Goal: Task Accomplishment & Management: Manage account settings

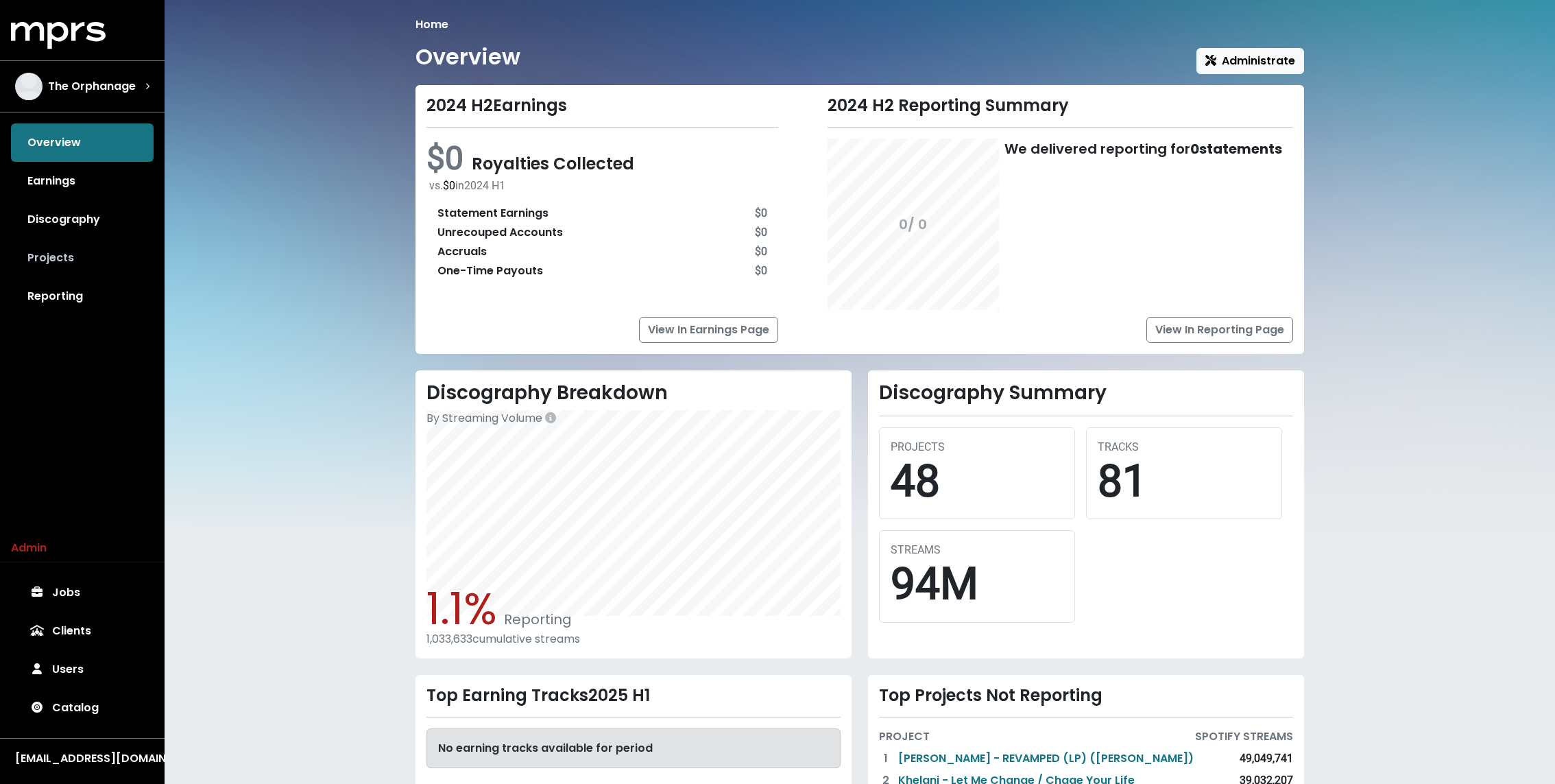
click at [101, 253] on link "Projects" at bounding box center [82, 257] width 143 height 39
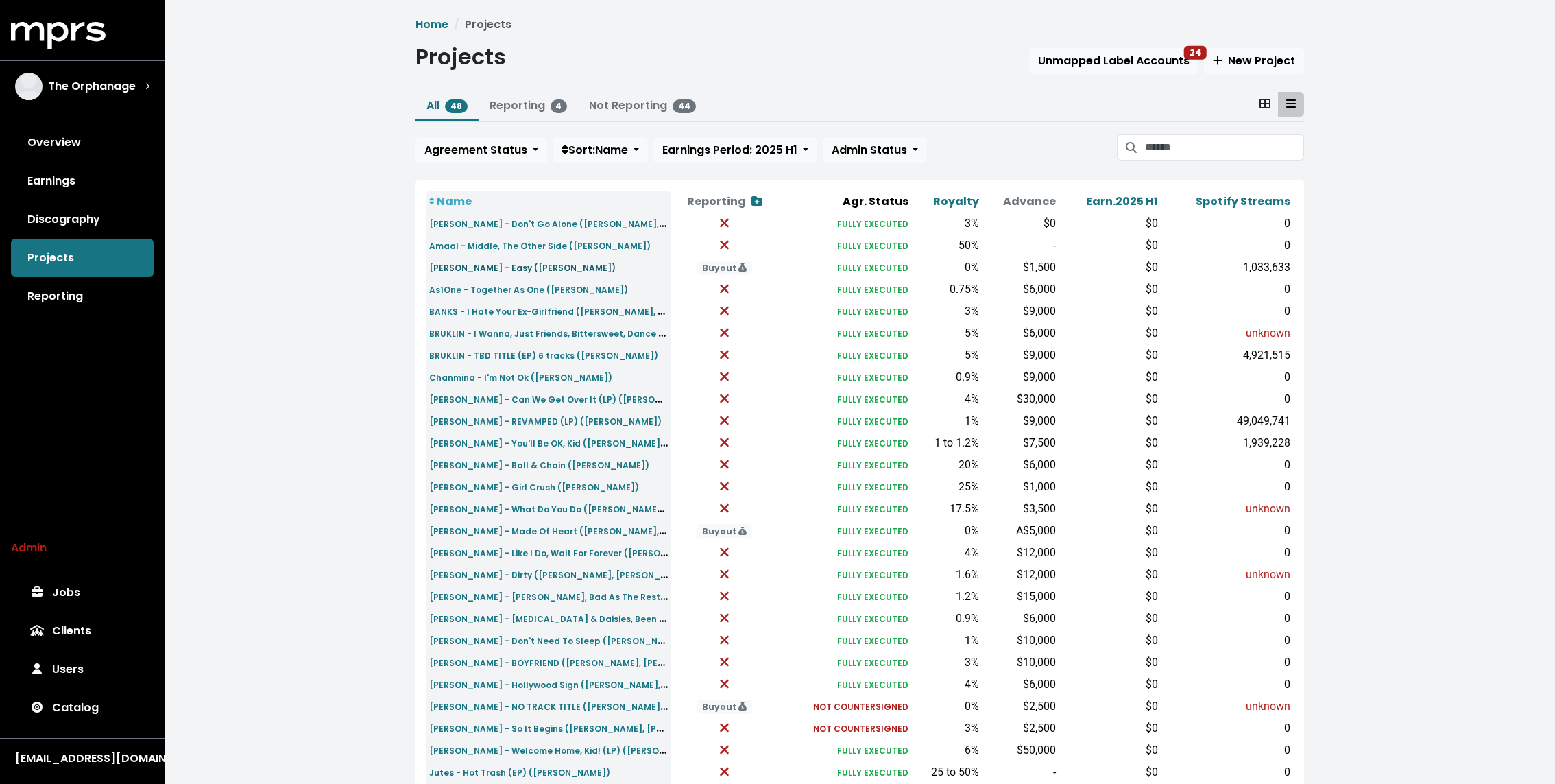
click at [504, 262] on small "Amelia Moore - Easy (Keith)" at bounding box center [522, 267] width 187 height 12
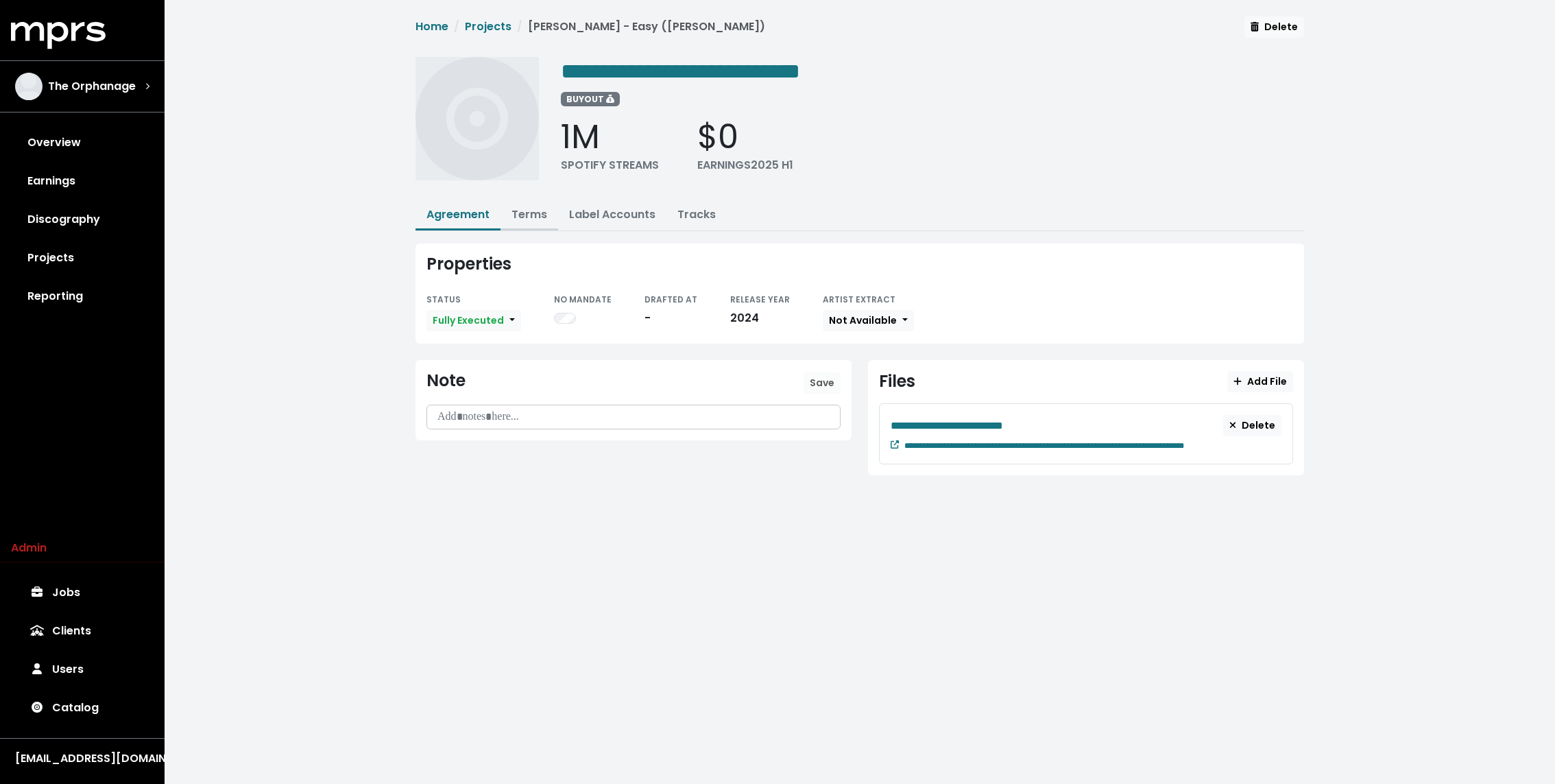
click at [522, 220] on button "Terms" at bounding box center [529, 215] width 58 height 30
click at [522, 211] on link "Terms" at bounding box center [529, 214] width 35 height 16
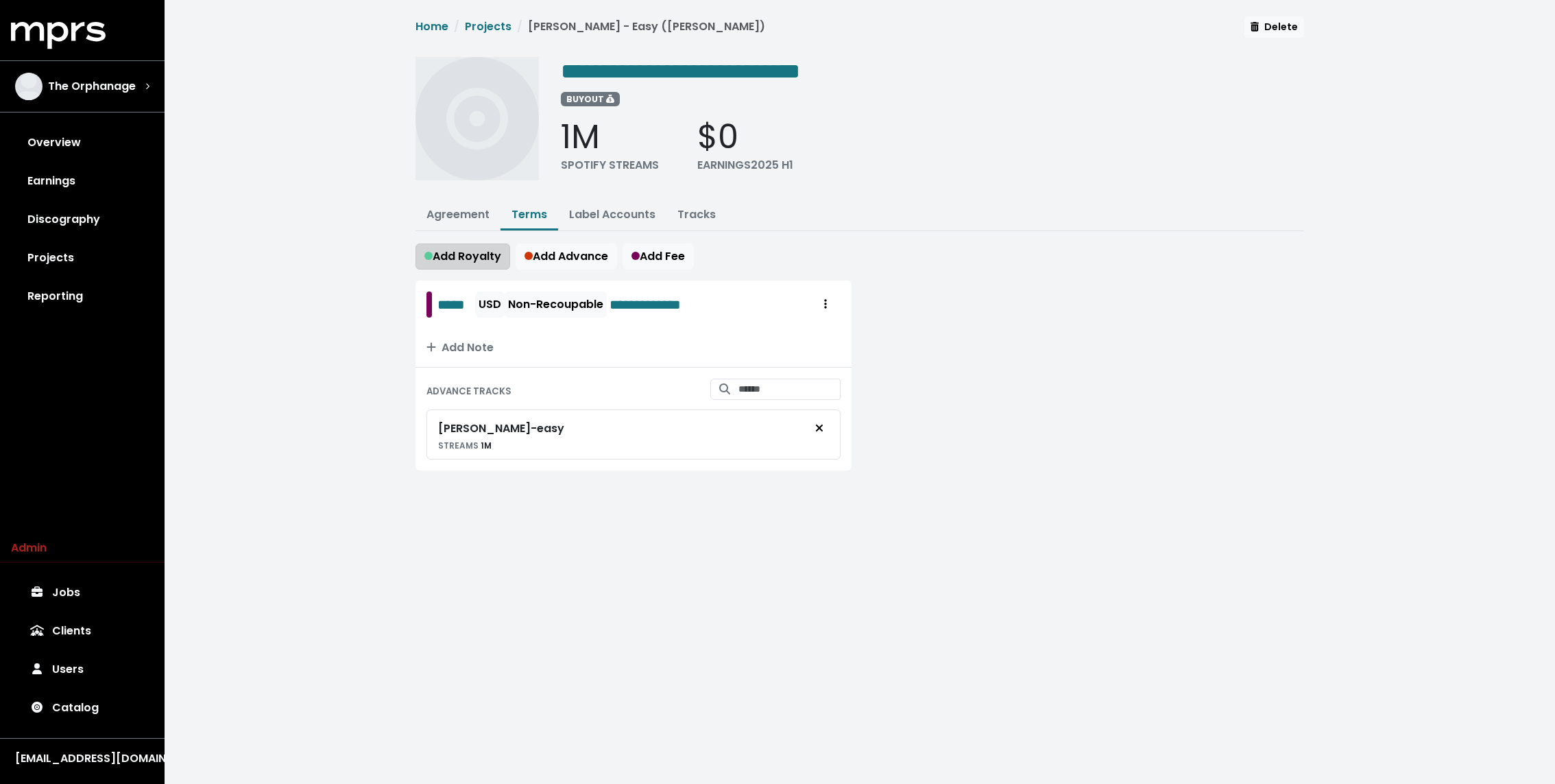
click at [489, 257] on span "Add Royalty" at bounding box center [462, 256] width 77 height 16
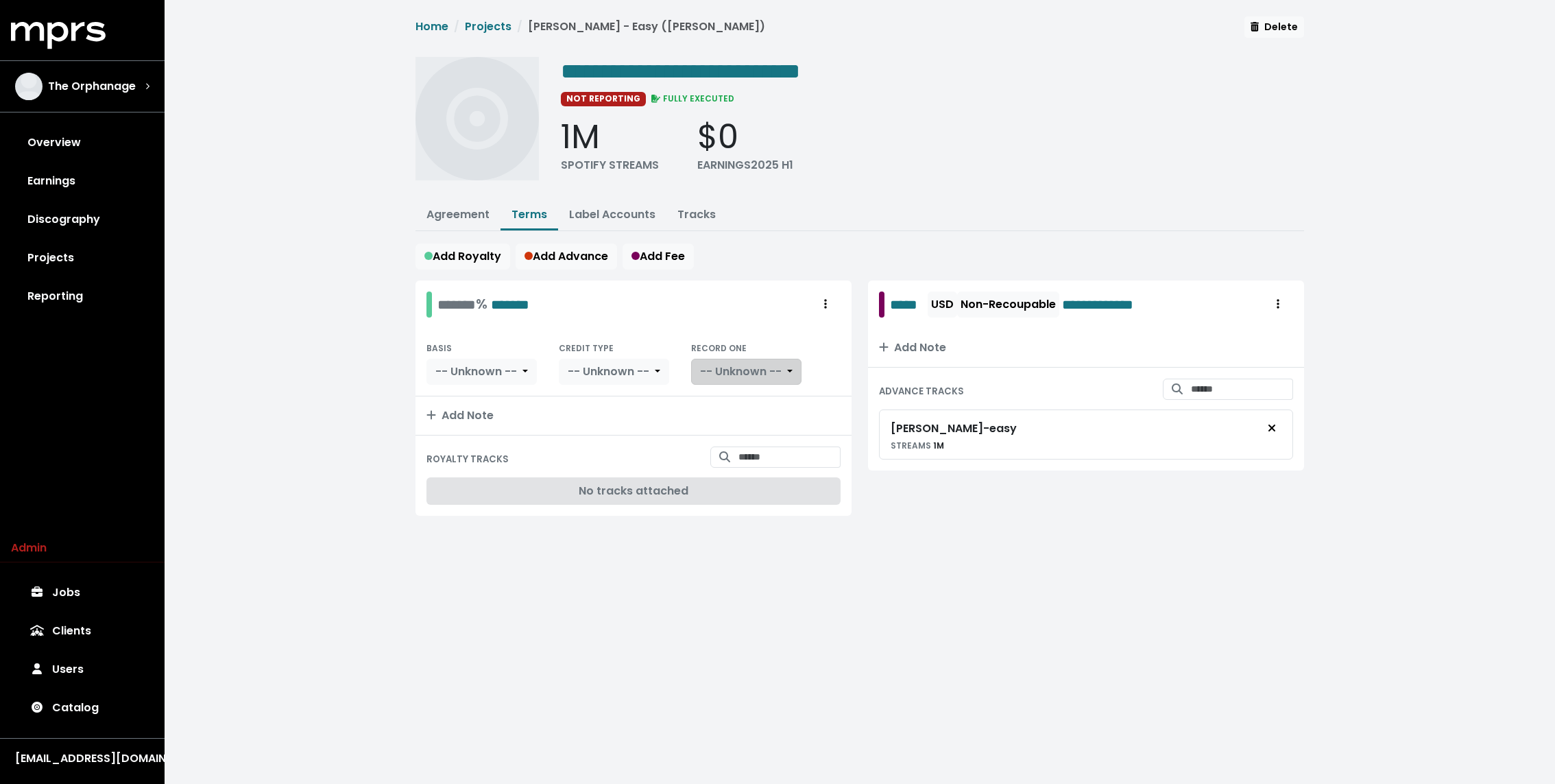
click at [738, 363] on span "-- Unknown --" at bounding box center [740, 371] width 82 height 16
click at [636, 363] on span "-- Unknown --" at bounding box center [608, 371] width 82 height 16
click at [833, 296] on button "Royalty administration options" at bounding box center [825, 305] width 31 height 26
click at [784, 353] on link "Delete" at bounding box center [785, 357] width 108 height 22
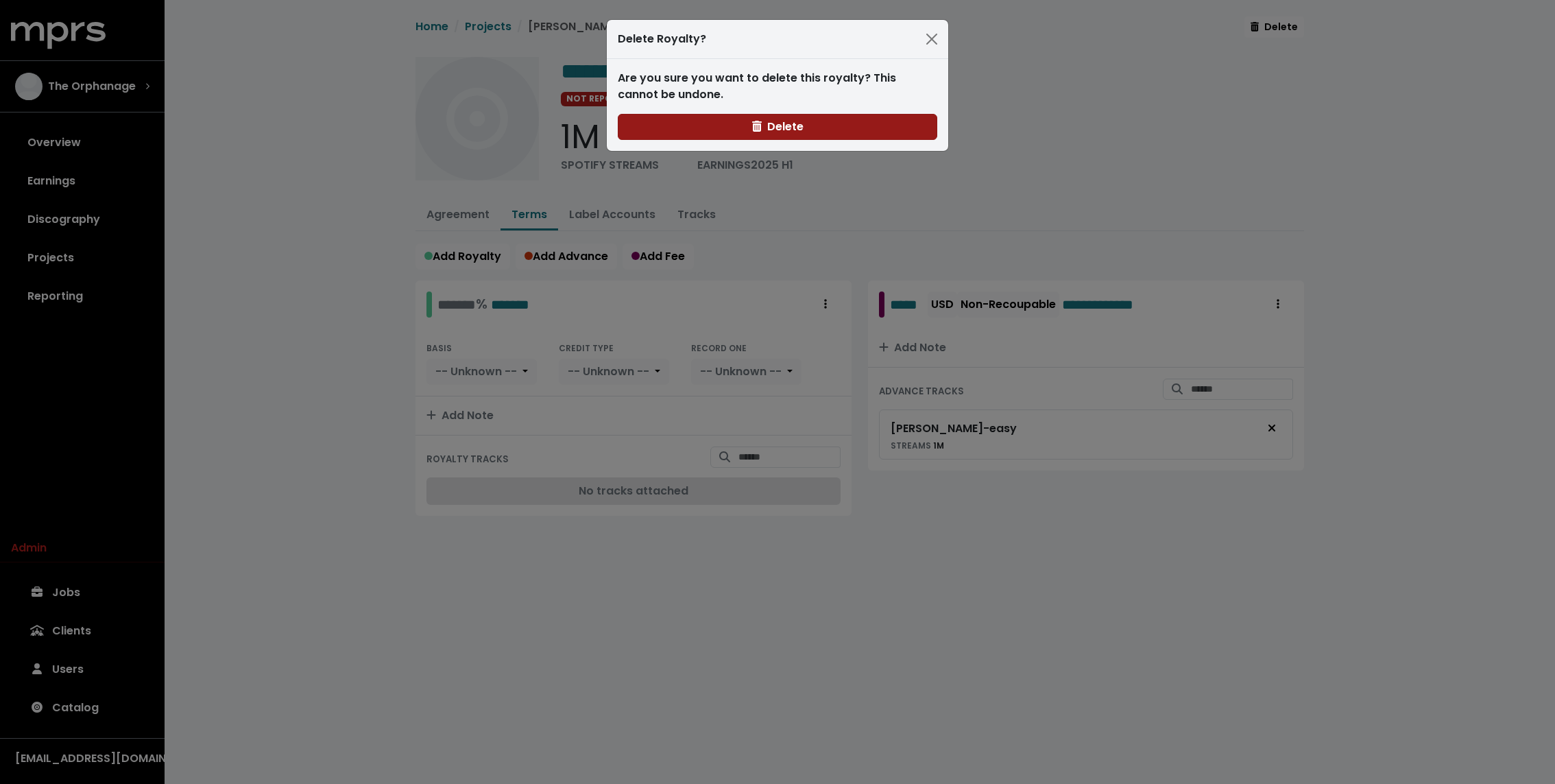
click at [811, 120] on button "Delete" at bounding box center [777, 127] width 319 height 26
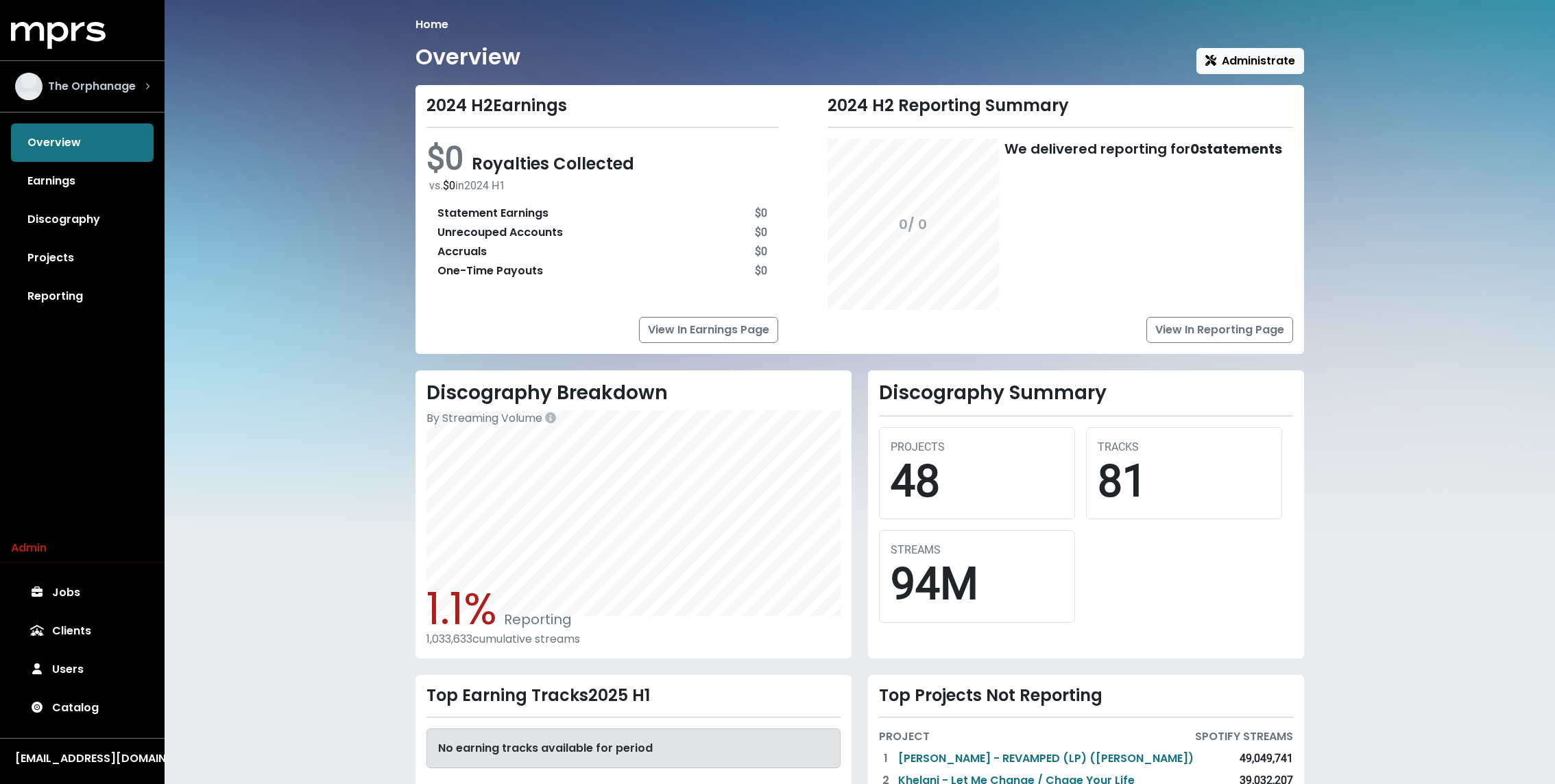
click at [99, 79] on span "The Orphanage" at bounding box center [92, 87] width 87 height 17
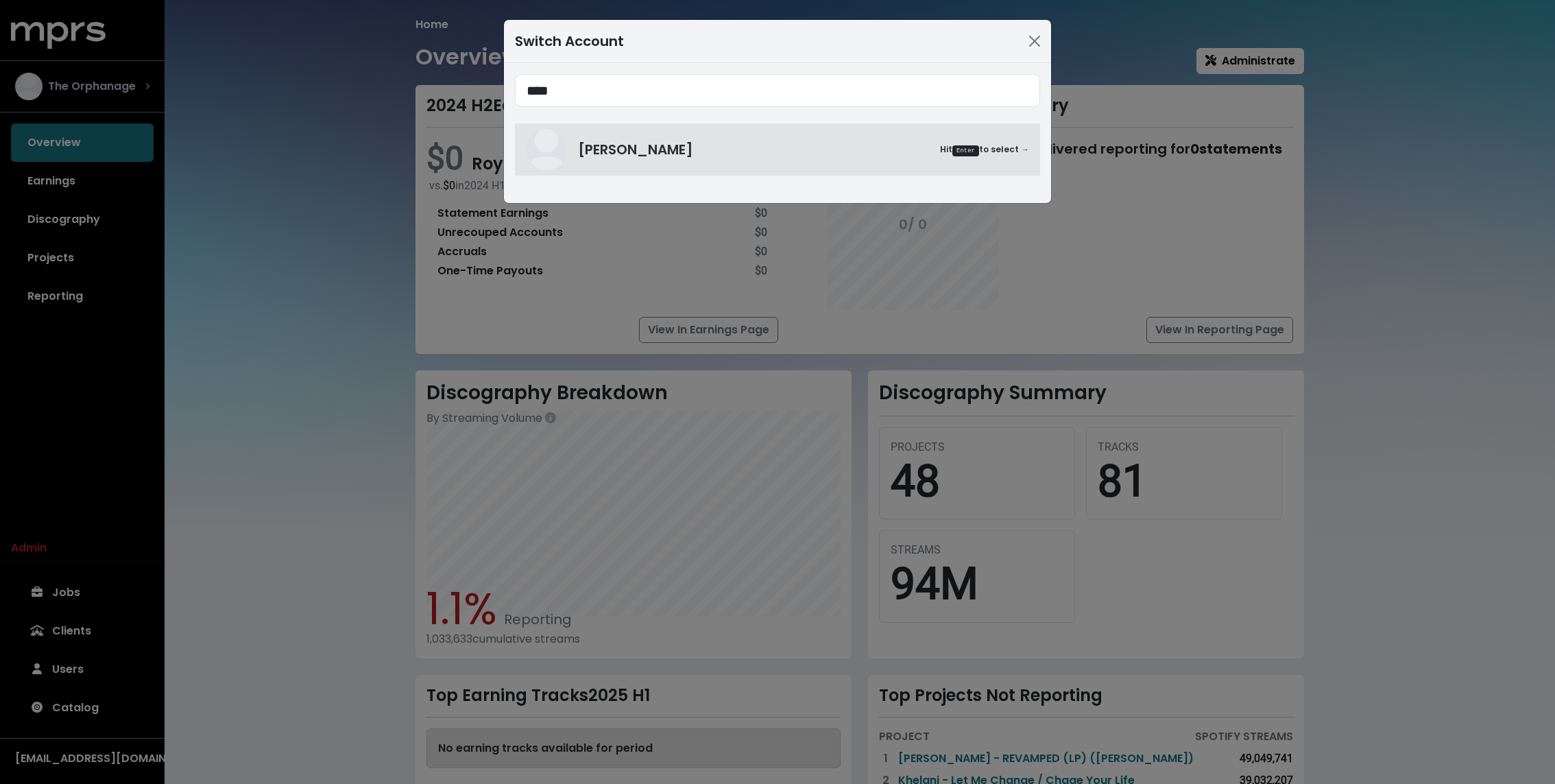
type input "****"
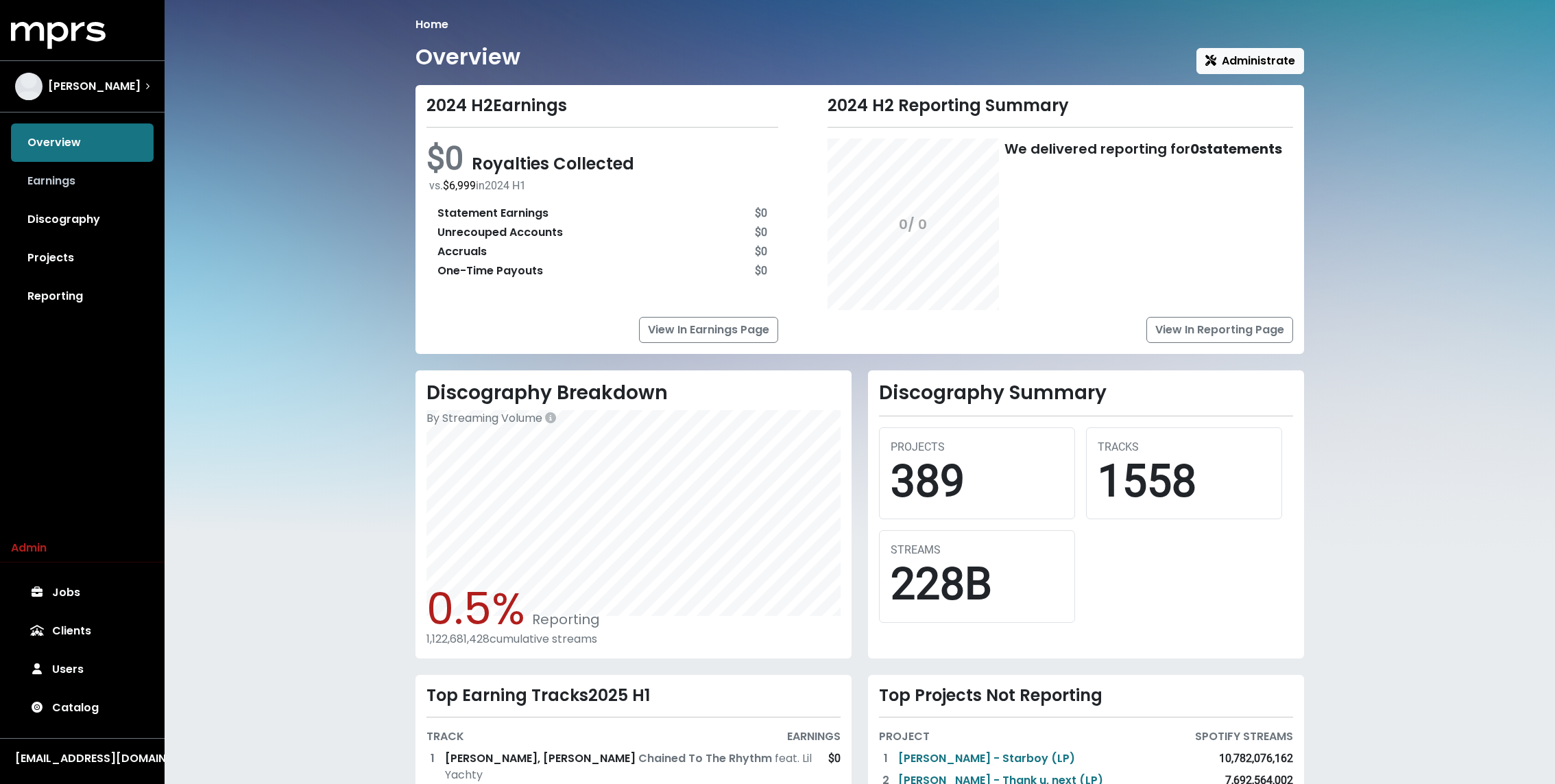
click at [77, 166] on link "Earnings" at bounding box center [82, 181] width 143 height 39
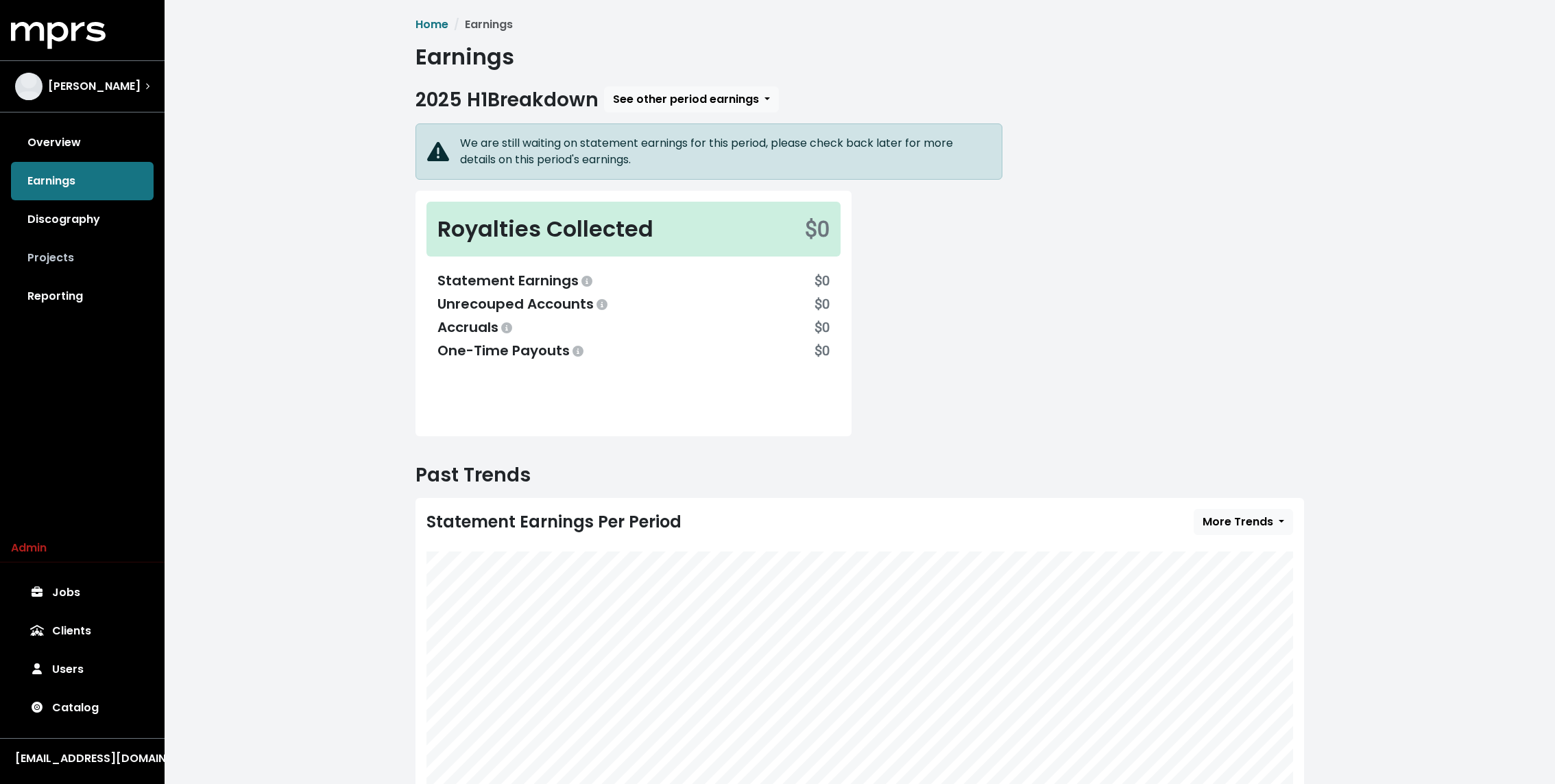
click at [59, 245] on link "Projects" at bounding box center [82, 257] width 143 height 39
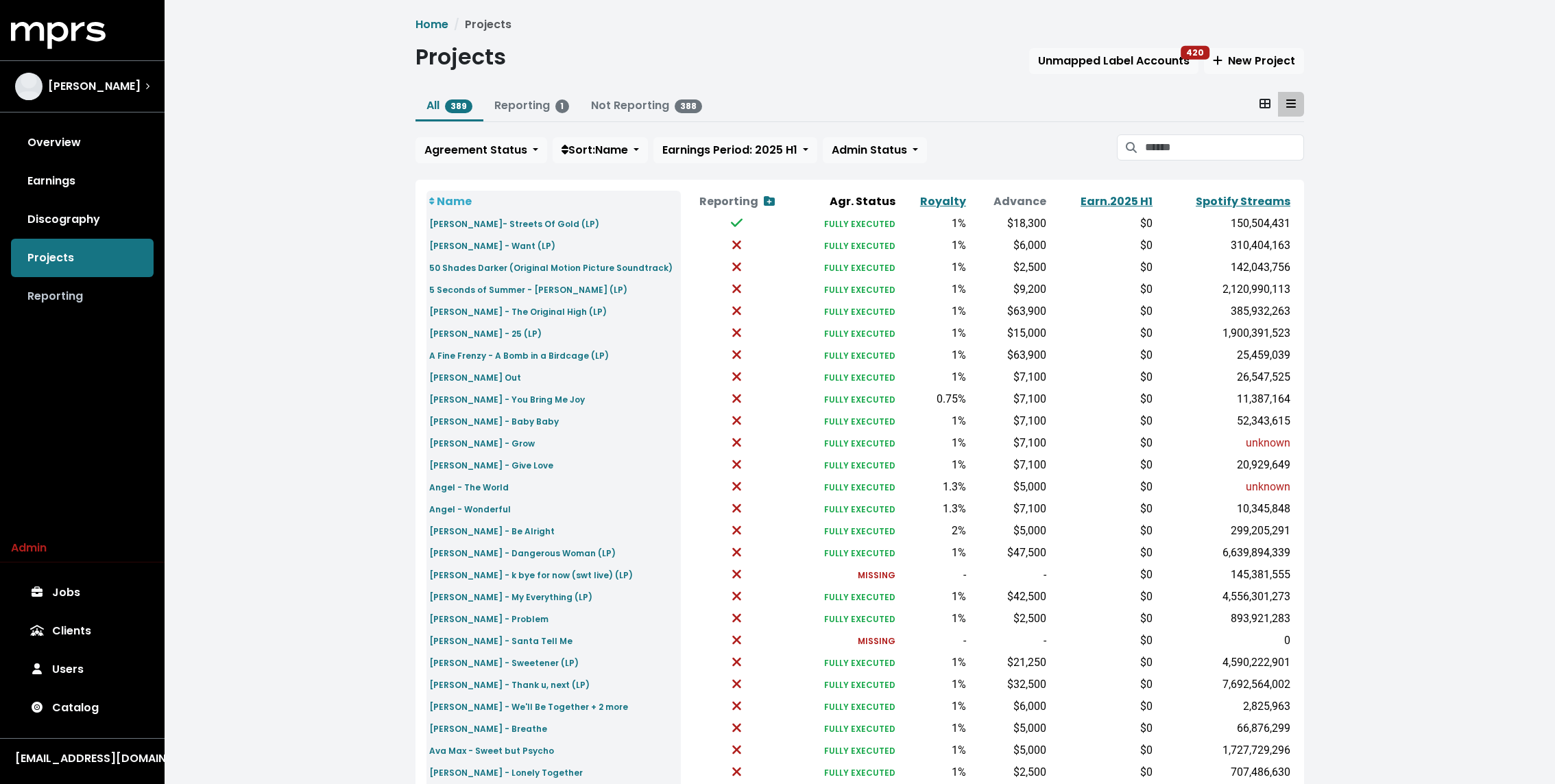
click at [67, 298] on link "Reporting" at bounding box center [82, 296] width 143 height 39
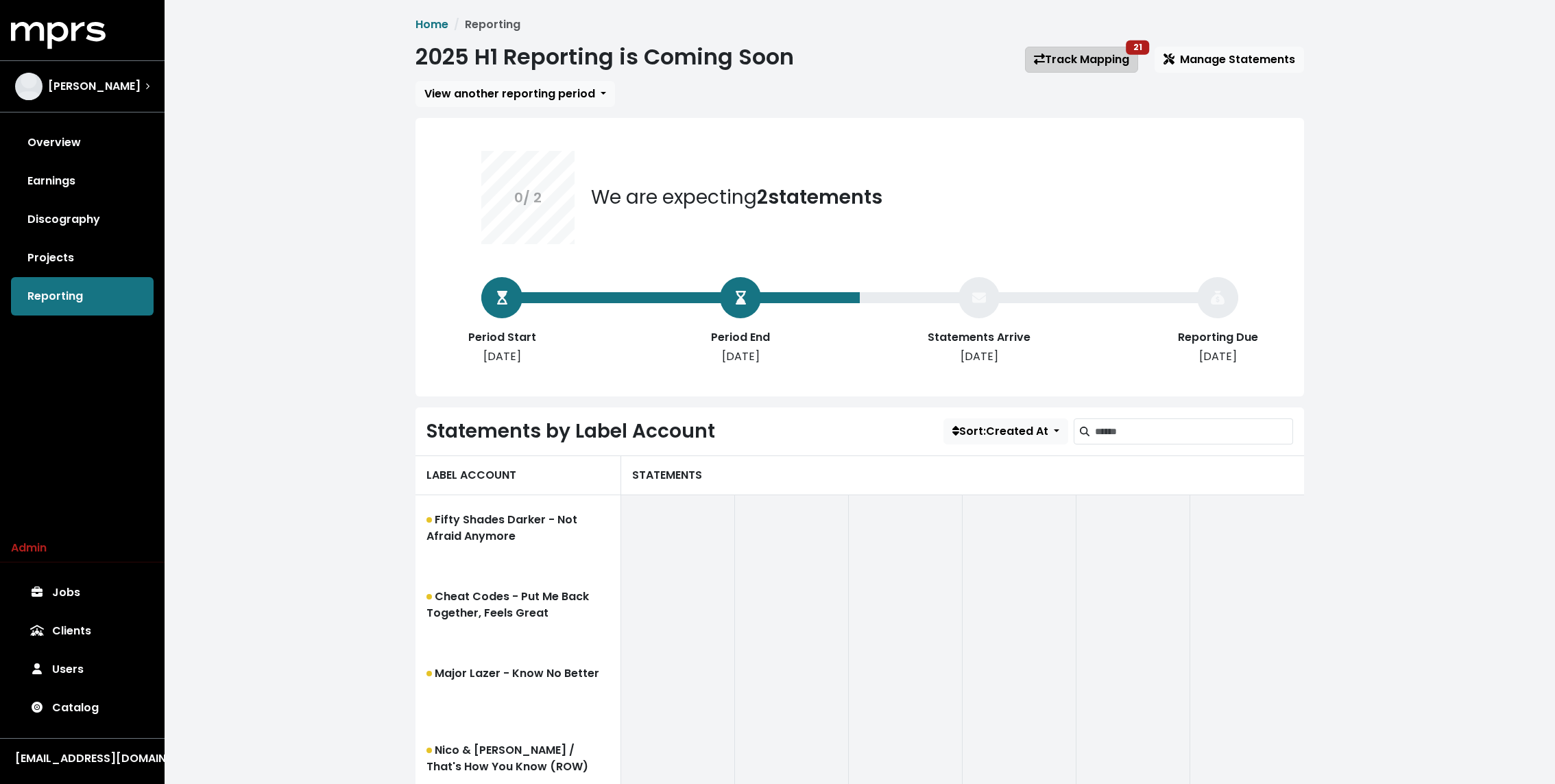
click at [1091, 71] on link "Track Mapping 21" at bounding box center [1081, 59] width 113 height 26
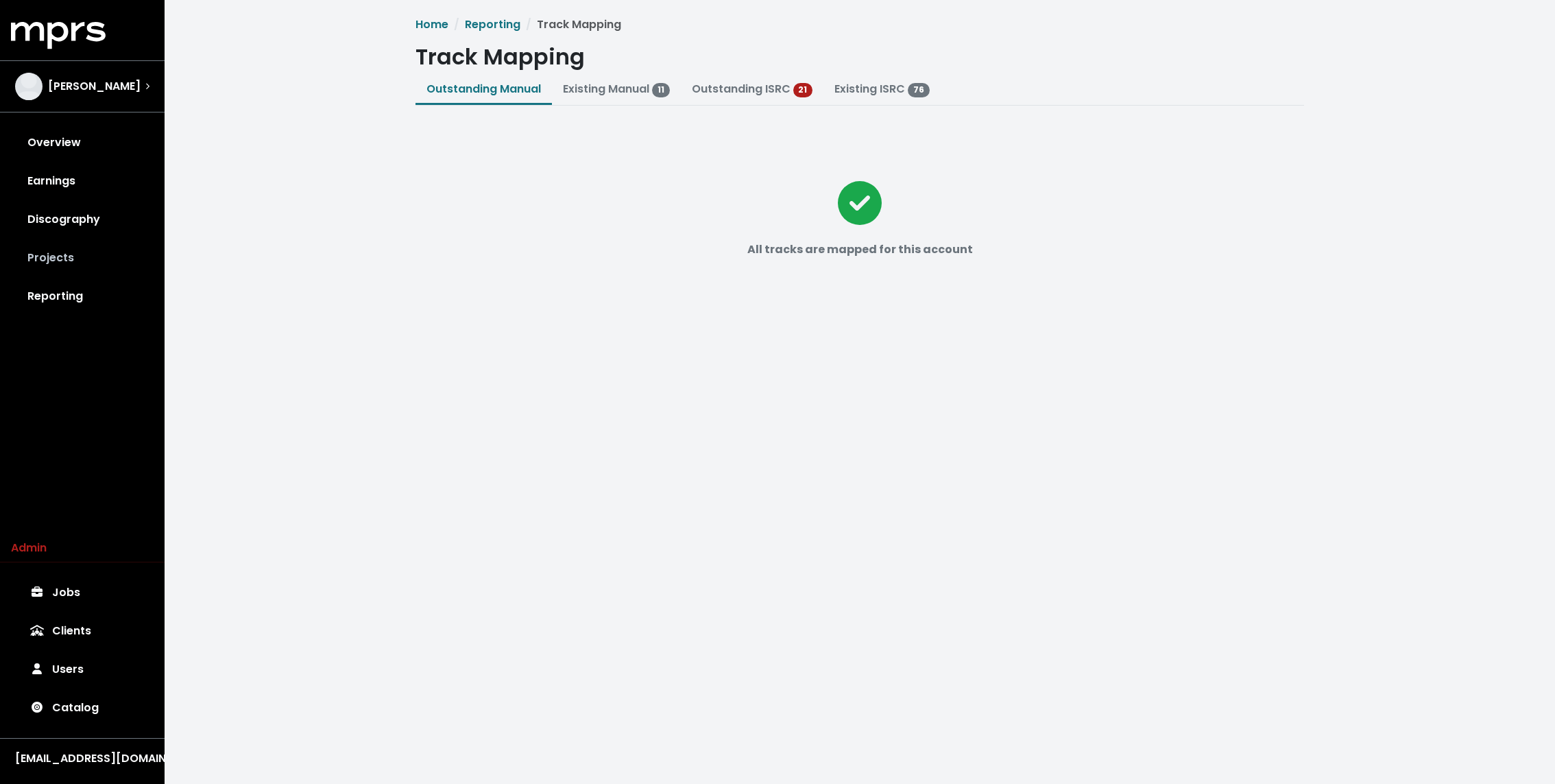
click at [86, 259] on link "Projects" at bounding box center [82, 257] width 143 height 39
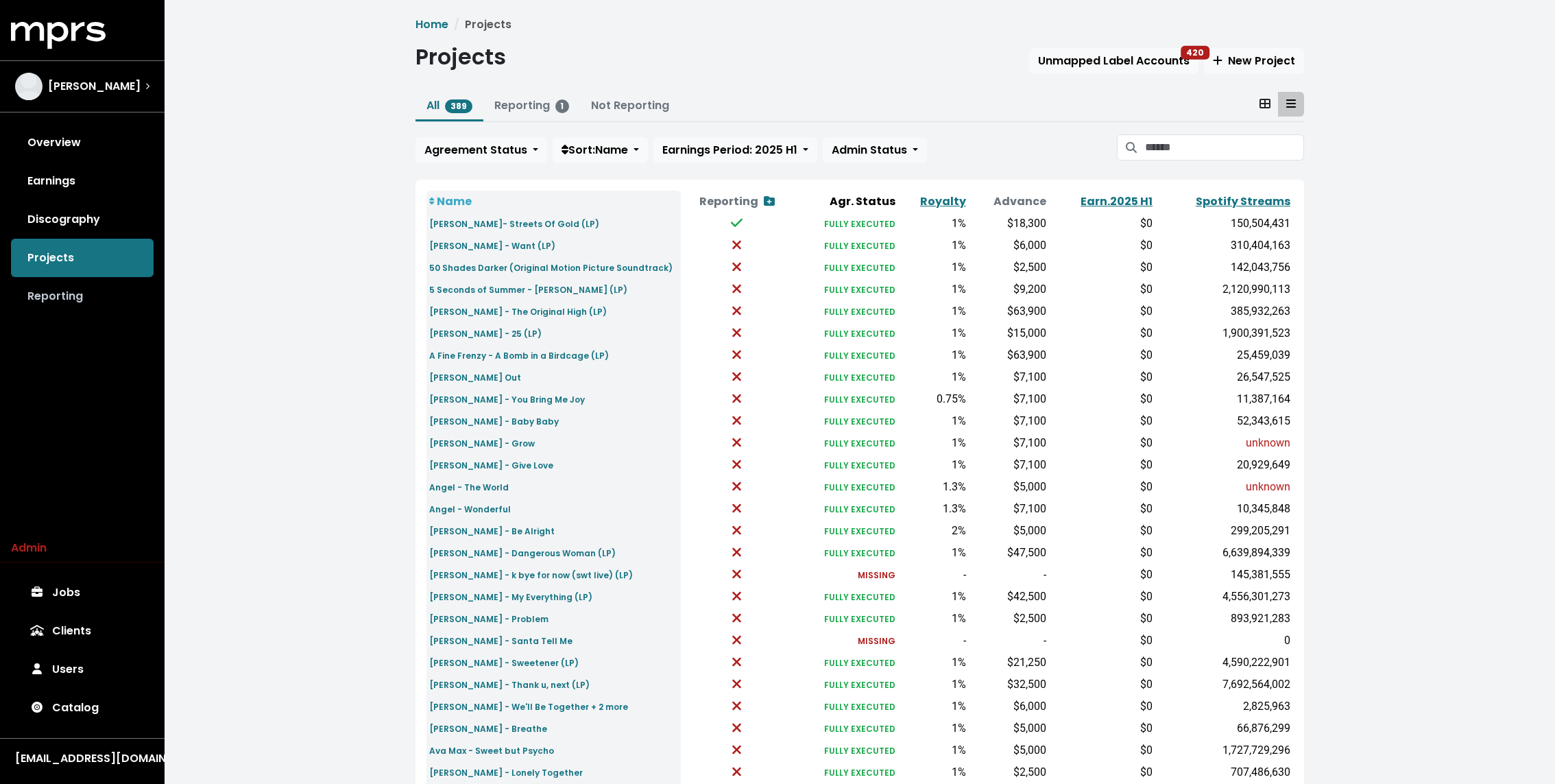
click at [82, 309] on link "Reporting" at bounding box center [82, 296] width 143 height 39
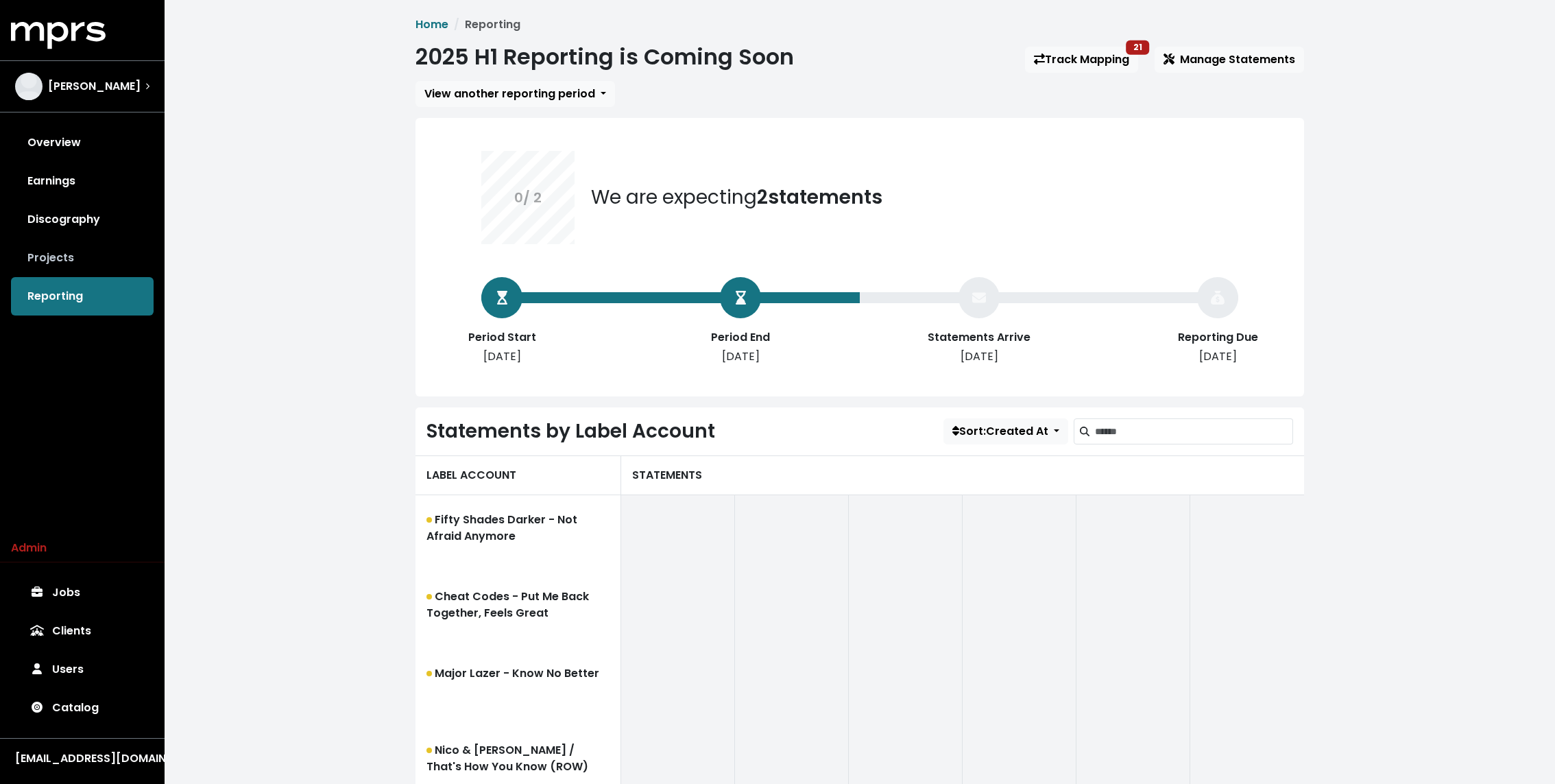
click at [63, 260] on link "Projects" at bounding box center [82, 257] width 143 height 39
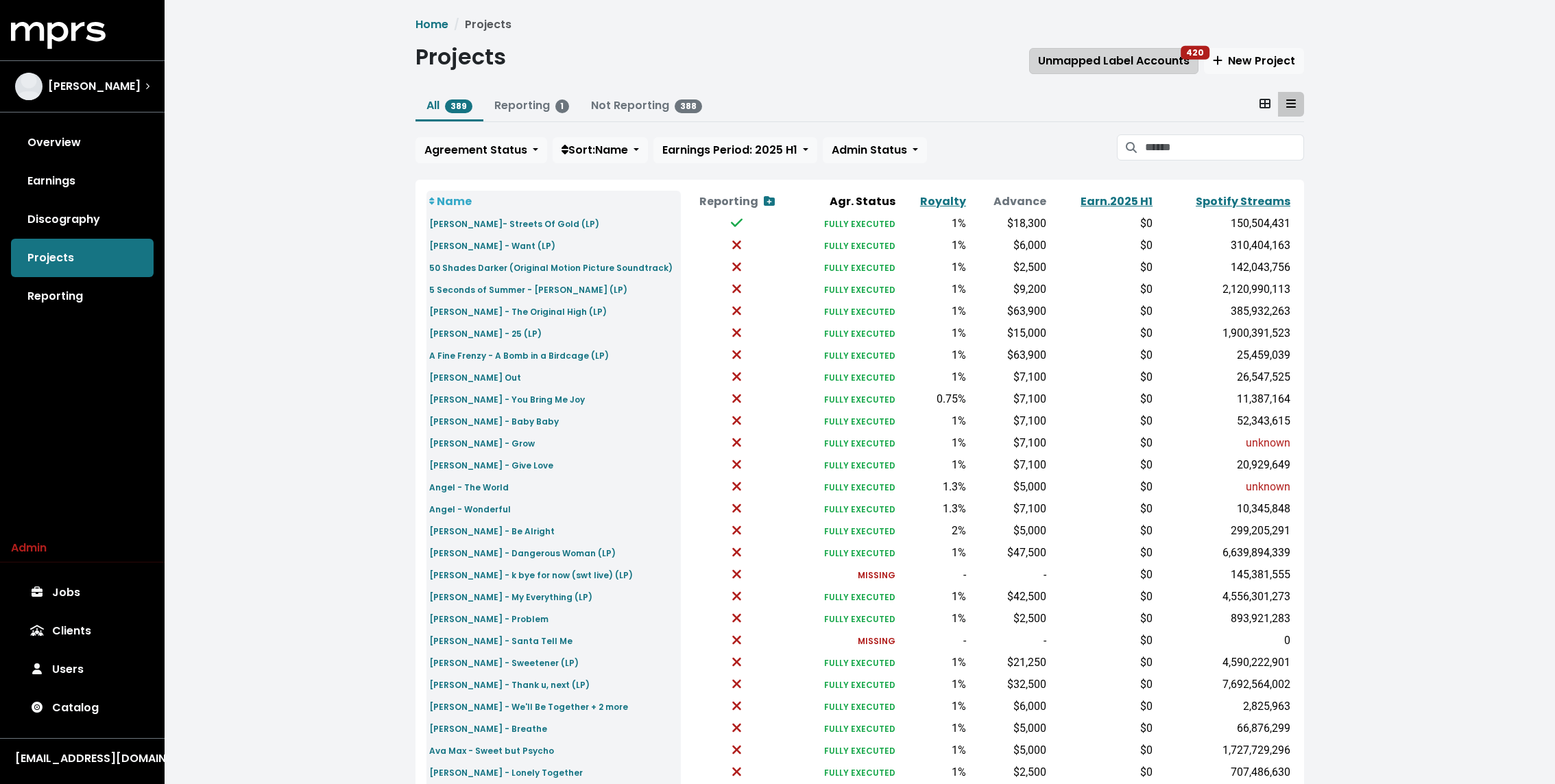
click at [1100, 59] on span "Unmapped Label Accounts 420" at bounding box center [1114, 60] width 152 height 16
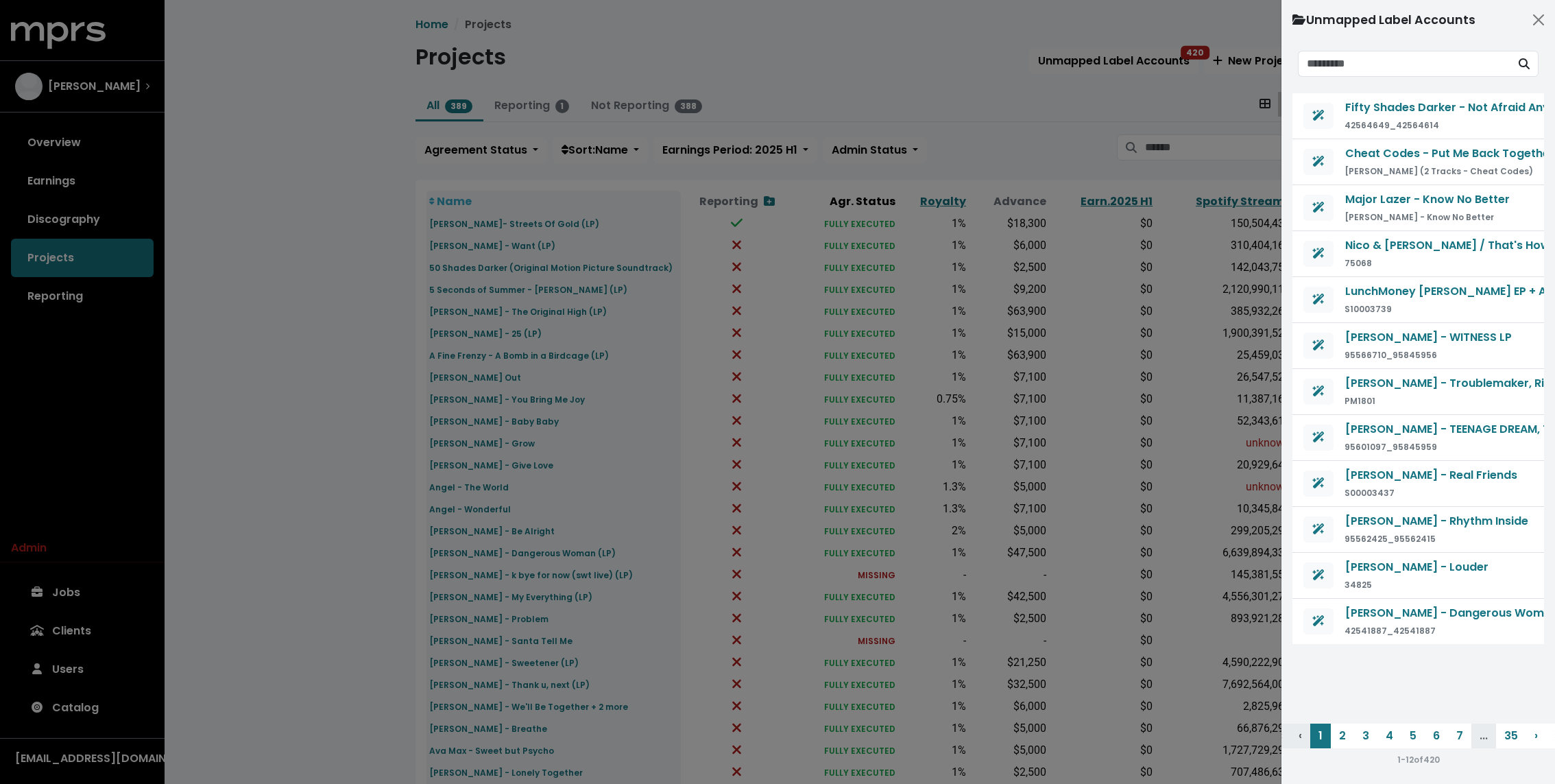
click at [821, 59] on div at bounding box center [778, 392] width 1555 height 784
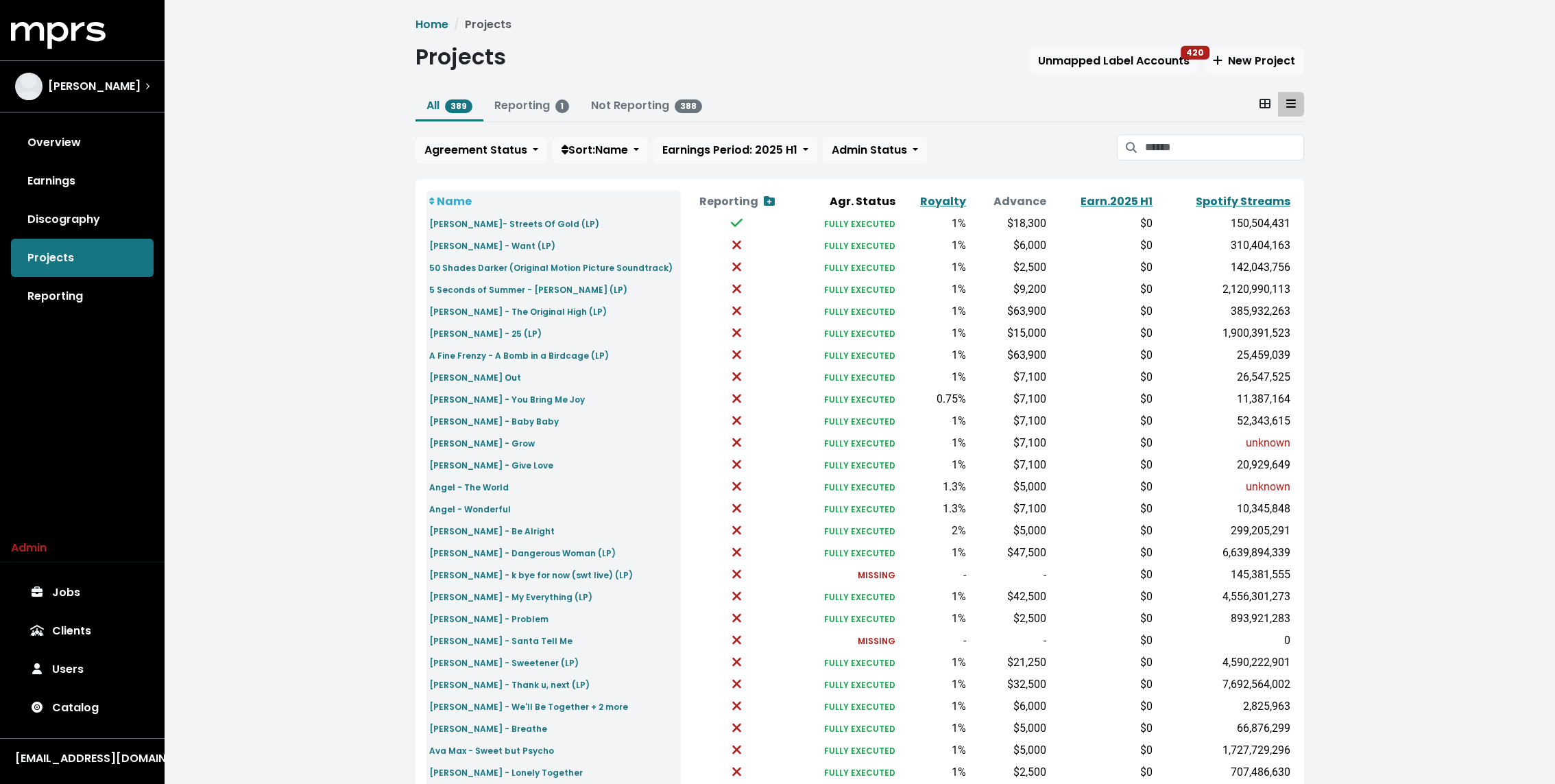
click at [306, 168] on div "Home Projects Projects Unmapped Label Accounts 420 New Project All 389 Reportin…" at bounding box center [859, 512] width 1391 height 1024
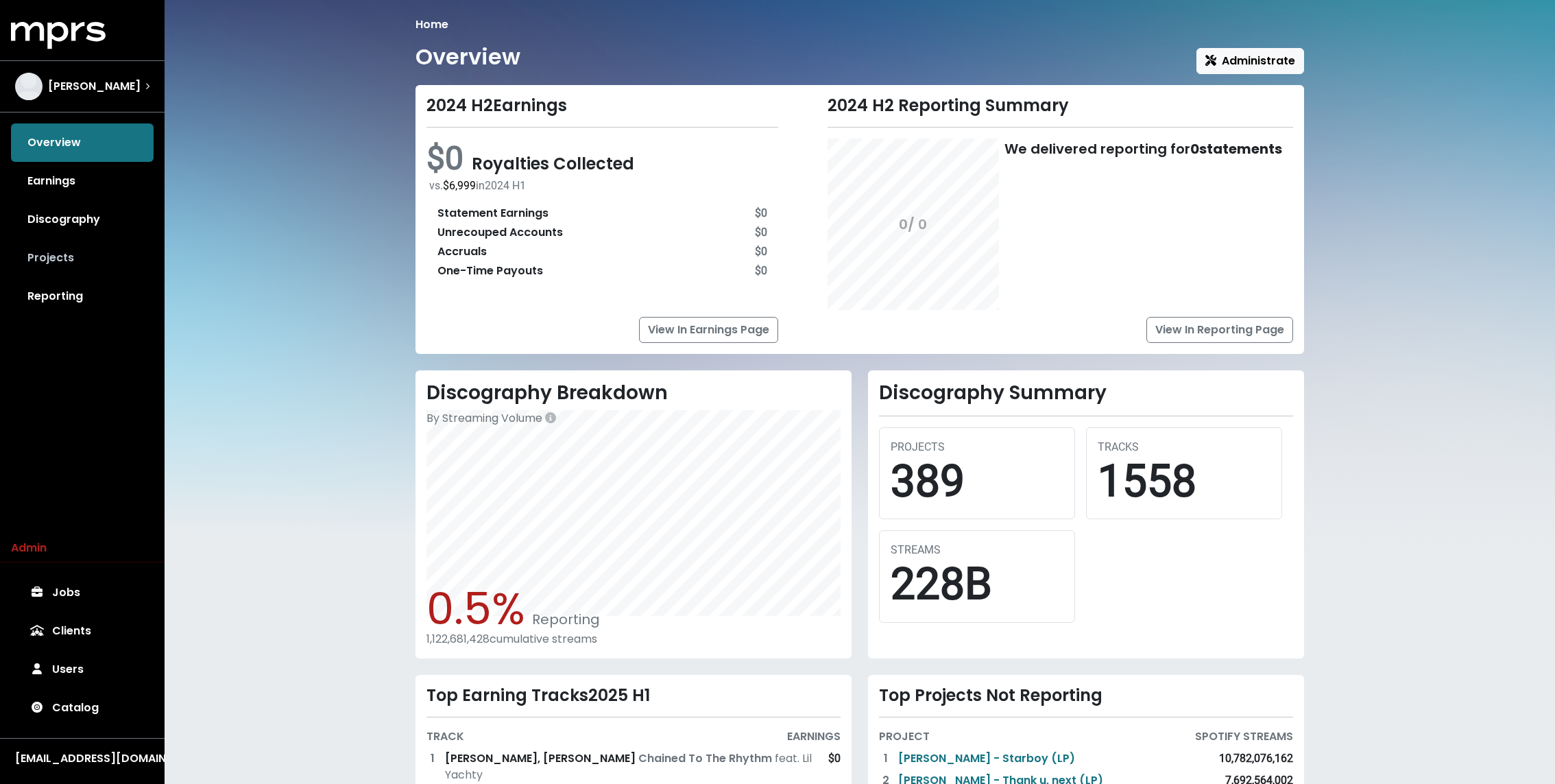
click at [115, 245] on link "Projects" at bounding box center [82, 257] width 143 height 39
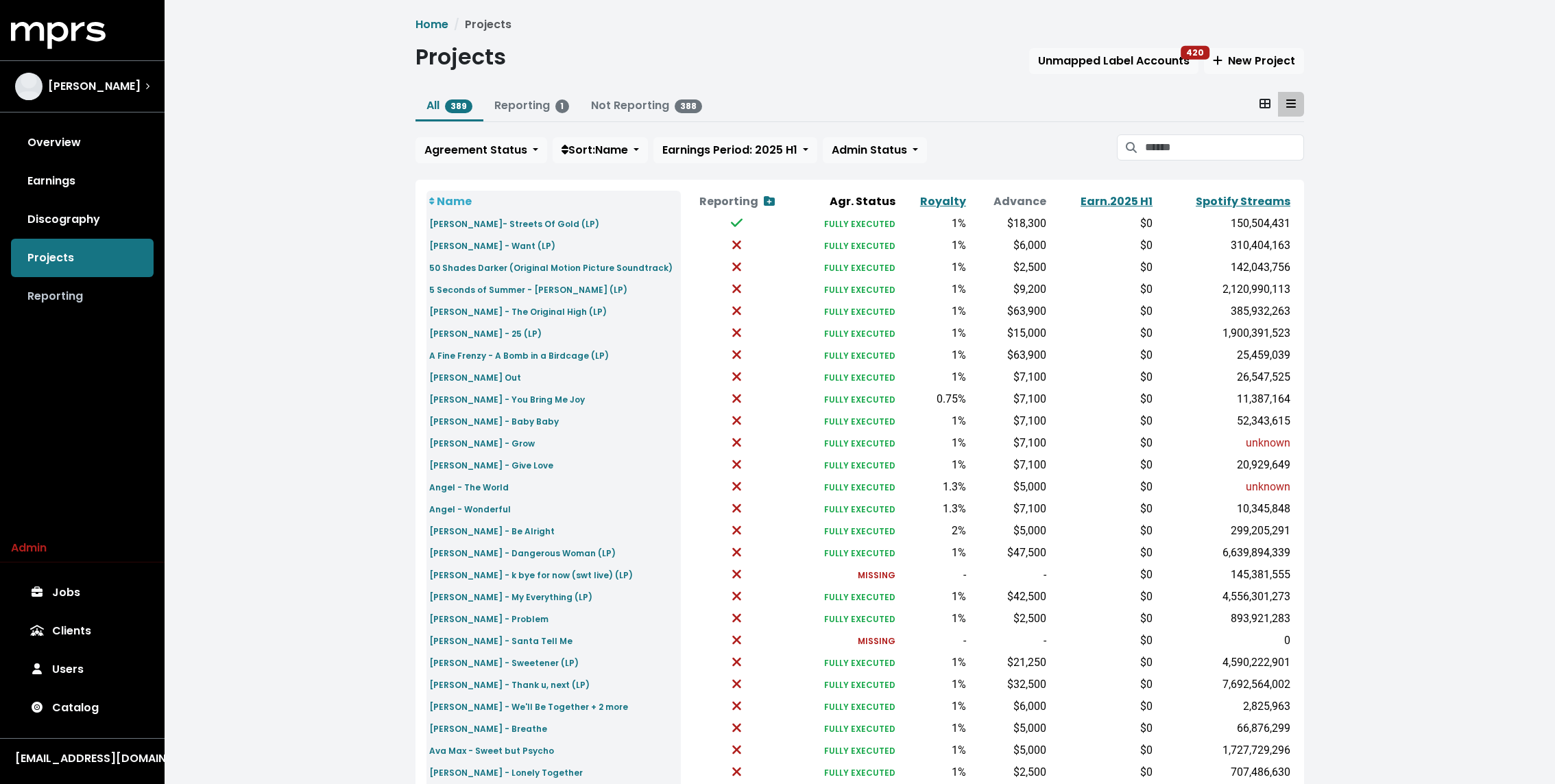
click at [94, 300] on link "Reporting" at bounding box center [82, 296] width 143 height 39
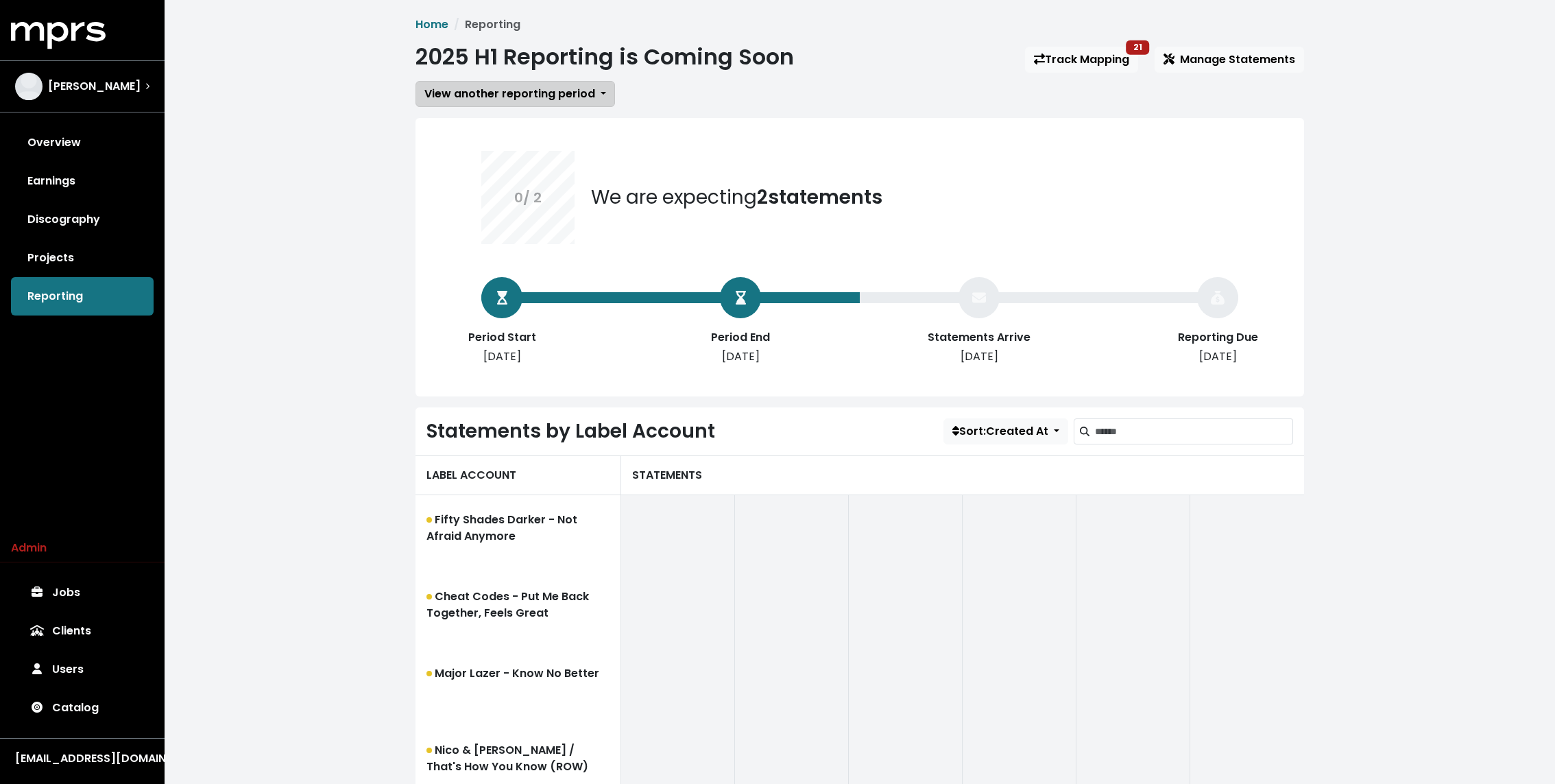
click at [528, 93] on span "View another reporting period" at bounding box center [509, 93] width 171 height 16
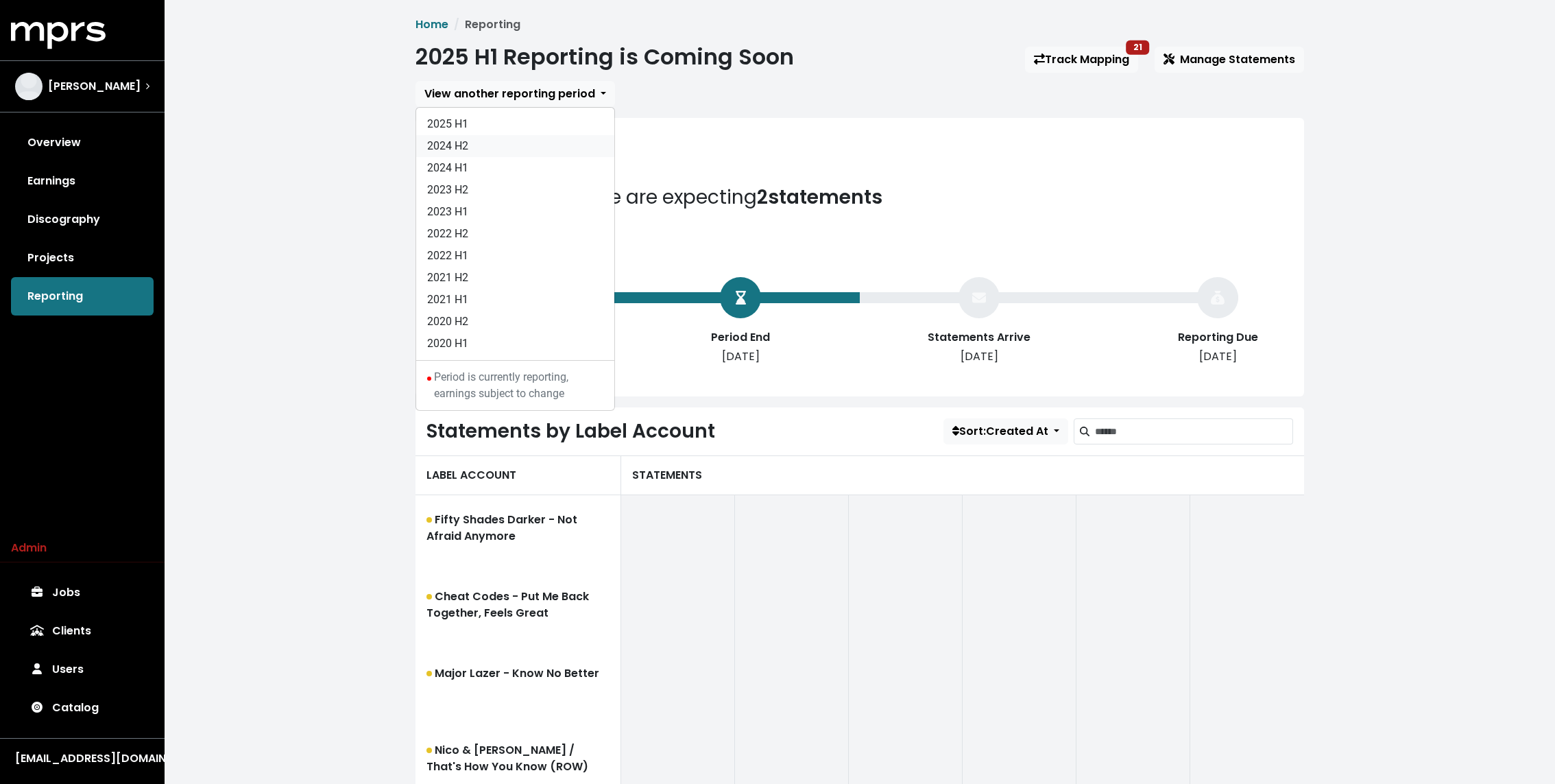
click at [488, 147] on link "2024 H2" at bounding box center [515, 146] width 198 height 22
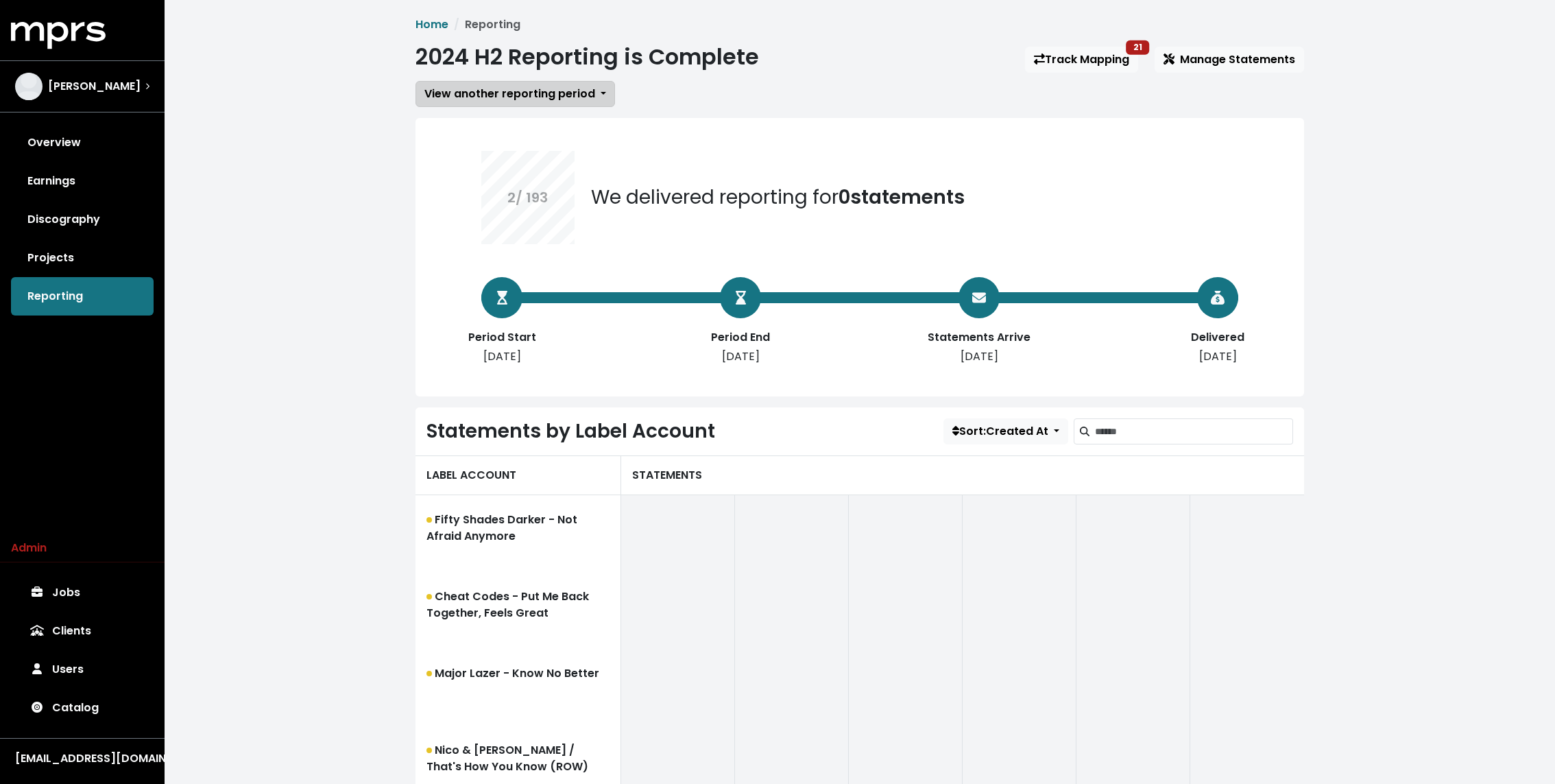
click at [521, 97] on span "View another reporting period" at bounding box center [509, 93] width 171 height 16
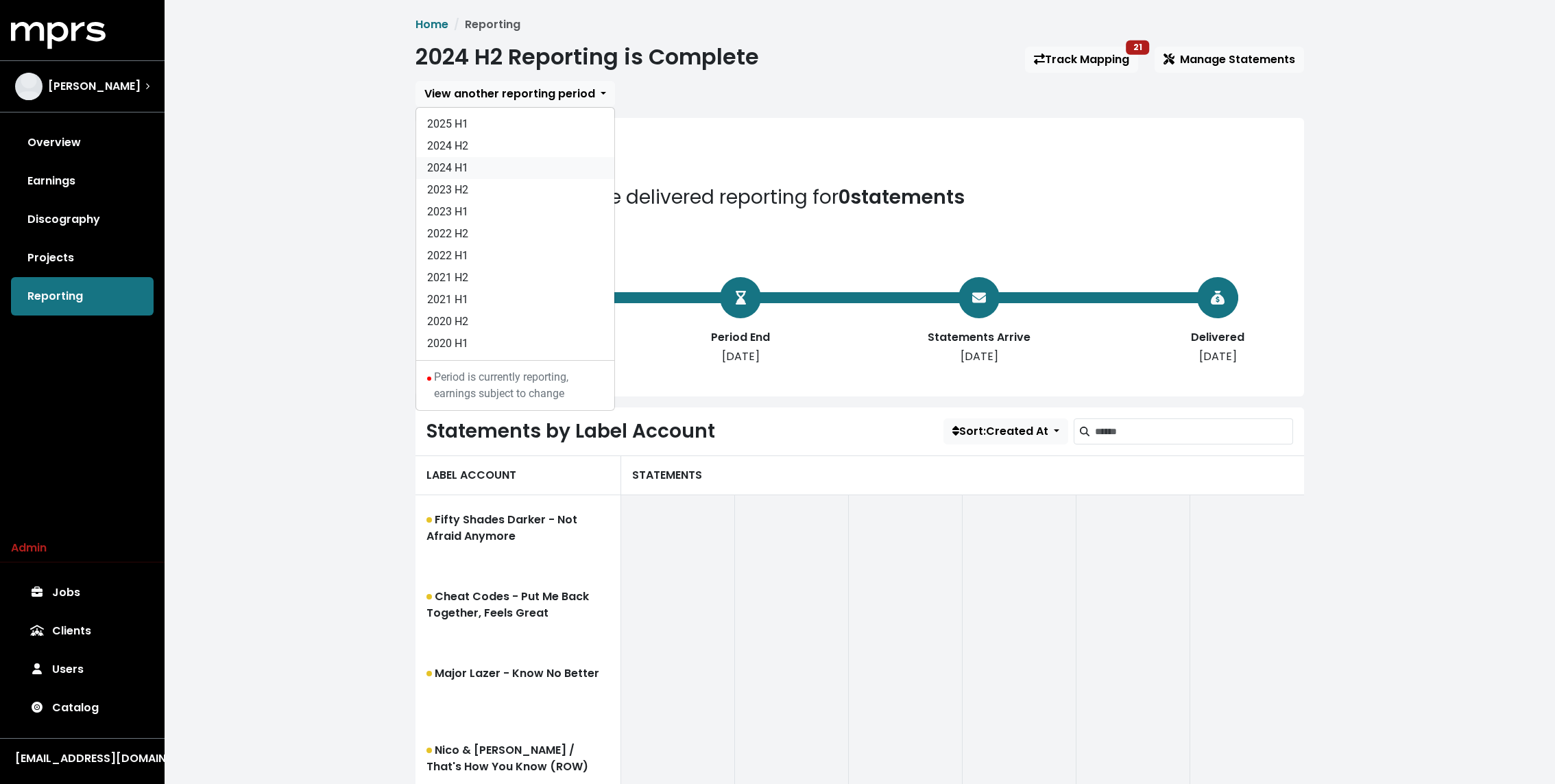
click at [488, 169] on link "2024 H1" at bounding box center [515, 168] width 198 height 22
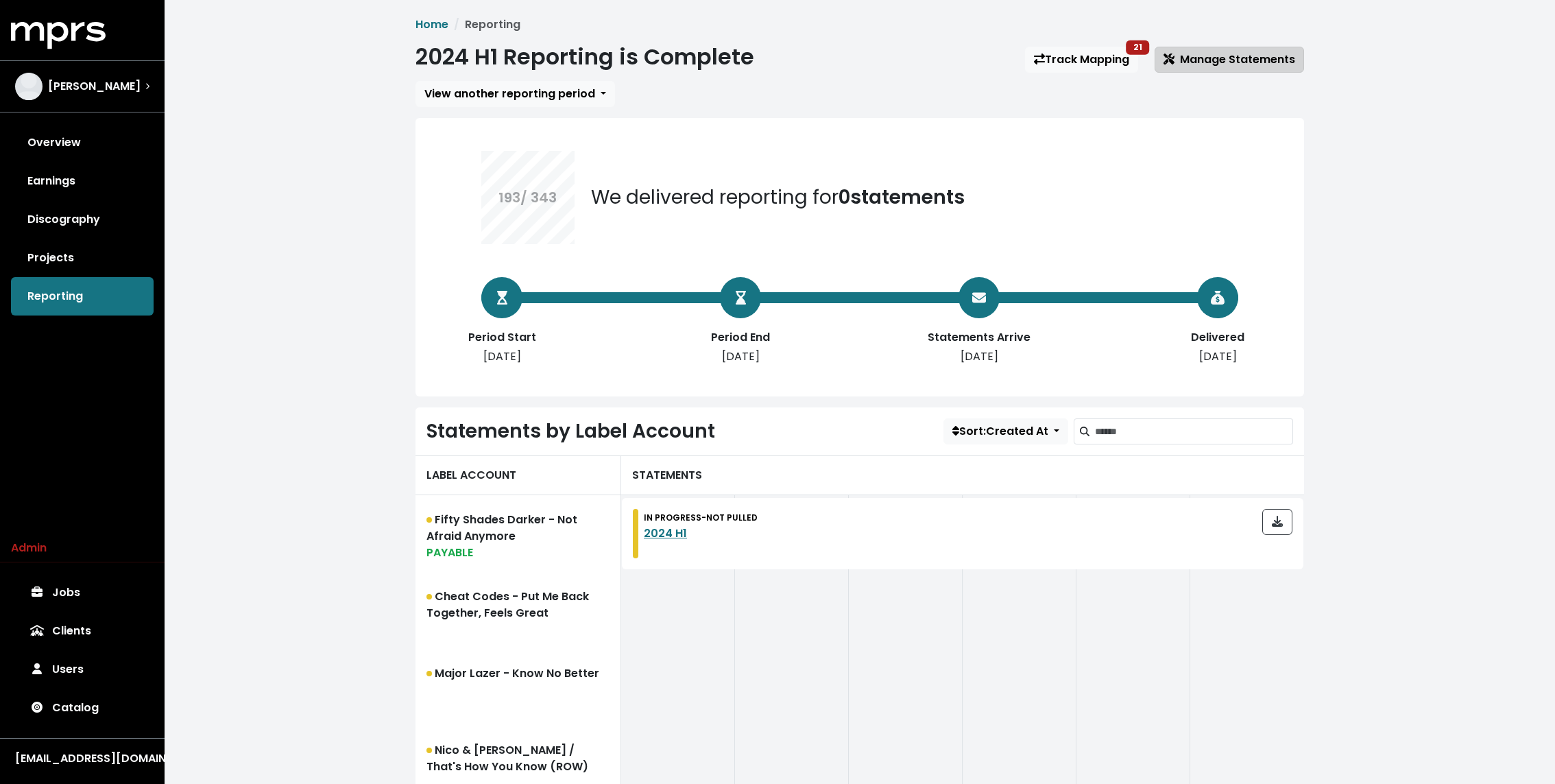
click at [1229, 54] on span "Manage Statements" at bounding box center [1230, 59] width 132 height 16
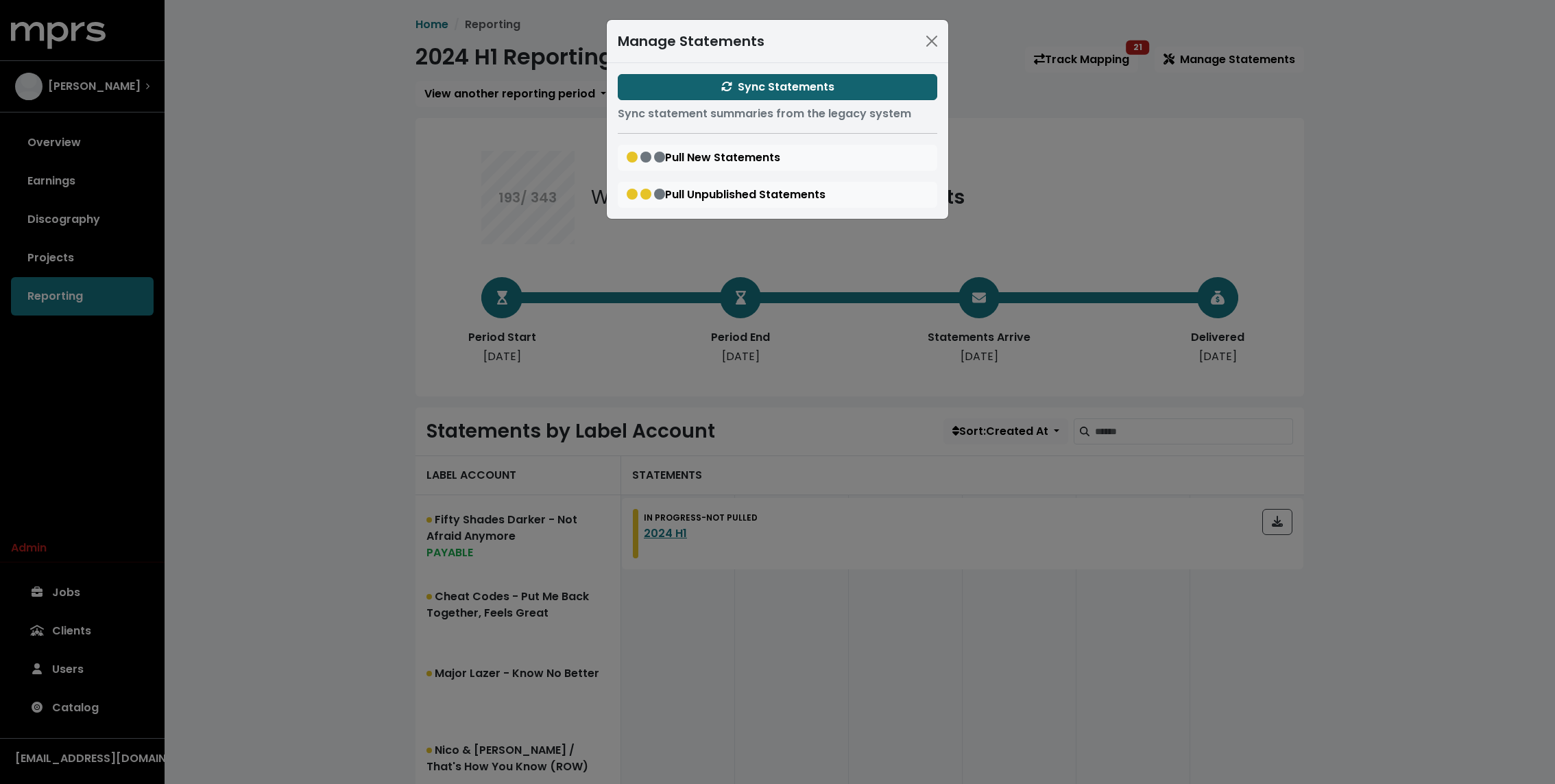
click at [783, 96] on button "Sync Statements" at bounding box center [777, 87] width 319 height 26
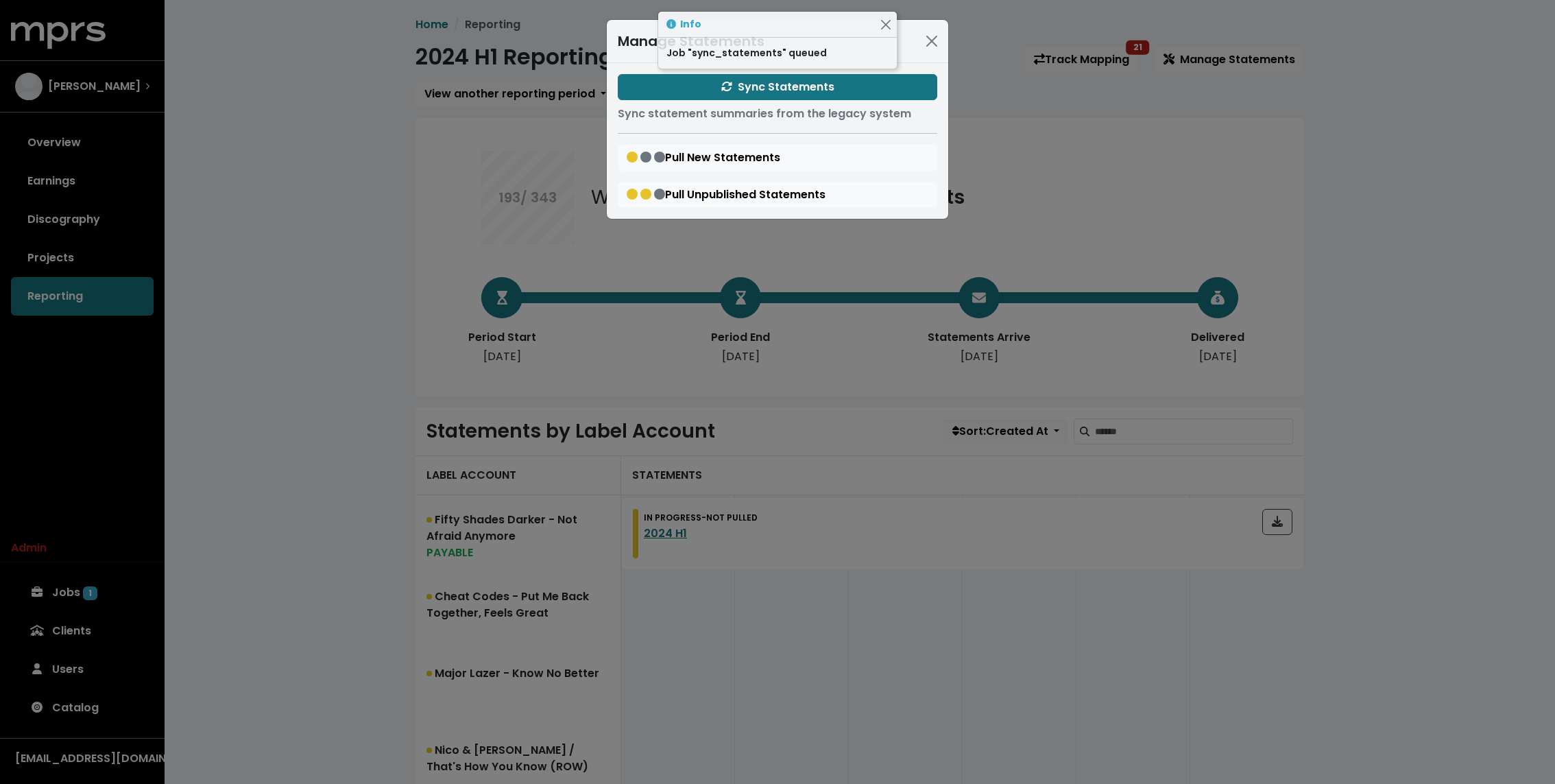
click at [299, 142] on div "Manage Statements Sync Statements Sync statement summaries from the legacy syst…" at bounding box center [778, 392] width 1555 height 784
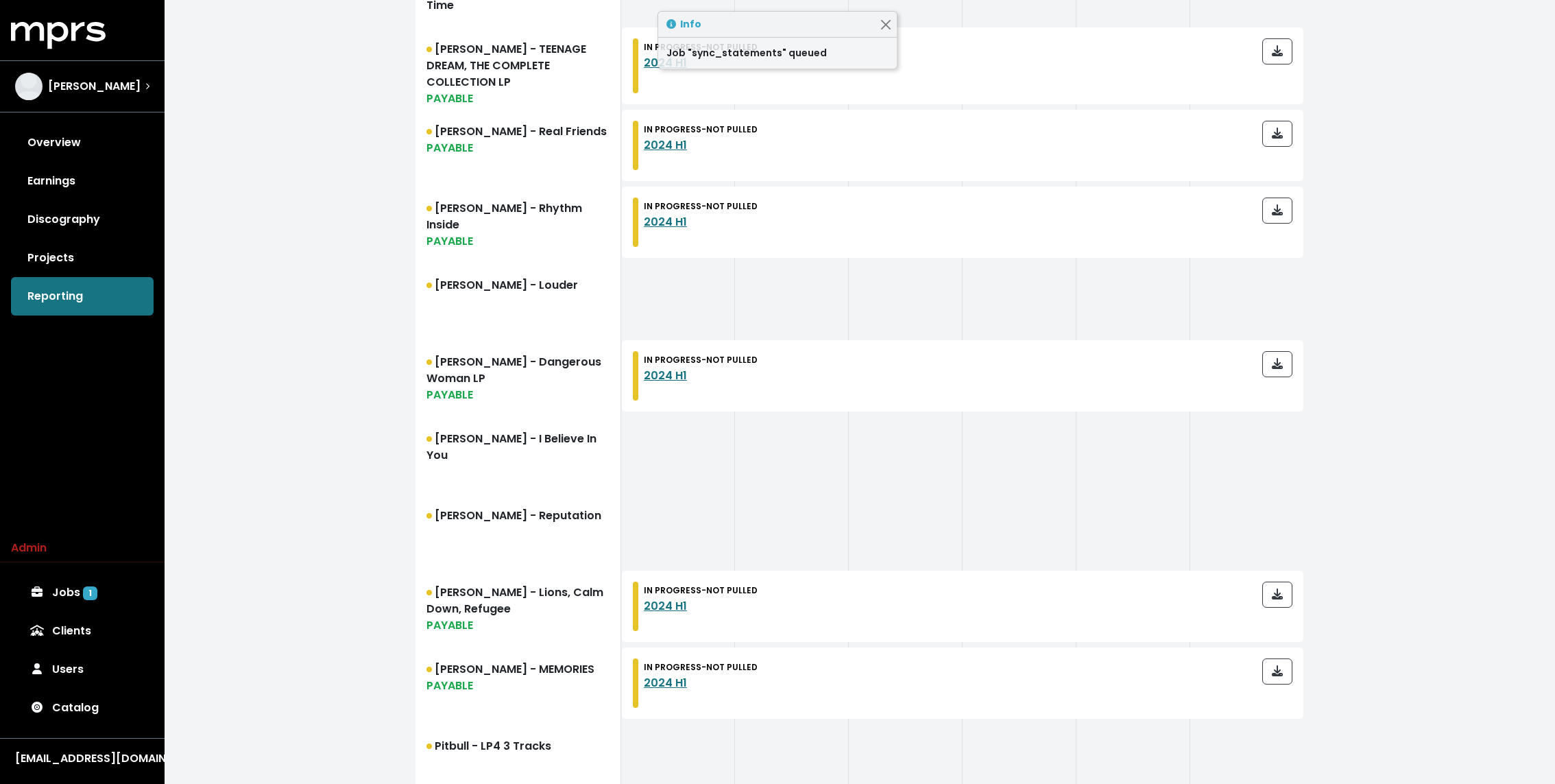
scroll to position [1378, 0]
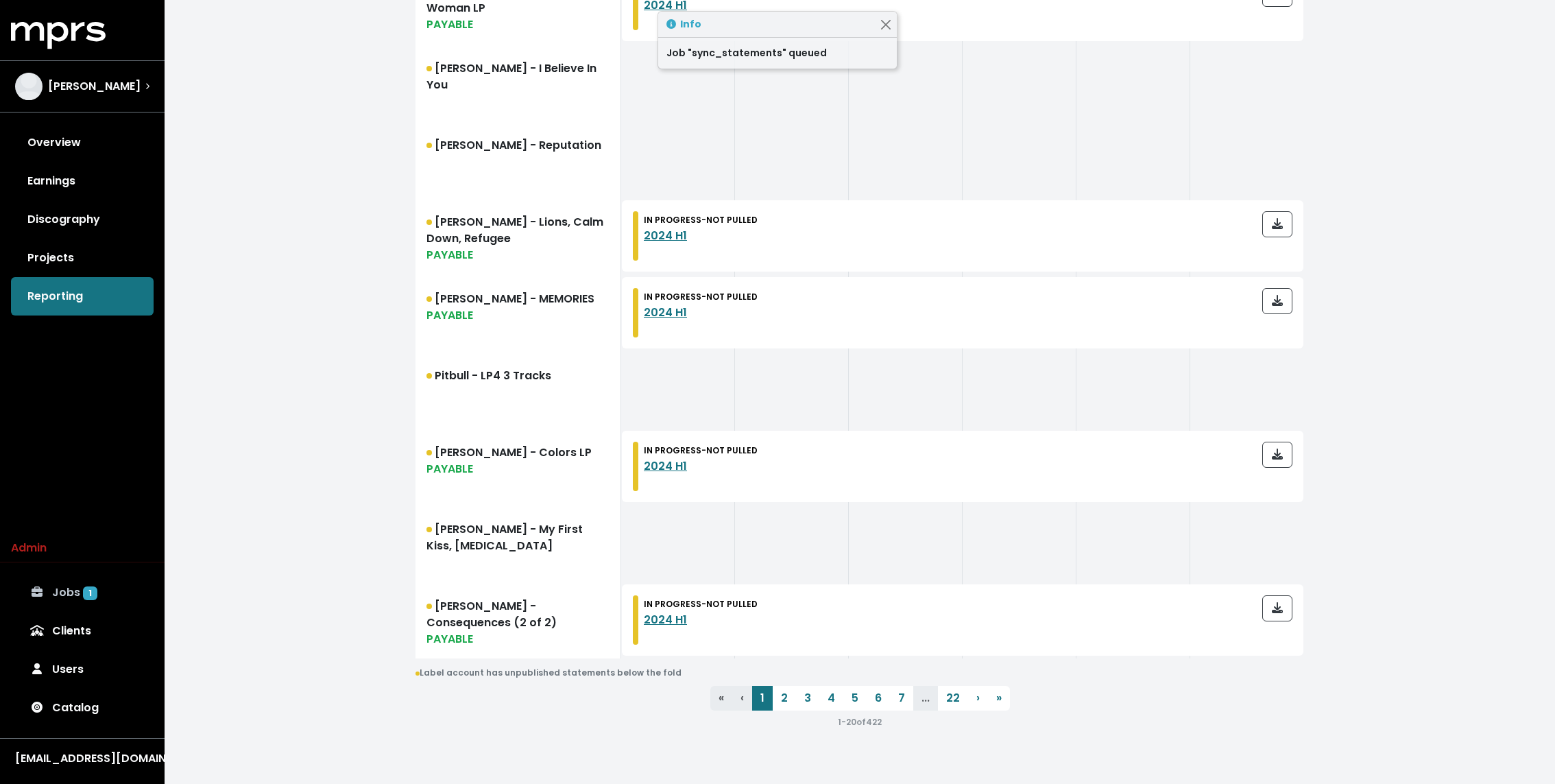
click at [83, 579] on link "Jobs 1" at bounding box center [82, 593] width 143 height 39
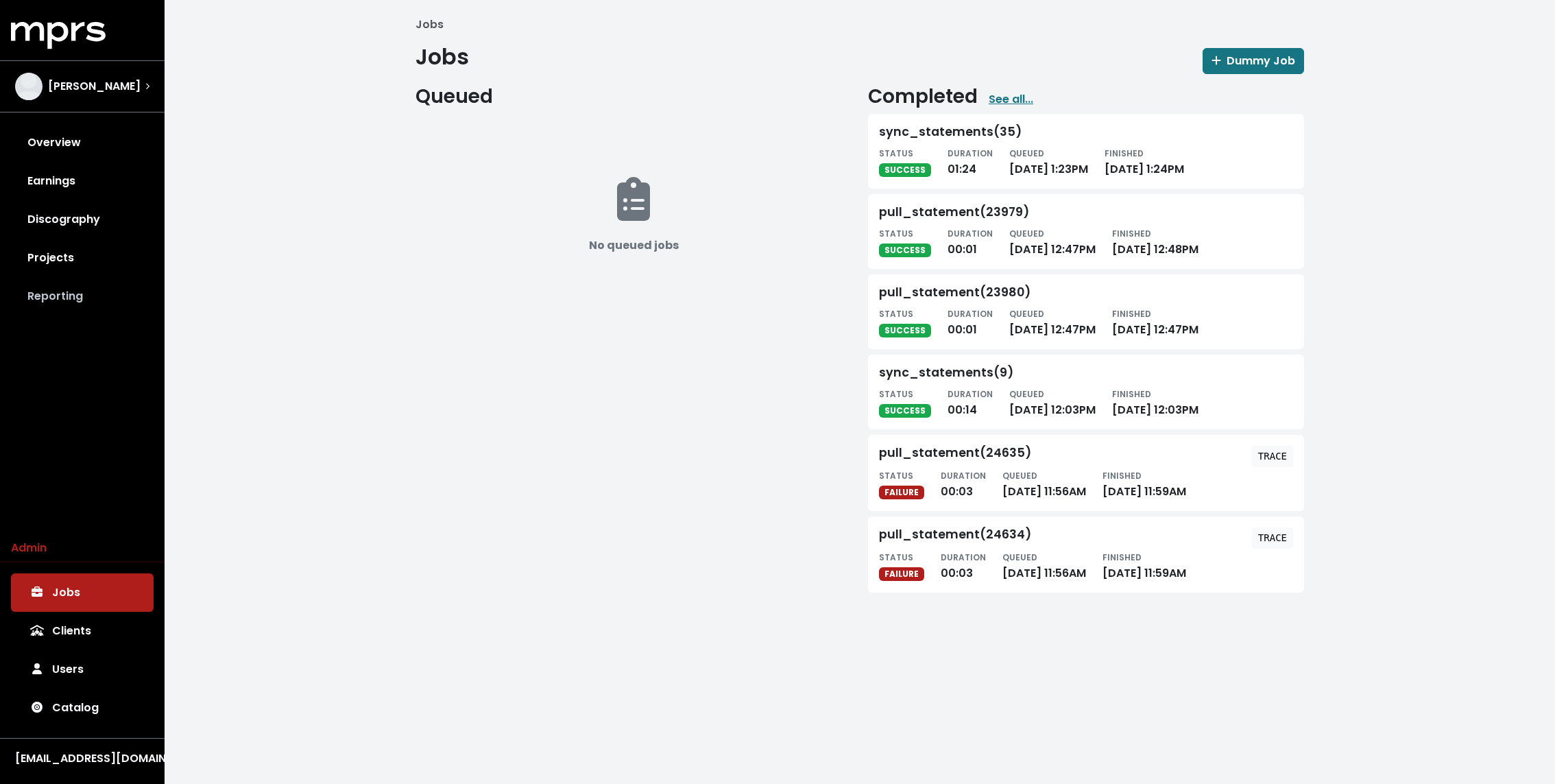
click at [76, 308] on link "Reporting" at bounding box center [82, 296] width 143 height 39
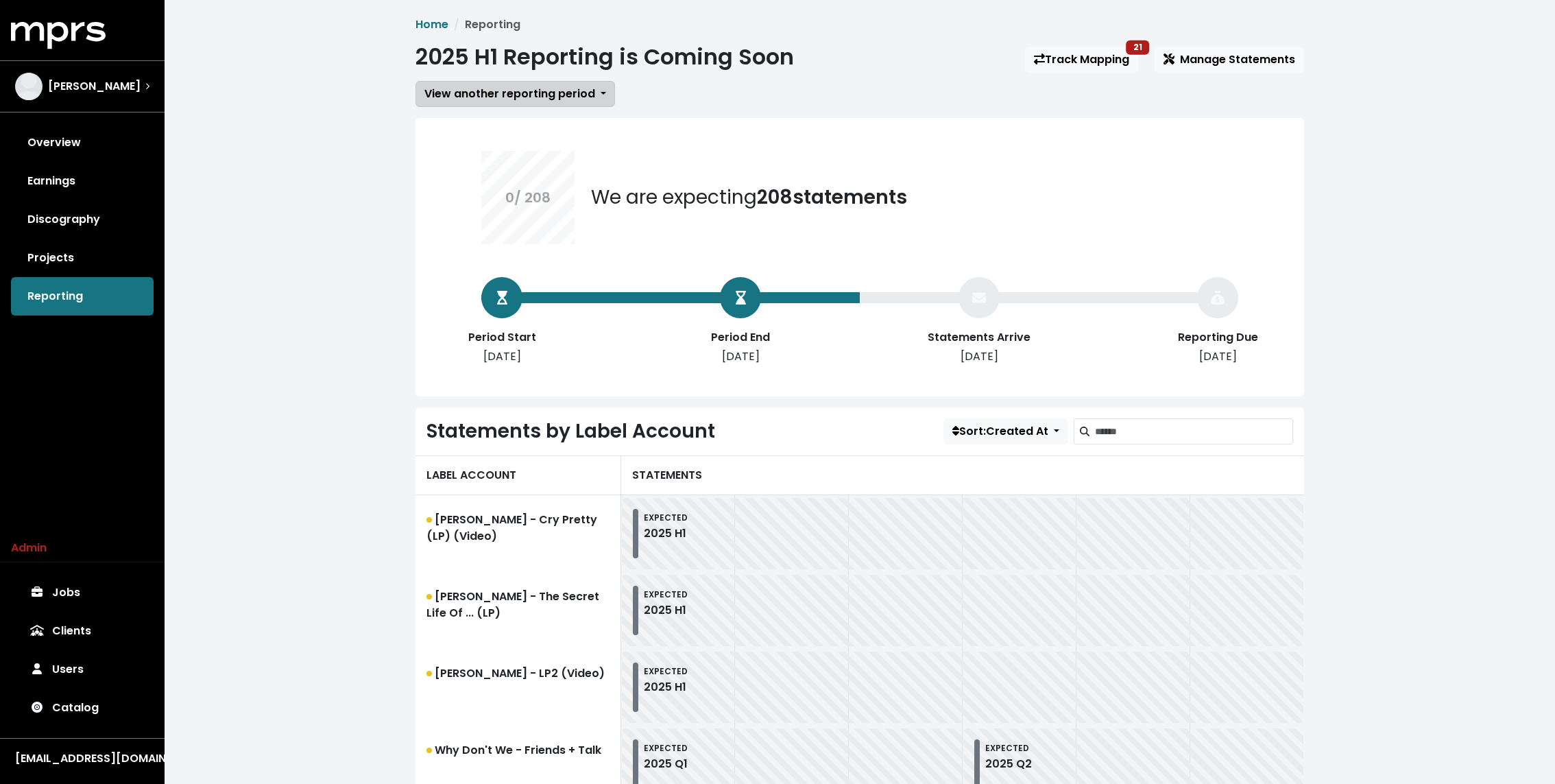
click at [475, 95] on span "View another reporting period" at bounding box center [509, 93] width 171 height 16
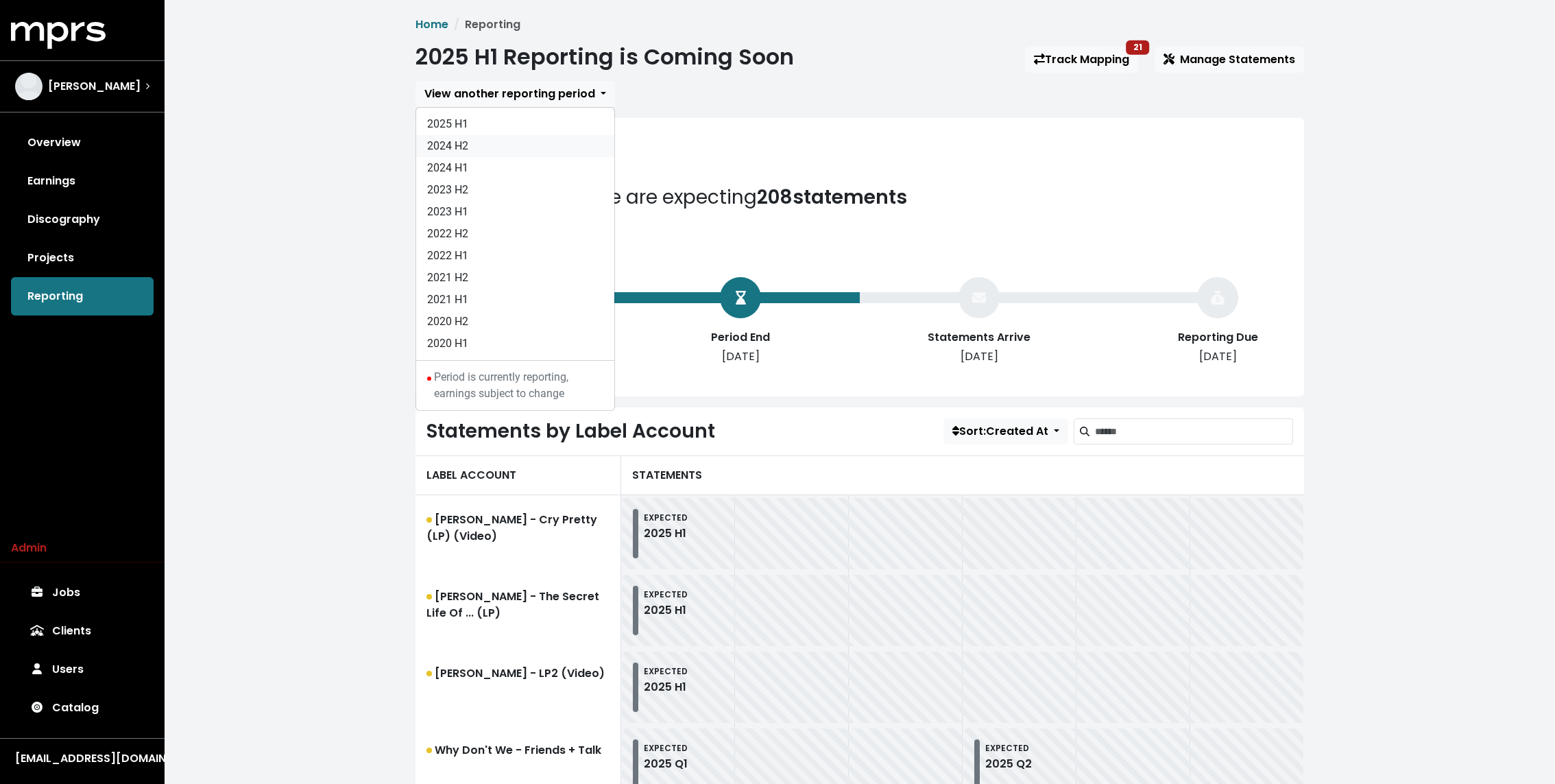
click at [475, 141] on link "2024 H2" at bounding box center [515, 146] width 198 height 22
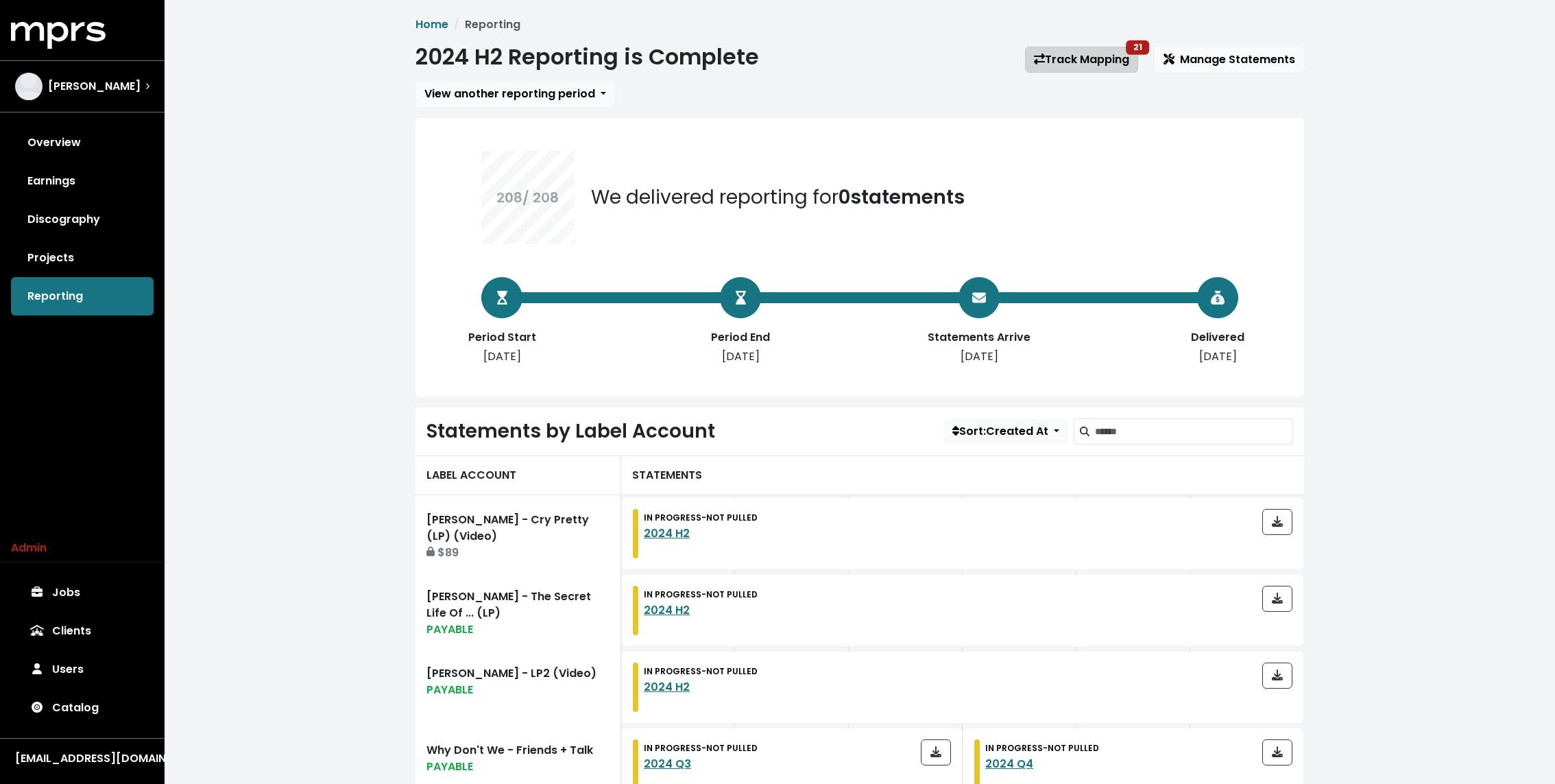
click at [1083, 63] on link "Track Mapping 21" at bounding box center [1081, 59] width 113 height 26
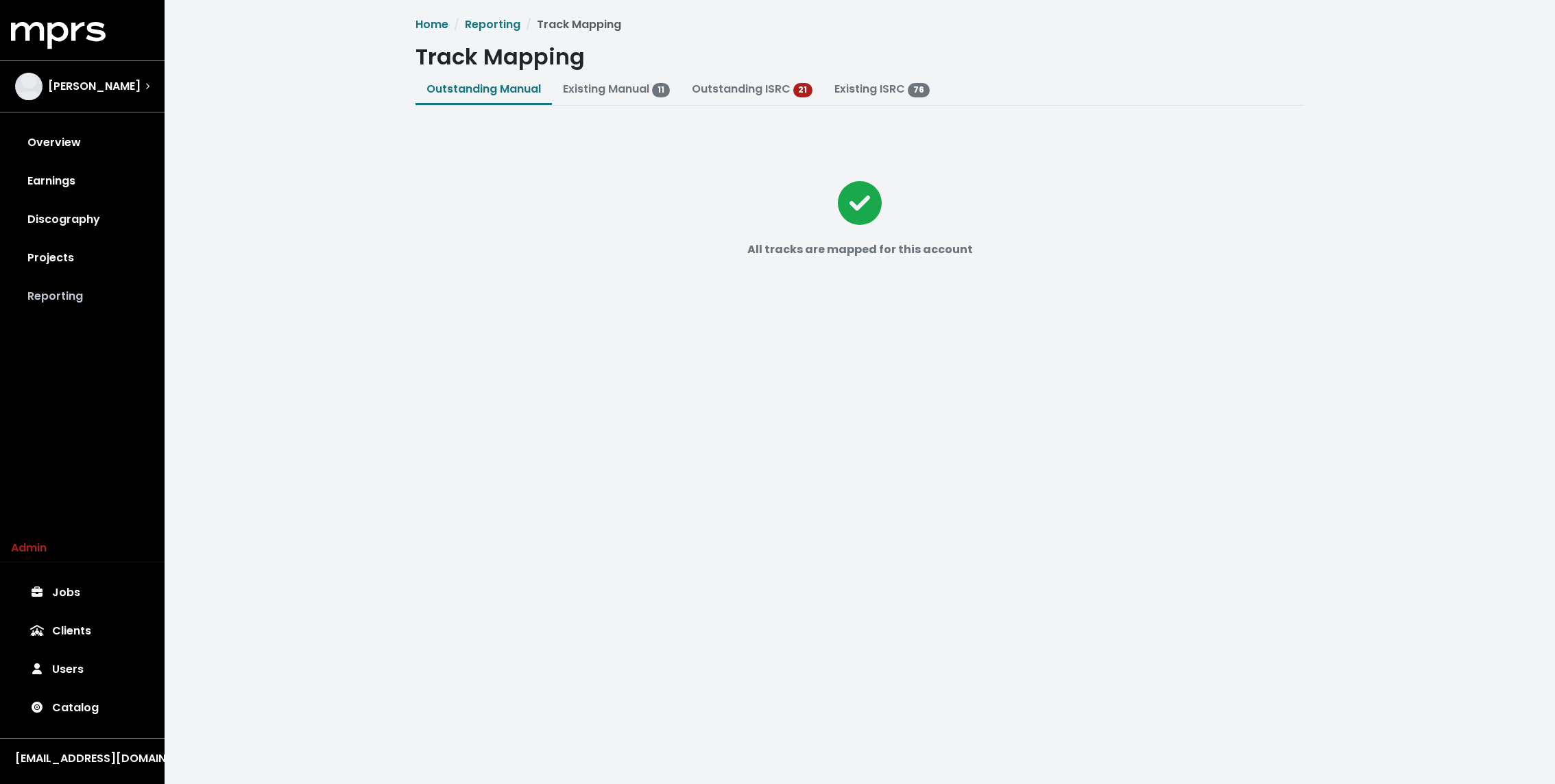
click at [78, 294] on link "Reporting" at bounding box center [82, 296] width 143 height 39
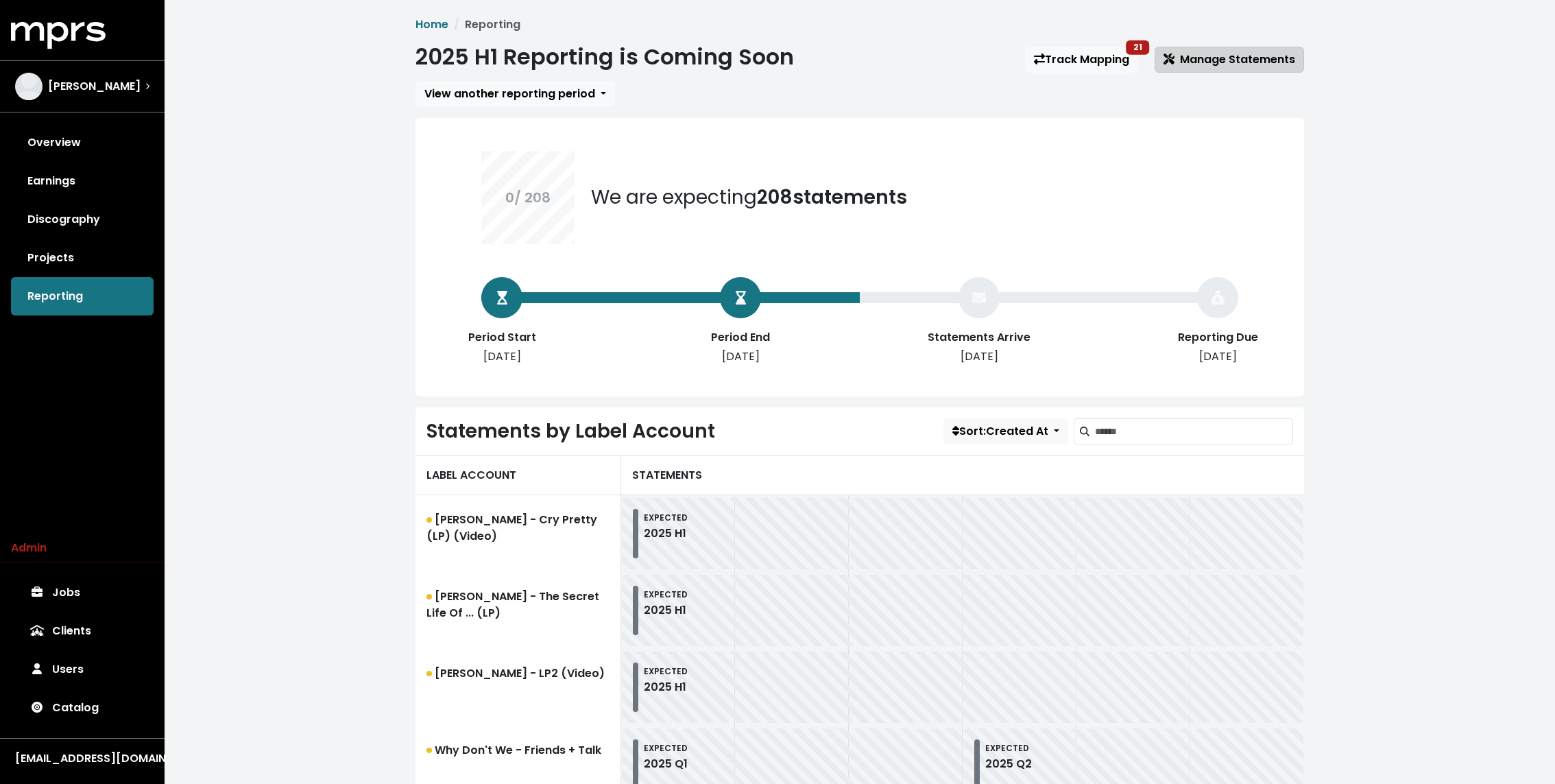
click at [1217, 54] on span "Manage Statements" at bounding box center [1230, 59] width 132 height 16
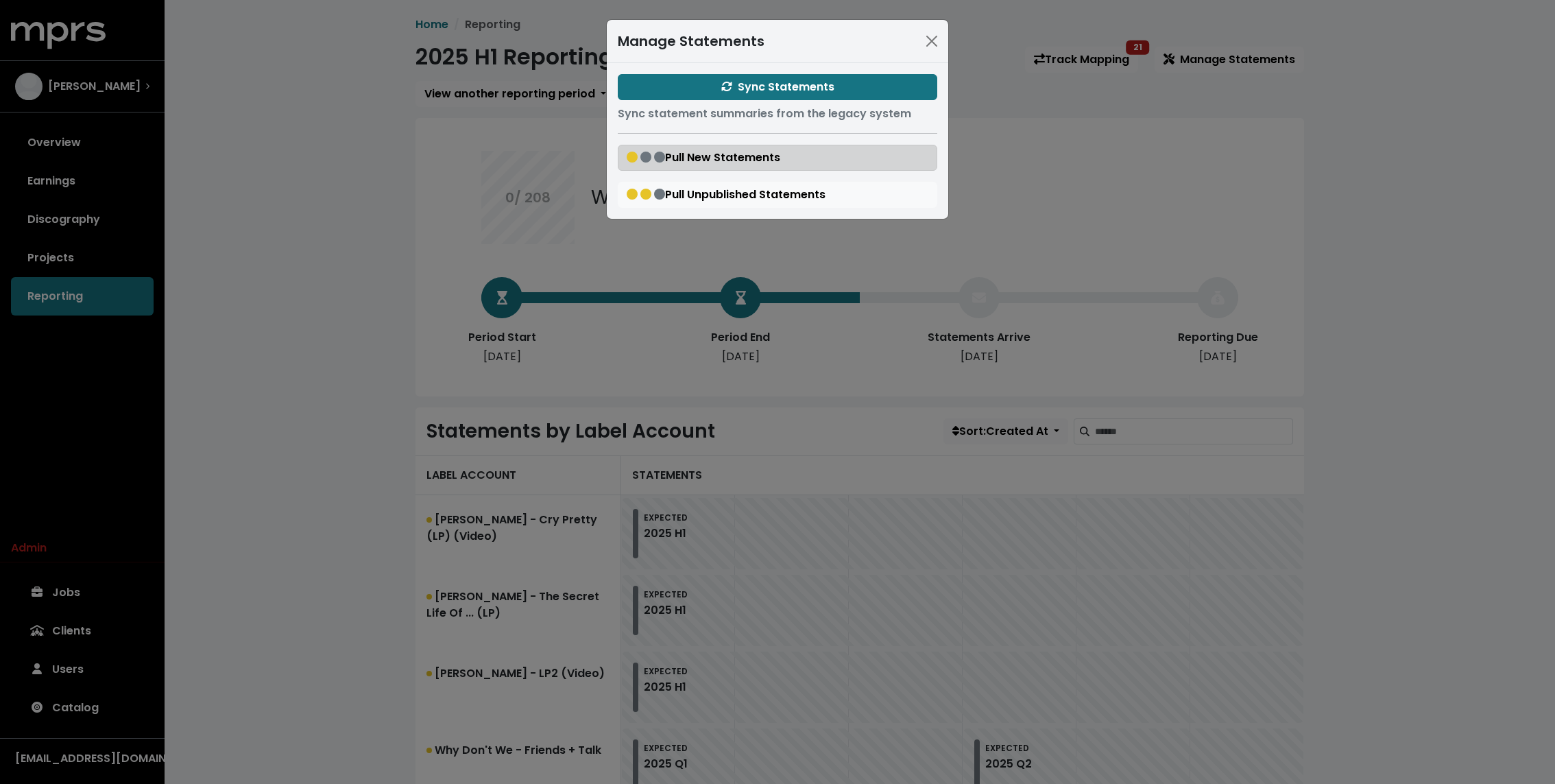
click at [693, 163] on span "Pull New Statements" at bounding box center [703, 157] width 154 height 16
click at [274, 281] on div "Manage Statements Sync Statements Sync statement summaries from the legacy syst…" at bounding box center [778, 392] width 1555 height 784
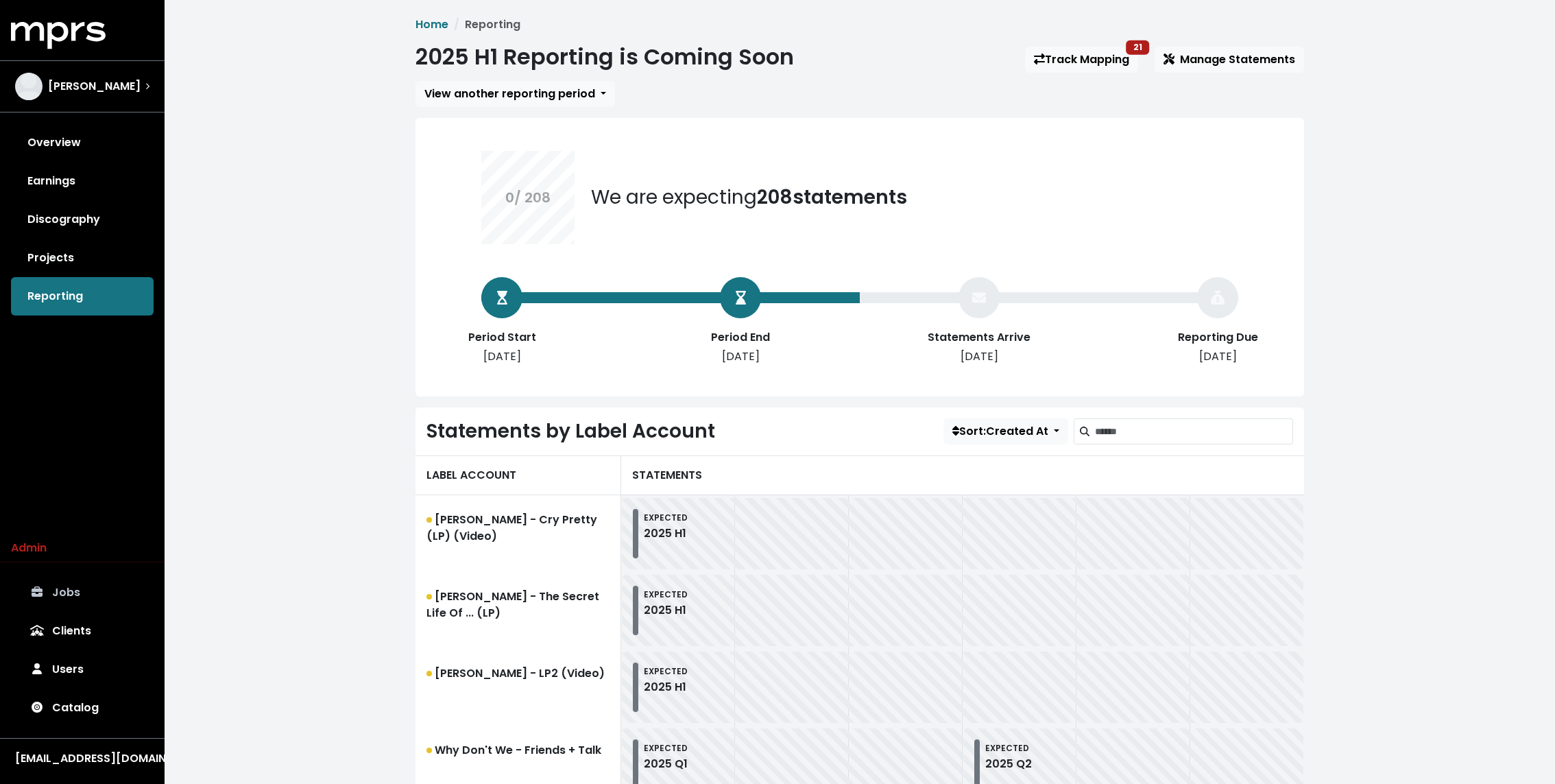
click at [84, 601] on link "Jobs" at bounding box center [82, 593] width 143 height 39
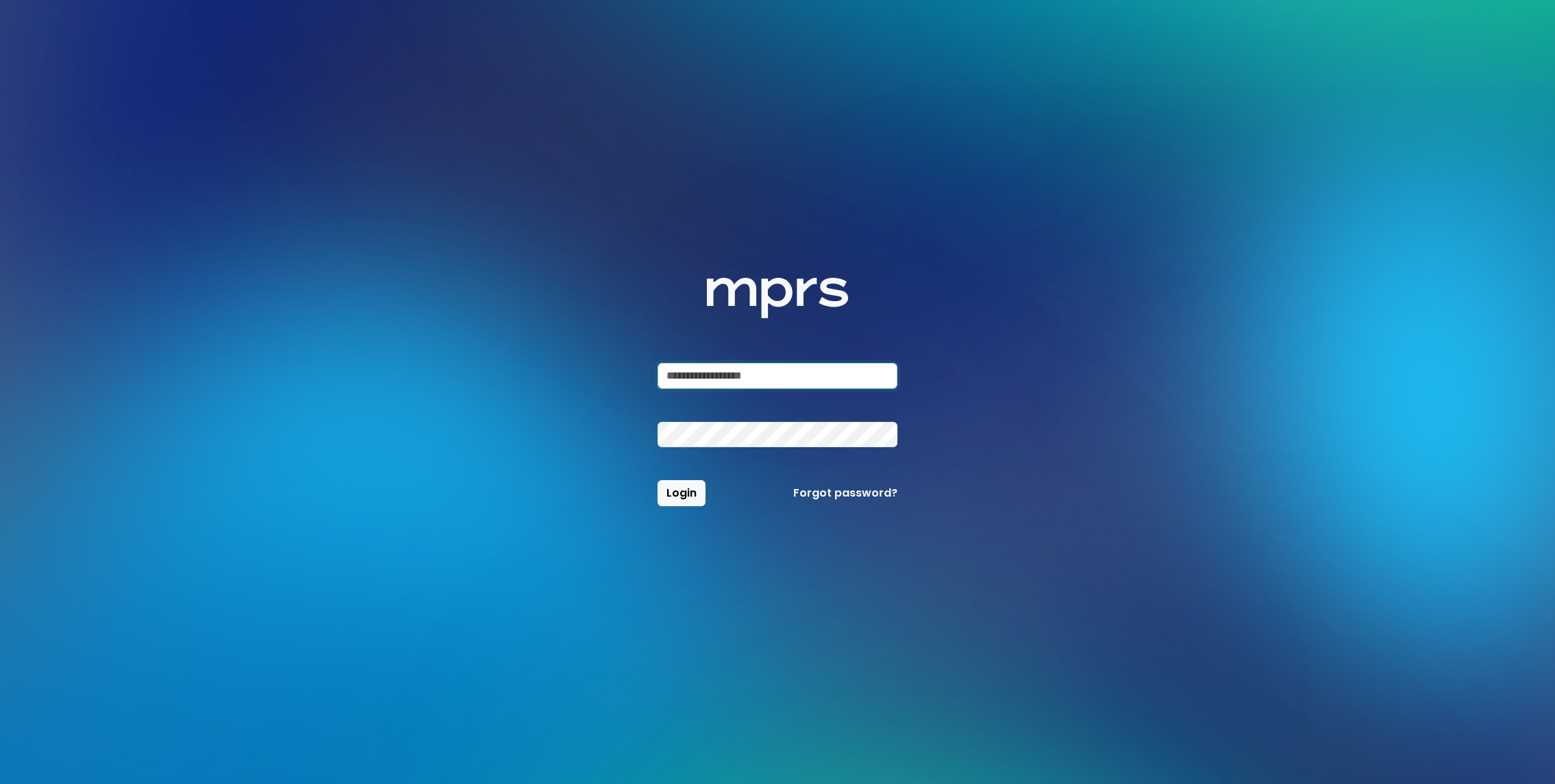
click at [784, 377] on input "email" at bounding box center [778, 375] width 240 height 26
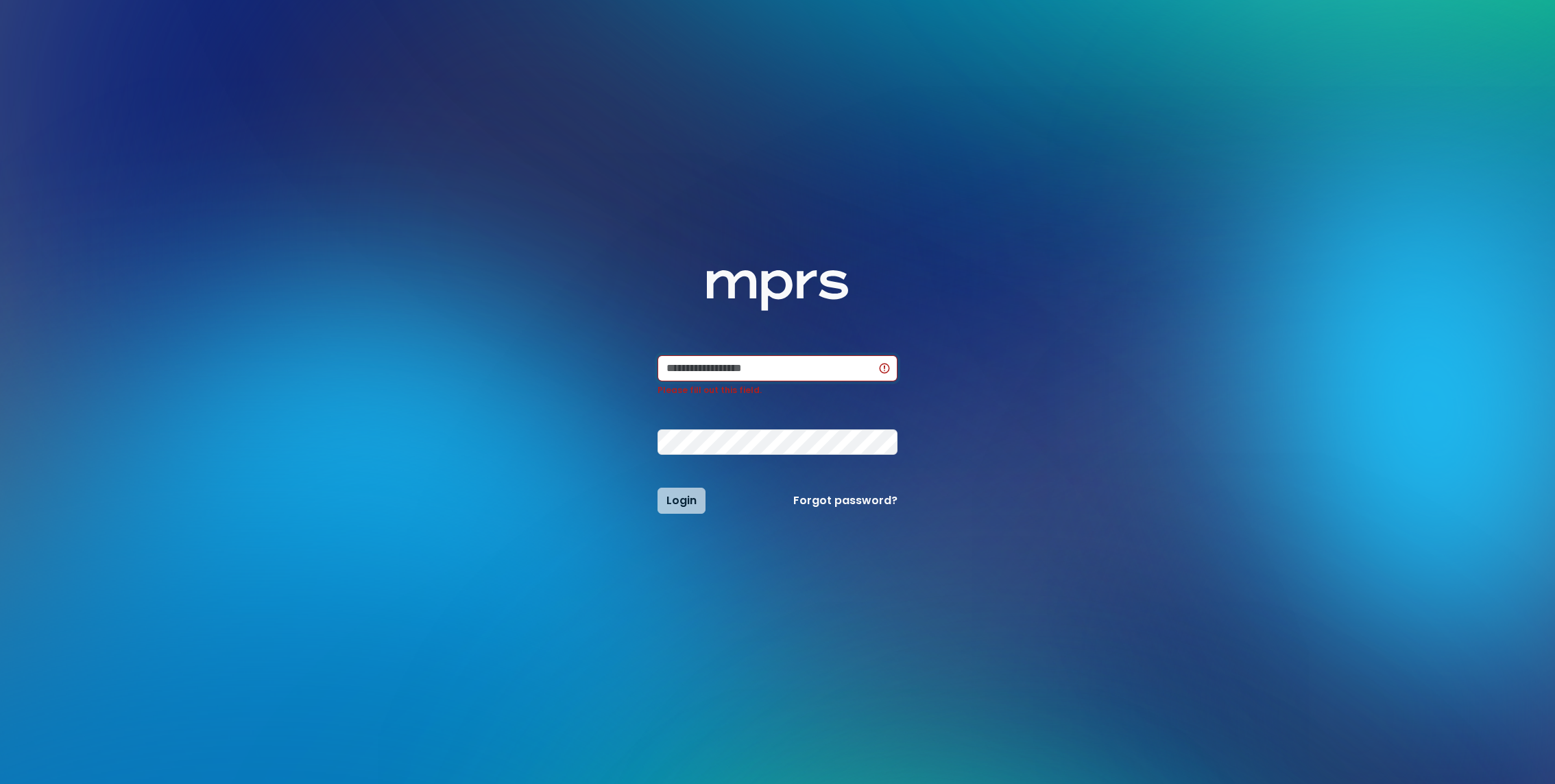
type input "**********"
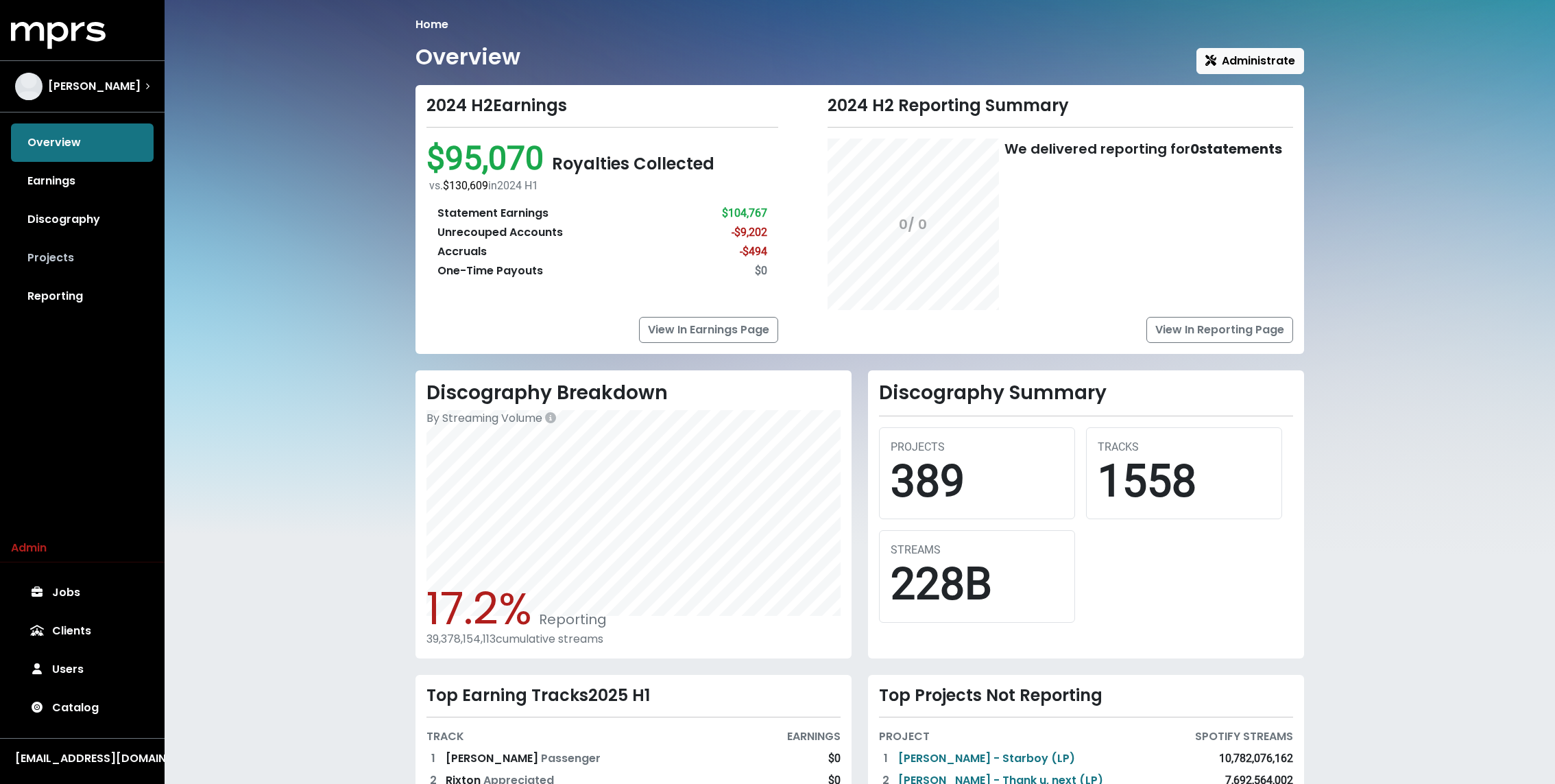
click at [69, 265] on link "Projects" at bounding box center [82, 257] width 143 height 39
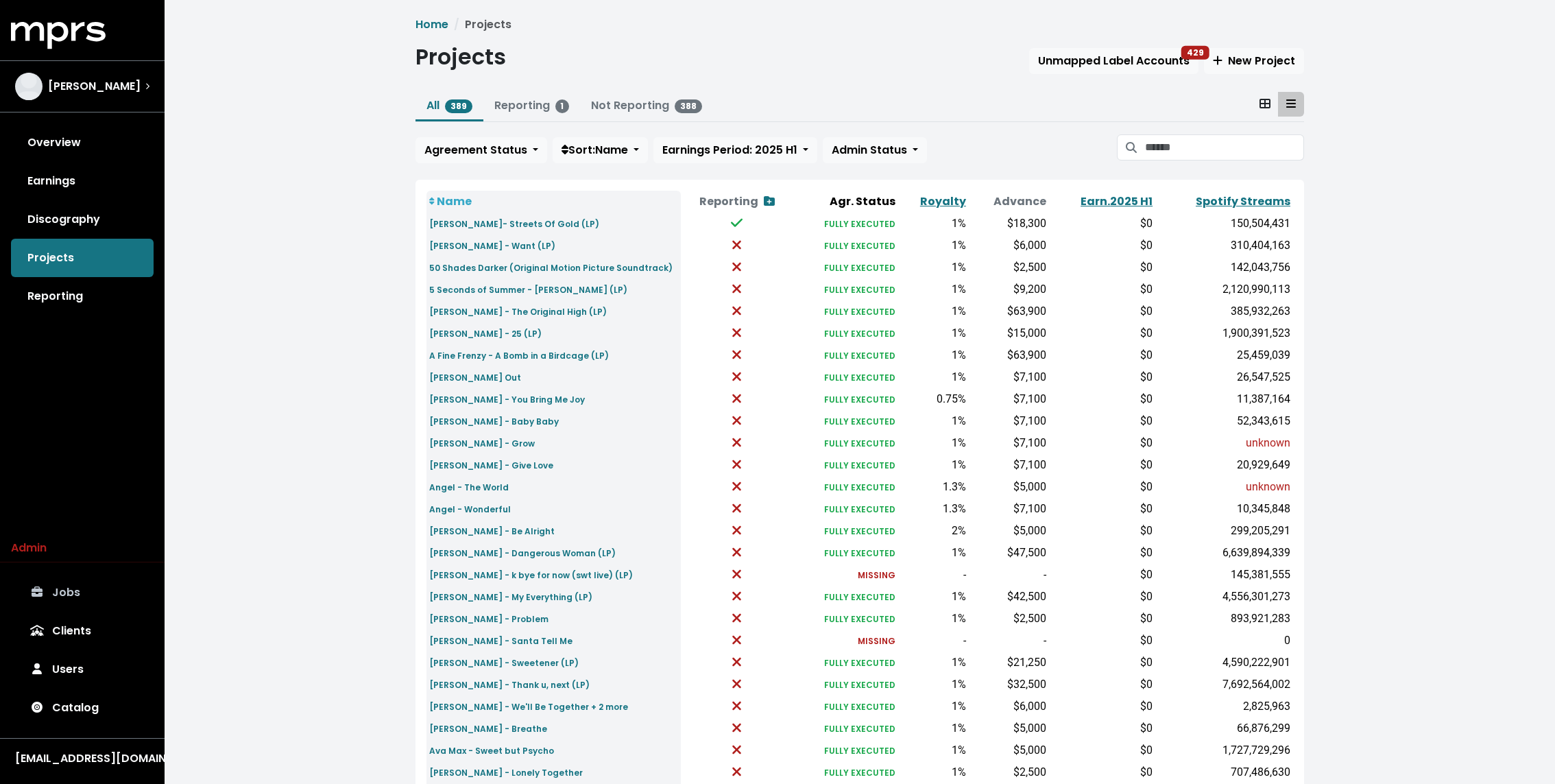
click at [61, 587] on link "Jobs" at bounding box center [82, 593] width 143 height 39
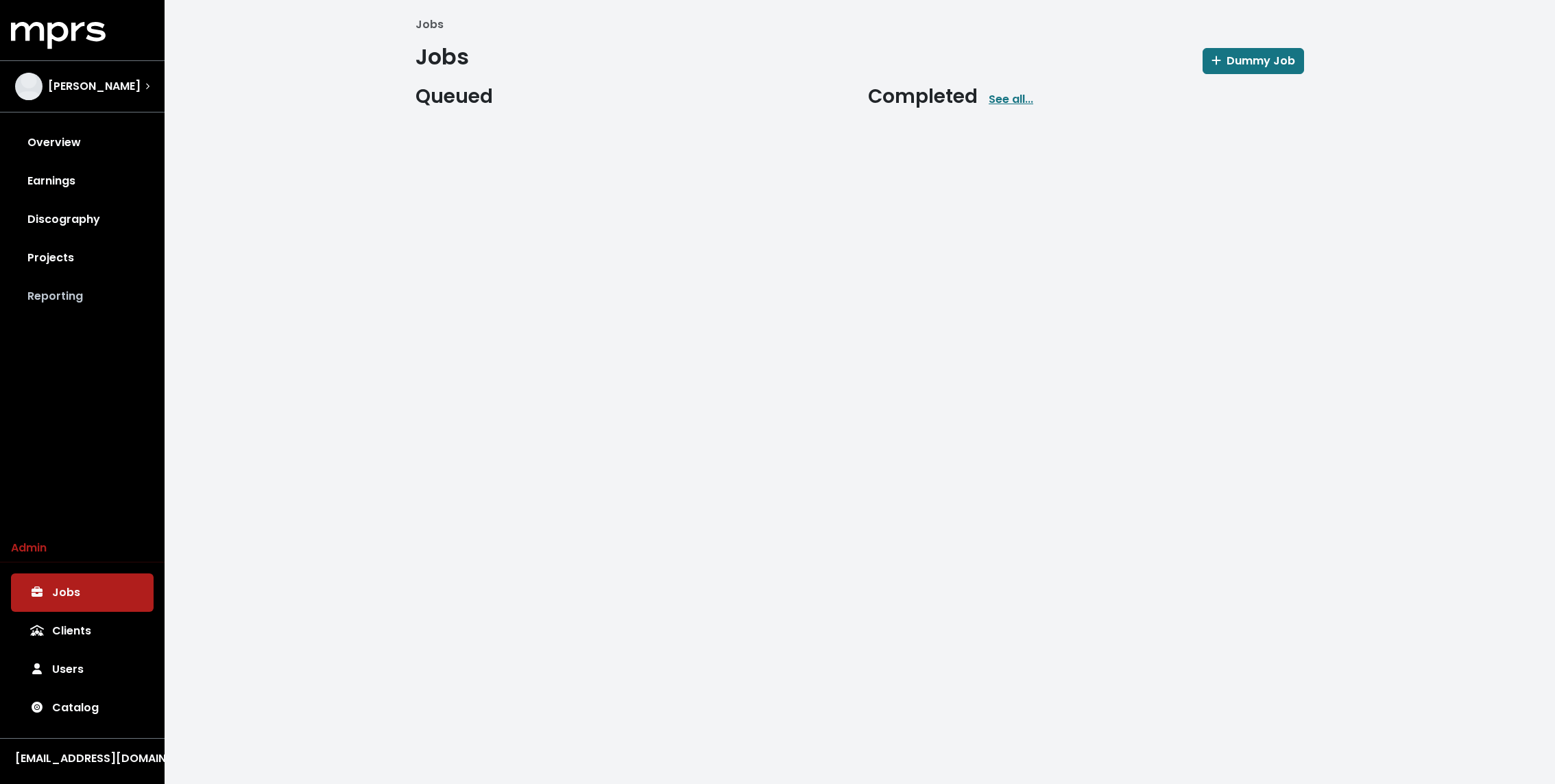
click at [82, 295] on link "Reporting" at bounding box center [82, 296] width 143 height 39
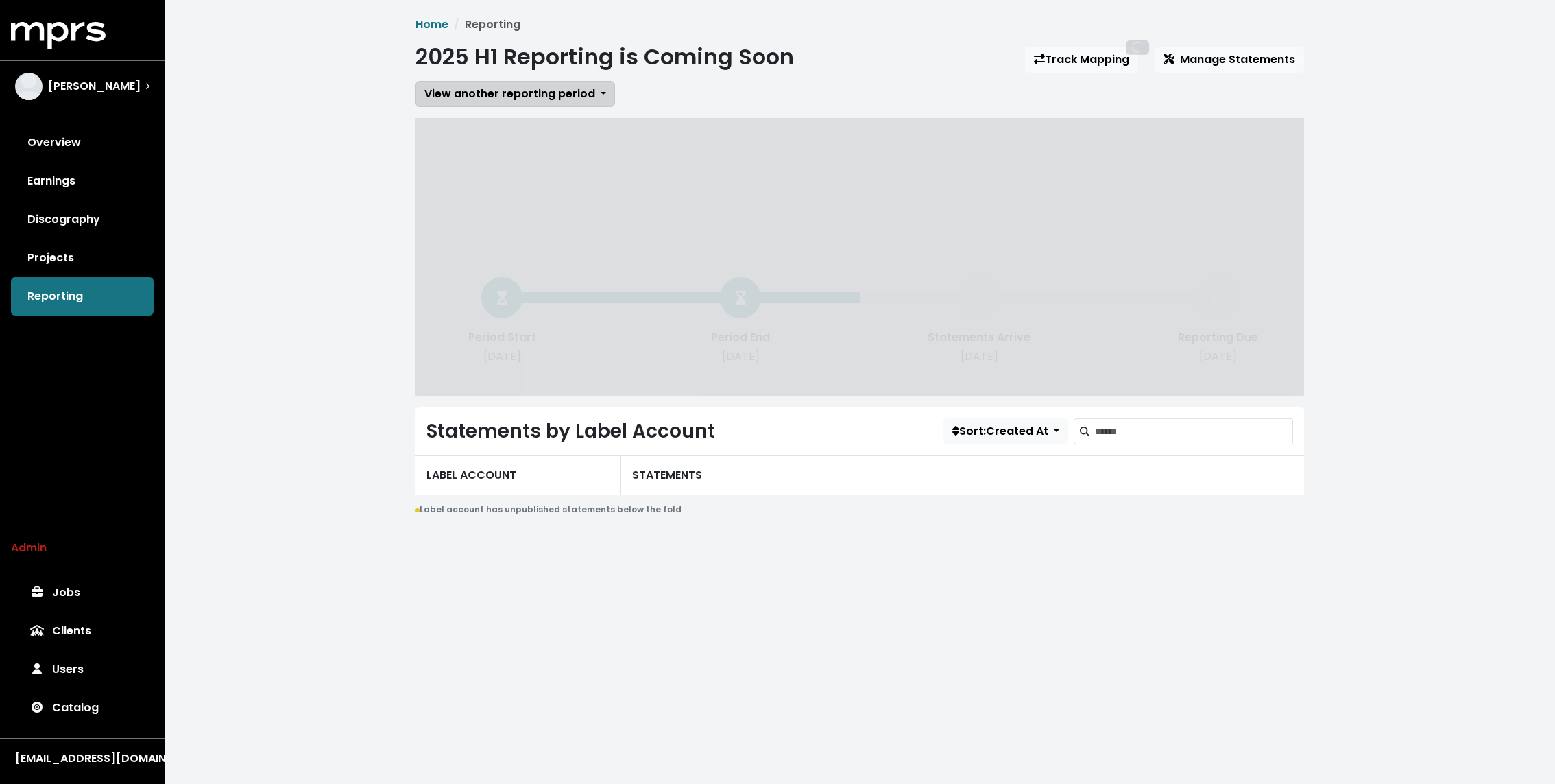
click at [519, 89] on span "View another reporting period" at bounding box center [509, 93] width 171 height 16
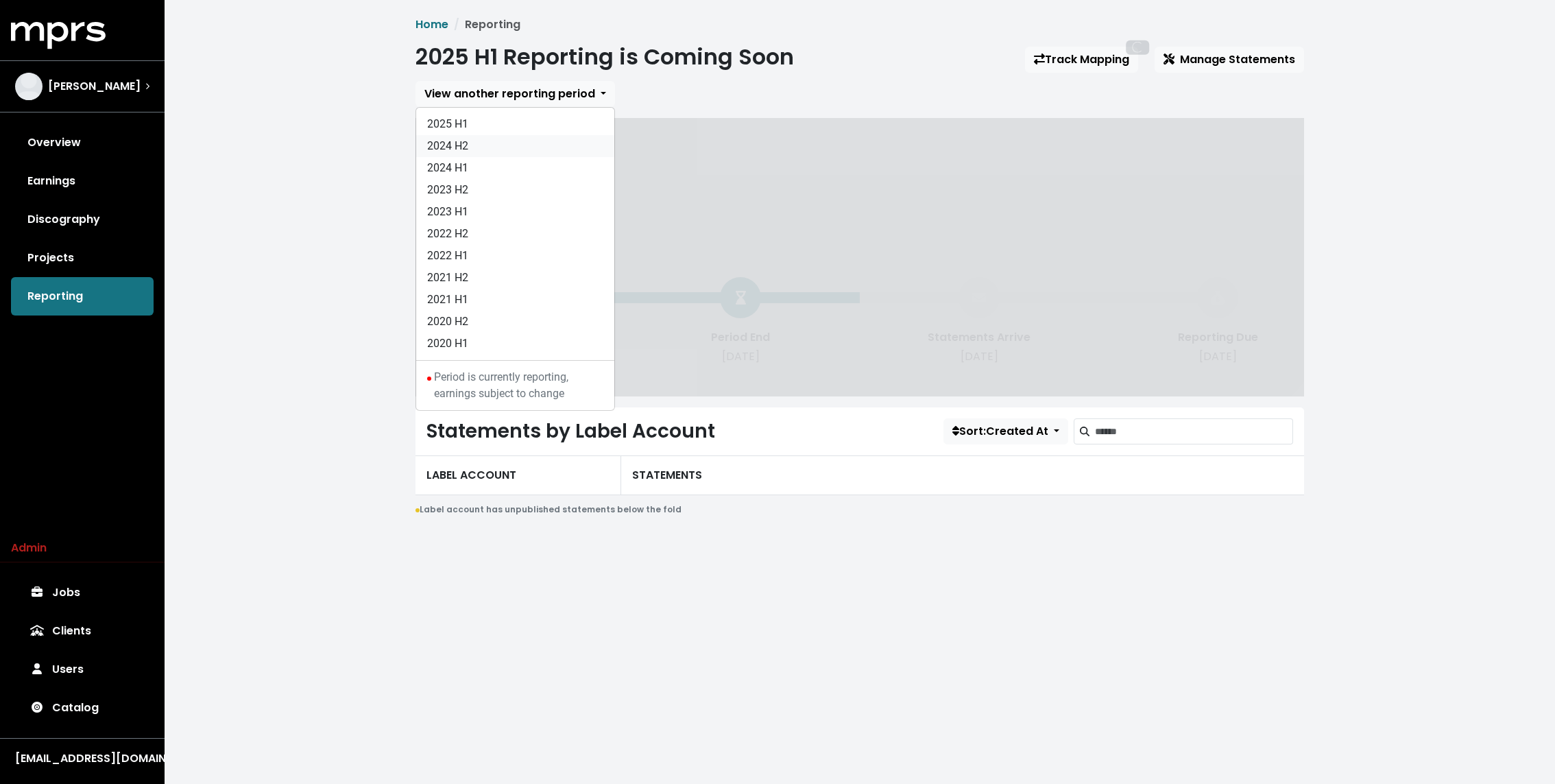
click at [488, 144] on link "2024 H2" at bounding box center [515, 146] width 198 height 22
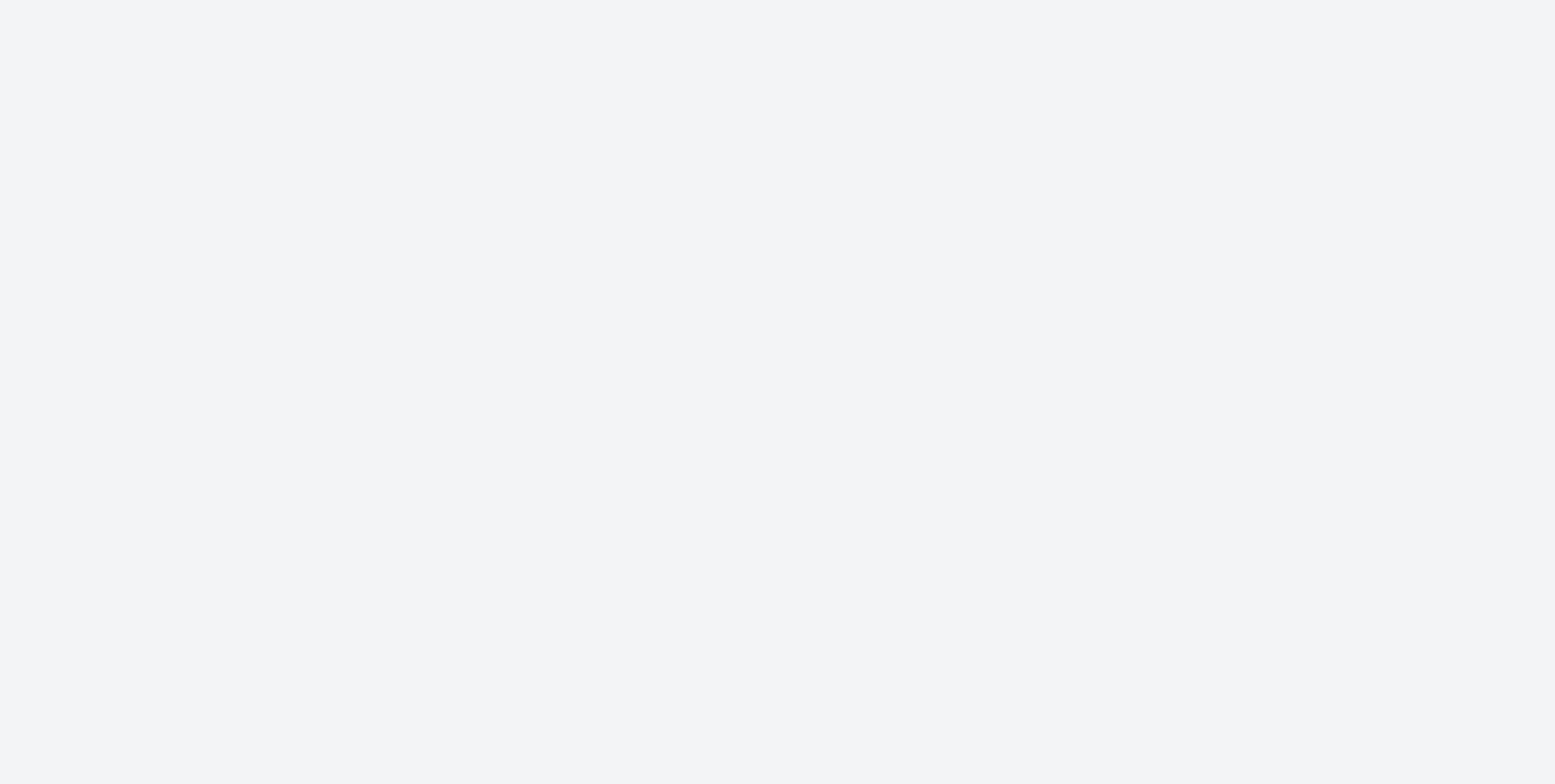
click at [269, 0] on html at bounding box center [778, 0] width 1555 height 0
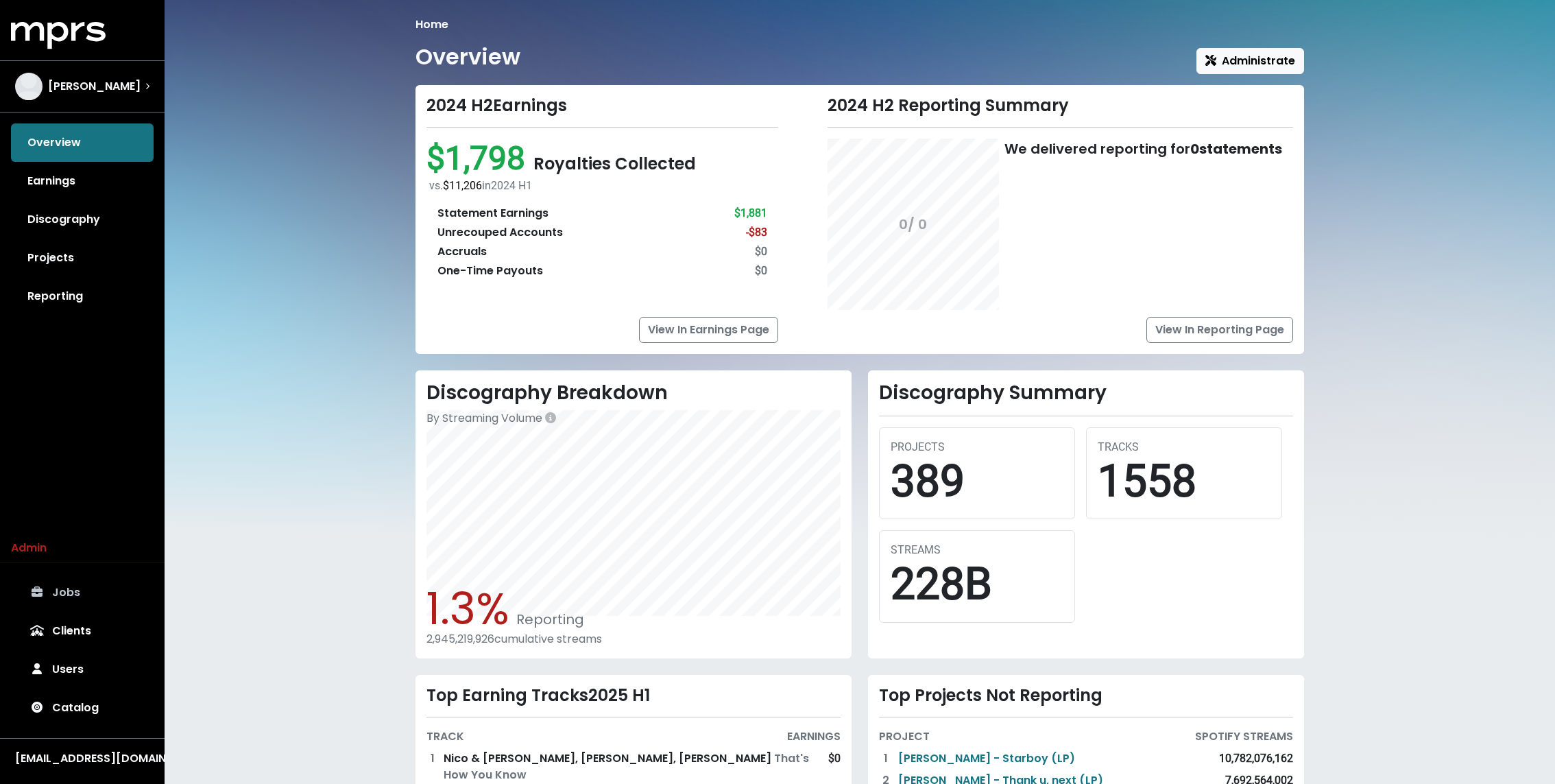
click at [73, 605] on link "Jobs" at bounding box center [82, 593] width 143 height 39
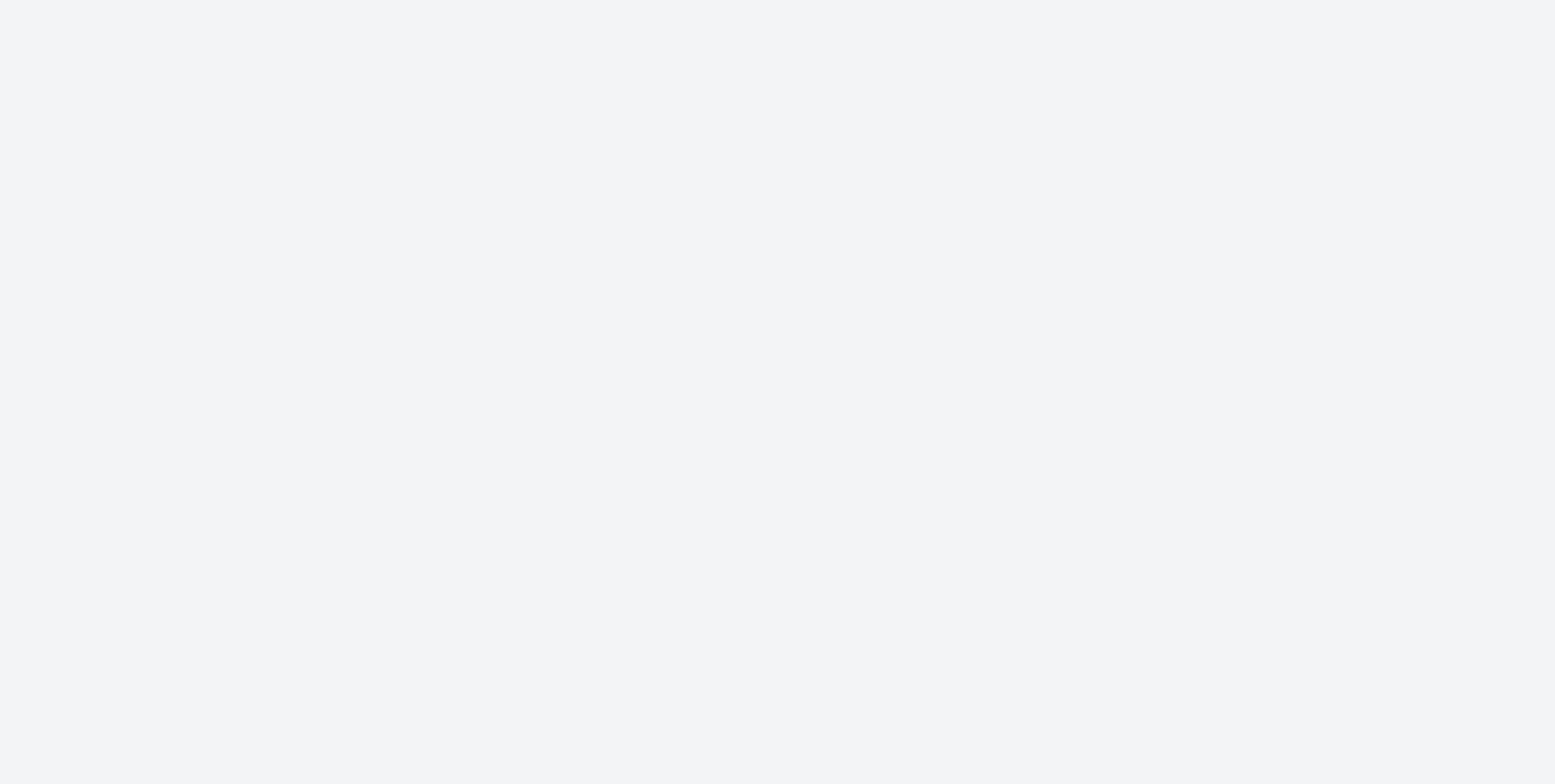
click at [525, 0] on html at bounding box center [778, 0] width 1555 height 0
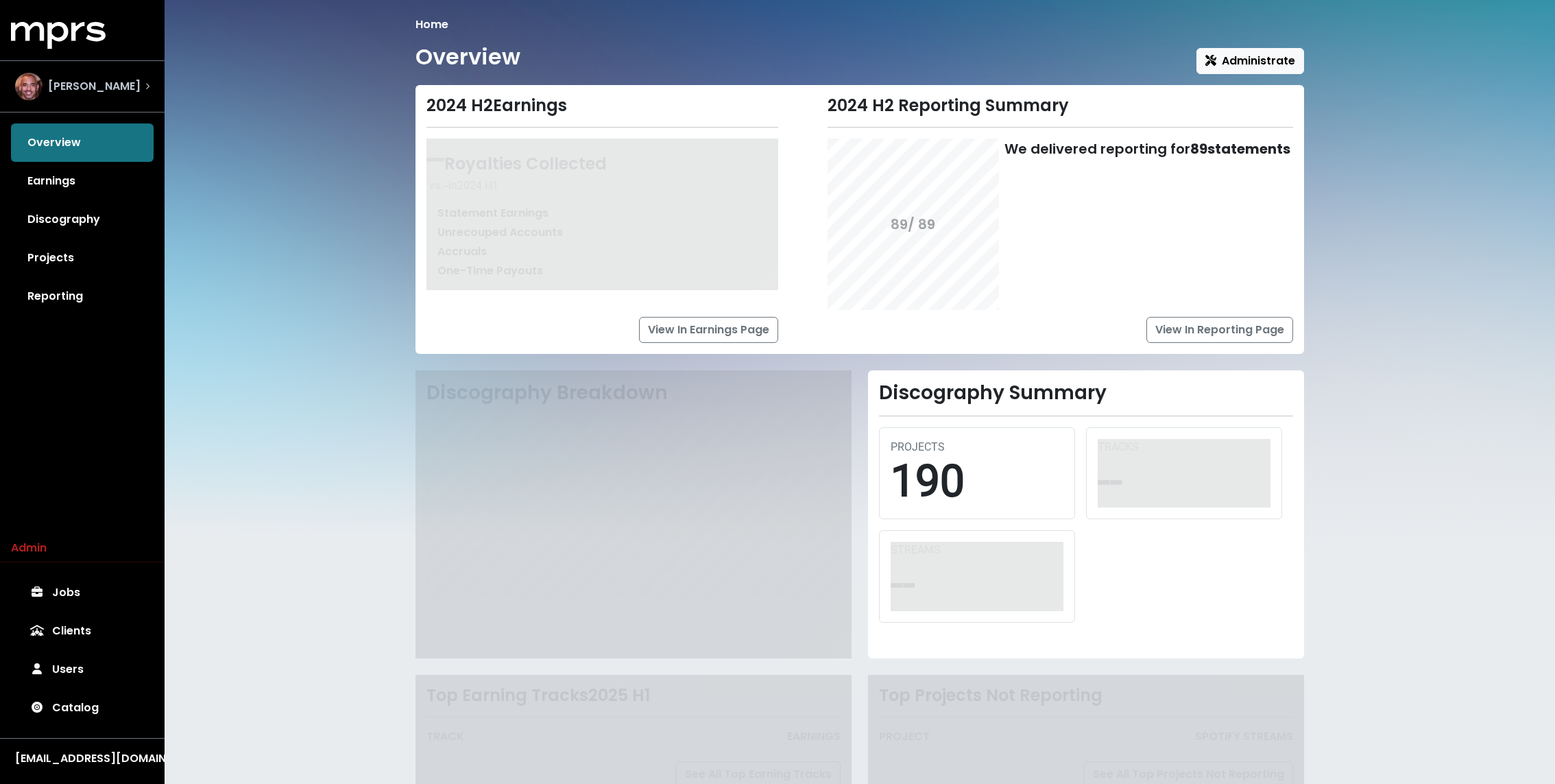
click at [100, 79] on span "Harvey Mason Jr" at bounding box center [94, 87] width 92 height 17
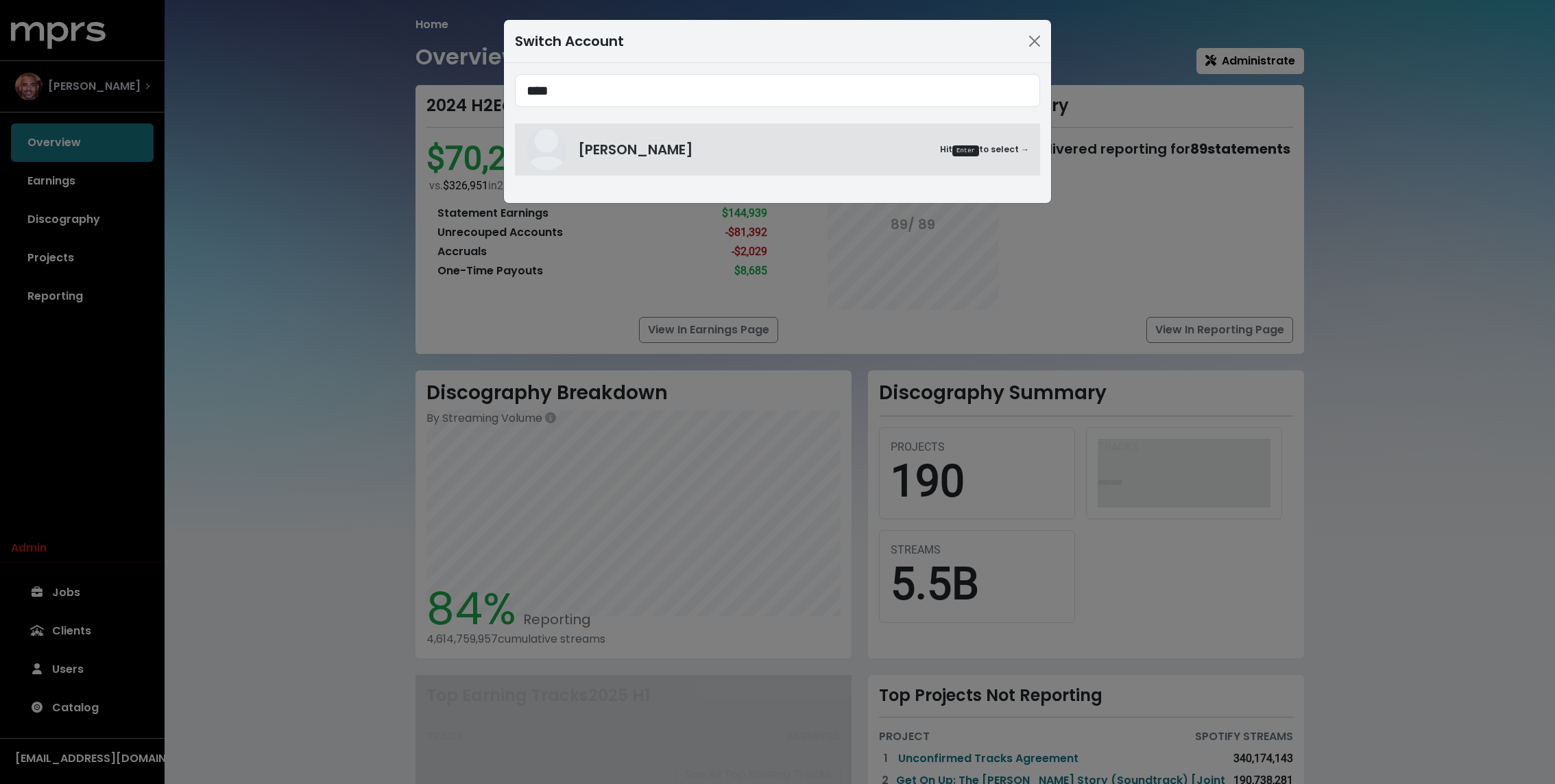
type input "****"
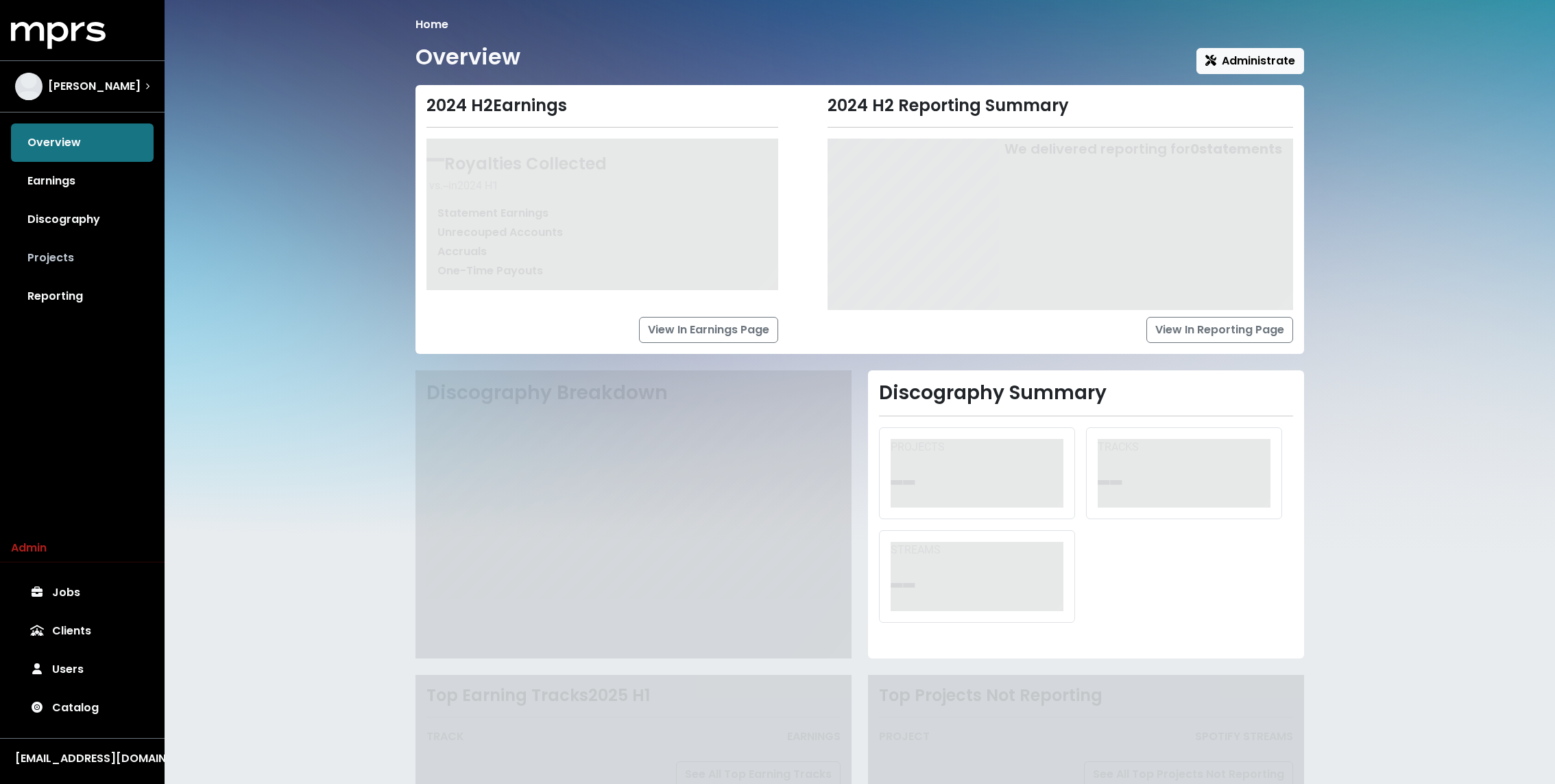
click at [67, 253] on link "Projects" at bounding box center [82, 257] width 143 height 39
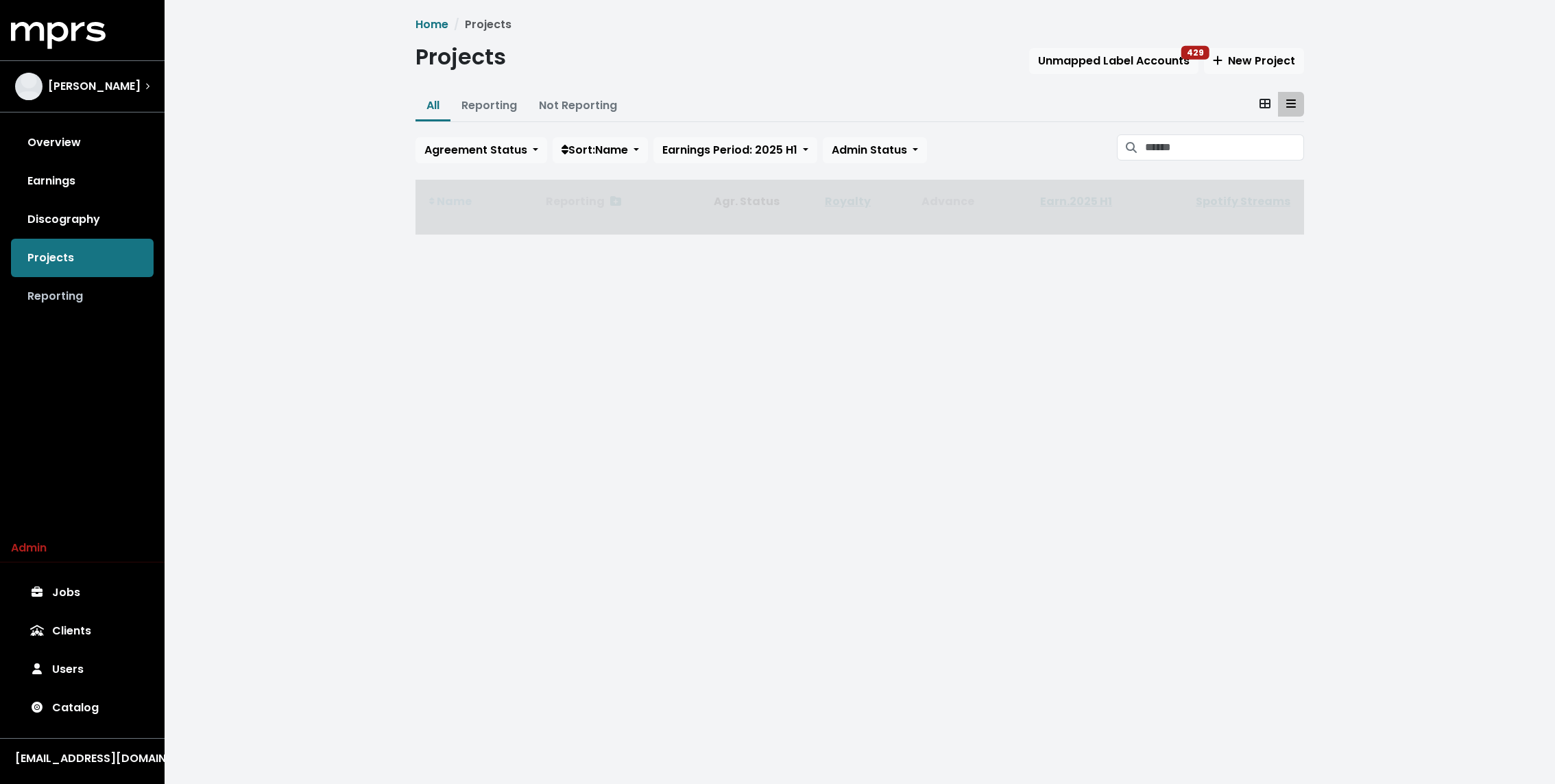
click at [79, 304] on link "Reporting" at bounding box center [82, 296] width 143 height 39
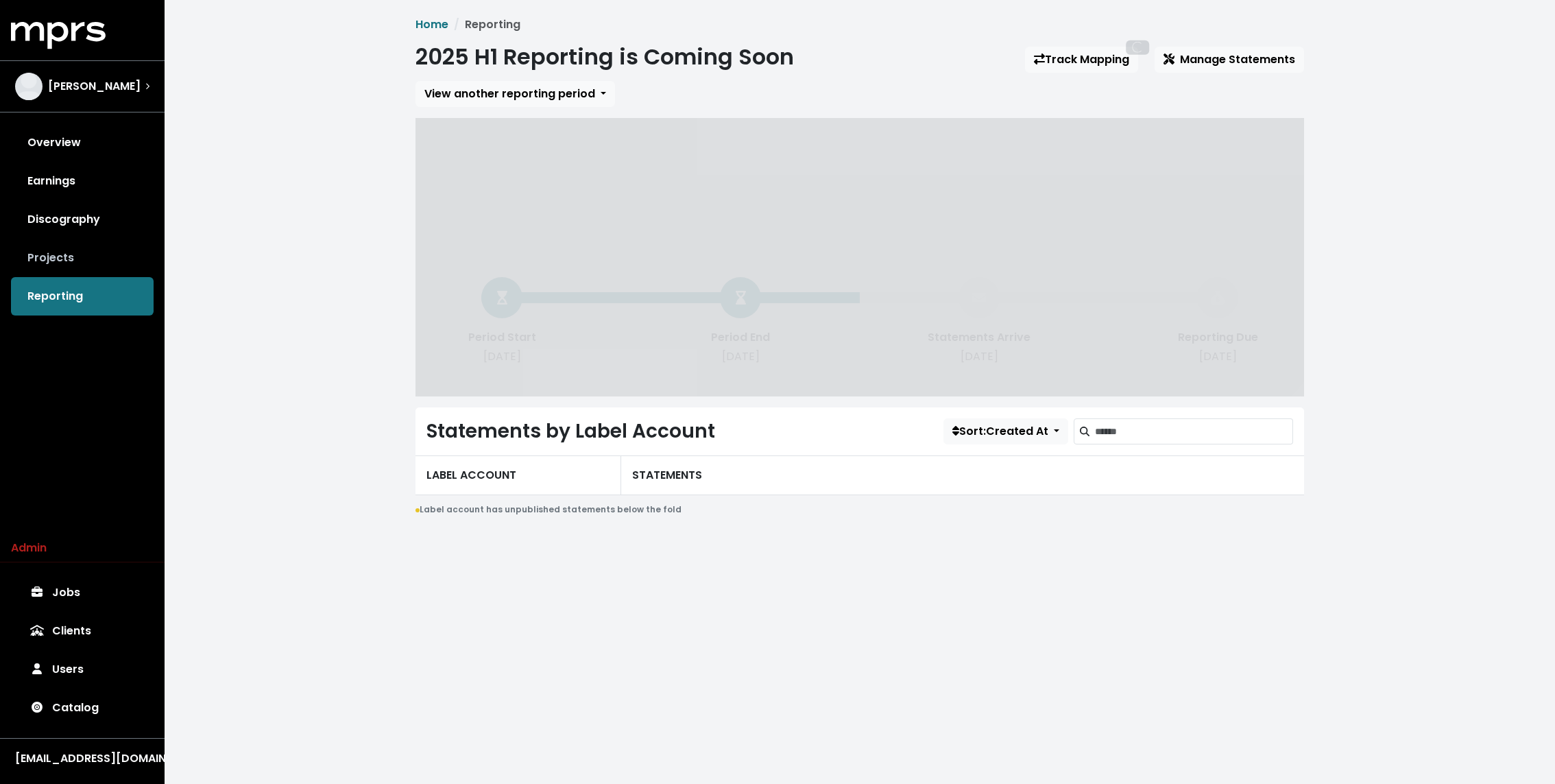
click at [63, 272] on link "Projects" at bounding box center [82, 257] width 143 height 39
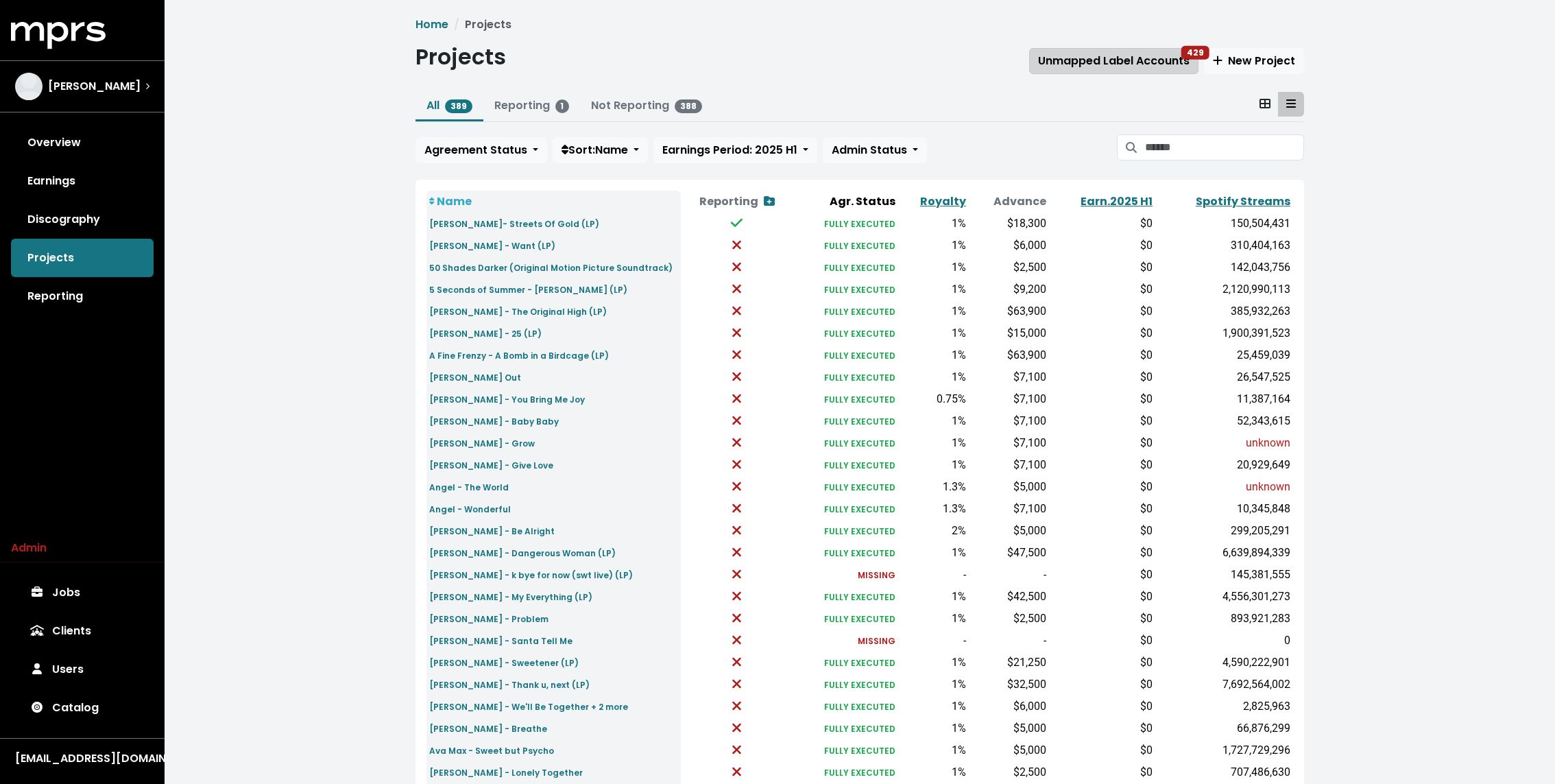
click at [1104, 59] on span "Unmapped Label Accounts 429" at bounding box center [1114, 60] width 152 height 16
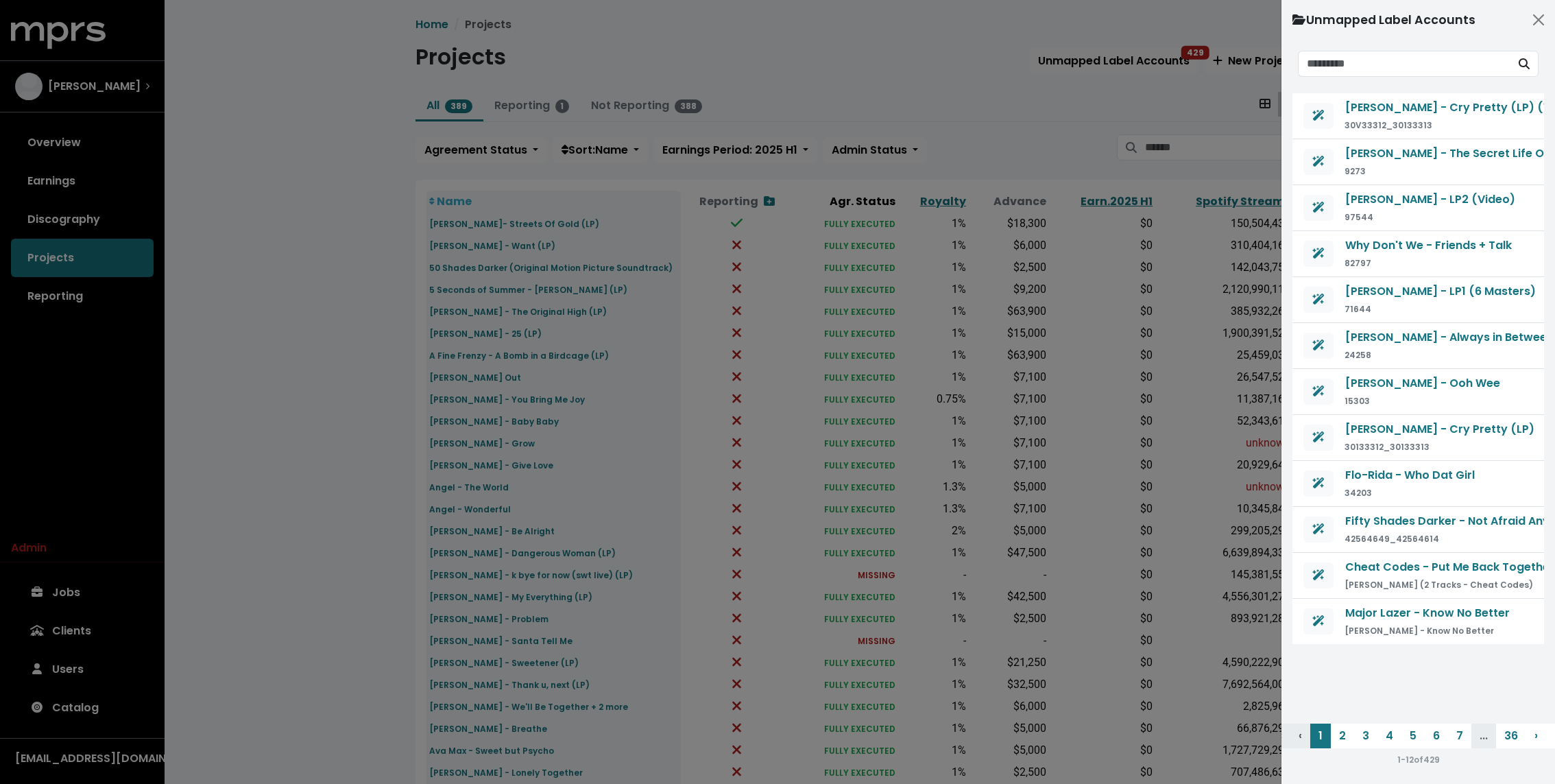
click at [1319, 84] on div "Carrie Underwood - Cry Pretty (LP) (Video) 30V33312_30133313 The Veronicas - Th…" at bounding box center [1418, 411] width 252 height 722
click at [1357, 64] on input "Search unmapped contracts" at bounding box center [1405, 64] width 213 height 26
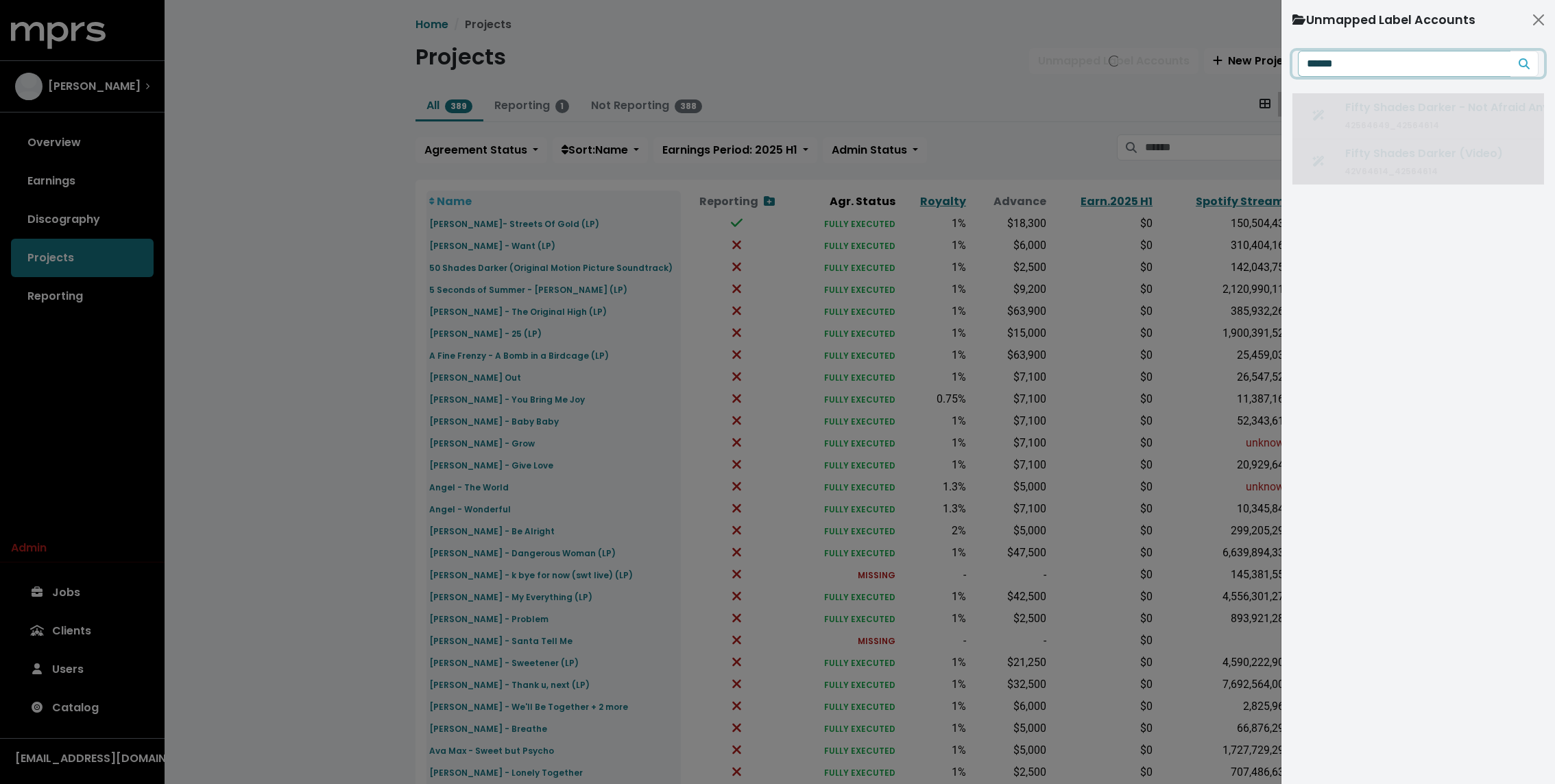
type input "*******"
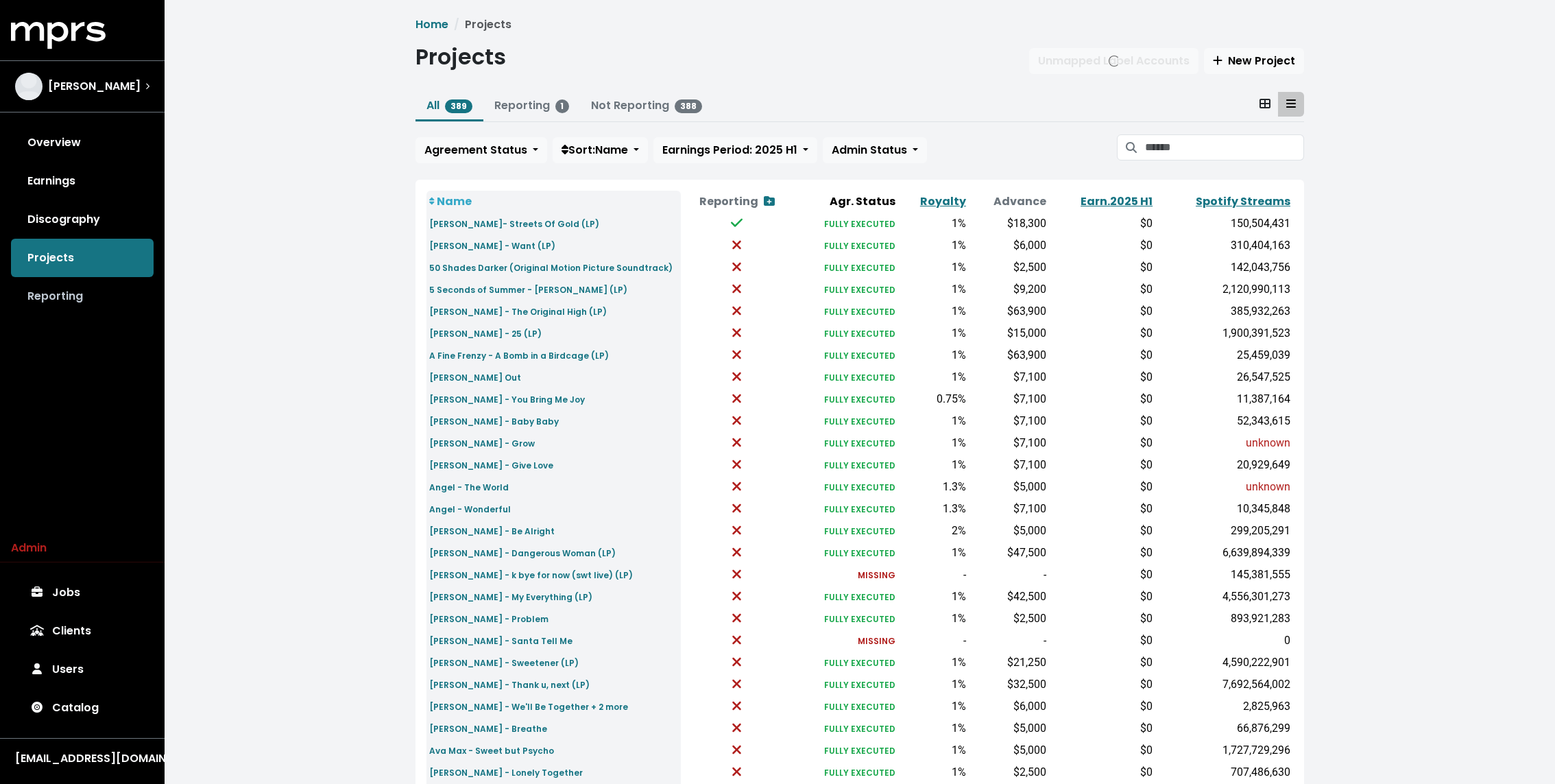
click at [107, 289] on link "Reporting" at bounding box center [82, 296] width 143 height 39
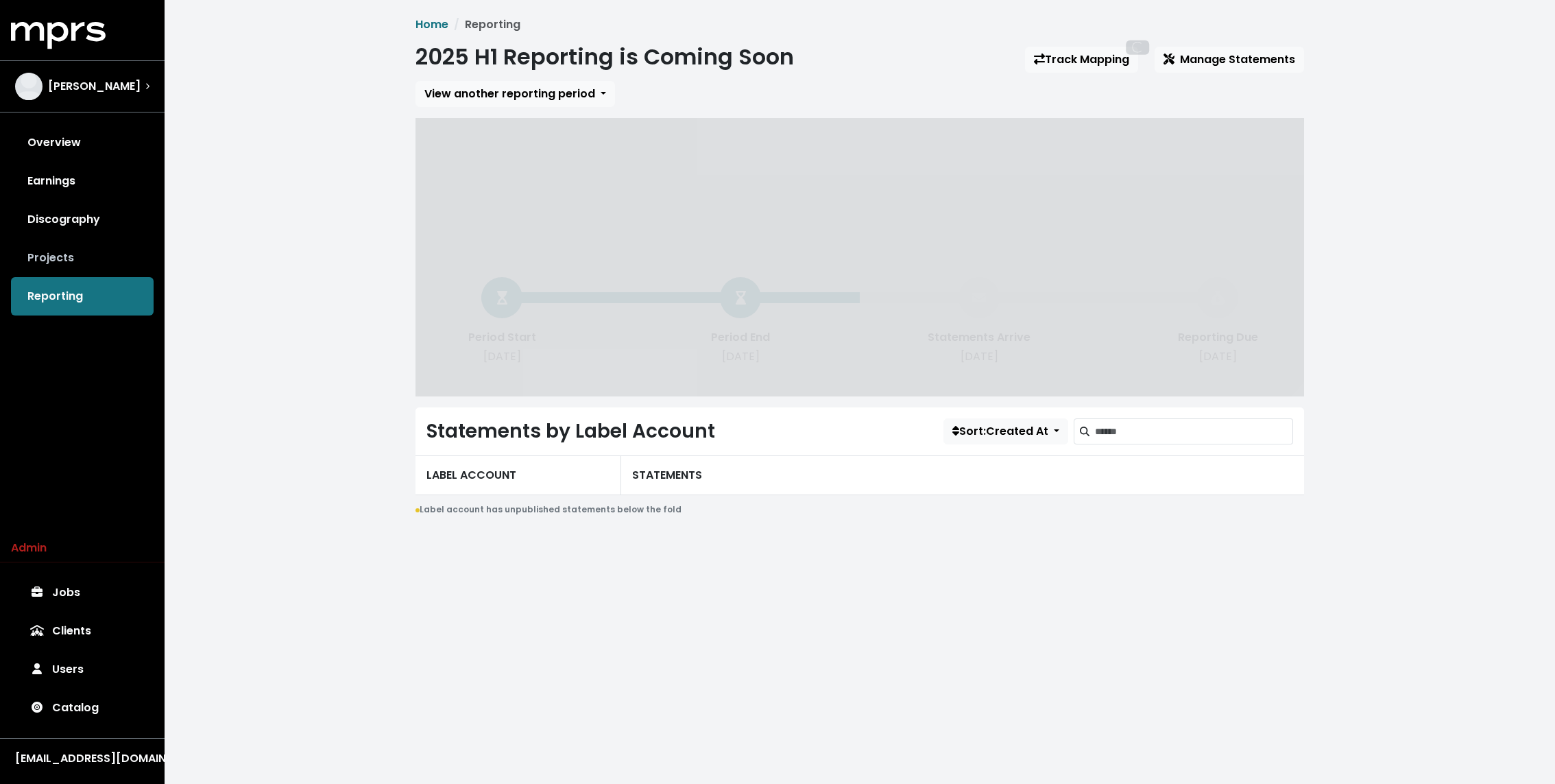
click at [105, 253] on link "Projects" at bounding box center [82, 257] width 143 height 39
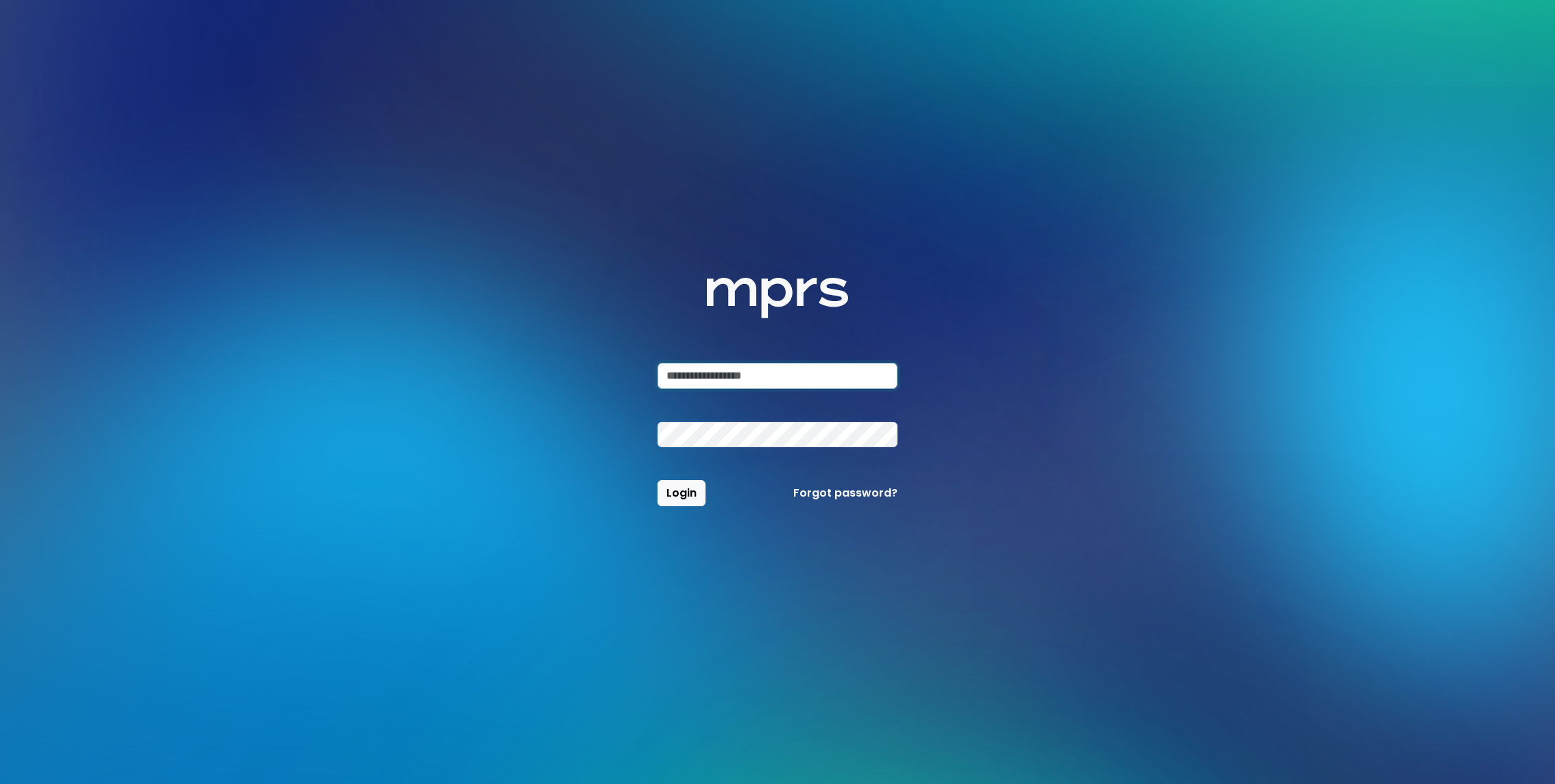
click at [759, 371] on input "email" at bounding box center [778, 375] width 240 height 26
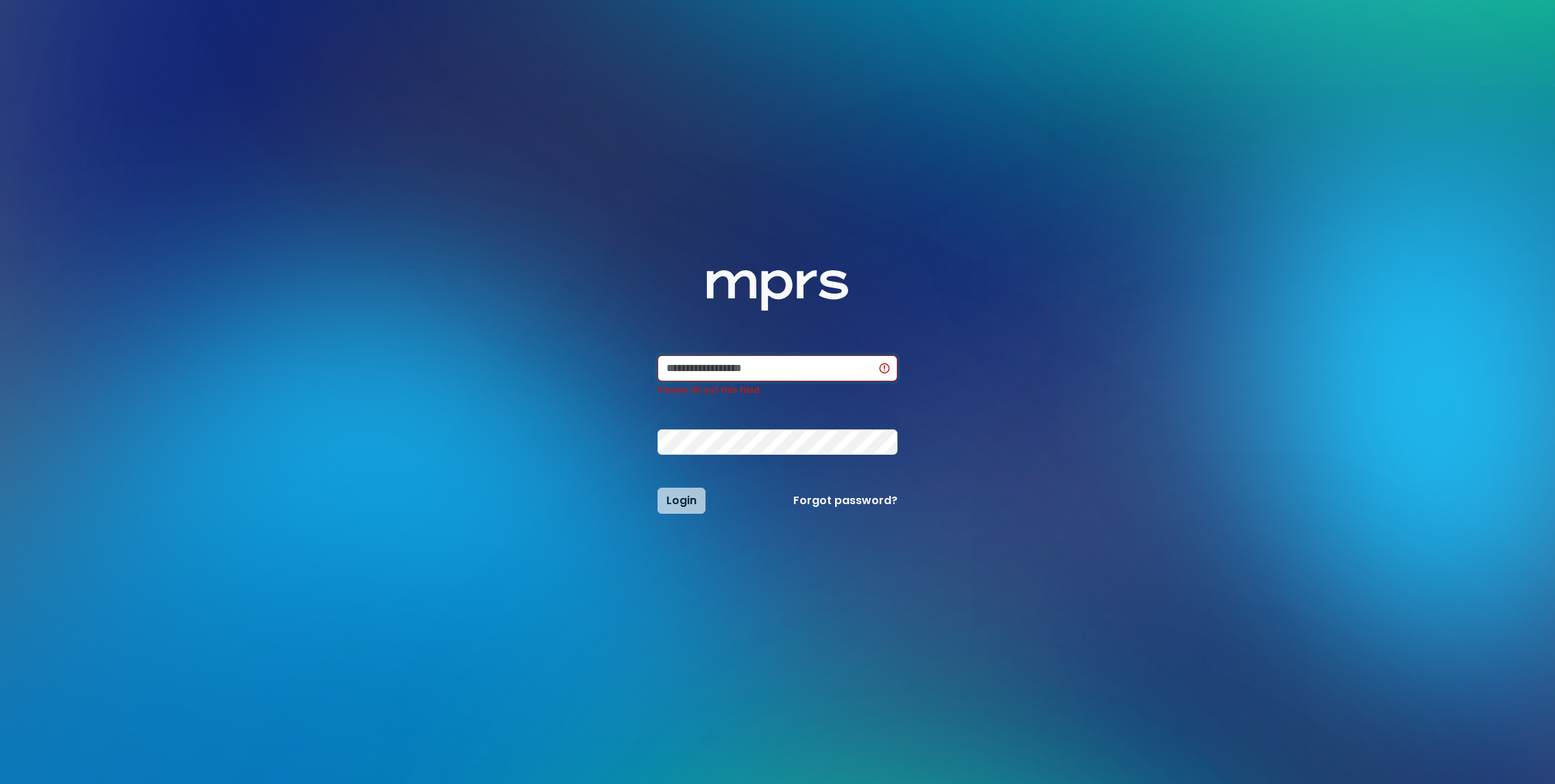
type input "**********"
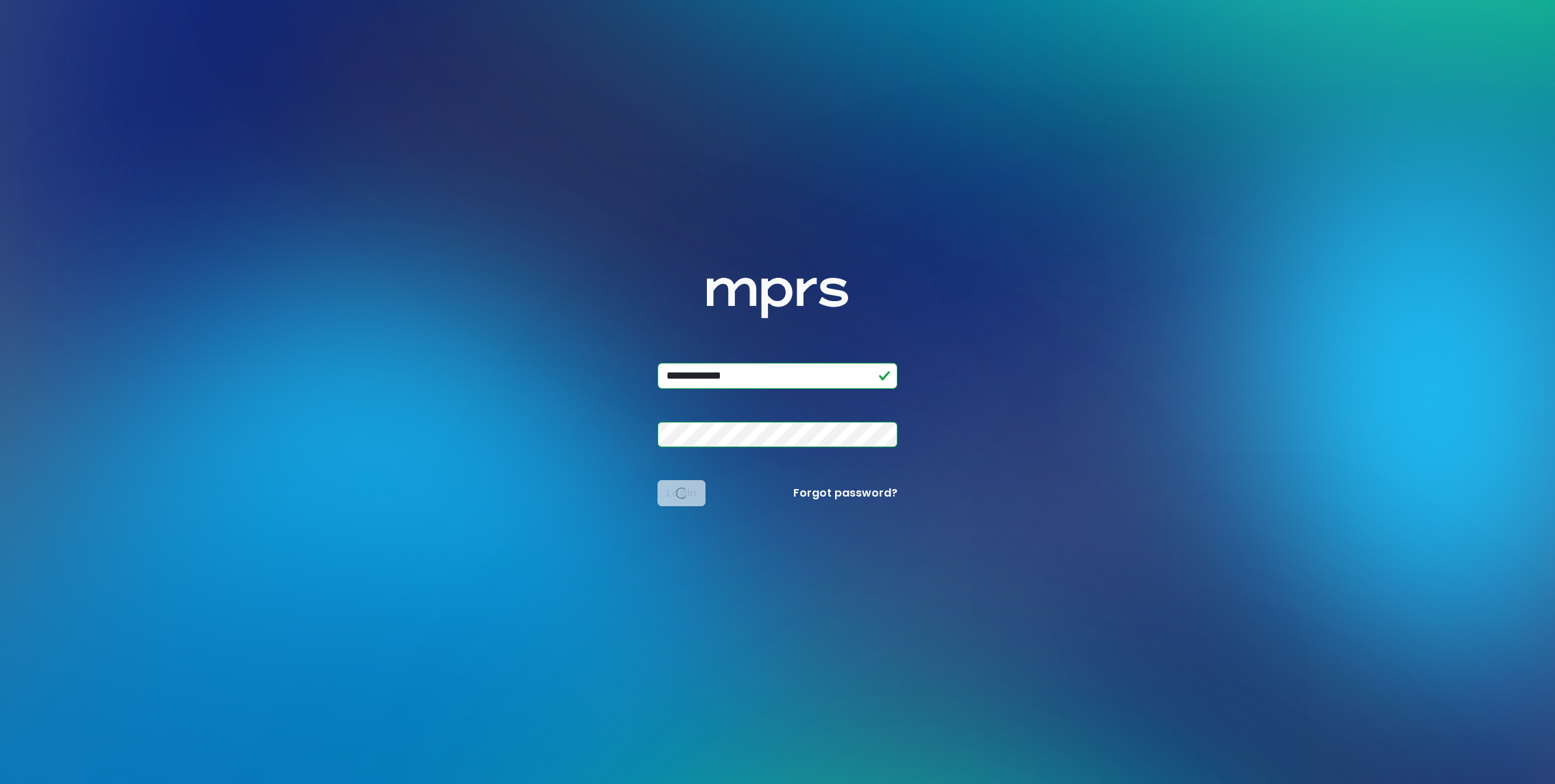
click at [585, 379] on div "**********" at bounding box center [778, 392] width 889 height 784
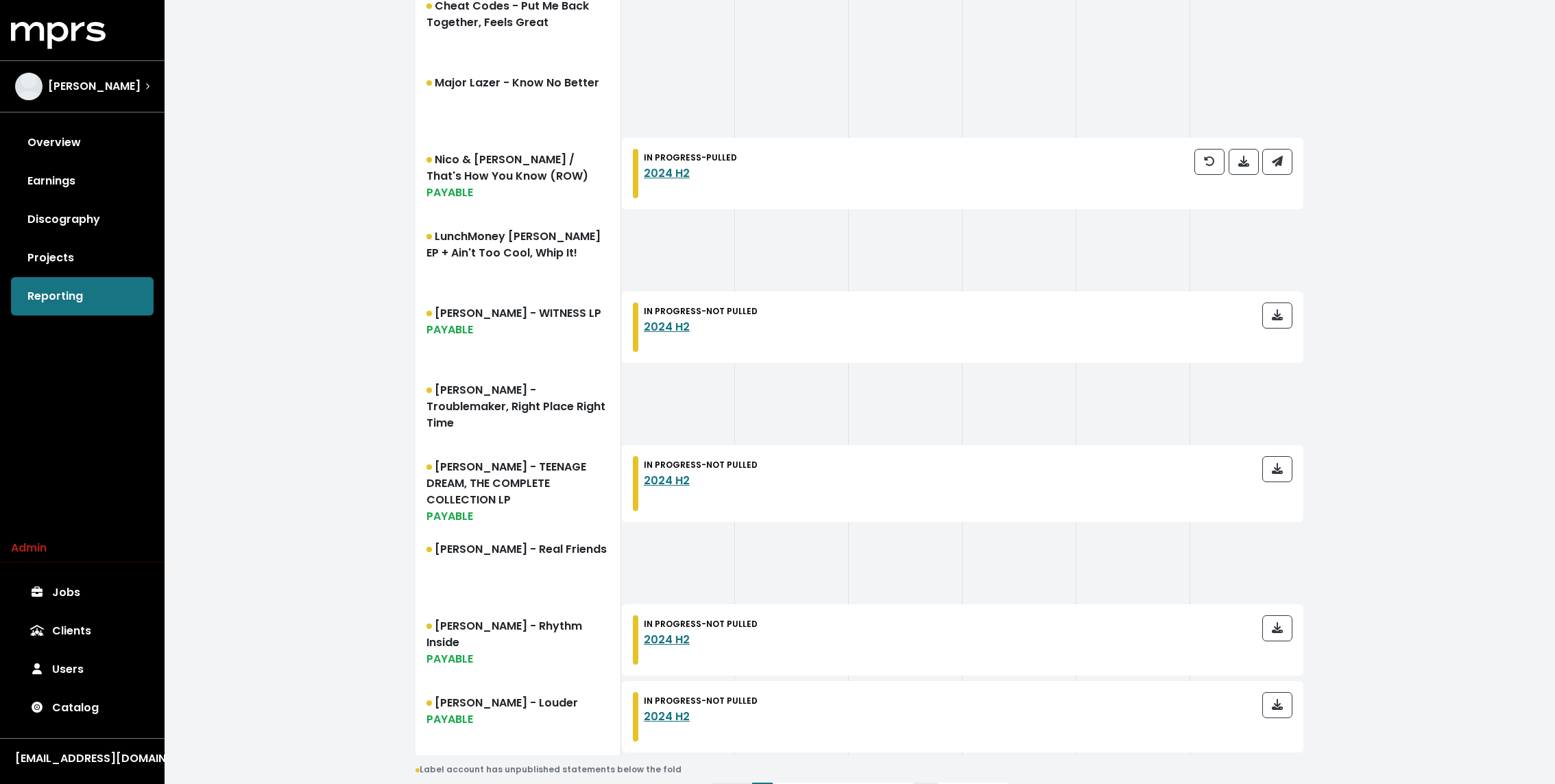
scroll to position [1378, 0]
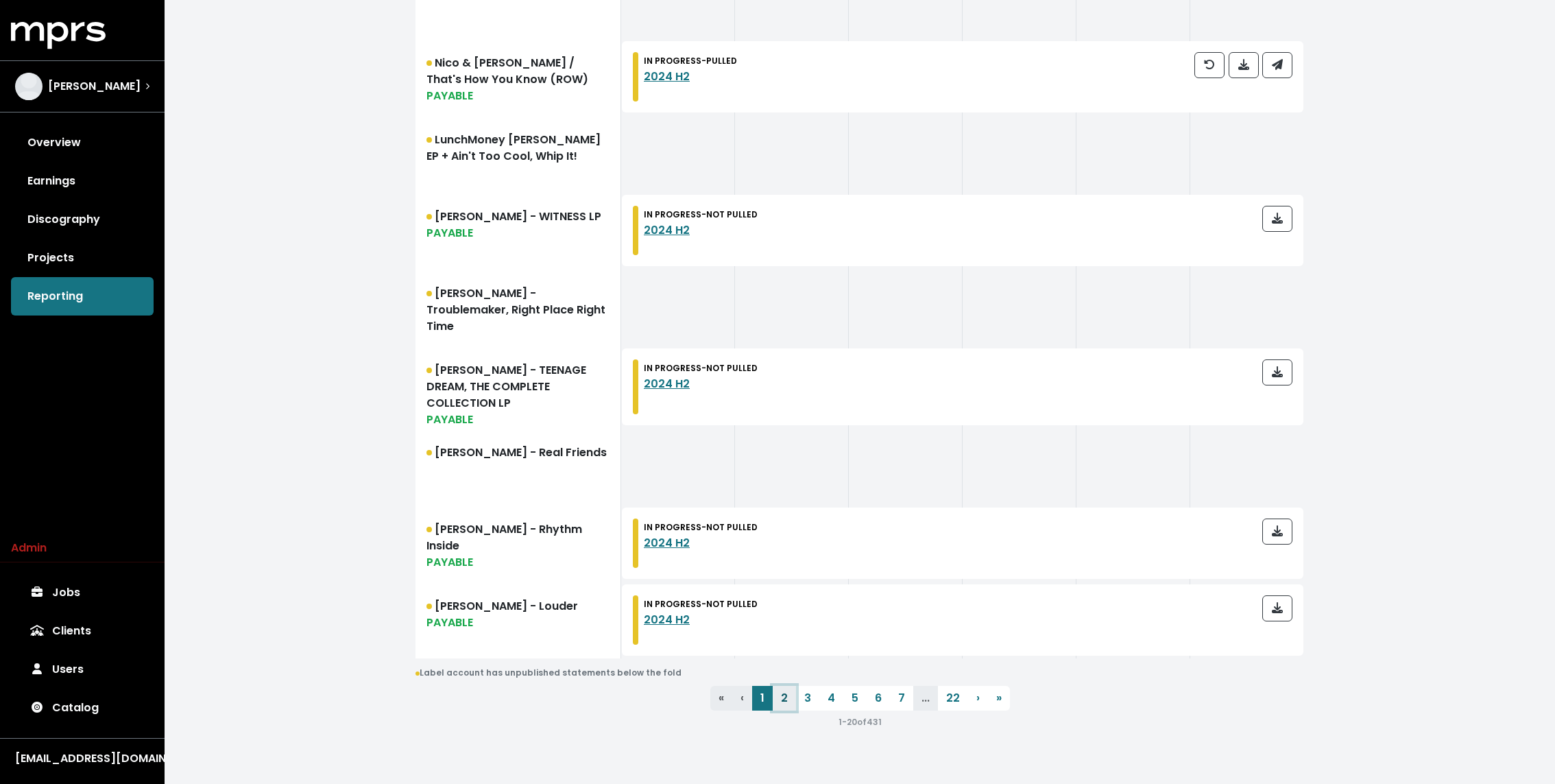
click at [778, 691] on link "2" at bounding box center [784, 698] width 23 height 25
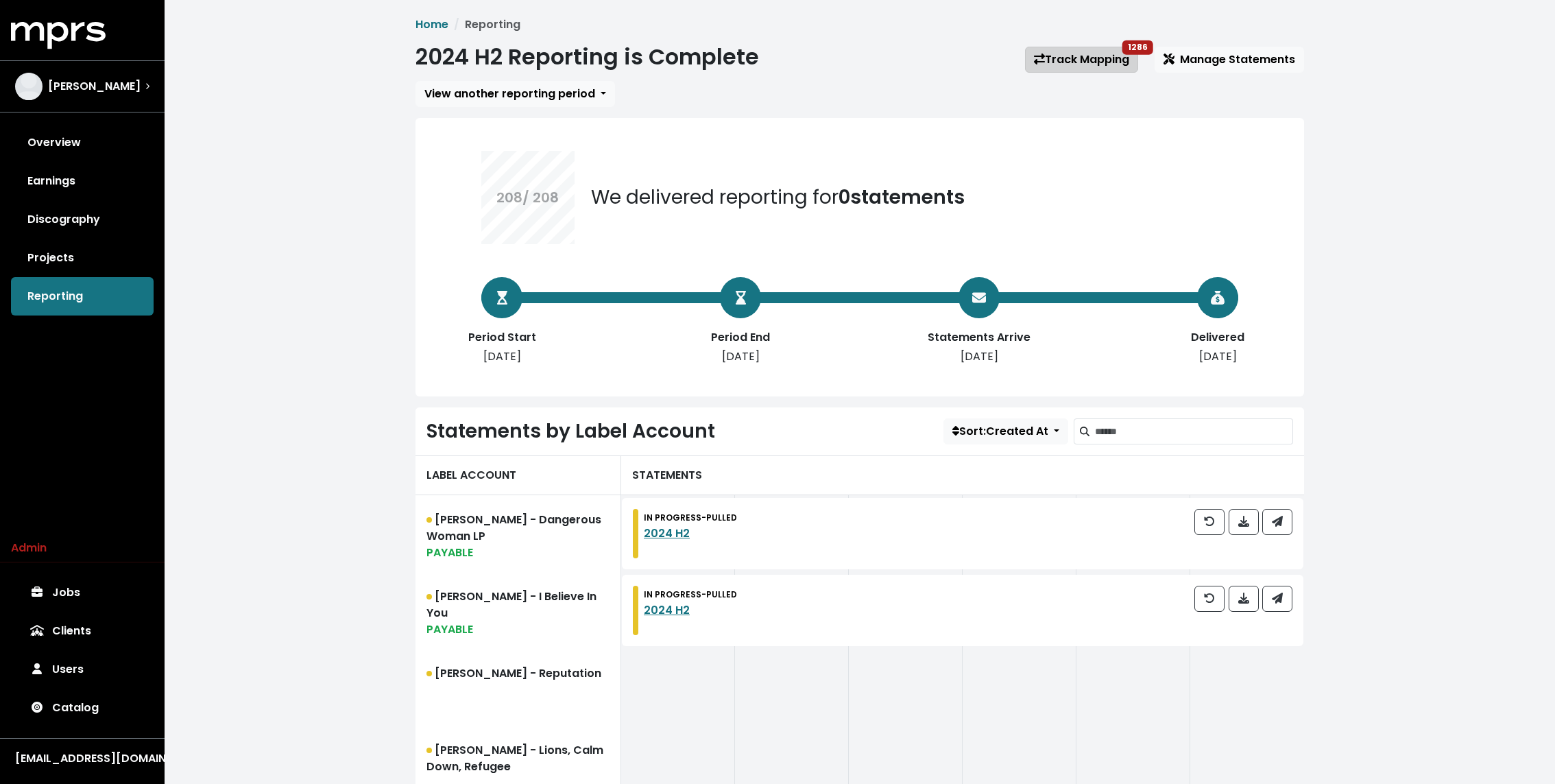
click at [1082, 59] on link "Track Mapping 1286" at bounding box center [1081, 59] width 113 height 26
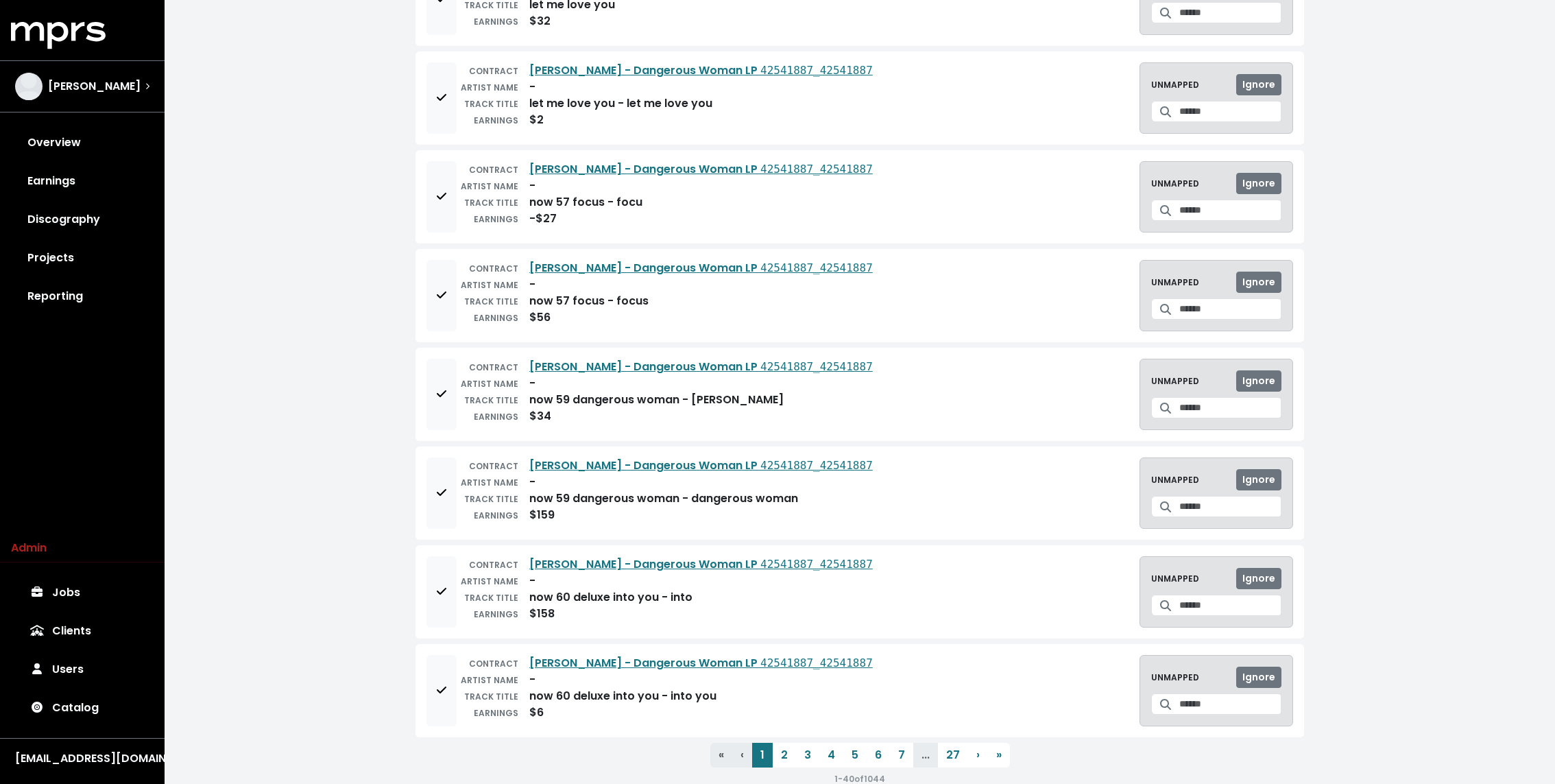
scroll to position [3326, 0]
click at [82, 215] on link "Discography" at bounding box center [82, 220] width 143 height 39
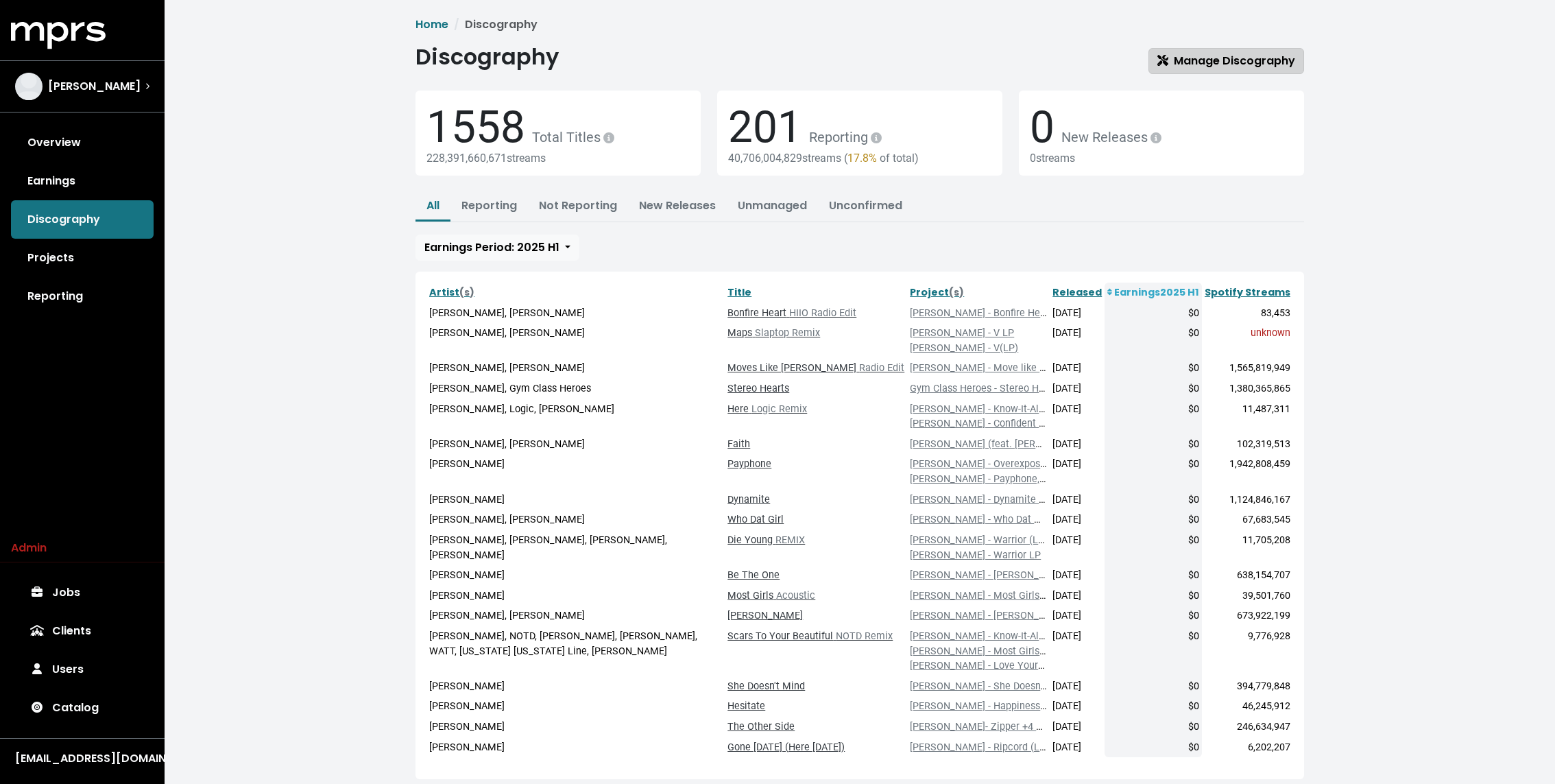
click at [1168, 48] on link "Manage Discography" at bounding box center [1226, 61] width 156 height 26
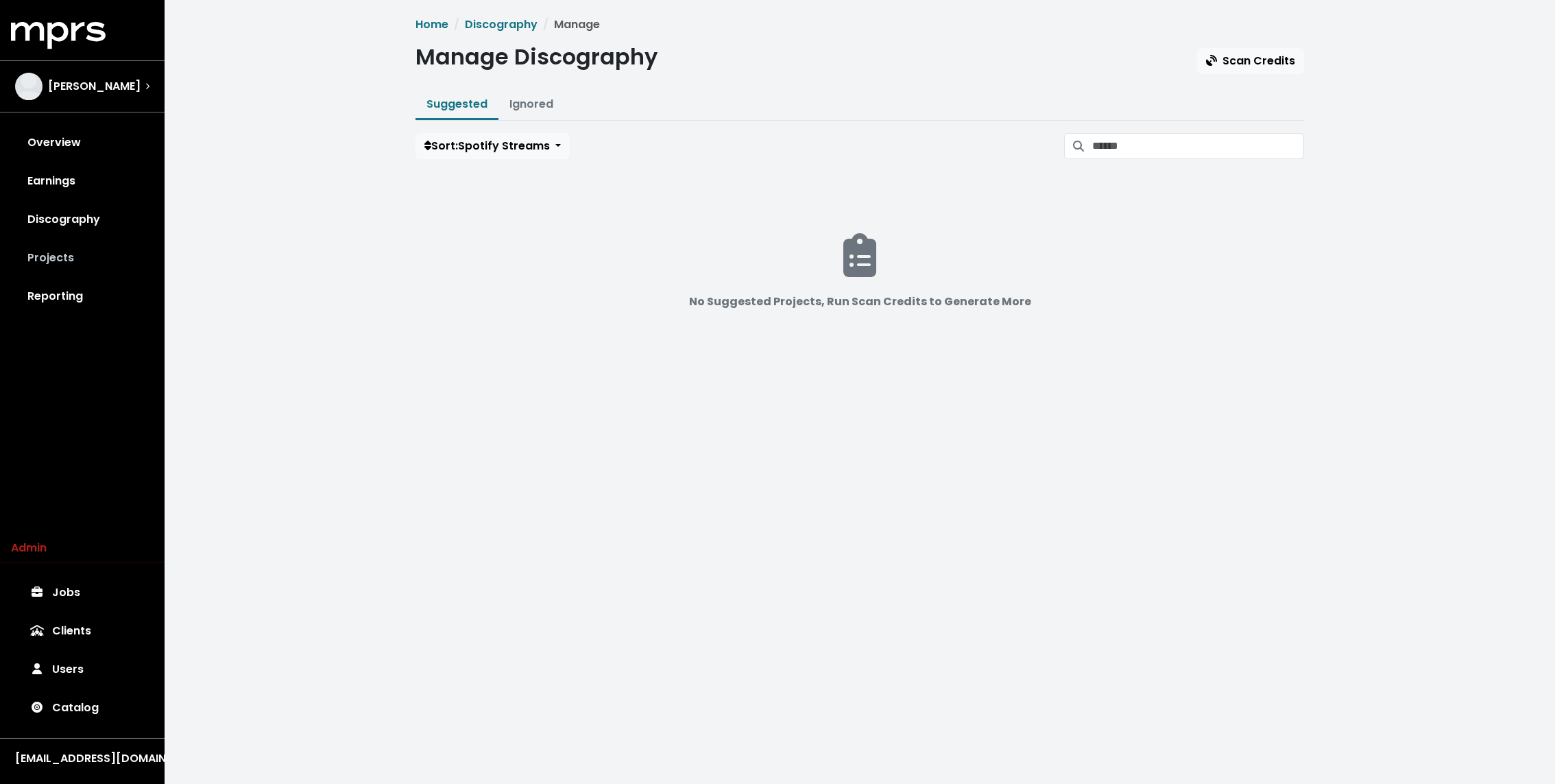
click at [57, 260] on link "Projects" at bounding box center [82, 257] width 143 height 39
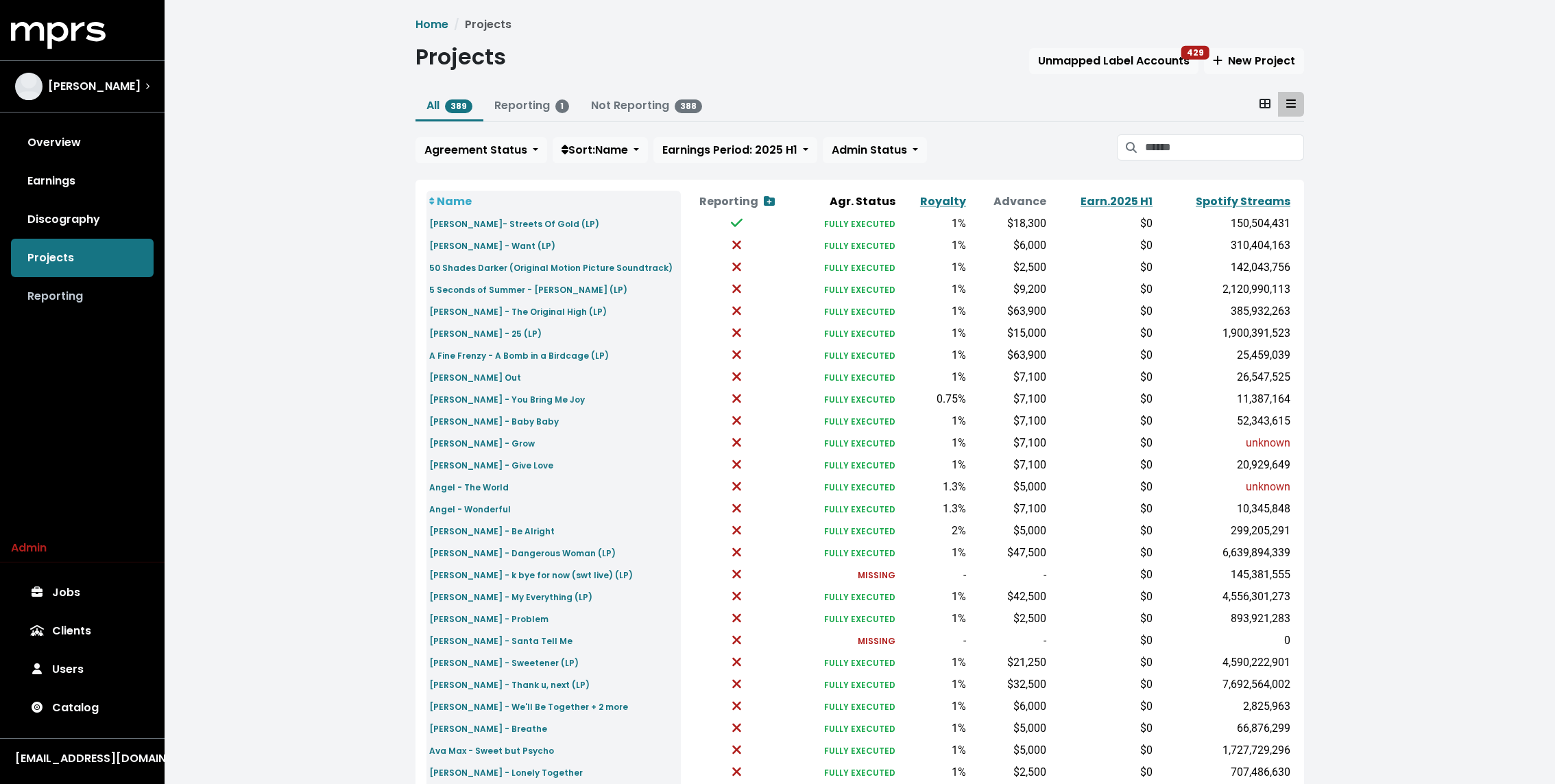
click at [70, 300] on link "Reporting" at bounding box center [82, 296] width 143 height 39
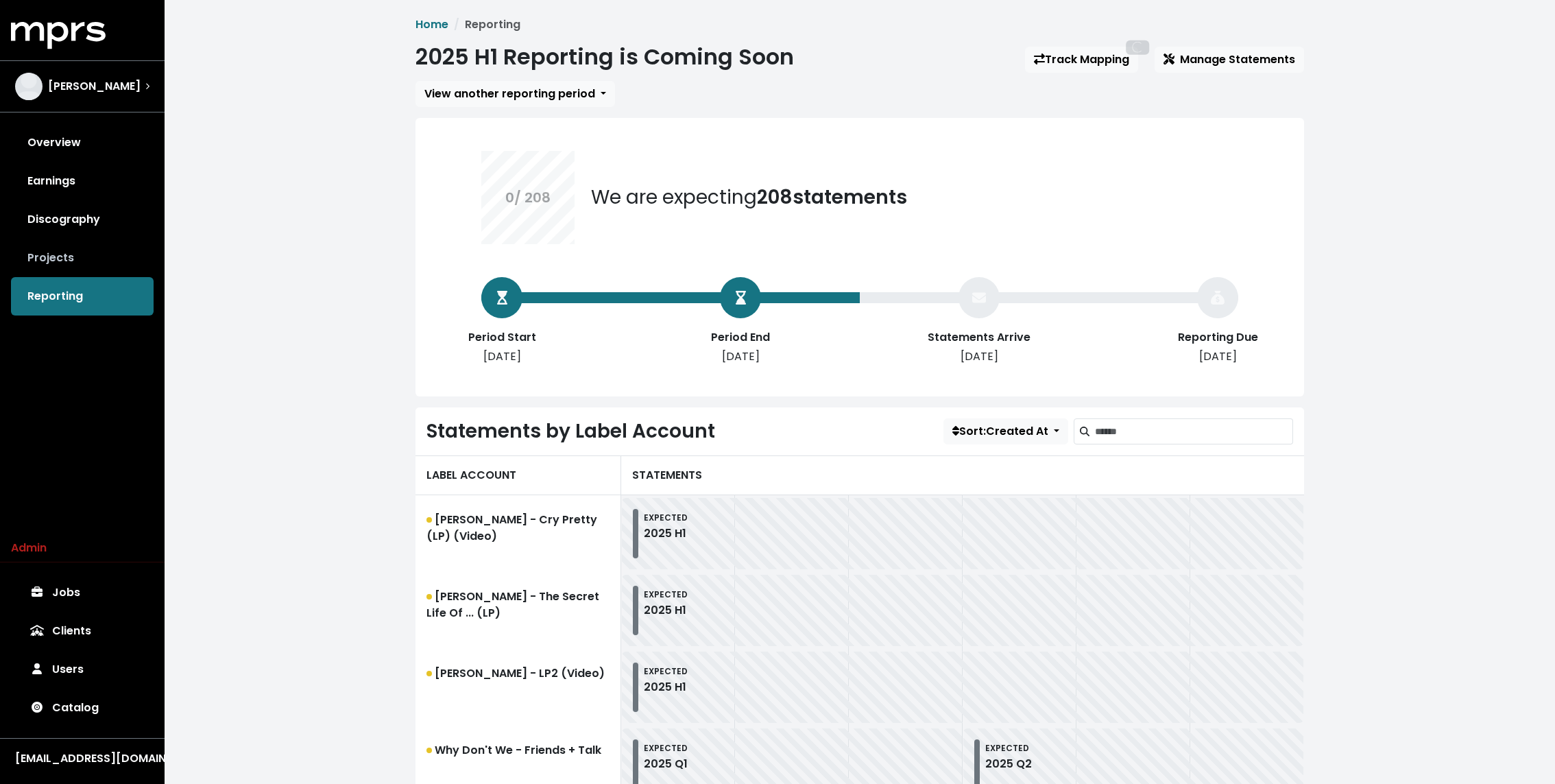
click at [63, 265] on link "Projects" at bounding box center [82, 257] width 143 height 39
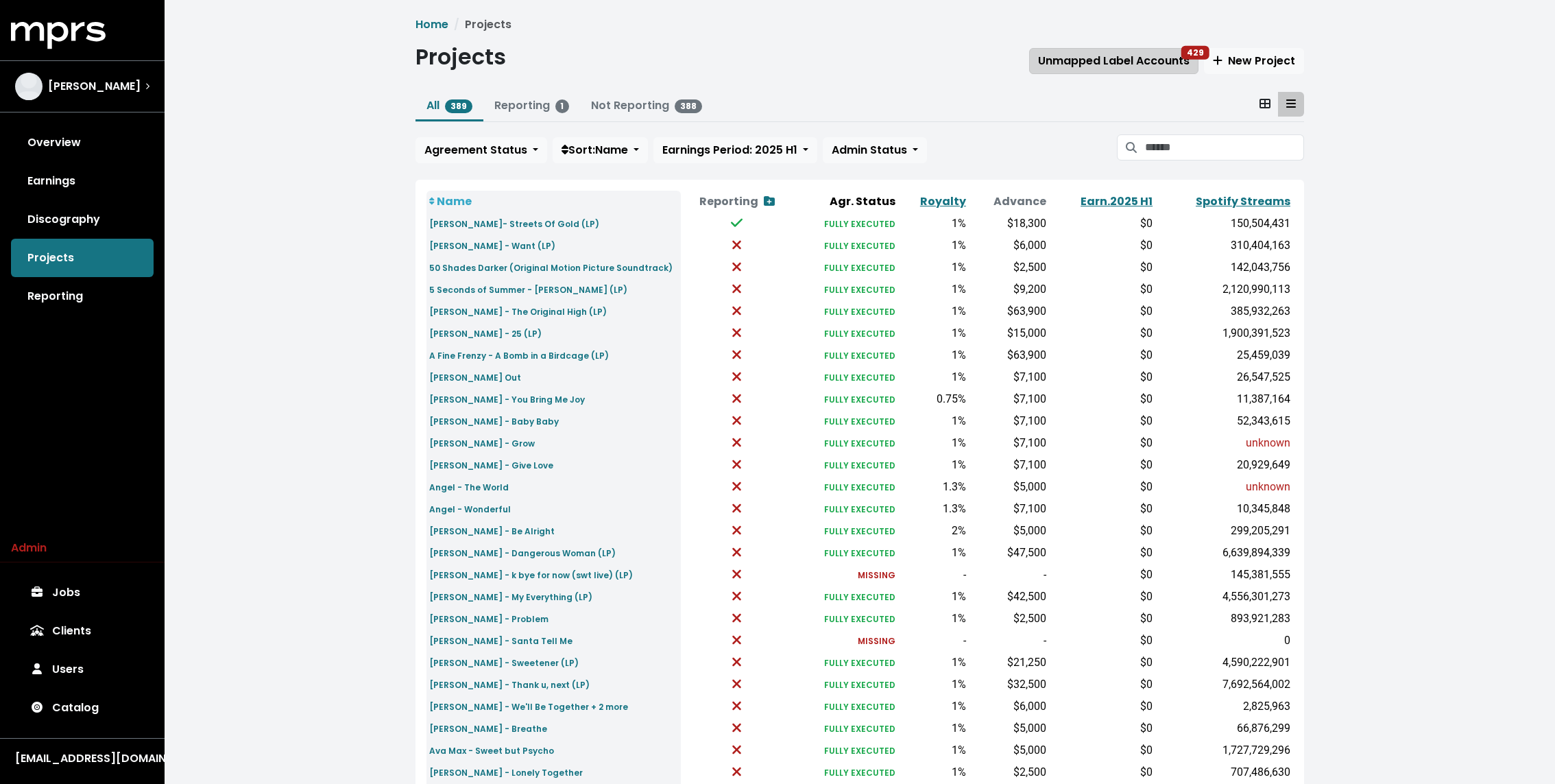
click at [1132, 55] on span "Unmapped Label Accounts 429" at bounding box center [1114, 60] width 152 height 16
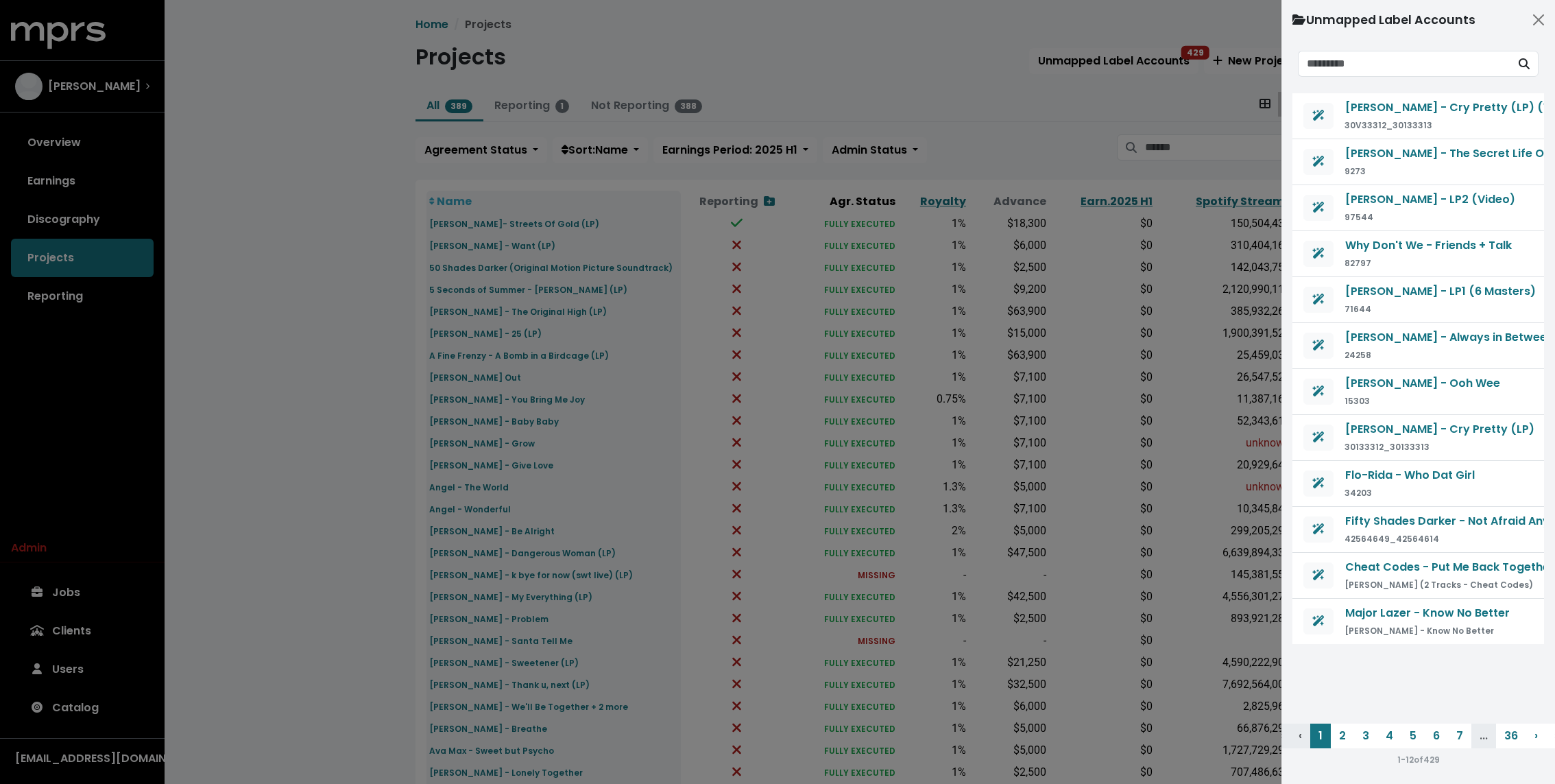
click at [1135, 67] on div at bounding box center [778, 392] width 1555 height 784
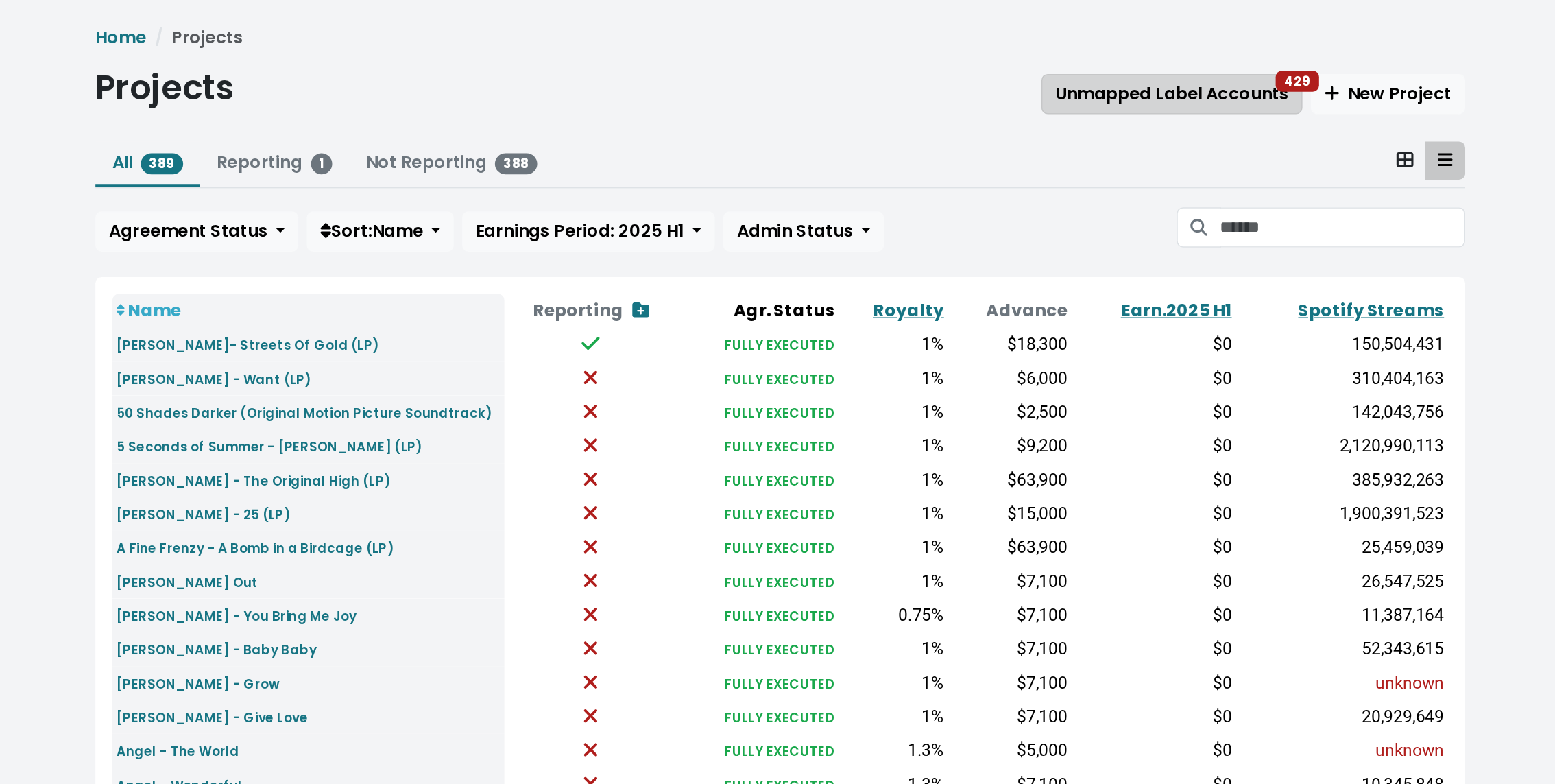
click at [1153, 60] on span "Unmapped Label Accounts 429" at bounding box center [1114, 60] width 152 height 16
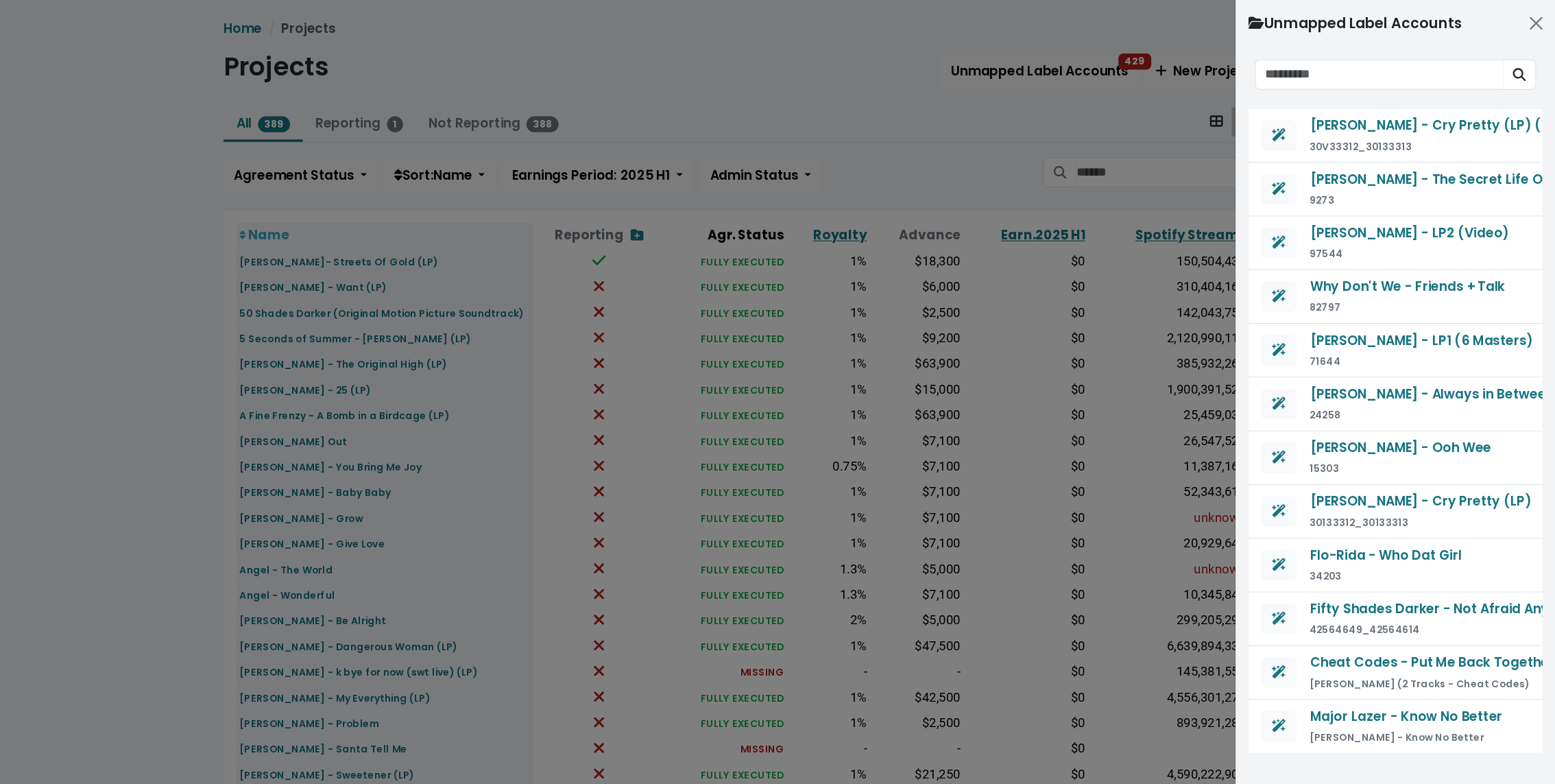
click at [1134, 123] on div at bounding box center [778, 392] width 1555 height 784
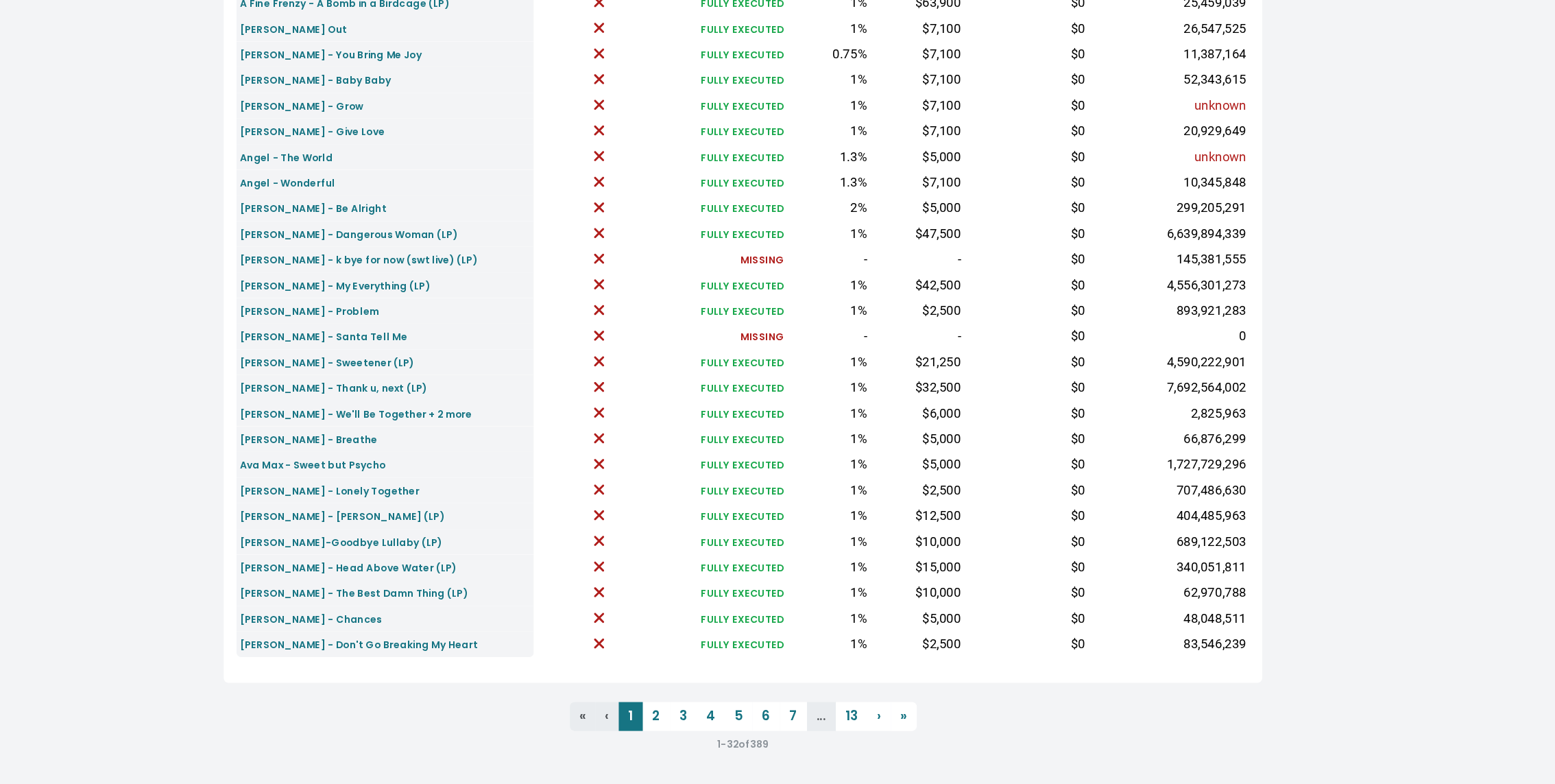
scroll to position [239, 0]
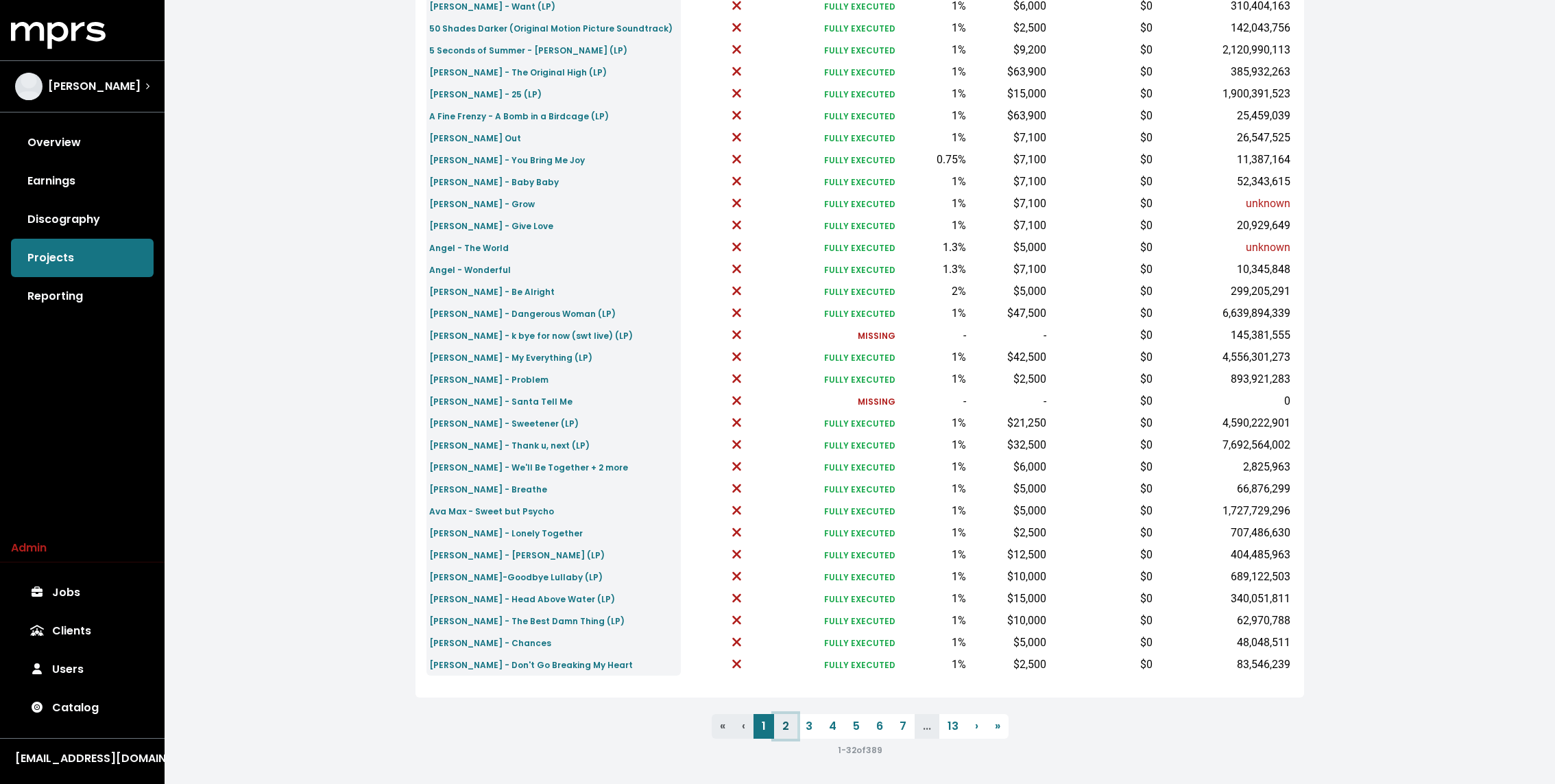
click at [787, 725] on link "2" at bounding box center [786, 726] width 23 height 25
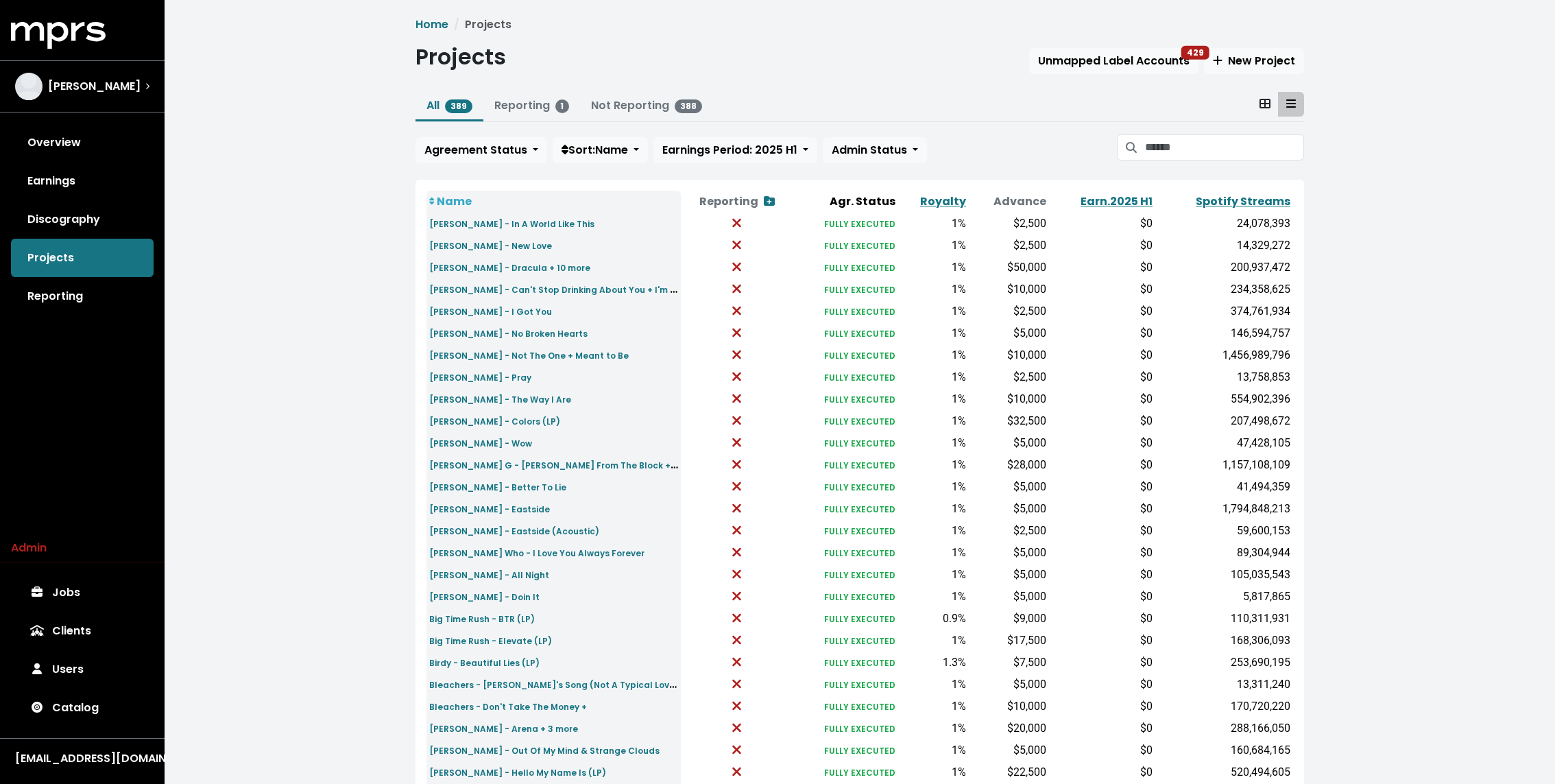
scroll to position [239, 0]
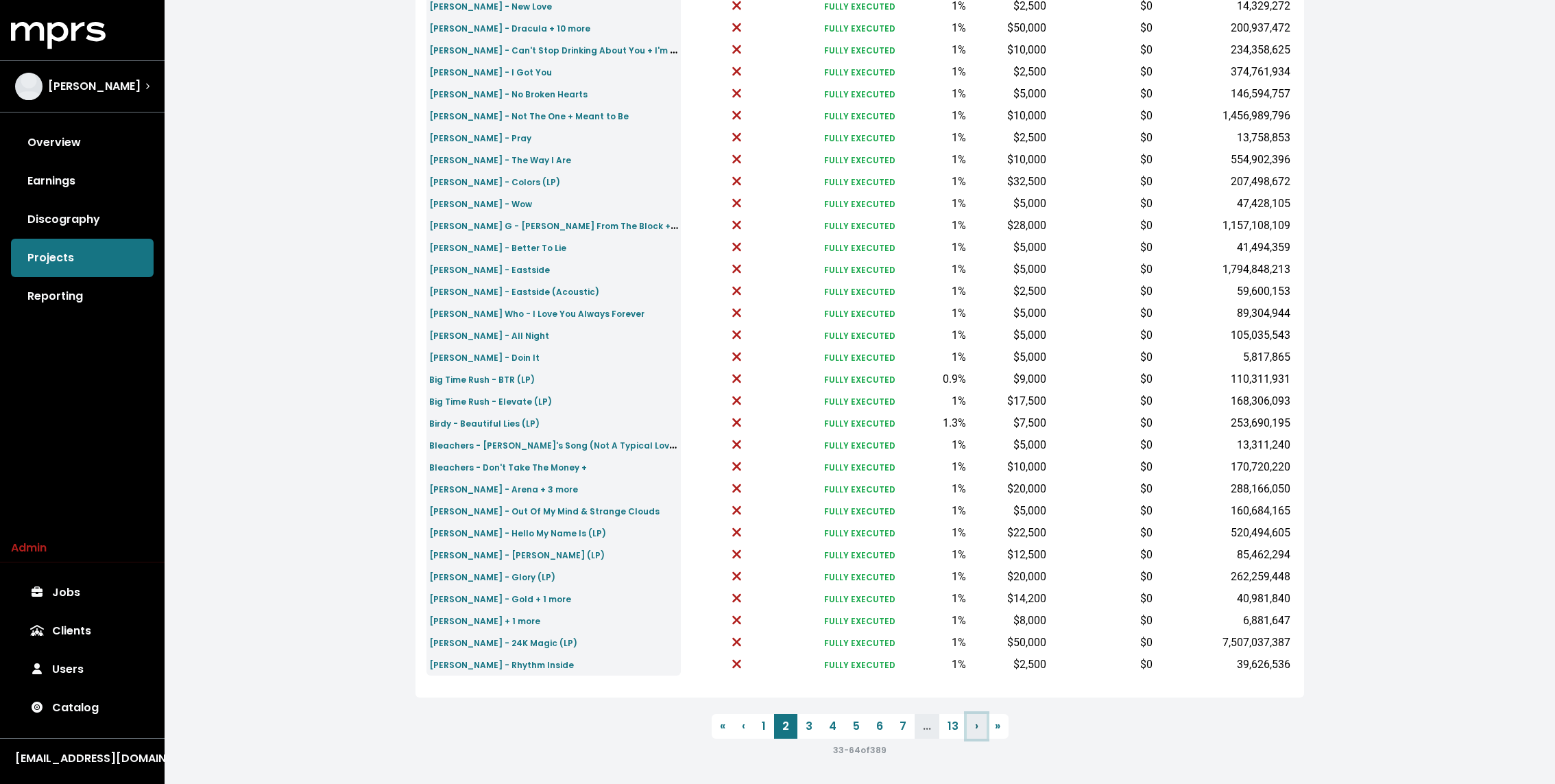
click at [972, 723] on link "› Next" at bounding box center [976, 726] width 20 height 25
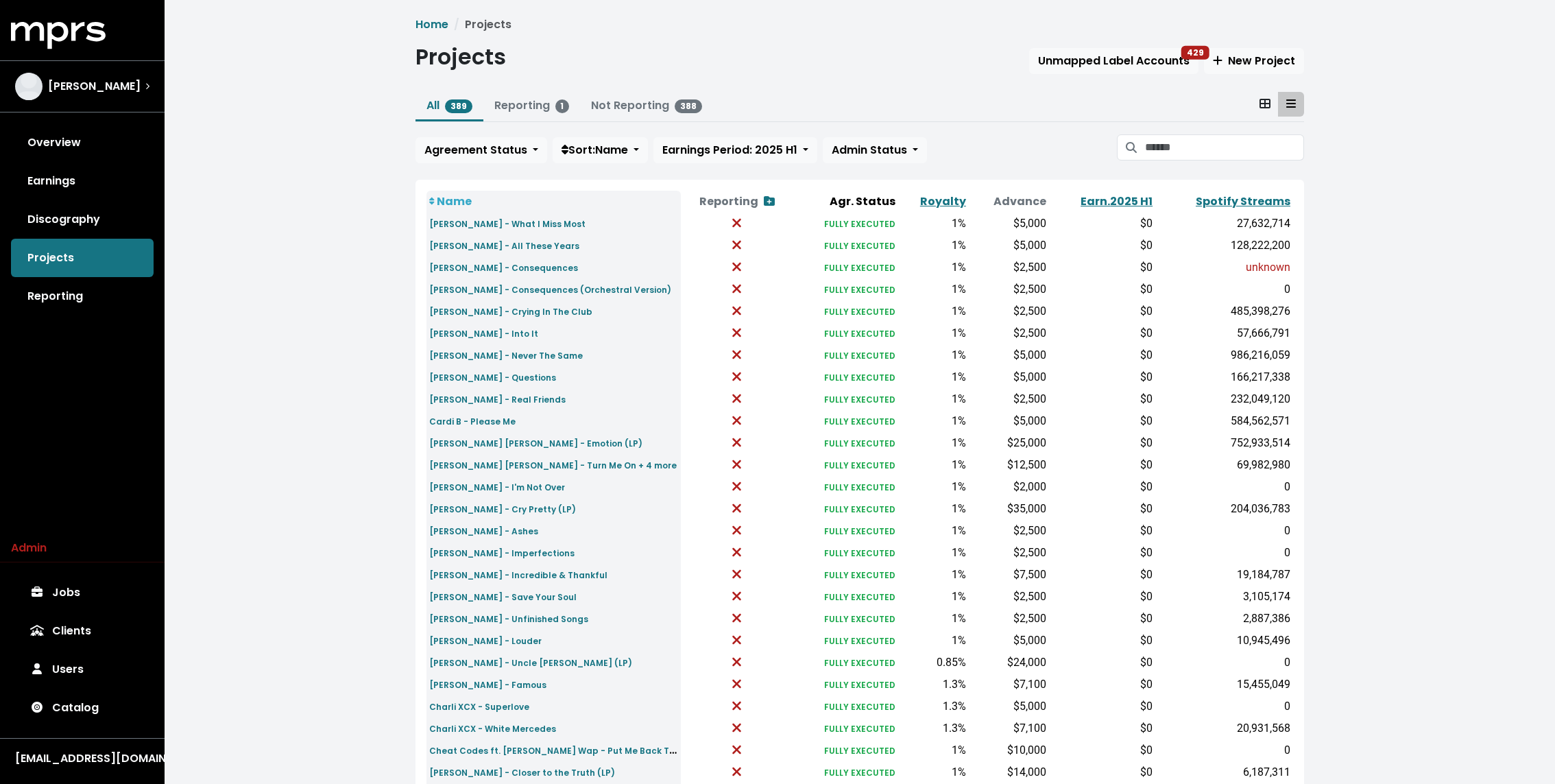
scroll to position [239, 0]
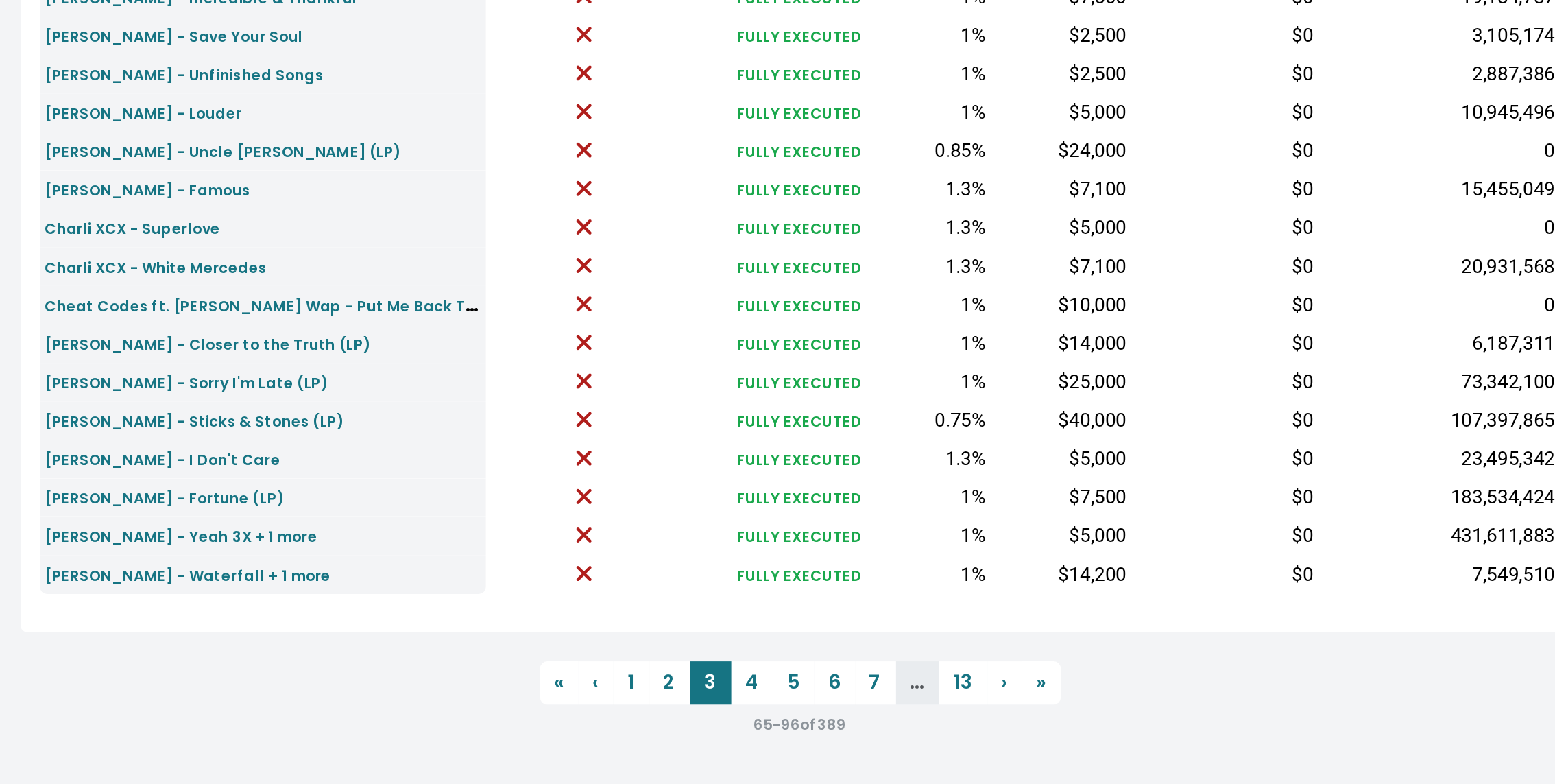
drag, startPoint x: 869, startPoint y: 748, endPoint x: 893, endPoint y: 748, distance: 24.0
click at [893, 748] on div "65 - 96 of 389" at bounding box center [859, 749] width 889 height 17
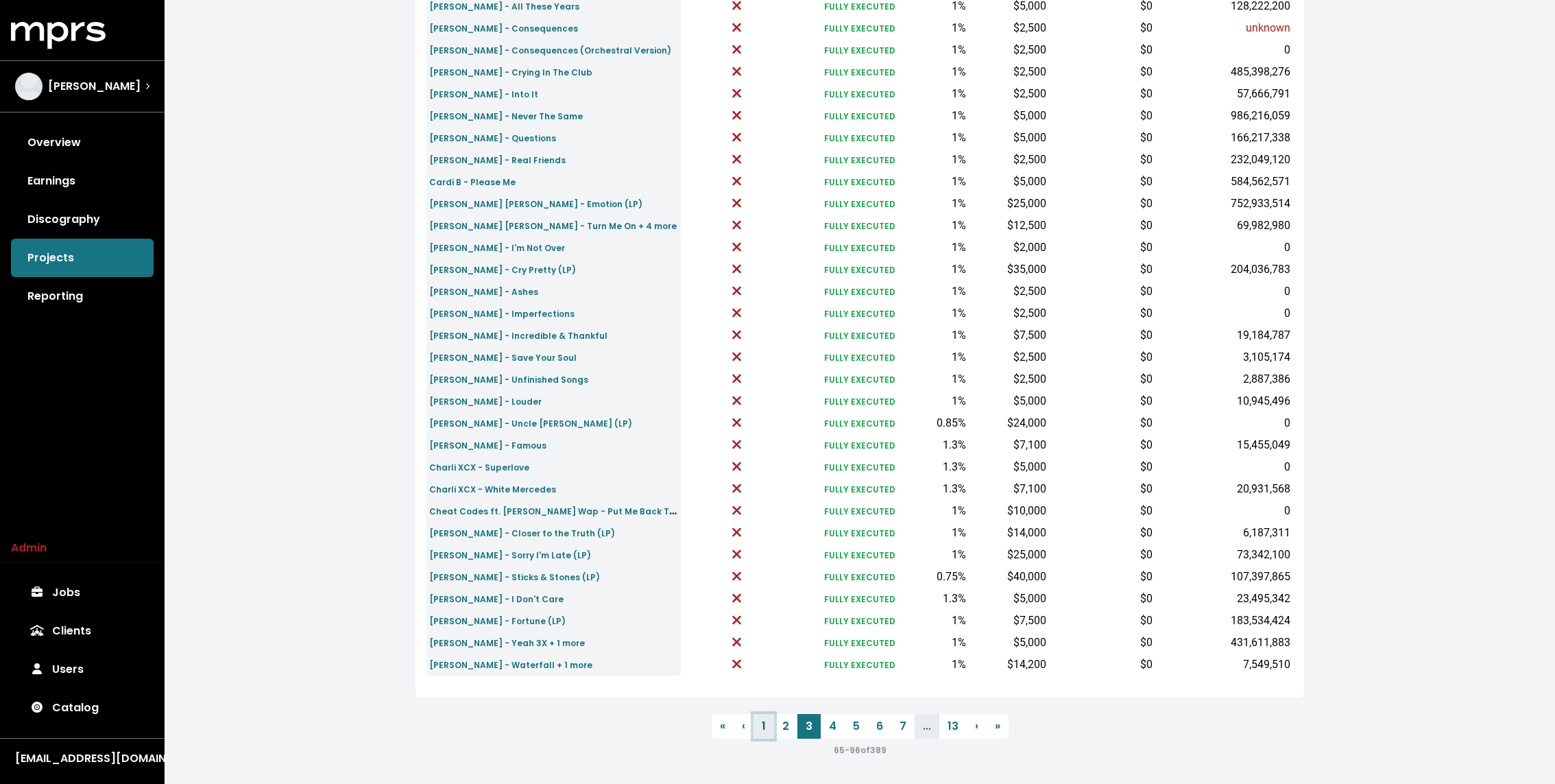
click at [758, 724] on link "1" at bounding box center [763, 726] width 21 height 25
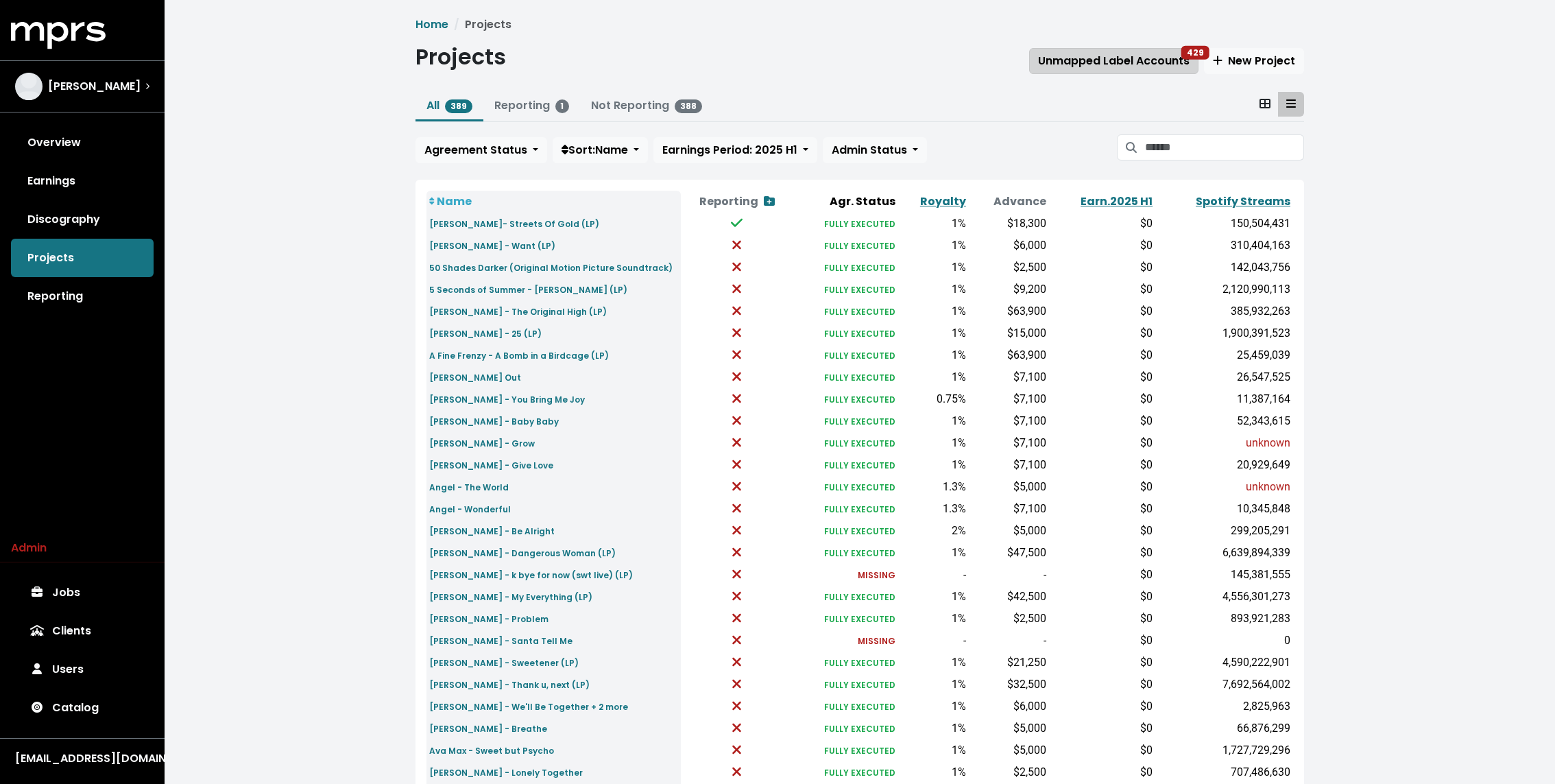
click at [1139, 66] on span "Unmapped Label Accounts 429" at bounding box center [1114, 60] width 152 height 16
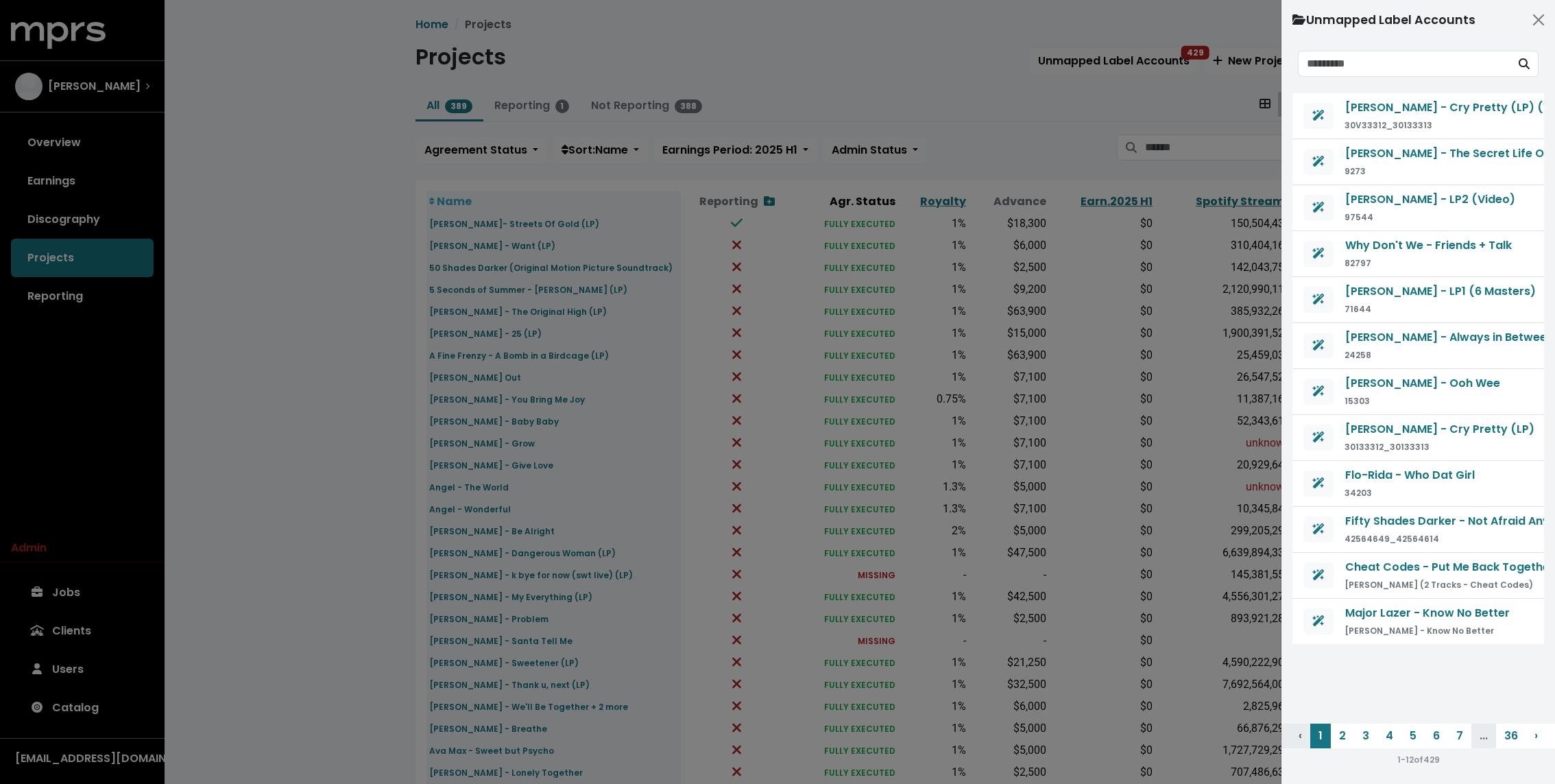
click at [828, 132] on div at bounding box center [778, 392] width 1555 height 784
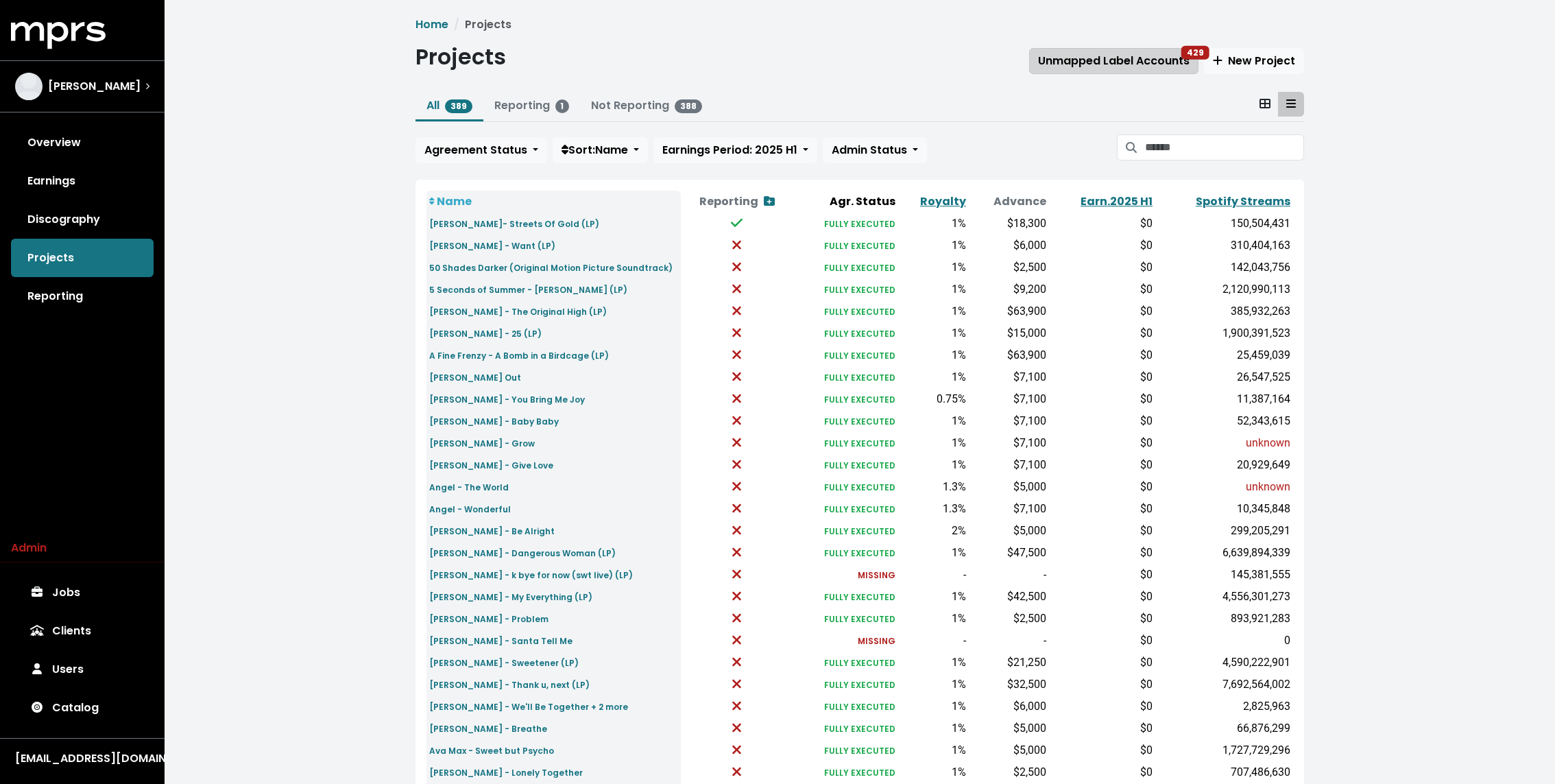
click at [1159, 64] on span "Unmapped Label Accounts 429" at bounding box center [1114, 60] width 152 height 16
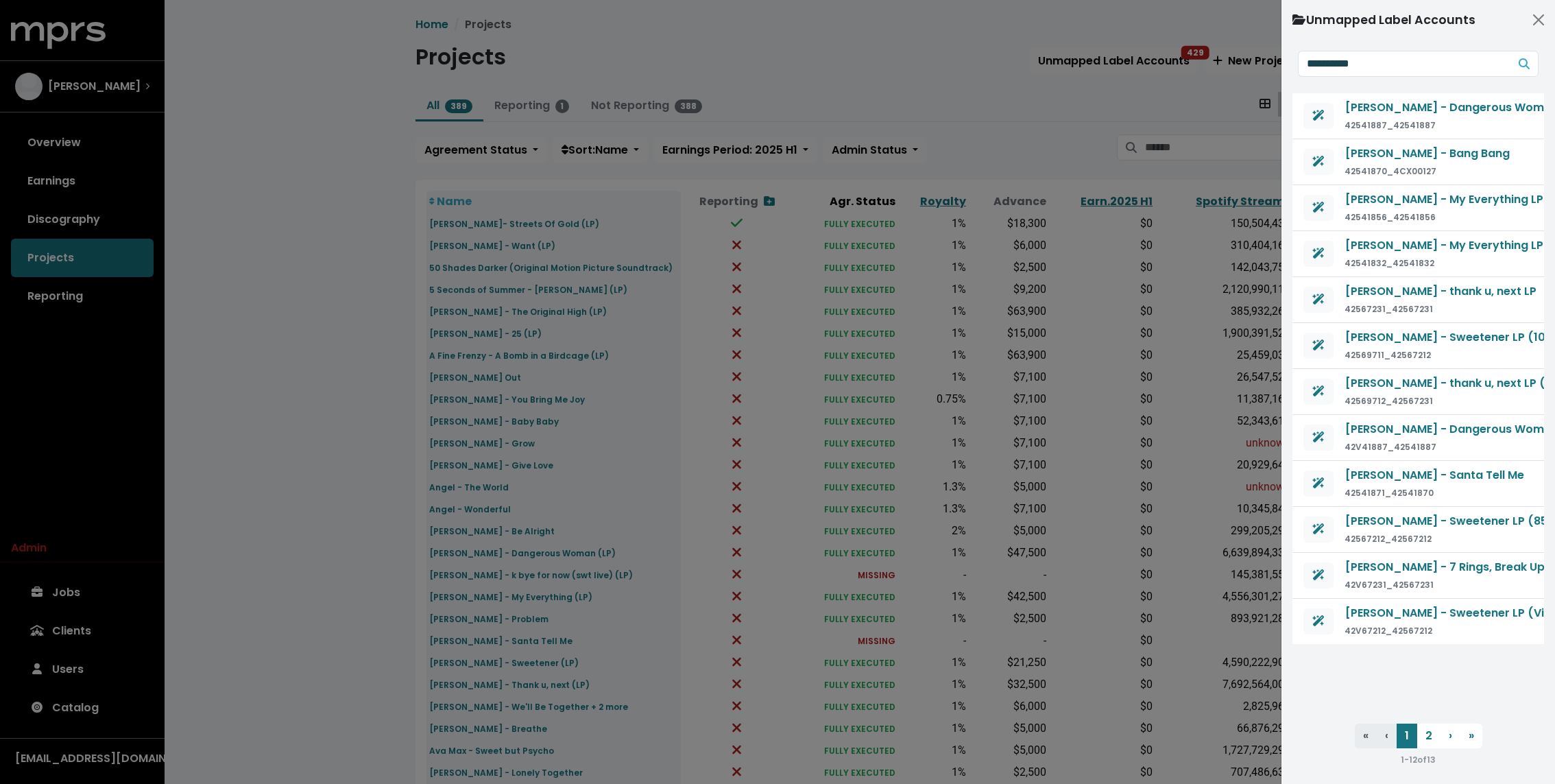
type input "**********"
click at [838, 316] on div at bounding box center [778, 392] width 1555 height 784
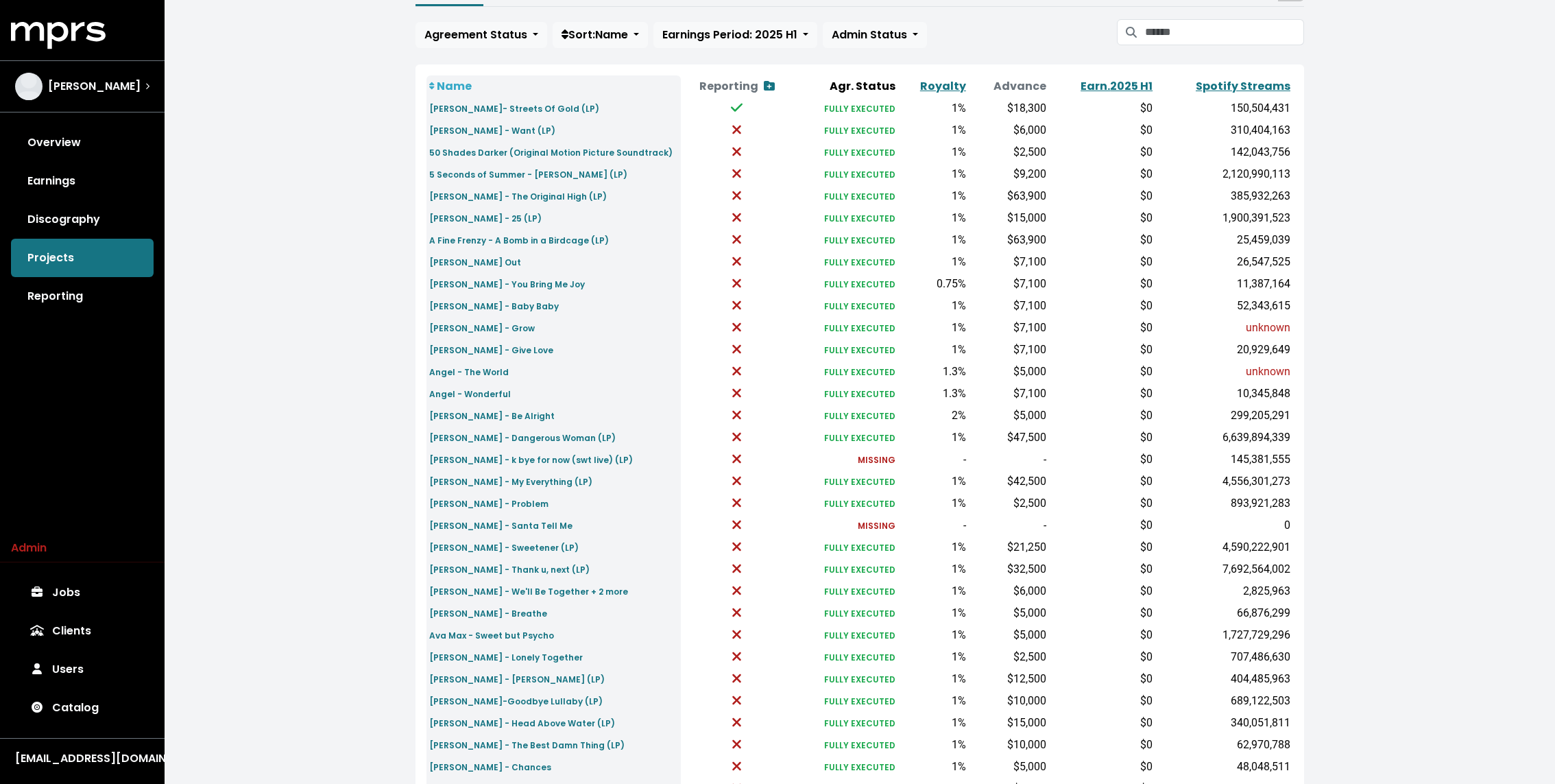
scroll to position [138, 0]
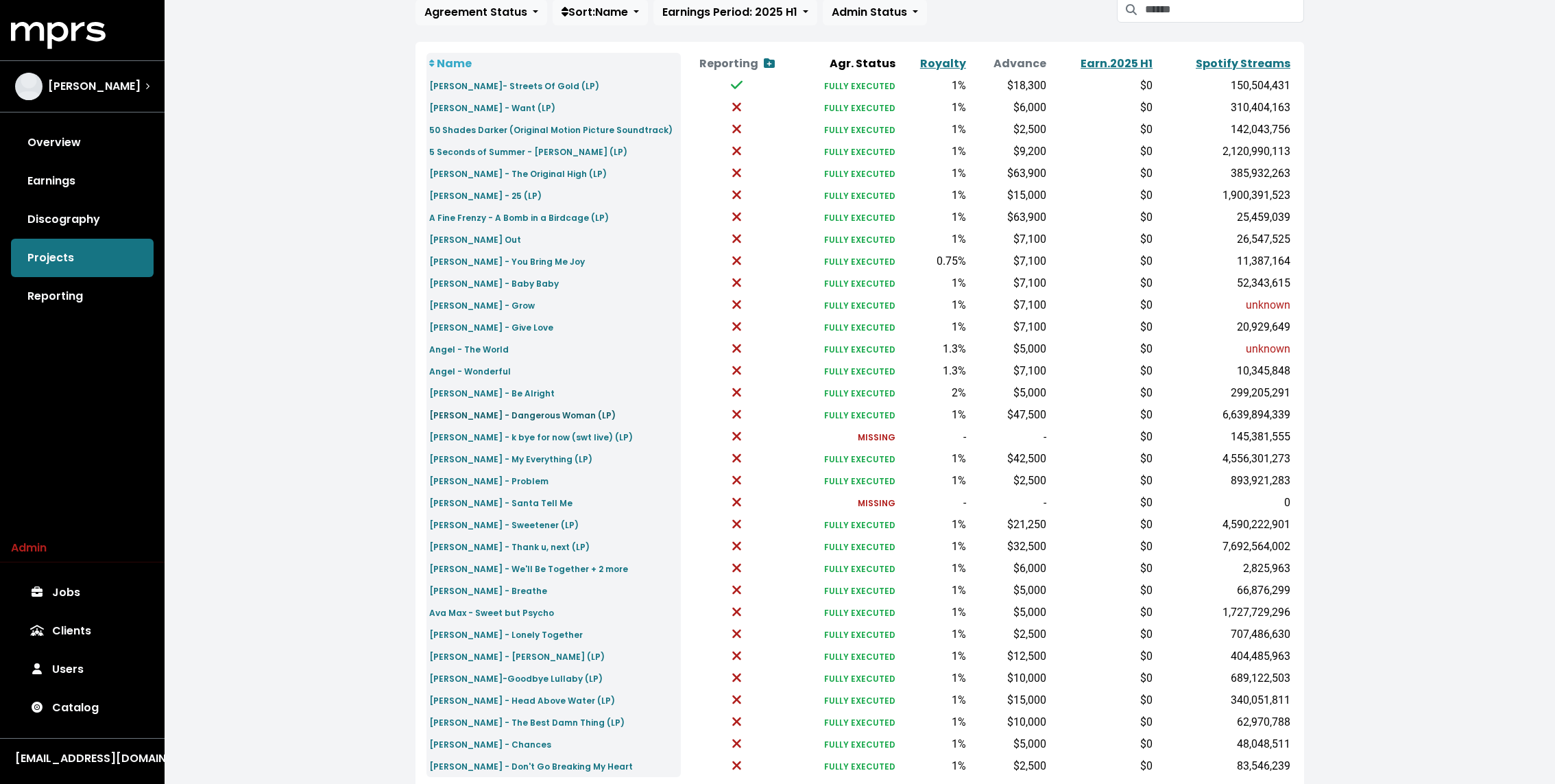
click at [465, 415] on small "[PERSON_NAME] - Dangerous Woman (LP)" at bounding box center [522, 415] width 187 height 12
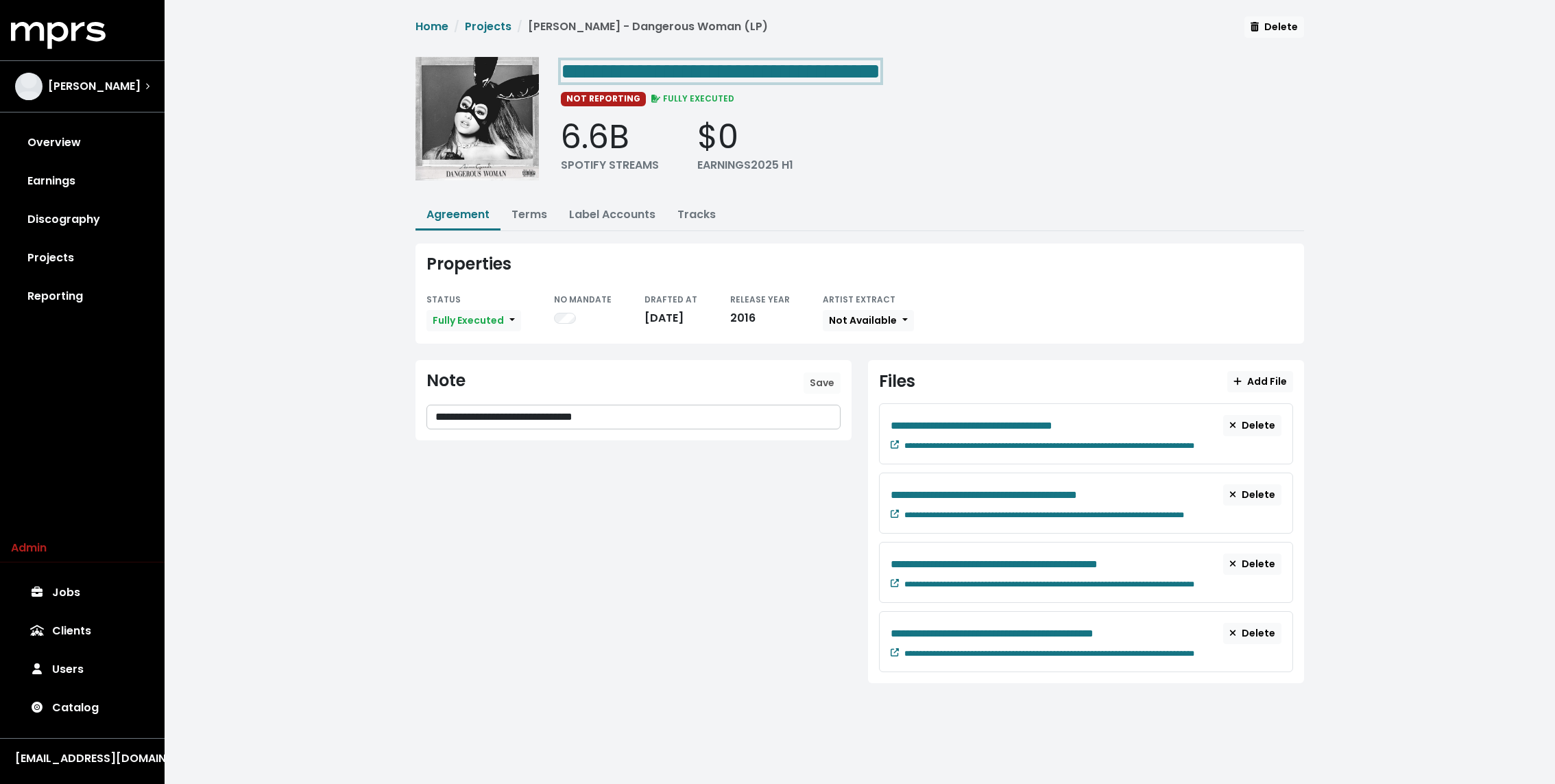
click at [585, 69] on span "**********" at bounding box center [721, 71] width 319 height 22
click at [532, 209] on link "Terms" at bounding box center [529, 214] width 35 height 16
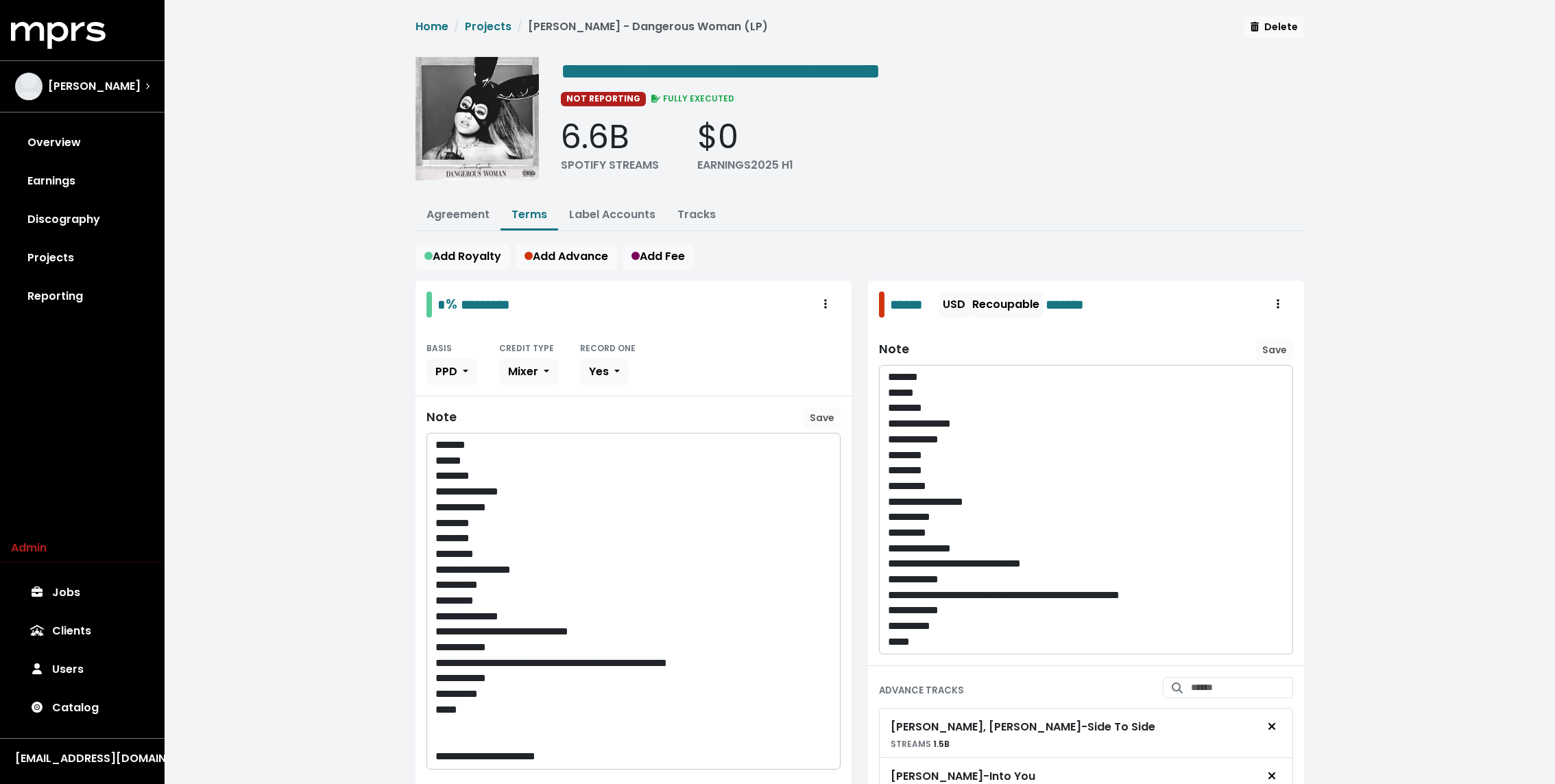
click at [447, 209] on link "Agreement" at bounding box center [458, 214] width 63 height 16
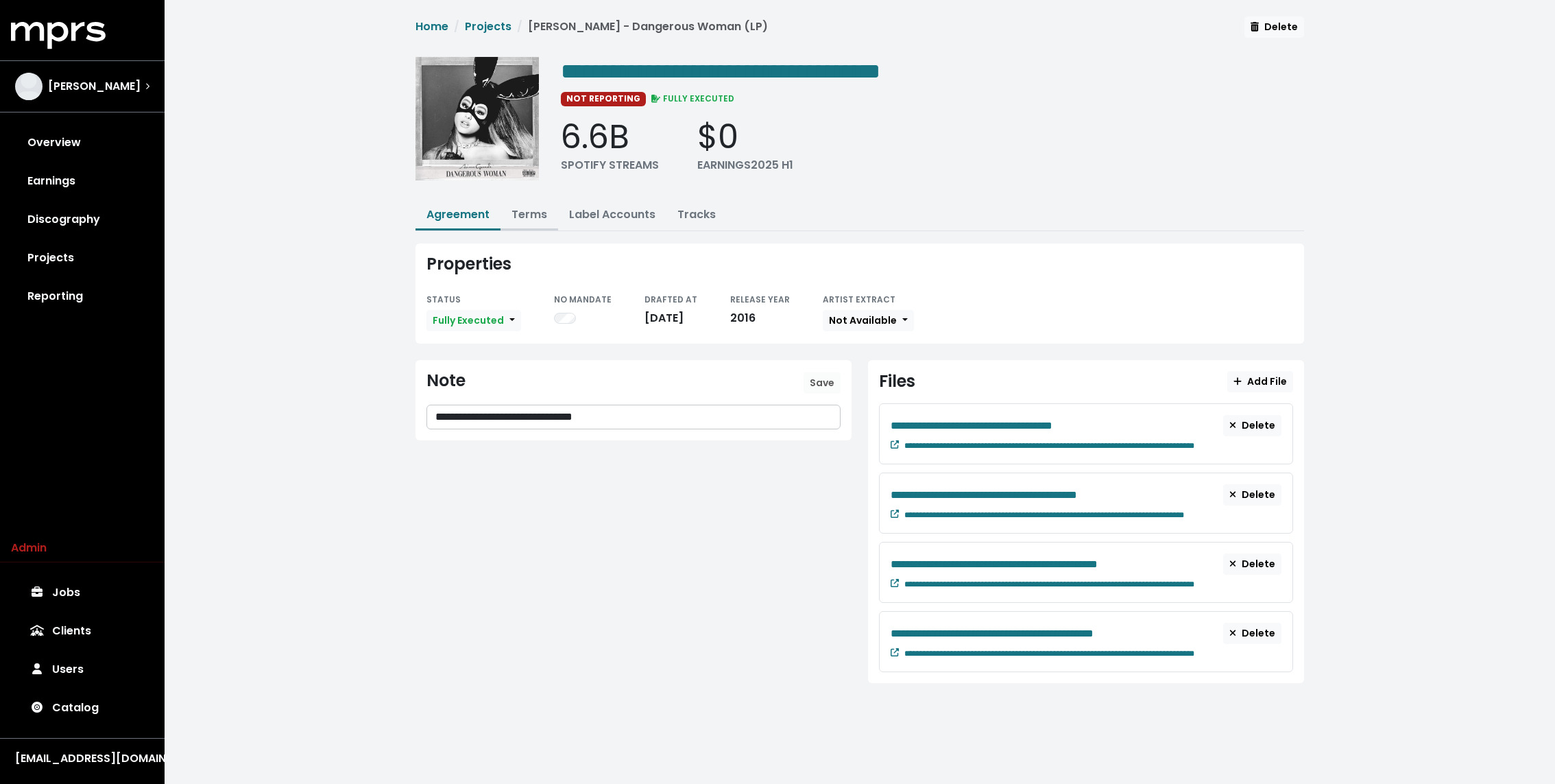
click at [517, 209] on link "Terms" at bounding box center [529, 214] width 35 height 16
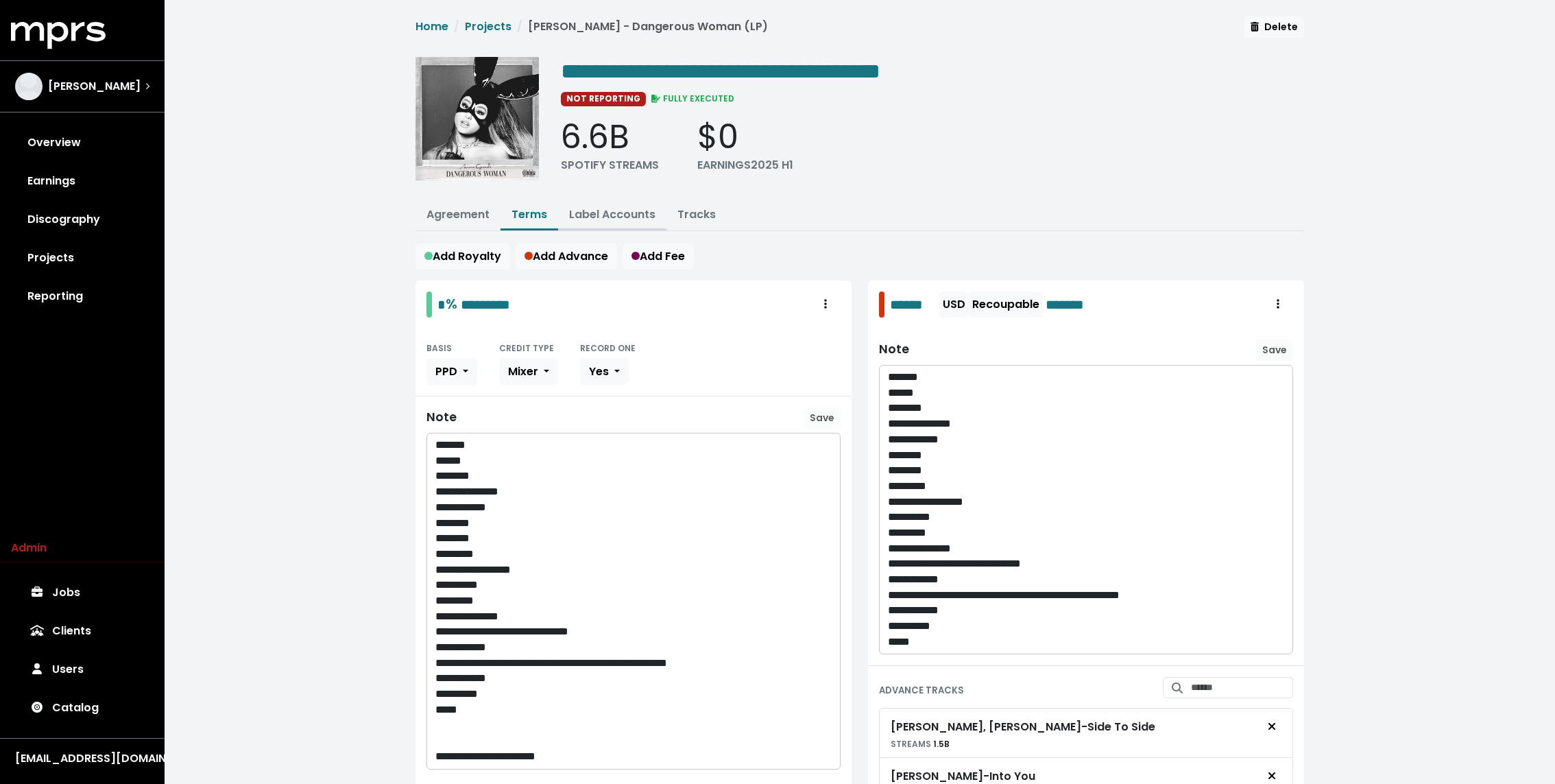
click at [593, 214] on link "Label Accounts" at bounding box center [612, 214] width 87 height 16
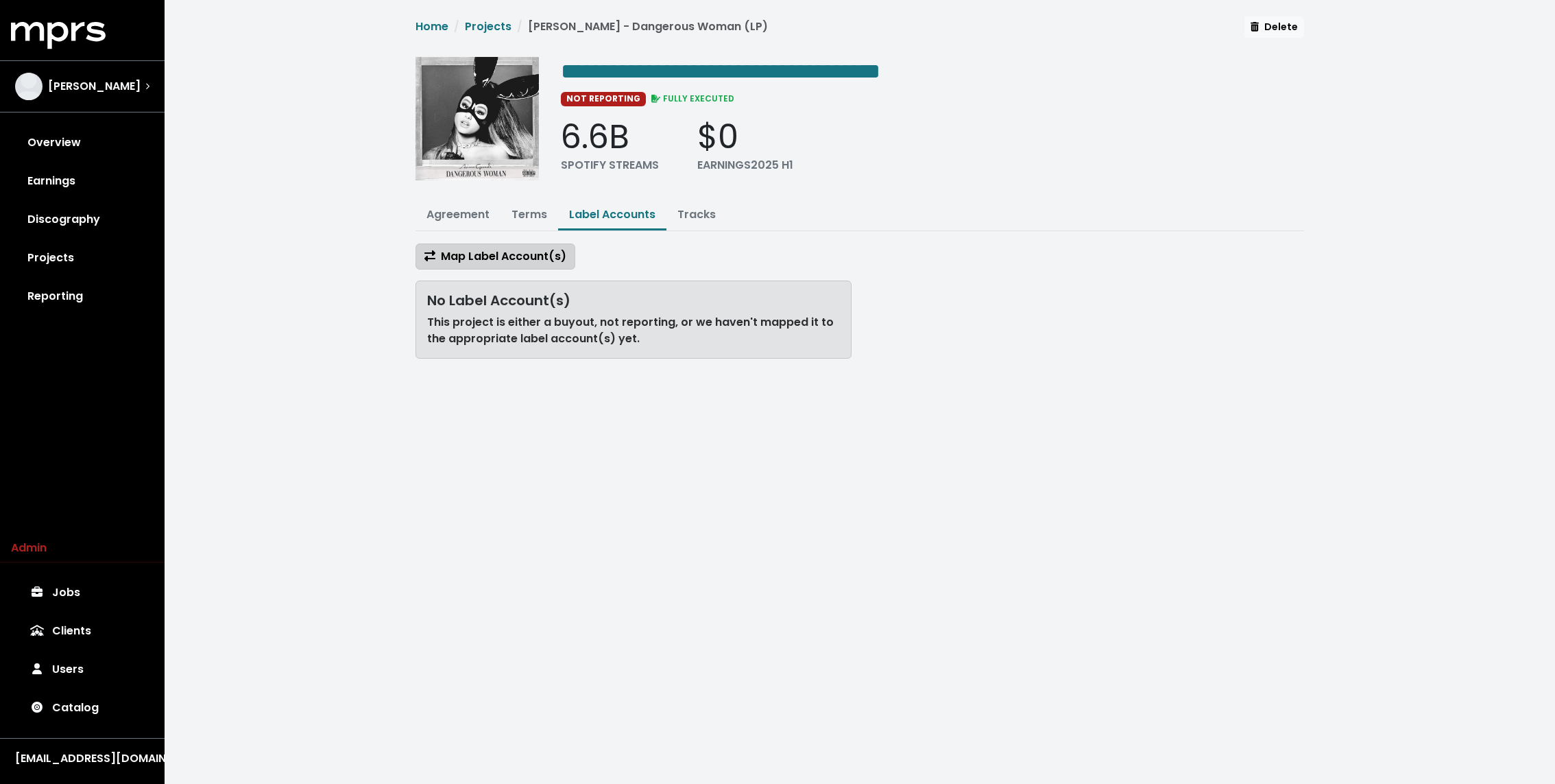
click at [516, 253] on span "Map Label Account(s)" at bounding box center [495, 256] width 142 height 16
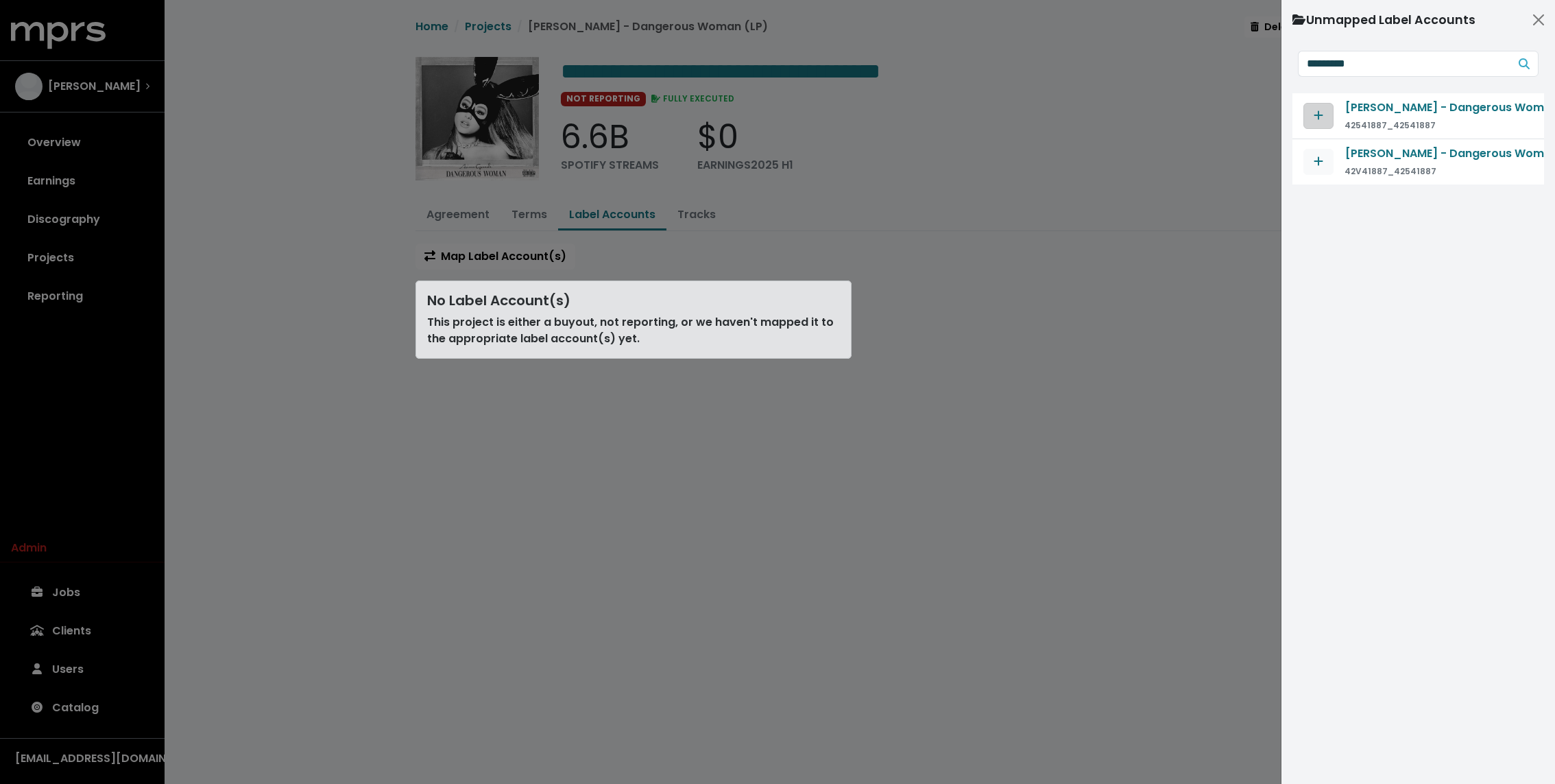
type input "*********"
click at [1320, 111] on icon "Map contract to selected agreement" at bounding box center [1319, 115] width 10 height 11
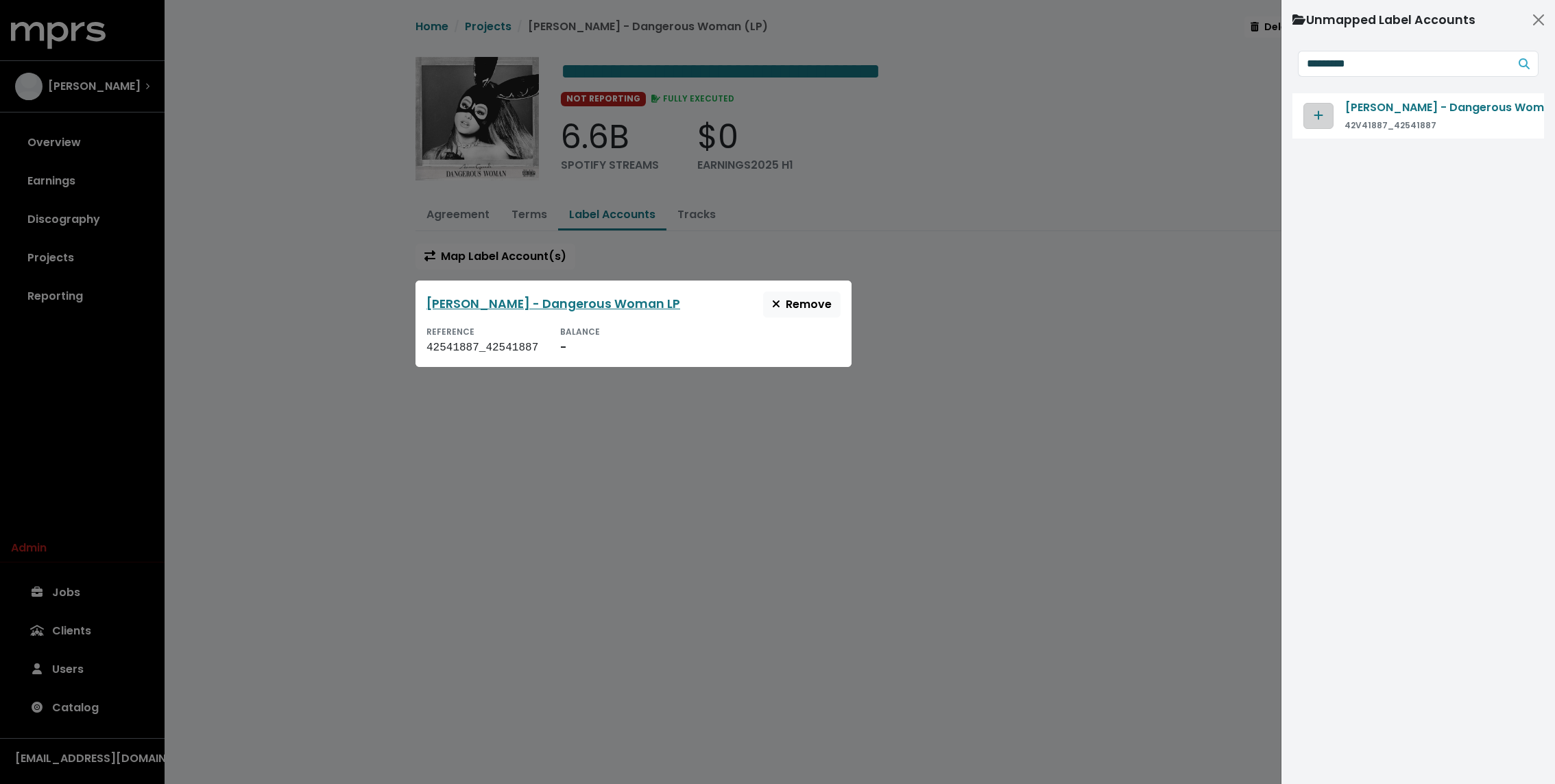
click at [1312, 111] on span "Map contract to selected agreement" at bounding box center [1318, 116] width 12 height 17
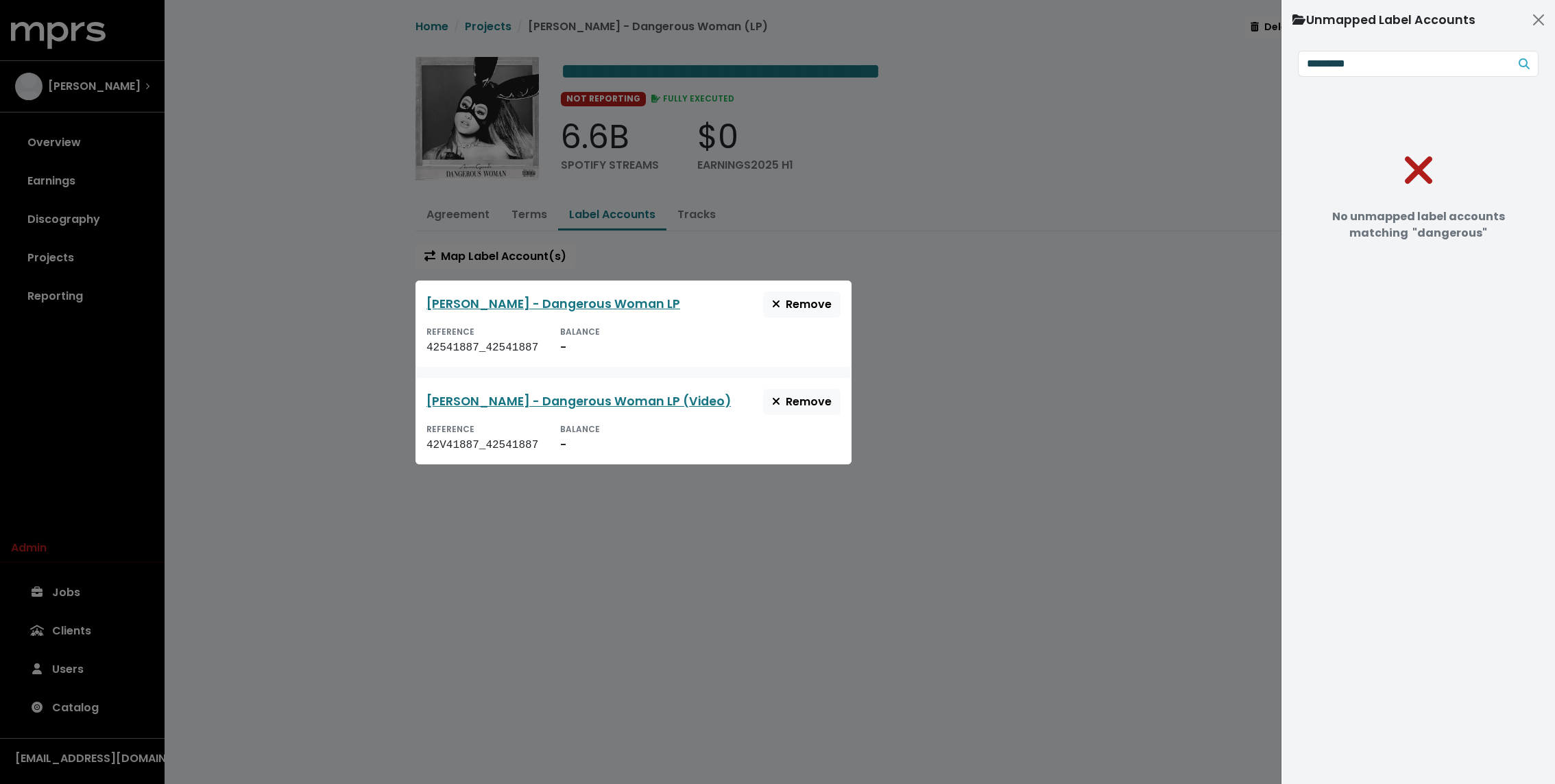
click at [840, 322] on div "[PERSON_NAME] - Dangerous Woman LP Remove REFERENCE 42541887_42541887 BALANCE -" at bounding box center [633, 324] width 436 height 87
click at [735, 178] on div at bounding box center [778, 392] width 1555 height 784
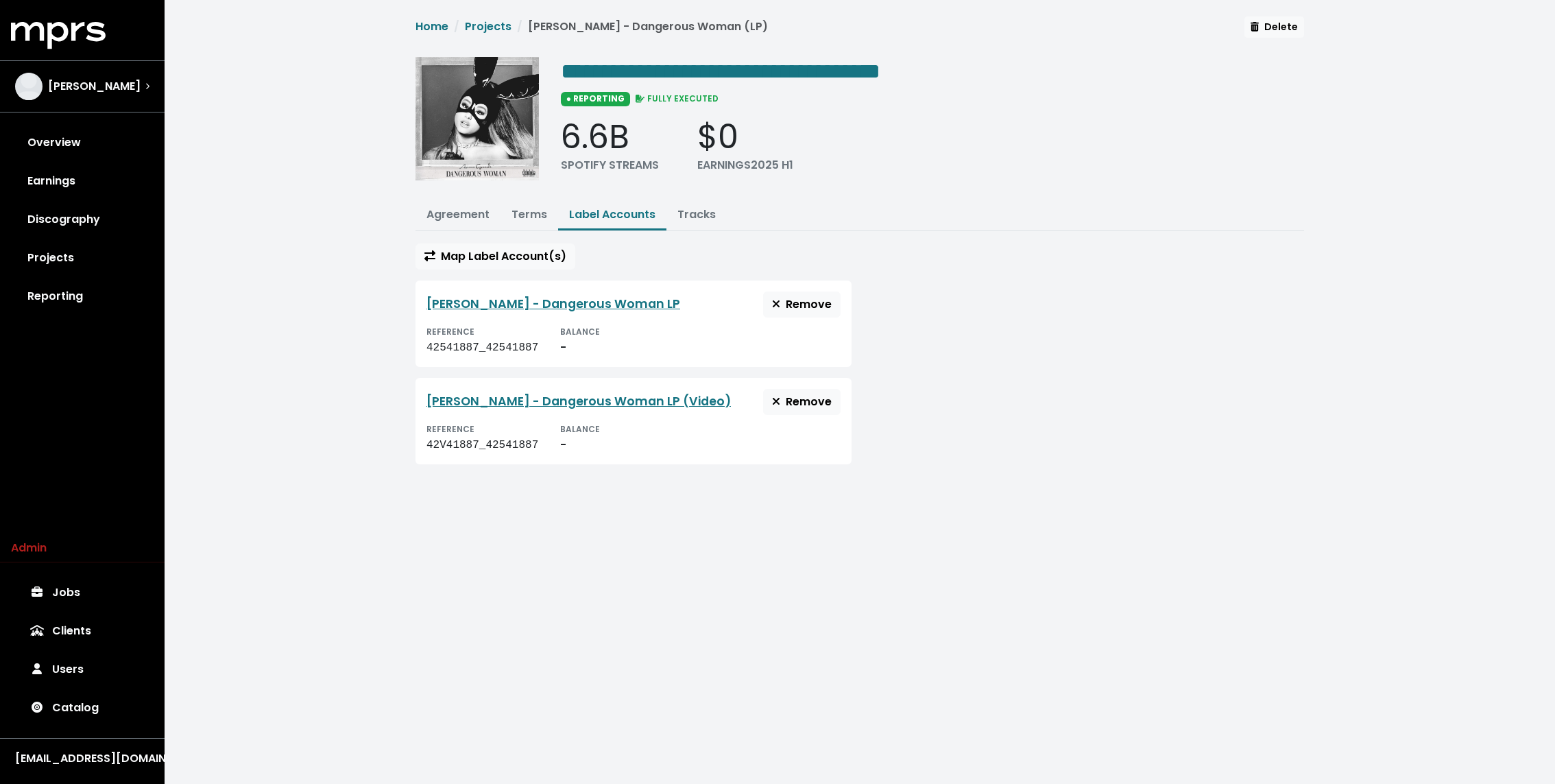
click at [586, 103] on span "● REPORTING" at bounding box center [596, 98] width 69 height 14
click at [505, 26] on link "Projects" at bounding box center [488, 26] width 46 height 16
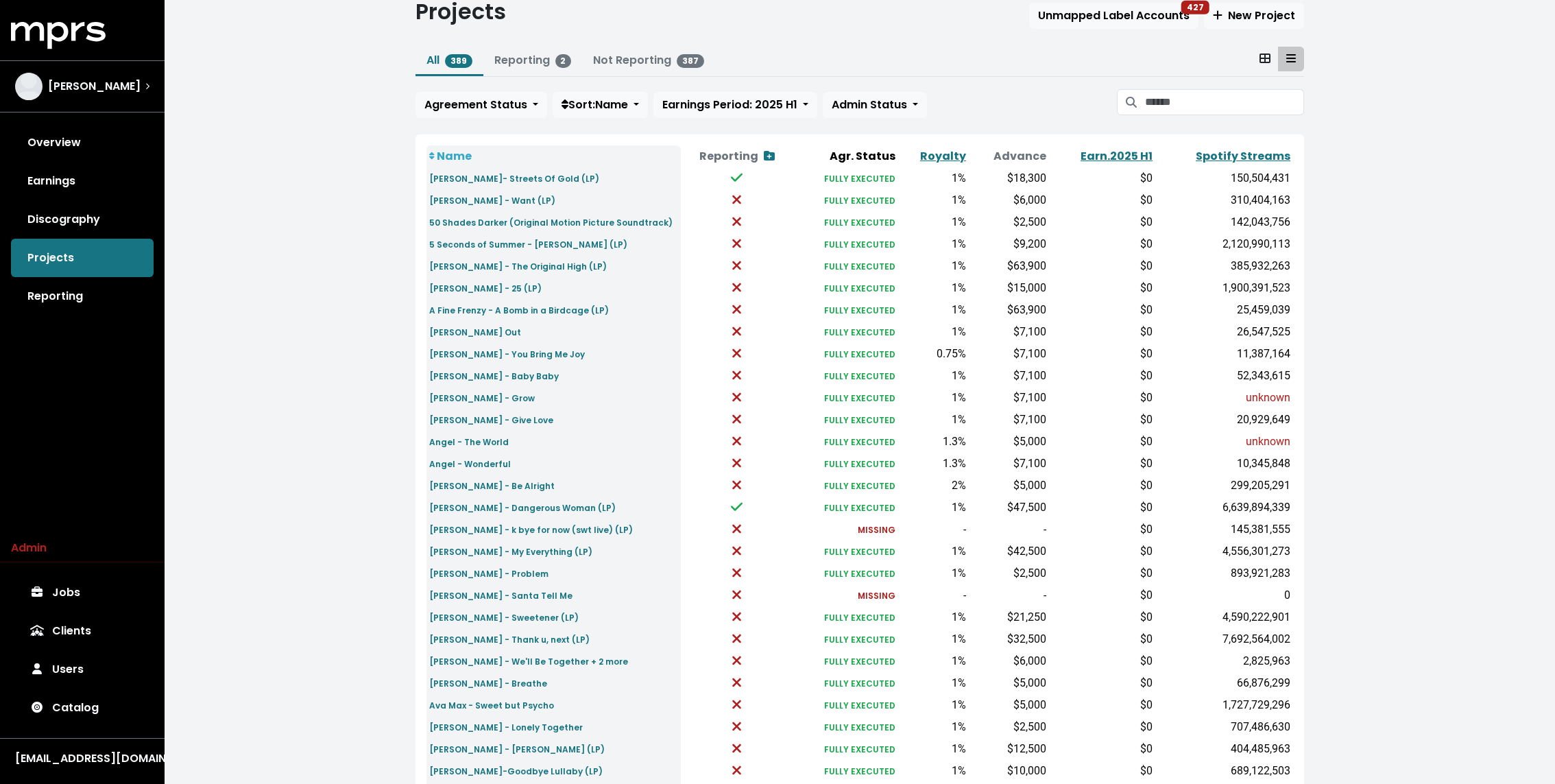
scroll to position [74, 0]
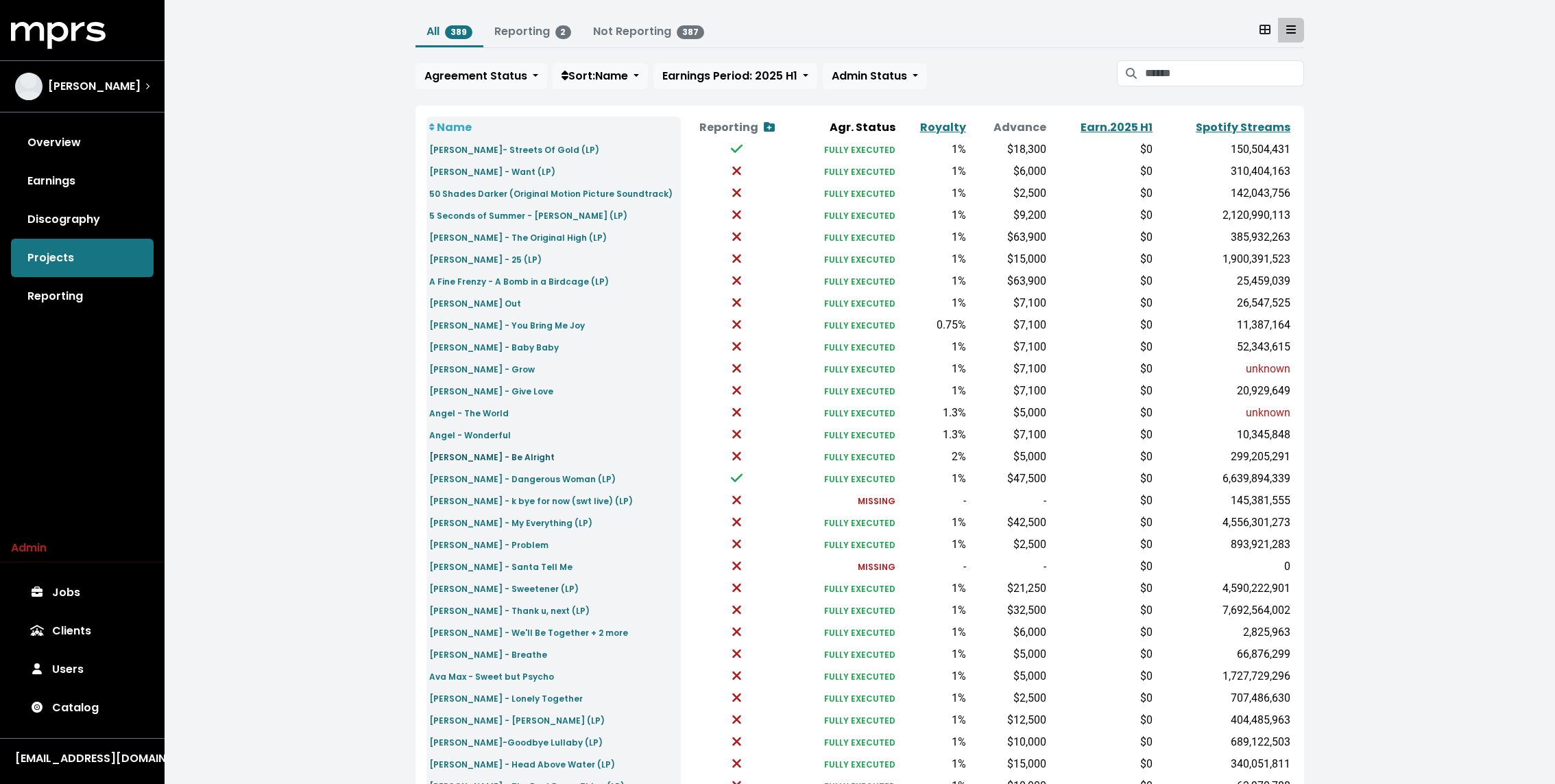
click at [499, 460] on small "[PERSON_NAME] - Be Alright" at bounding box center [492, 457] width 125 height 12
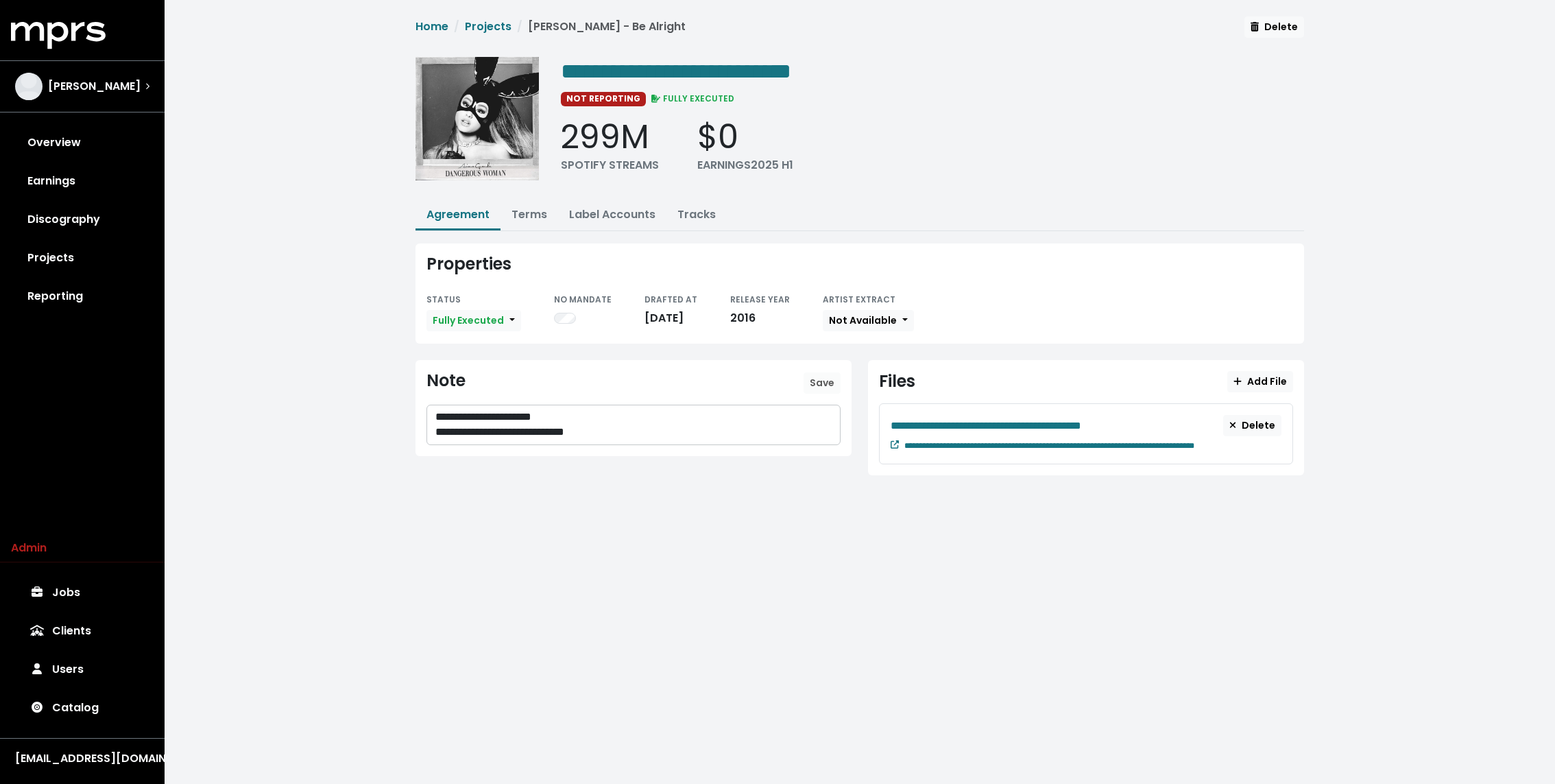
click at [480, 14] on div "**********" at bounding box center [859, 257] width 1391 height 513
click at [477, 23] on link "Projects" at bounding box center [488, 26] width 46 height 16
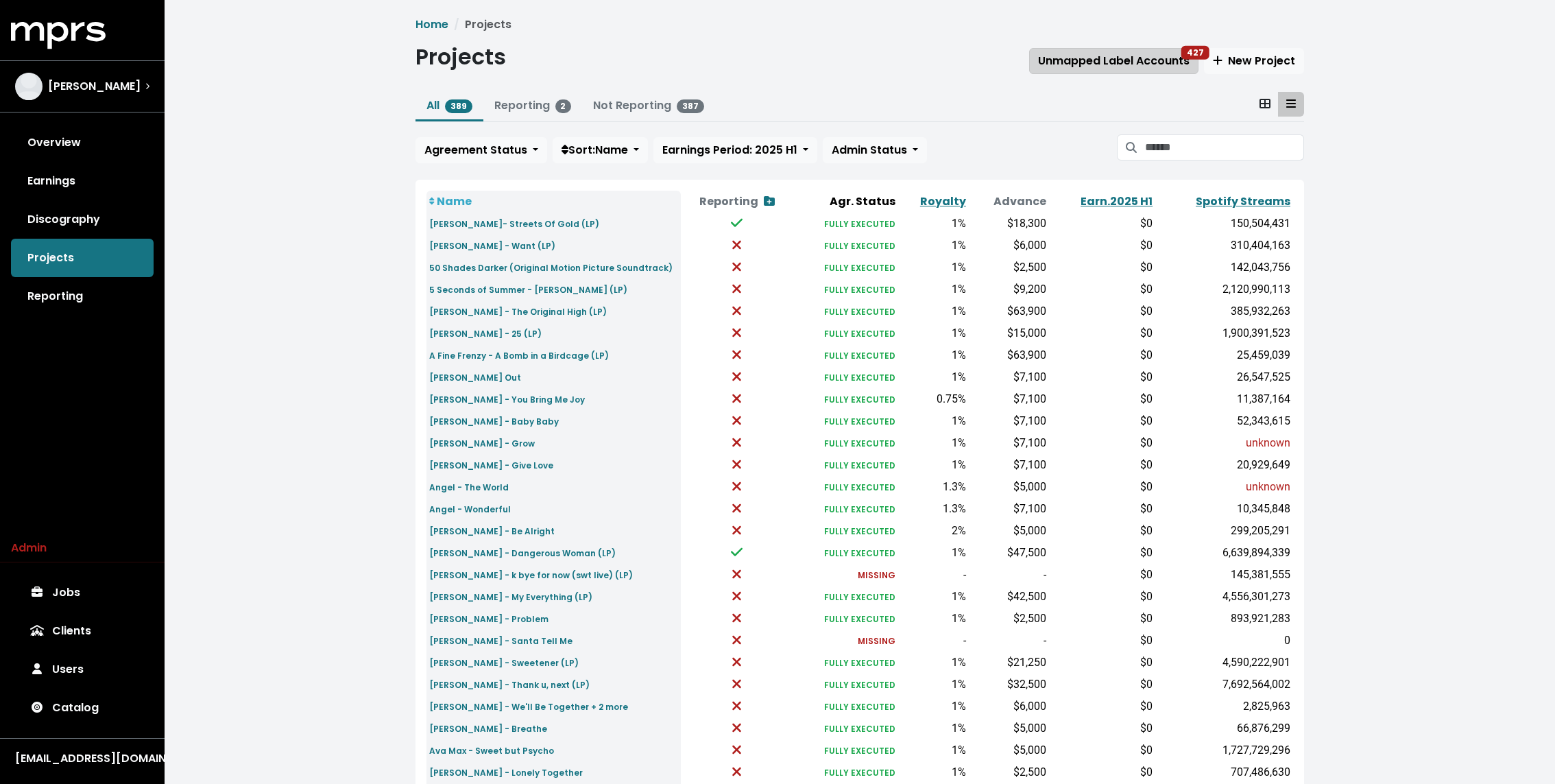
click at [1106, 53] on span "Unmapped Label Accounts 427" at bounding box center [1114, 60] width 152 height 16
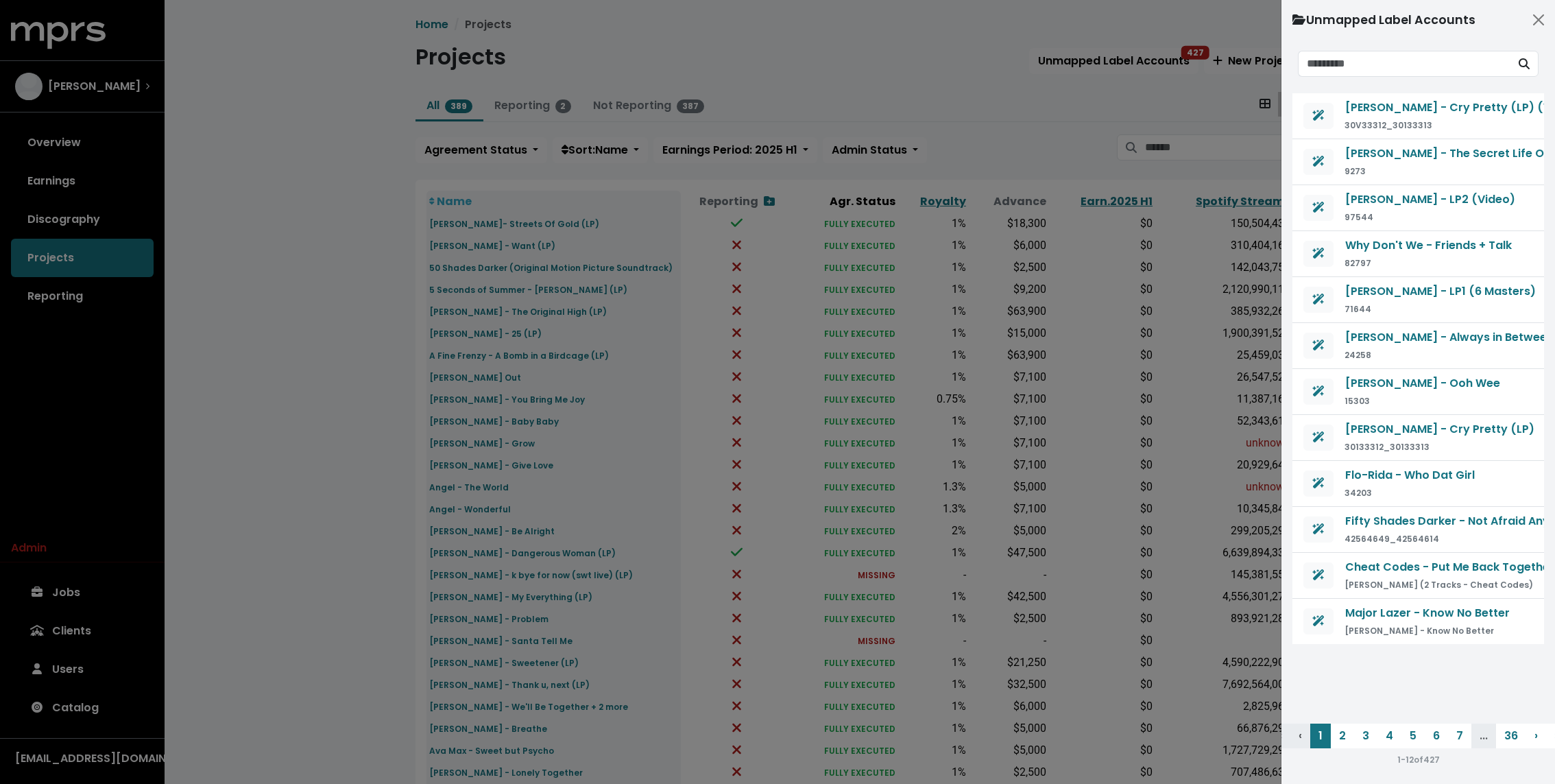
click at [294, 423] on div at bounding box center [778, 392] width 1555 height 784
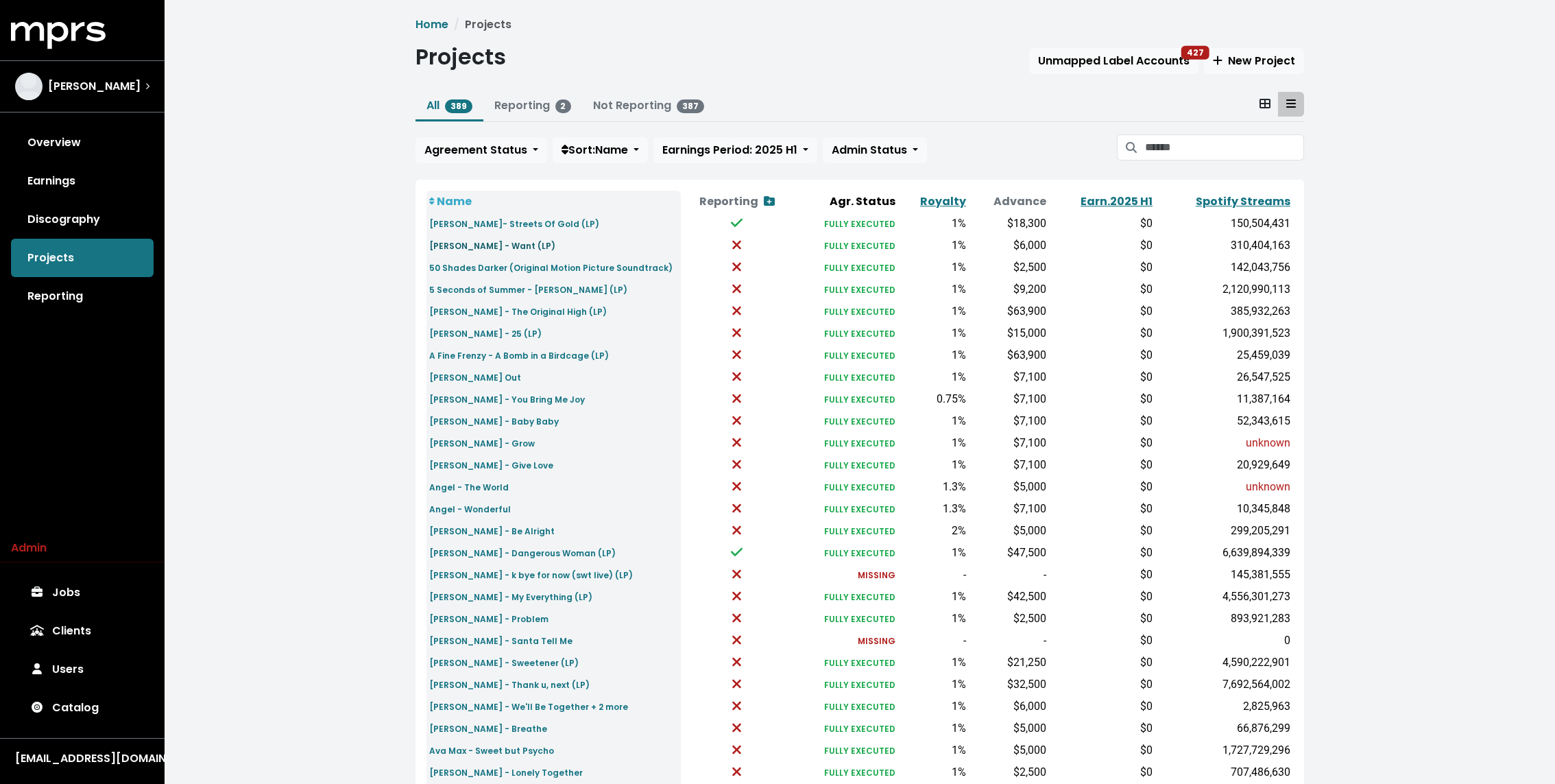
click at [470, 247] on small "[PERSON_NAME] - Want (LP)" at bounding box center [492, 246] width 126 height 12
click at [1146, 59] on span "Unmapped Label Accounts 427" at bounding box center [1114, 60] width 152 height 16
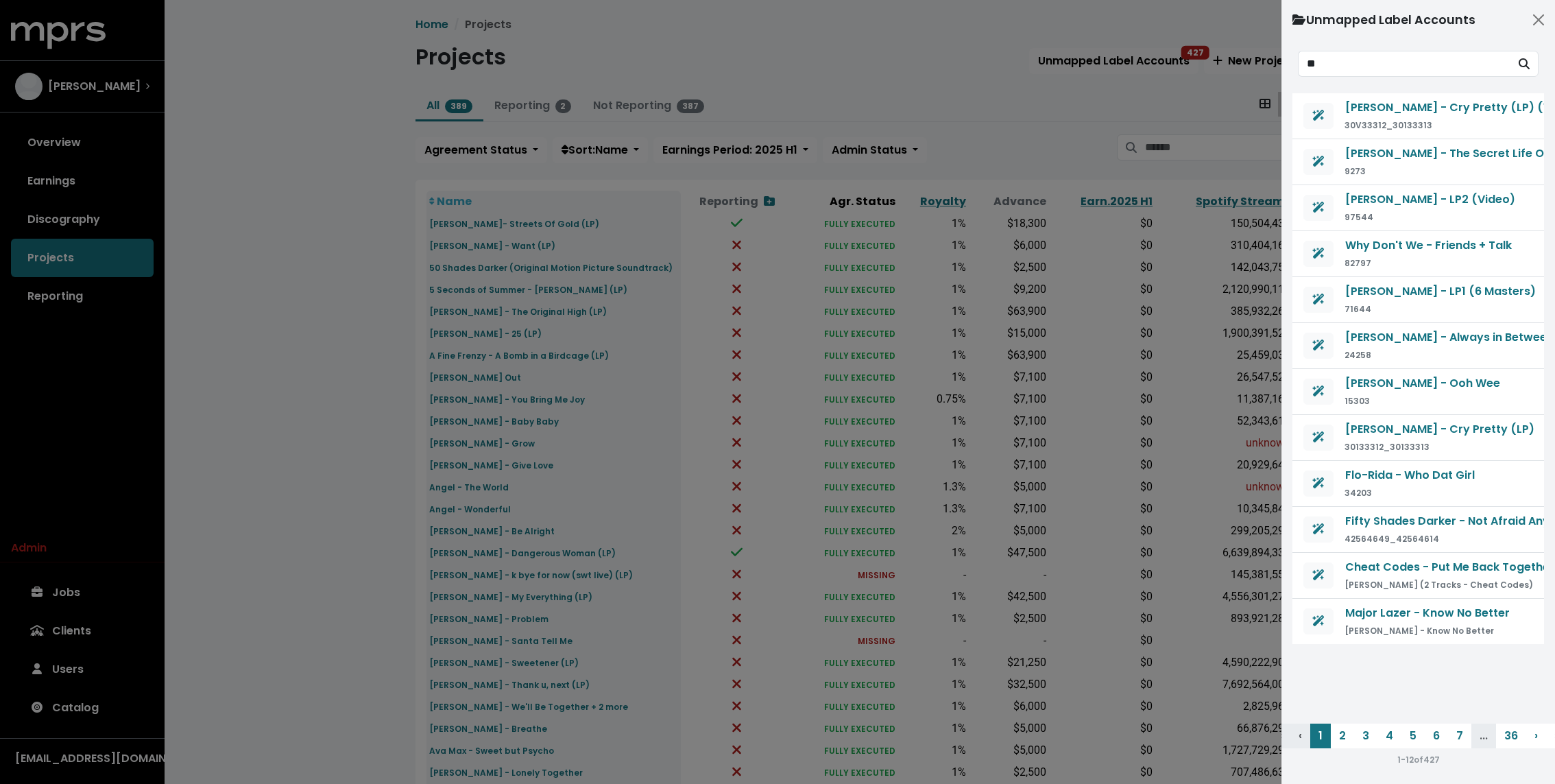
type input "***"
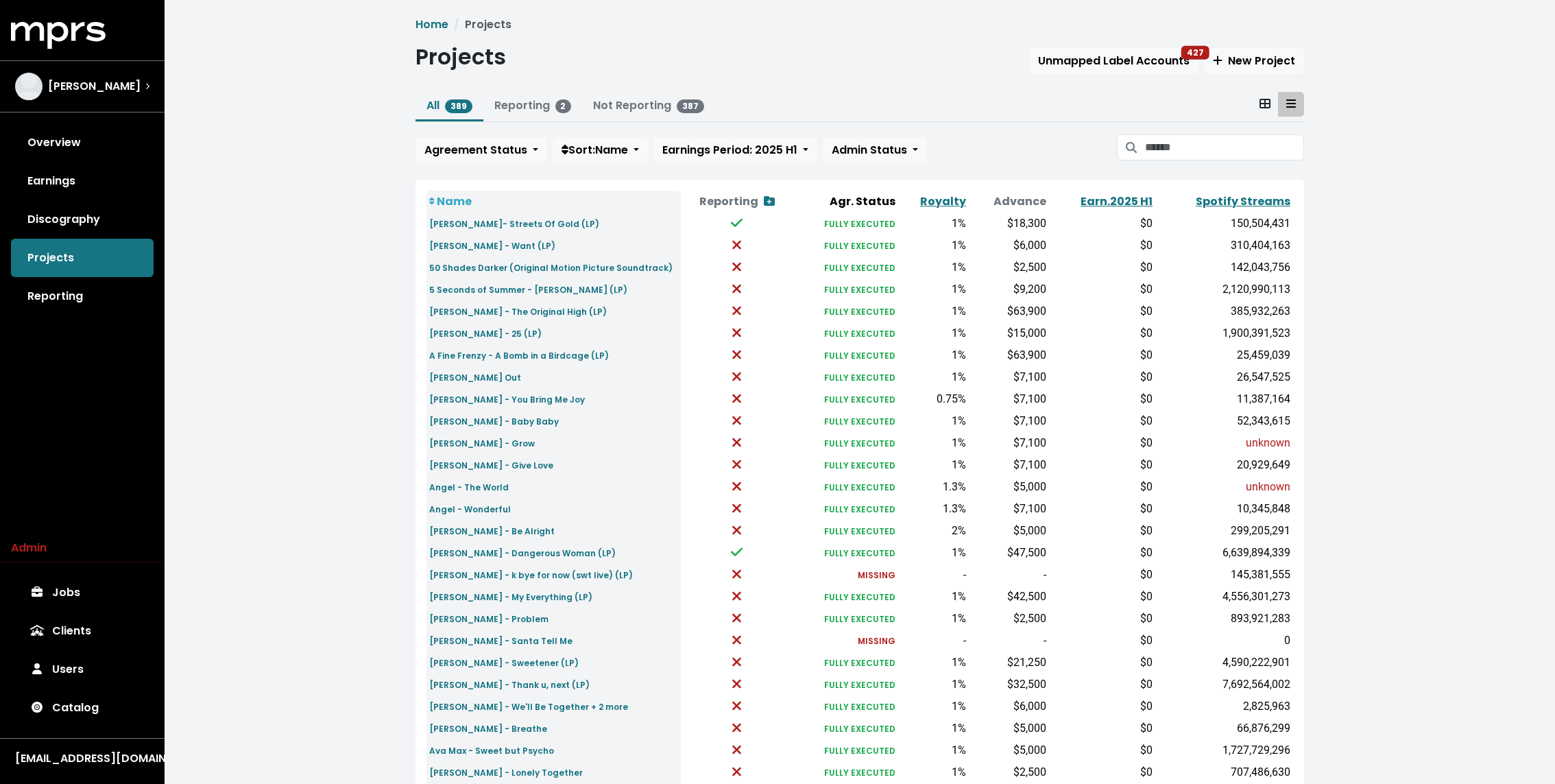
click at [1160, 75] on div "Home Projects Projects Unmapped Label Accounts 427 New Project All 389 Reportin…" at bounding box center [859, 507] width 905 height 980
click at [1140, 57] on span "Unmapped Label Accounts 427" at bounding box center [1114, 60] width 152 height 16
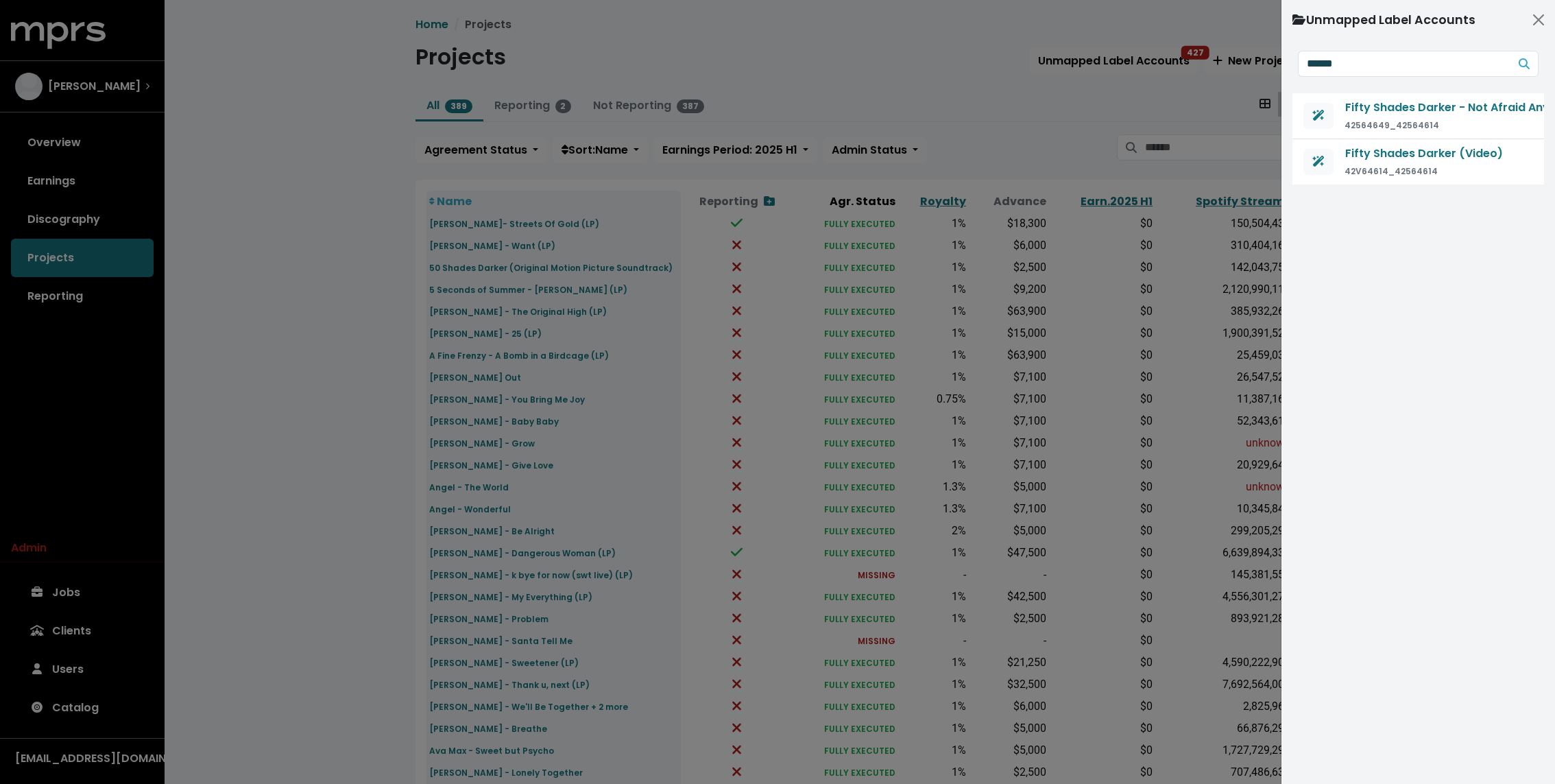
type input "******"
click at [598, 314] on div at bounding box center [778, 392] width 1555 height 784
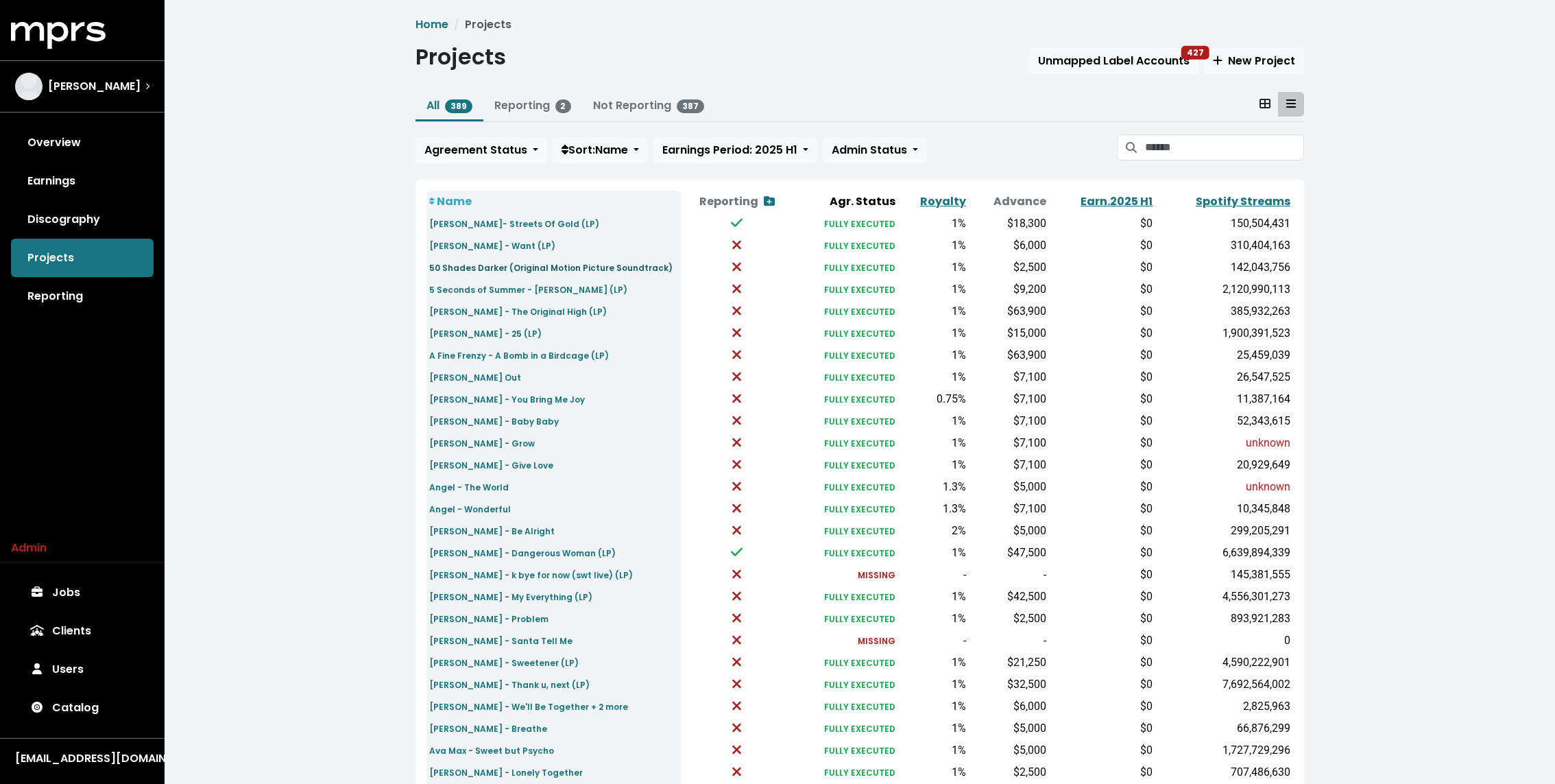
click at [529, 269] on small "50 Shades Darker (Original Motion Picture Soundtrack)" at bounding box center [551, 267] width 243 height 12
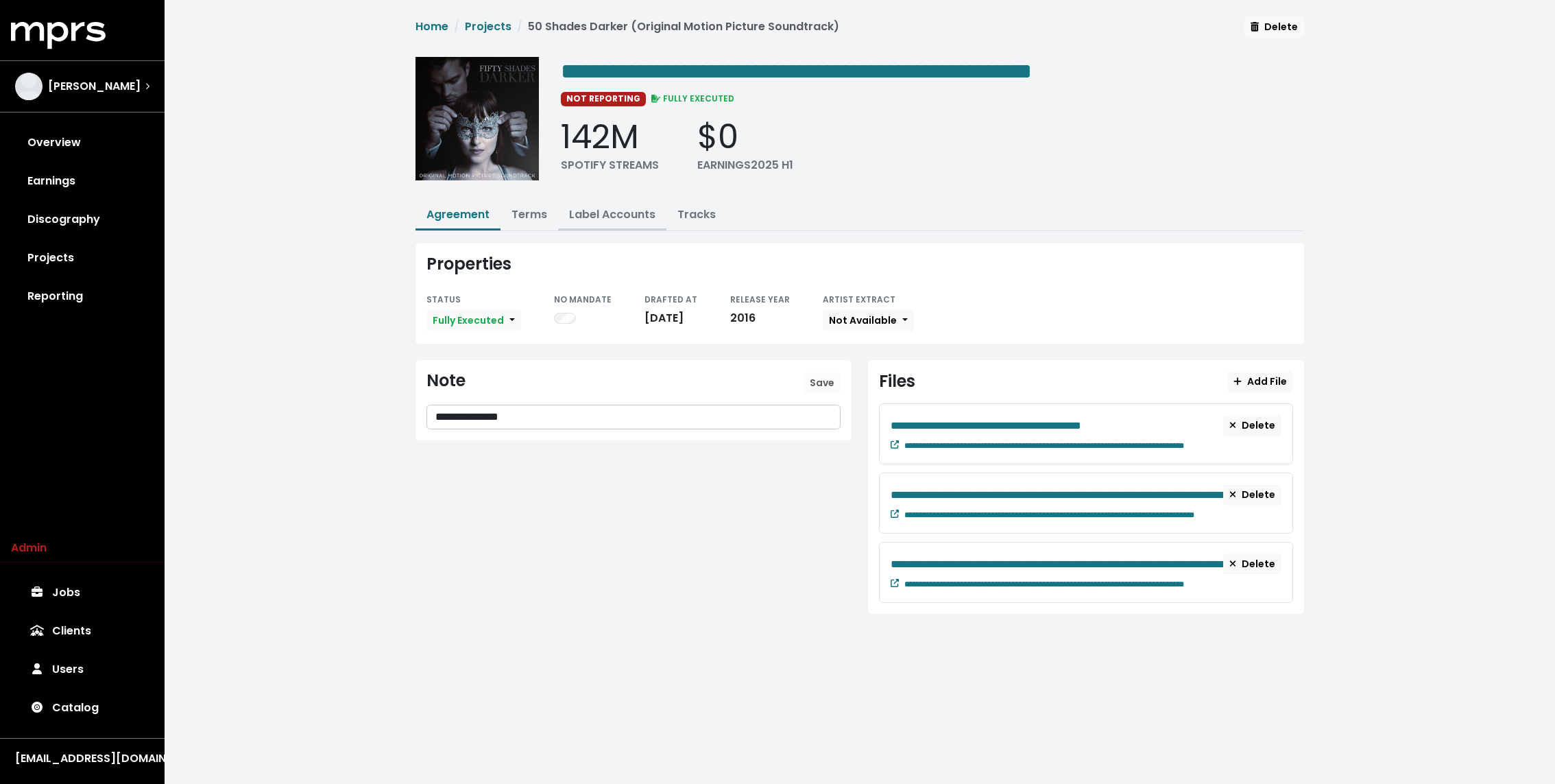
click at [588, 201] on button "Label Accounts" at bounding box center [612, 215] width 108 height 30
click at [581, 209] on link "Label Accounts" at bounding box center [612, 214] width 87 height 16
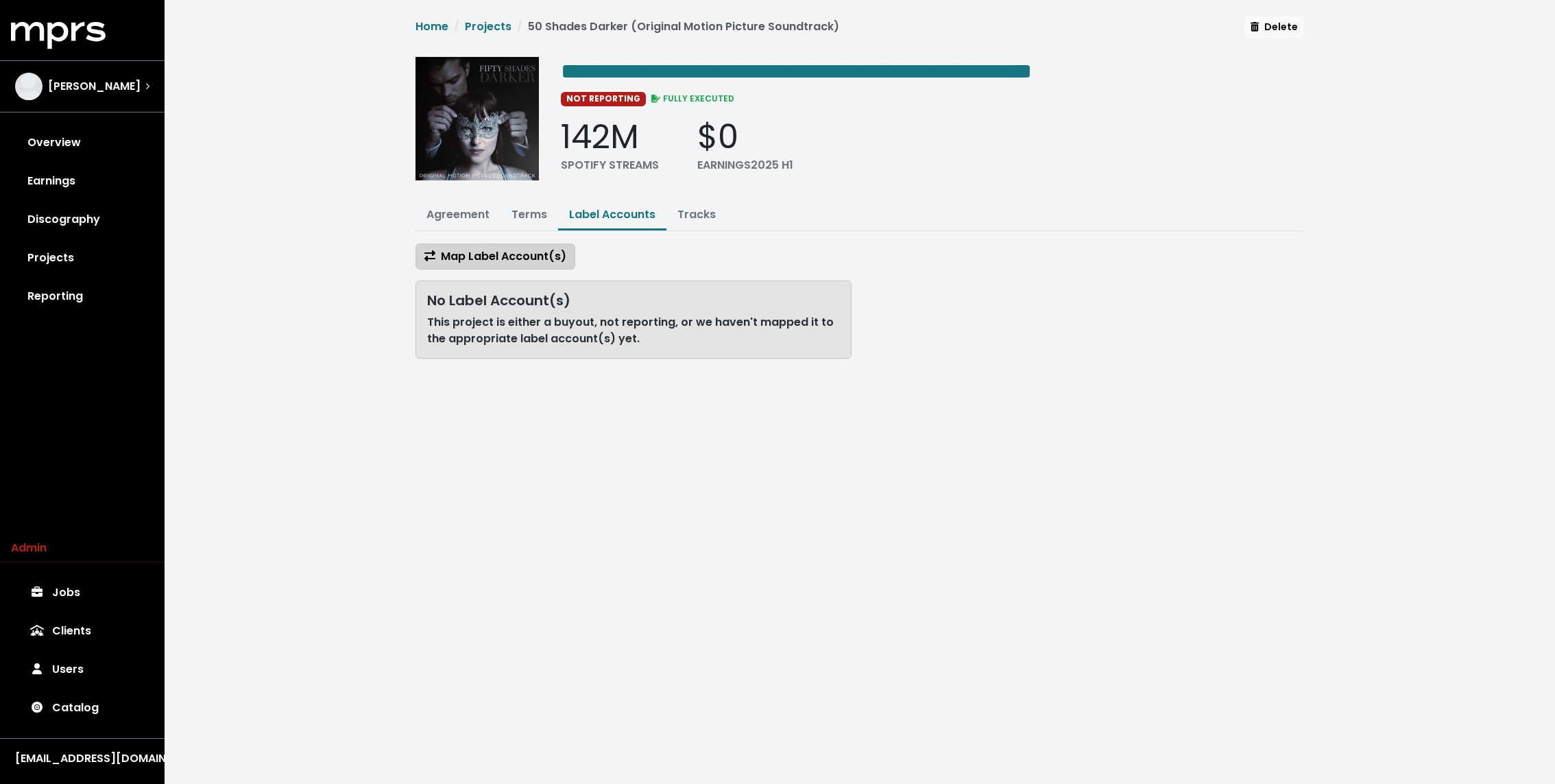
click at [481, 253] on span "Map Label Account(s)" at bounding box center [495, 256] width 142 height 16
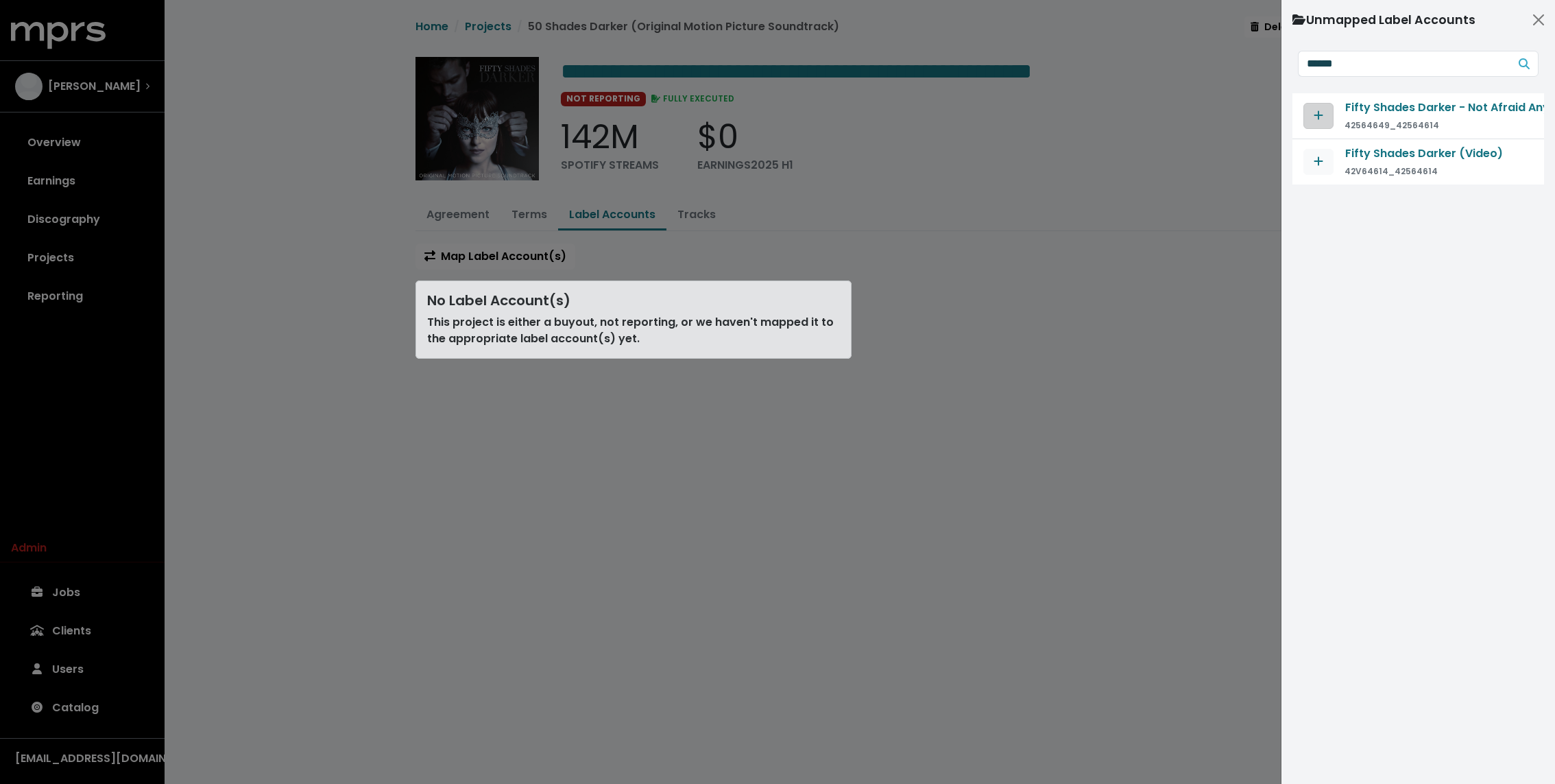
type input "******"
click at [1315, 108] on span "Map contract to selected agreement" at bounding box center [1319, 115] width 10 height 16
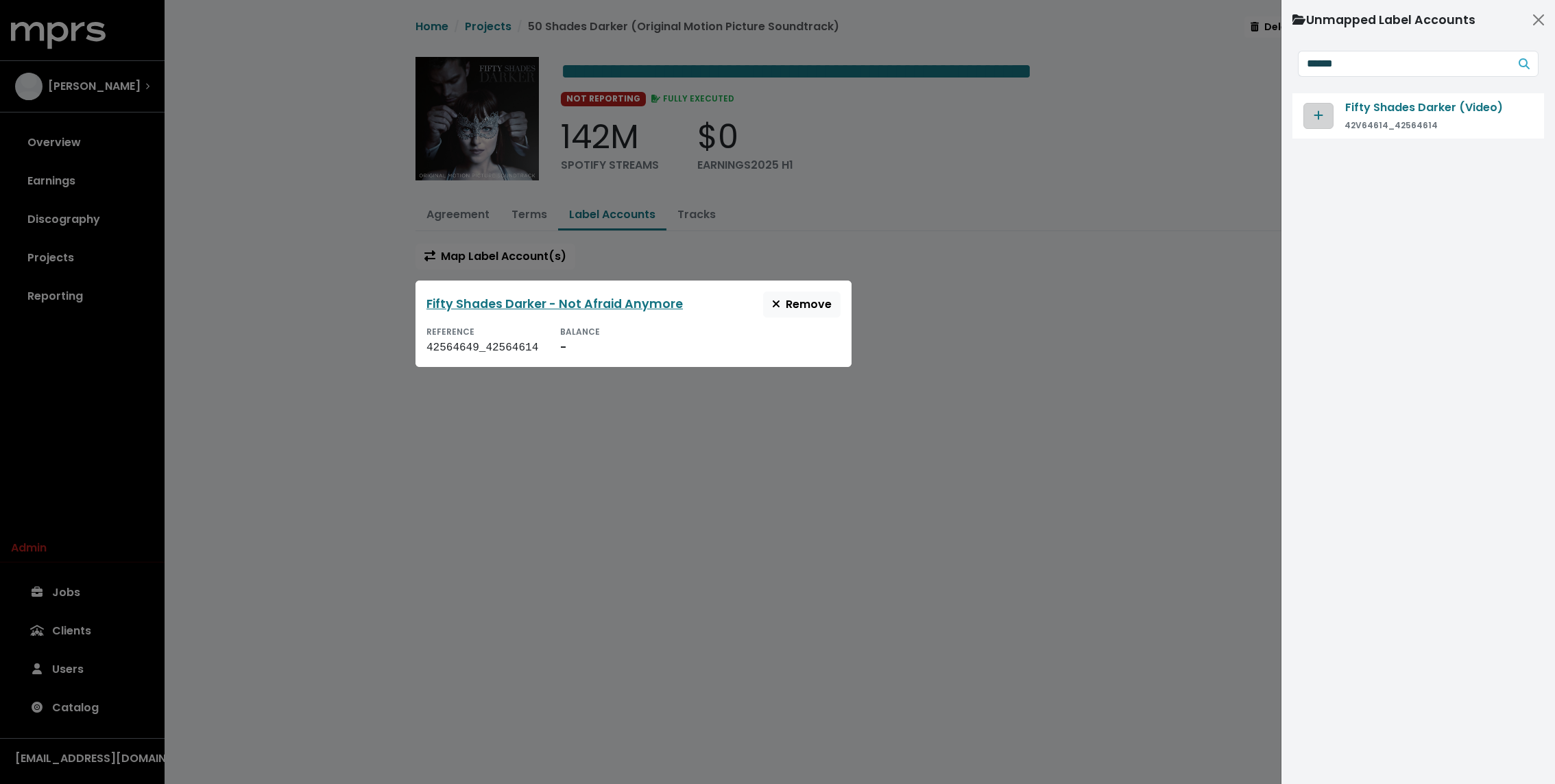
click at [1316, 111] on icon "Map contract to selected agreement" at bounding box center [1319, 115] width 10 height 11
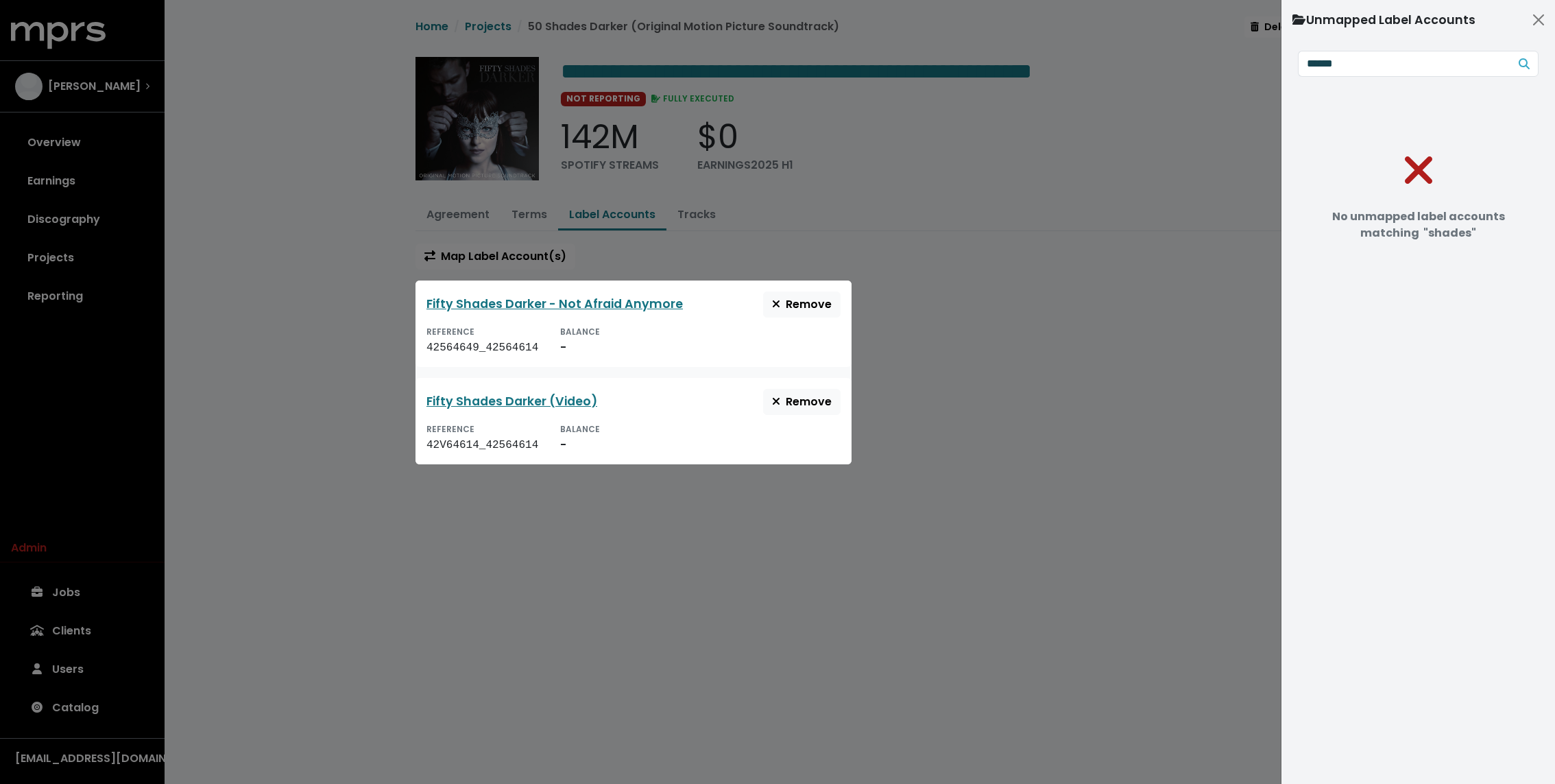
click at [957, 218] on div at bounding box center [778, 392] width 1555 height 784
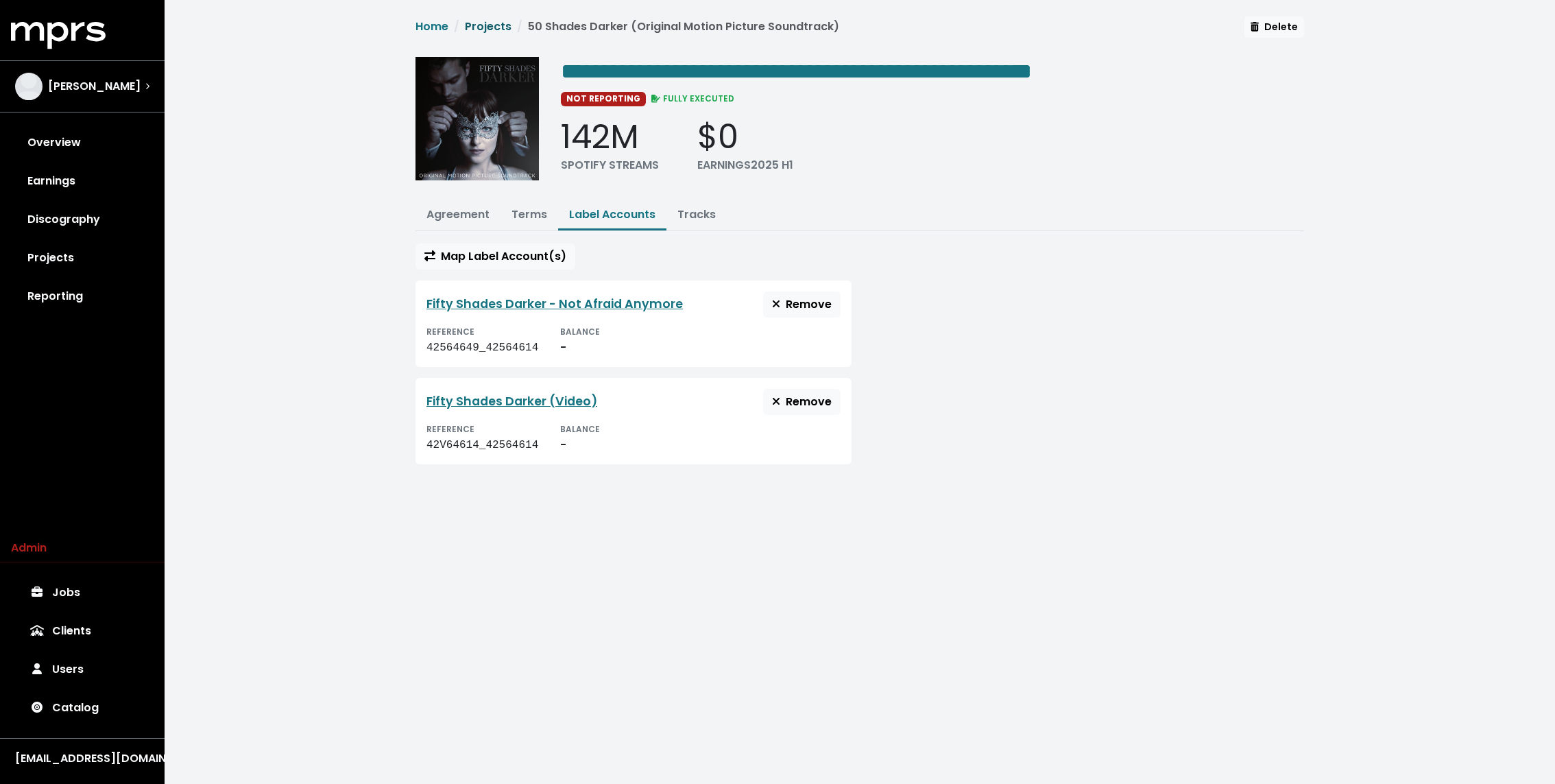
click at [491, 25] on link "Projects" at bounding box center [488, 26] width 46 height 16
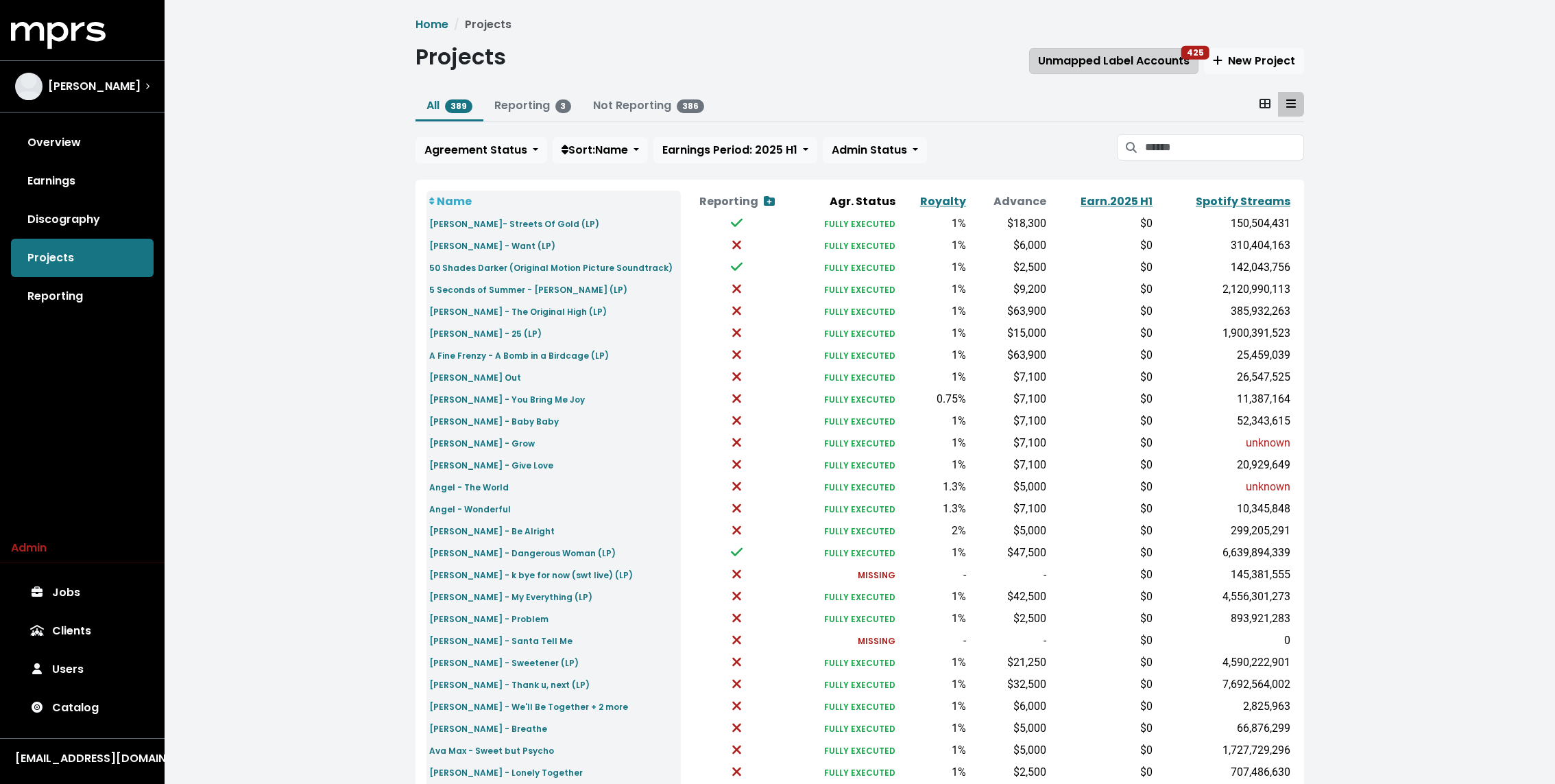
click at [1165, 56] on span "Unmapped Label Accounts 425" at bounding box center [1114, 60] width 152 height 16
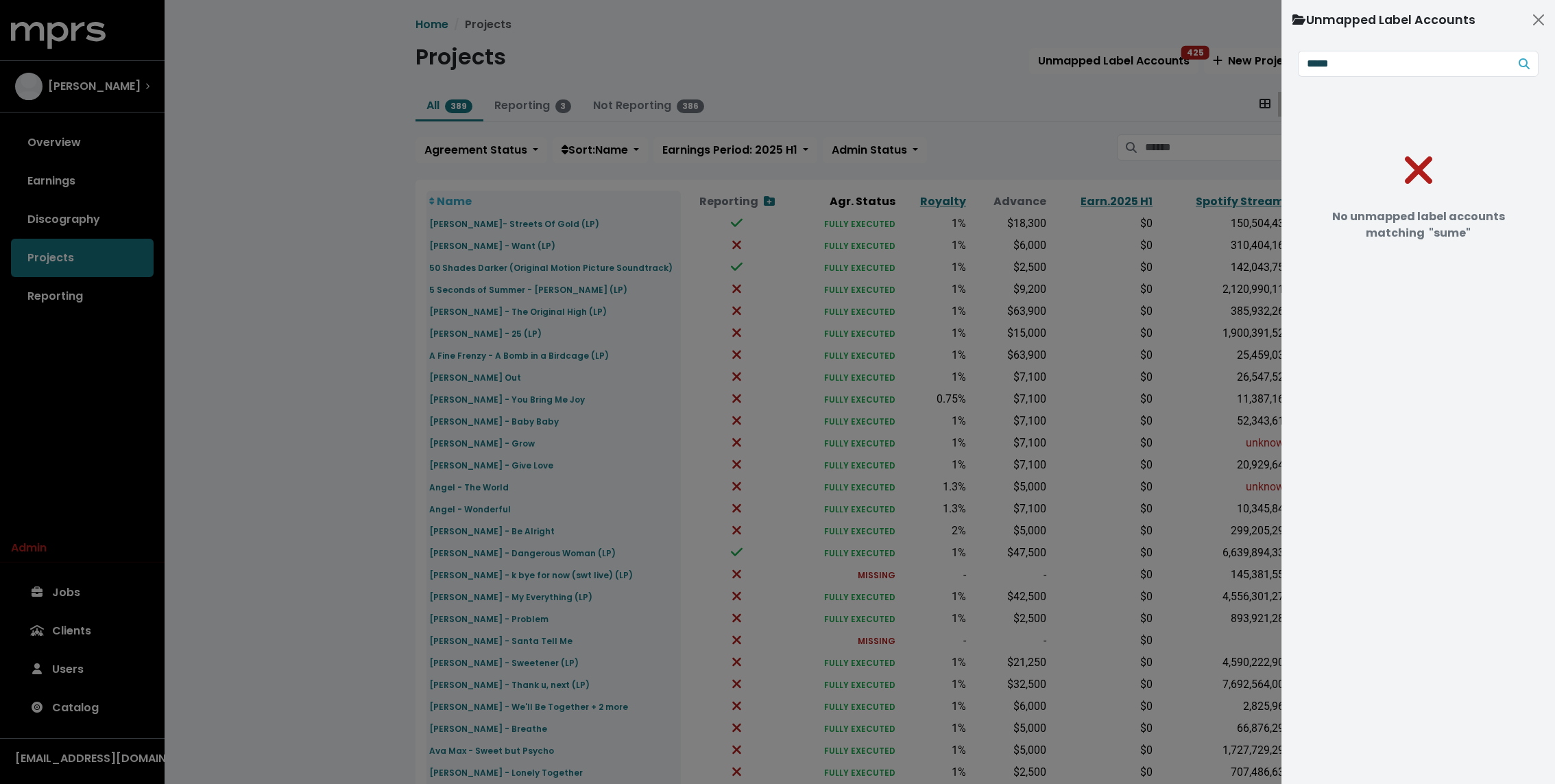
type input "******"
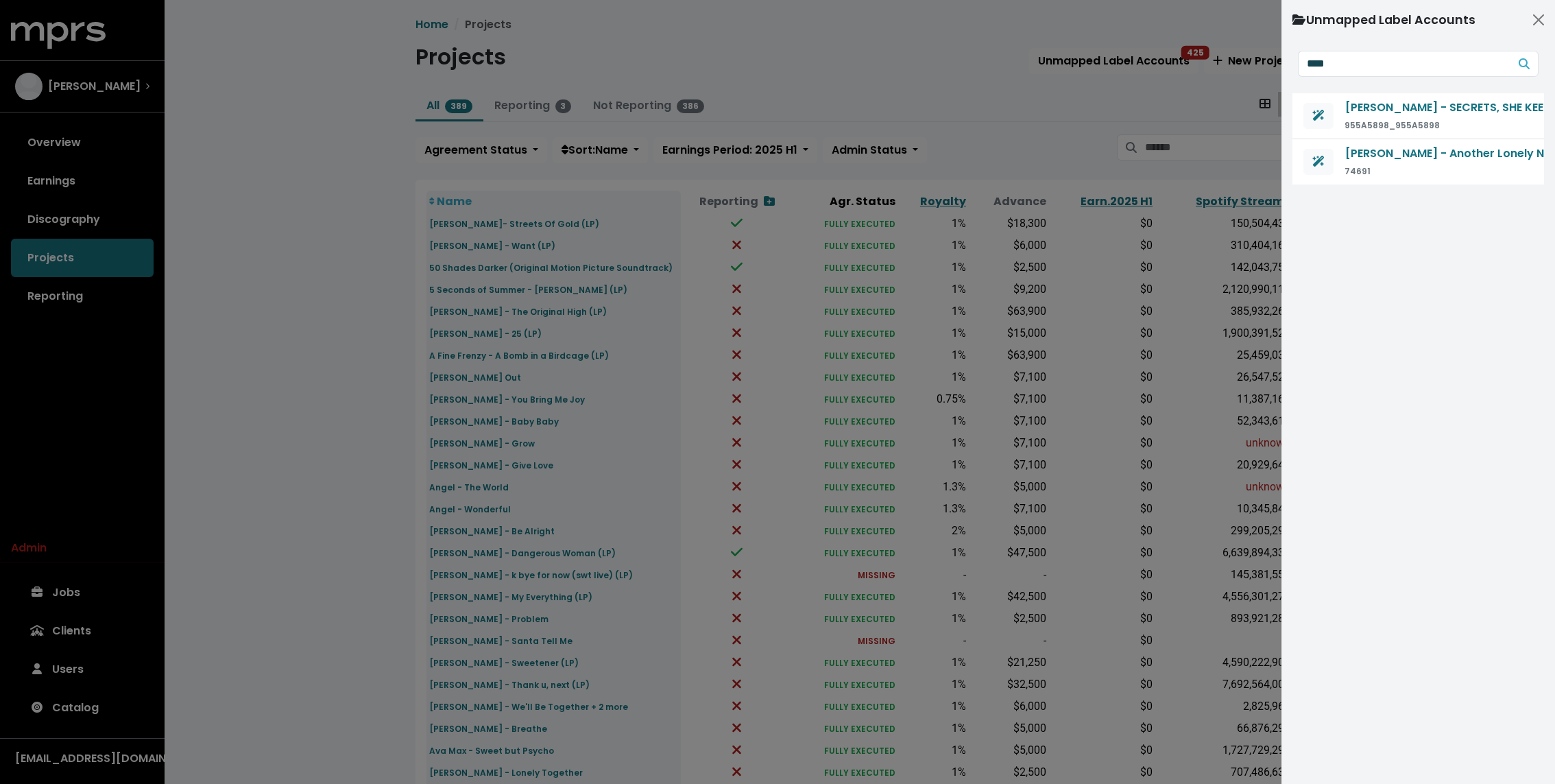
type input "****"
click at [547, 330] on div at bounding box center [778, 392] width 1555 height 784
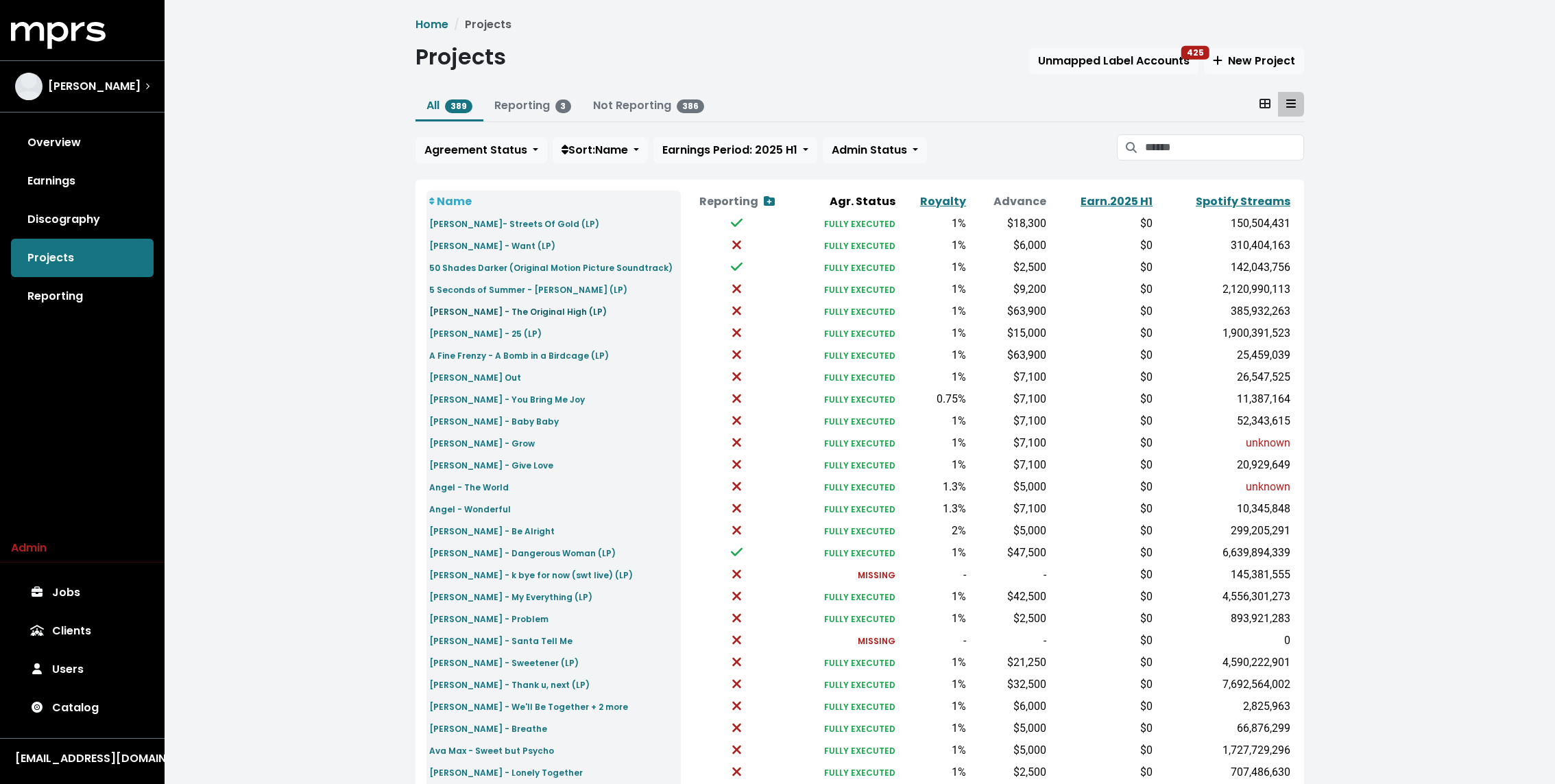
click at [549, 312] on small "[PERSON_NAME] - The Original High (LP)" at bounding box center [518, 312] width 177 height 12
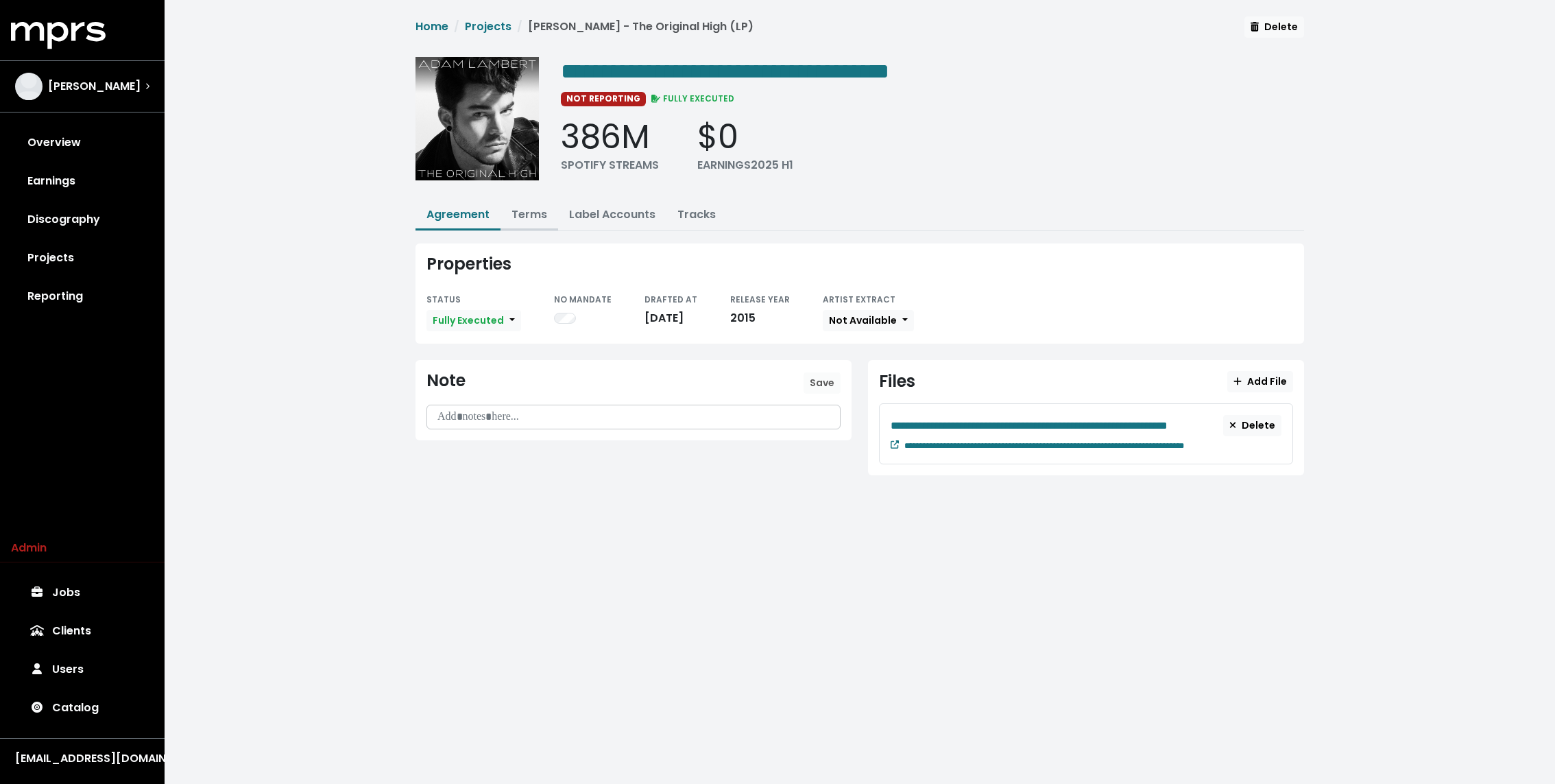
click at [533, 213] on link "Terms" at bounding box center [529, 214] width 35 height 16
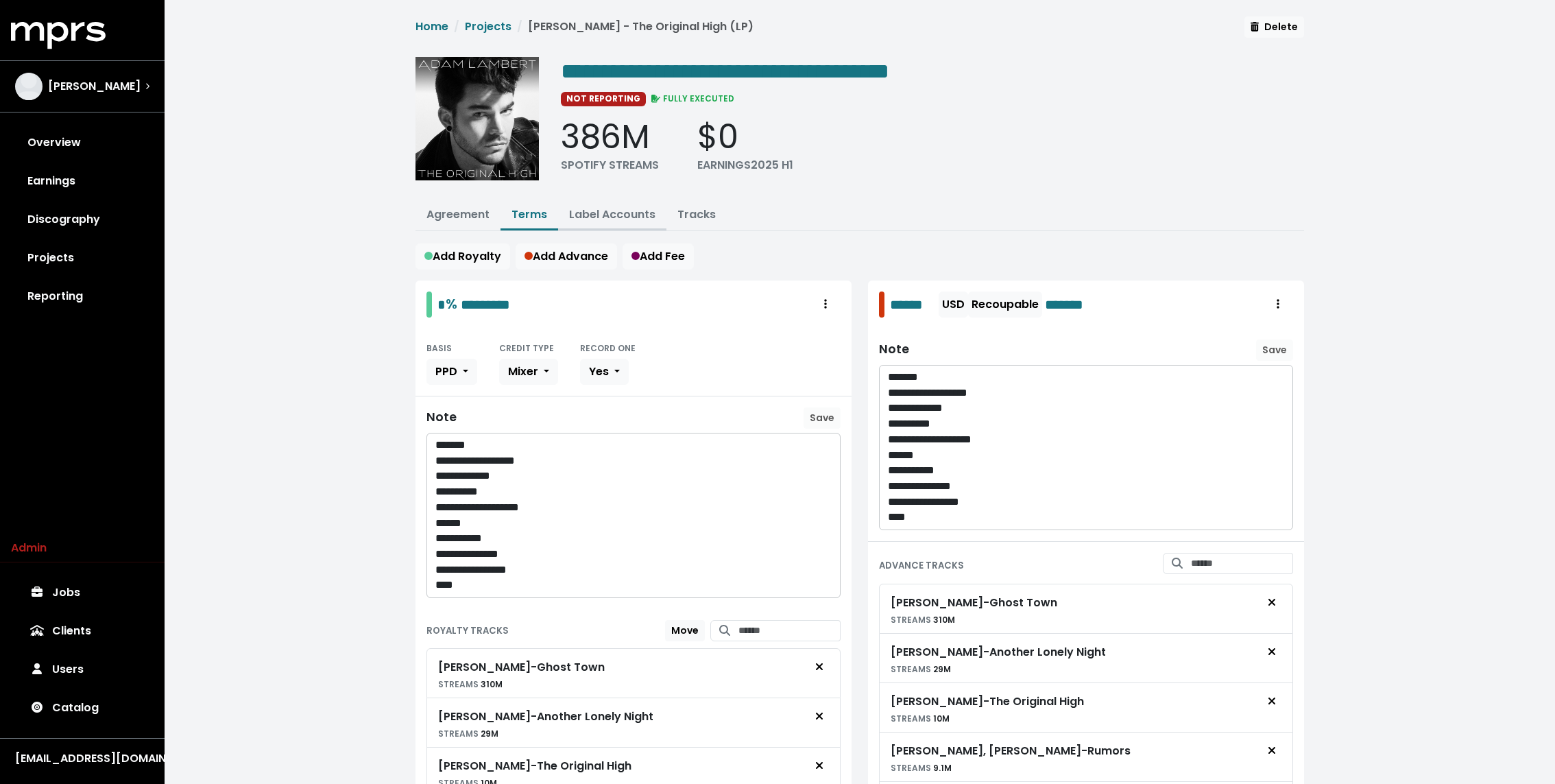
click at [636, 210] on link "Label Accounts" at bounding box center [612, 214] width 87 height 16
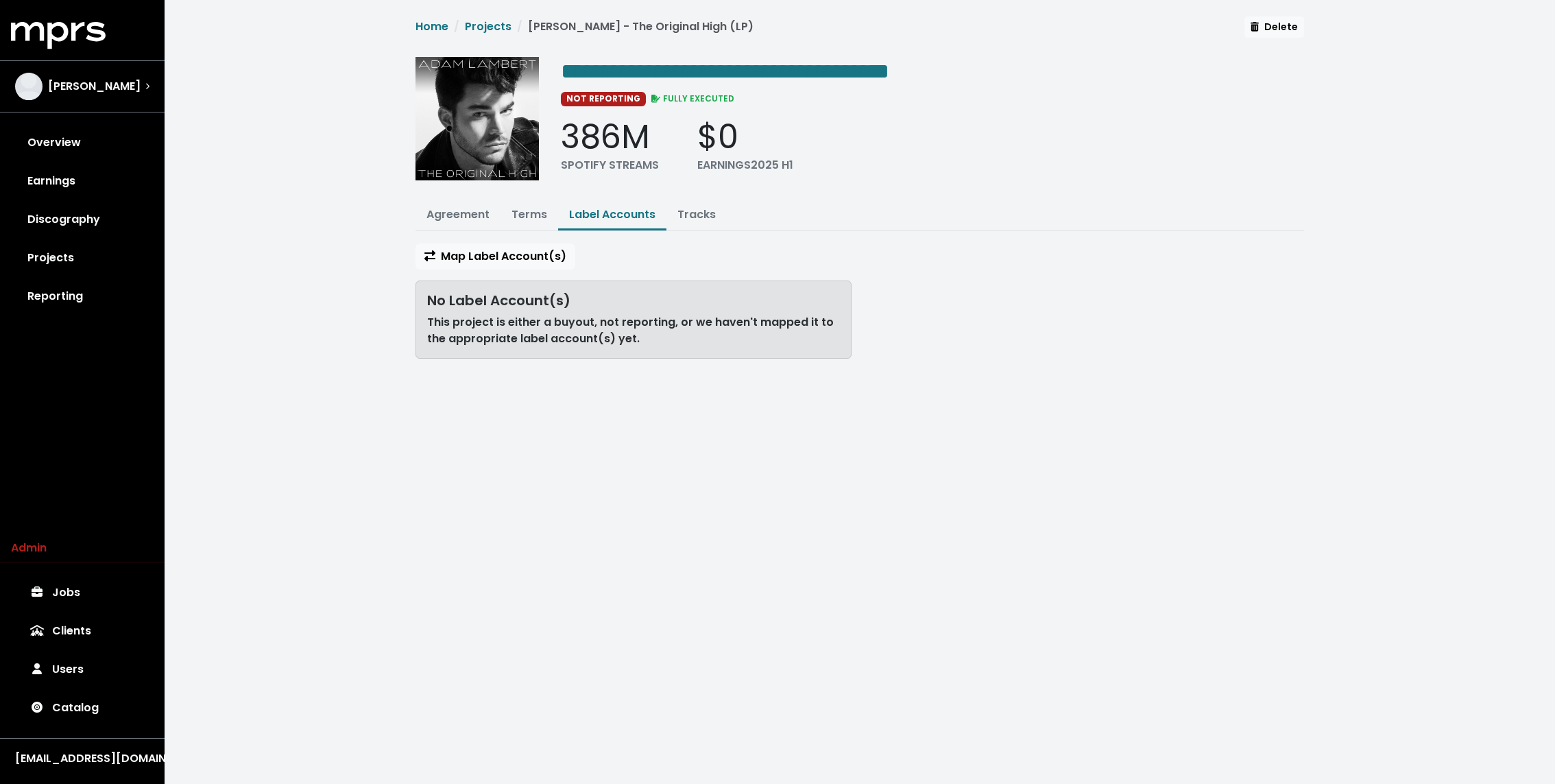
click at [522, 276] on div "Map Label Account(s) No Label Account(s) This project is either a buyout, not r…" at bounding box center [633, 306] width 452 height 126
click at [522, 267] on button "Map Label Account(s)" at bounding box center [495, 257] width 160 height 26
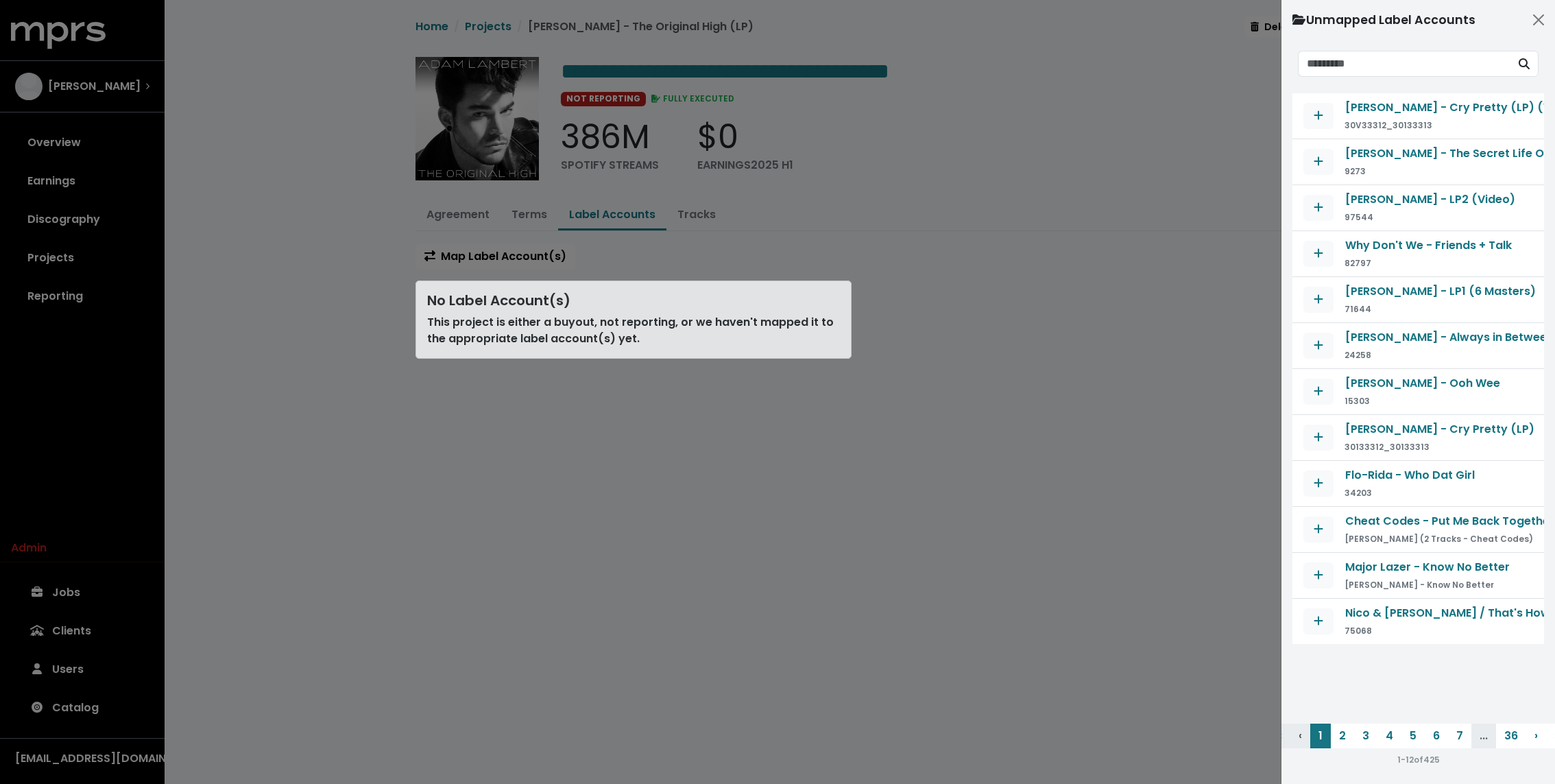
type input "*"
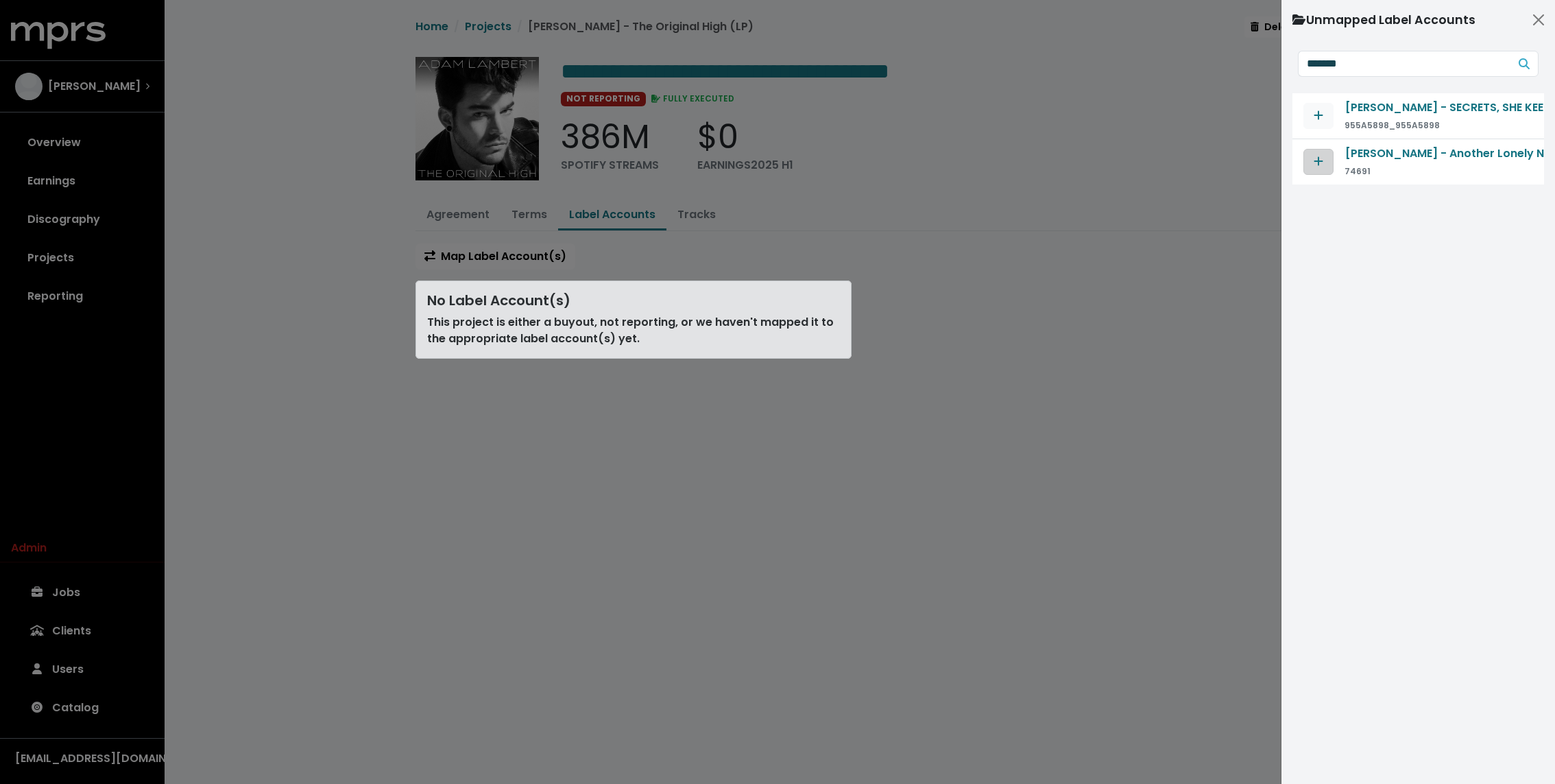
type input "*******"
click at [1315, 167] on span "Map contract to selected agreement" at bounding box center [1319, 161] width 10 height 16
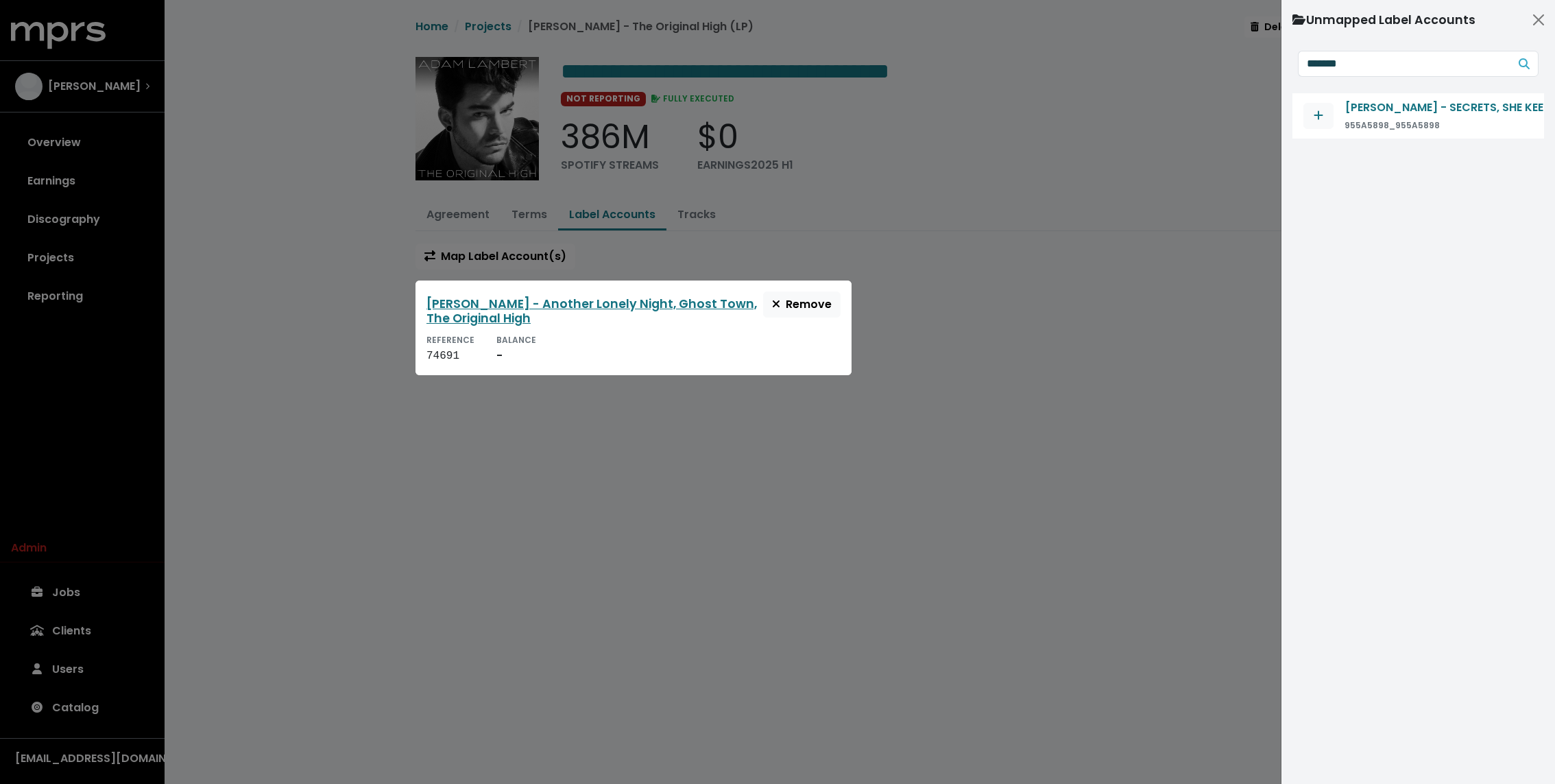
click at [703, 215] on div at bounding box center [778, 392] width 1555 height 784
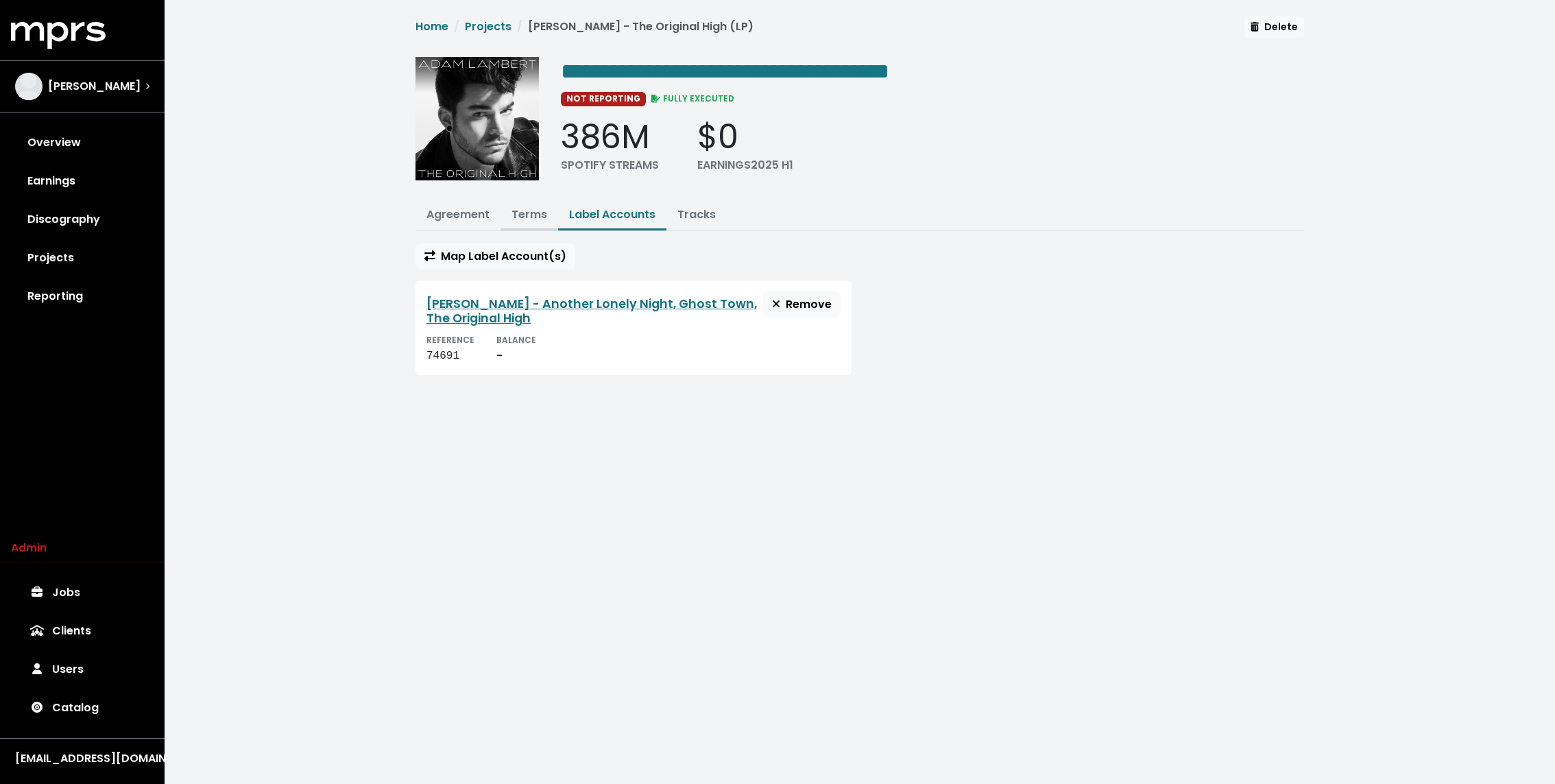
drag, startPoint x: 516, startPoint y: 253, endPoint x: 553, endPoint y: 216, distance: 52.3
click at [553, 216] on div "**********" at bounding box center [859, 201] width 905 height 370
click at [534, 215] on link "Terms" at bounding box center [529, 214] width 35 height 16
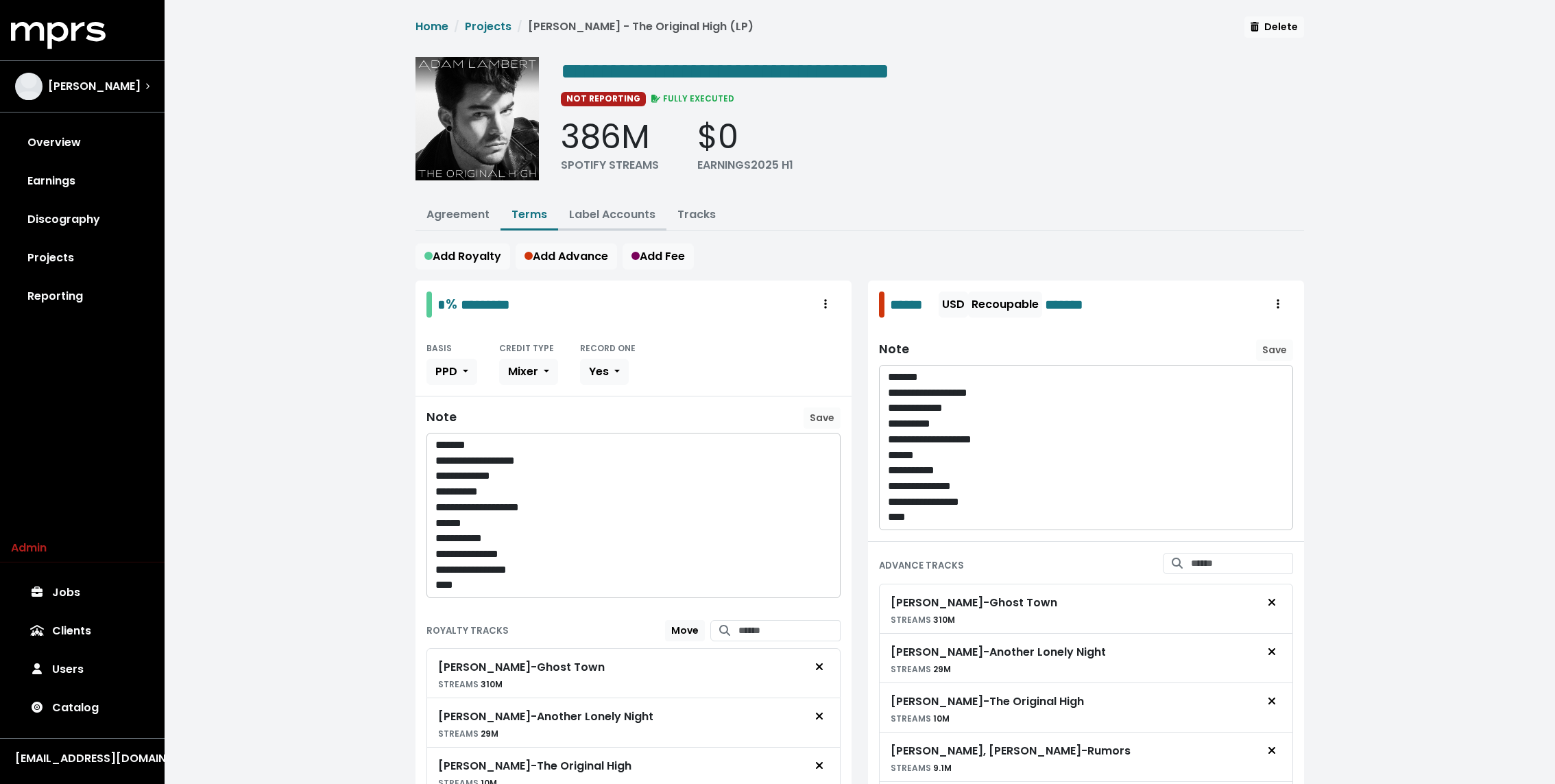
click at [595, 216] on link "Label Accounts" at bounding box center [612, 214] width 87 height 16
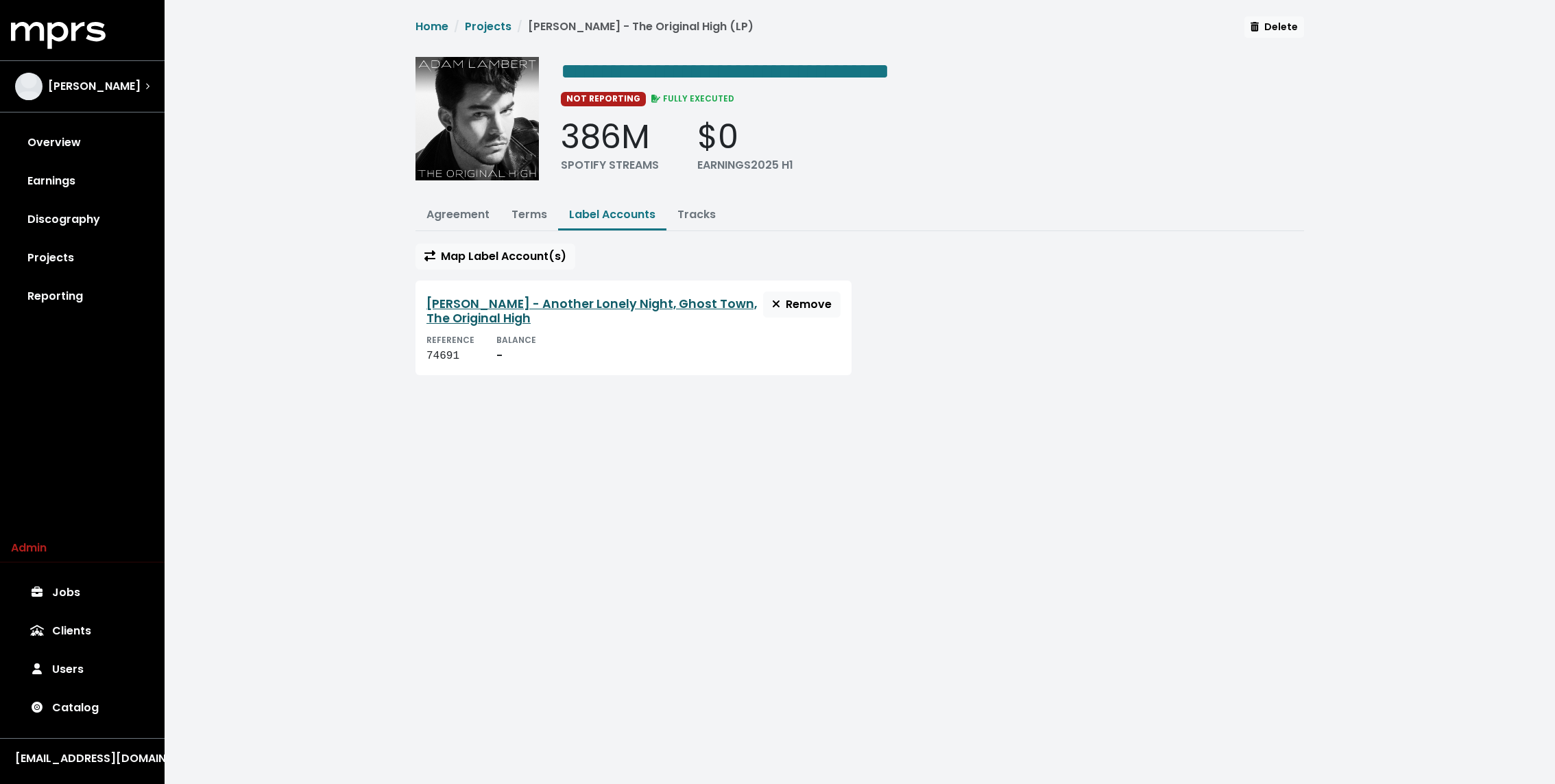
click at [501, 300] on link "Adam Lambert - Another Lonely Night, Ghost Town, The Original High" at bounding box center [592, 310] width 330 height 31
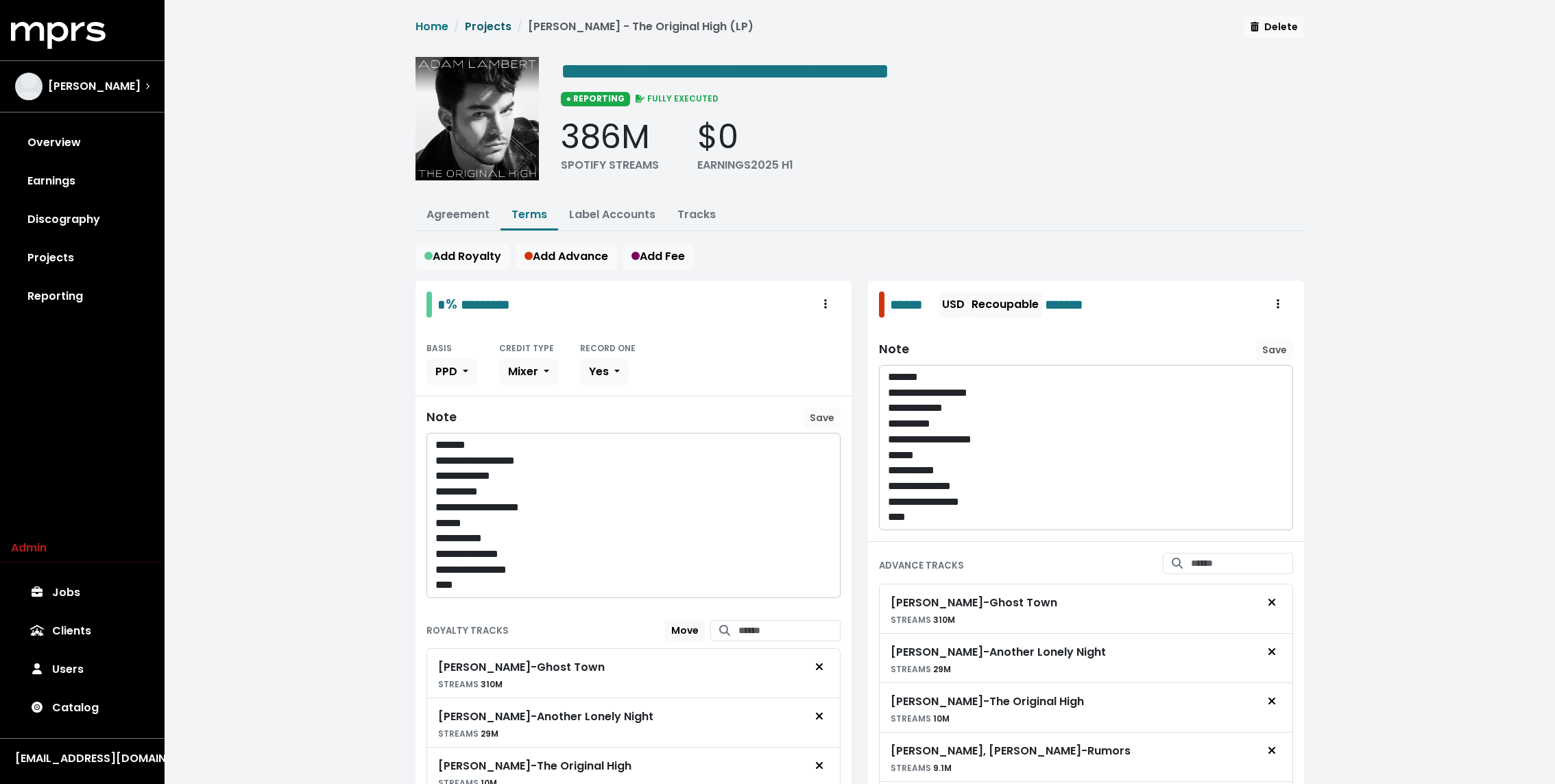
click at [488, 26] on link "Projects" at bounding box center [488, 26] width 46 height 16
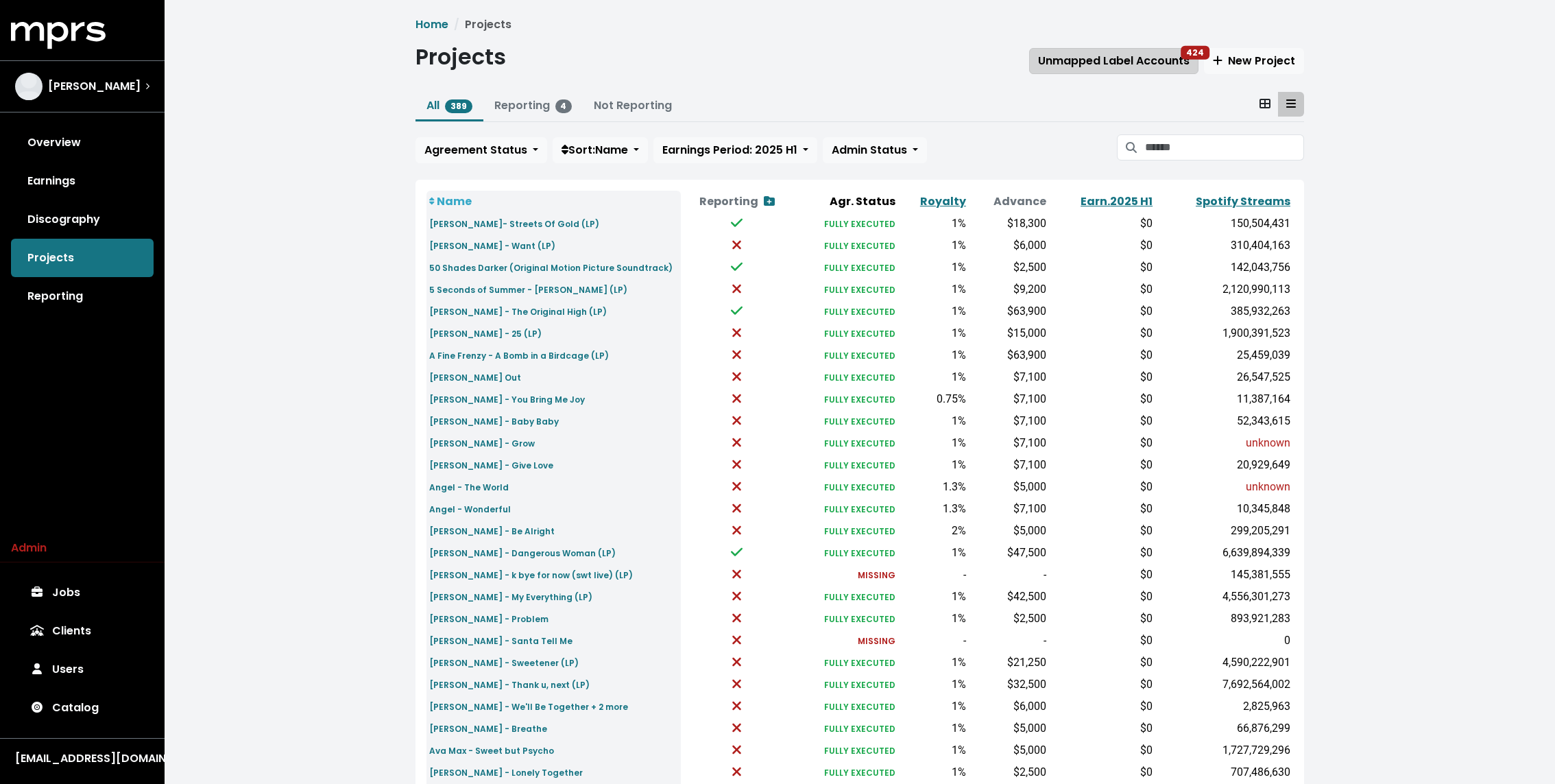
click at [1132, 50] on button "Unmapped Label Accounts 424" at bounding box center [1113, 61] width 169 height 26
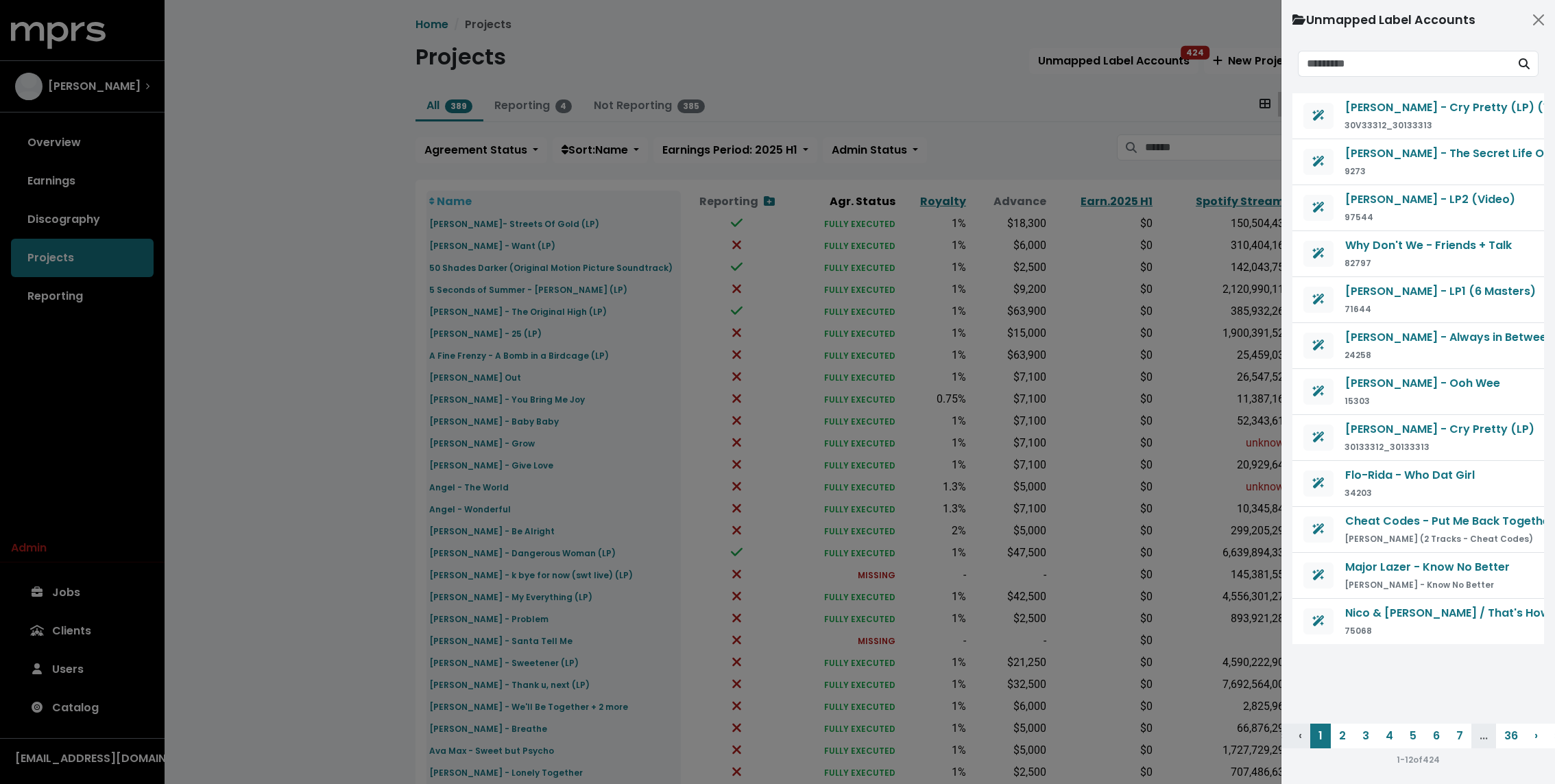
click at [1156, 45] on div at bounding box center [778, 392] width 1555 height 784
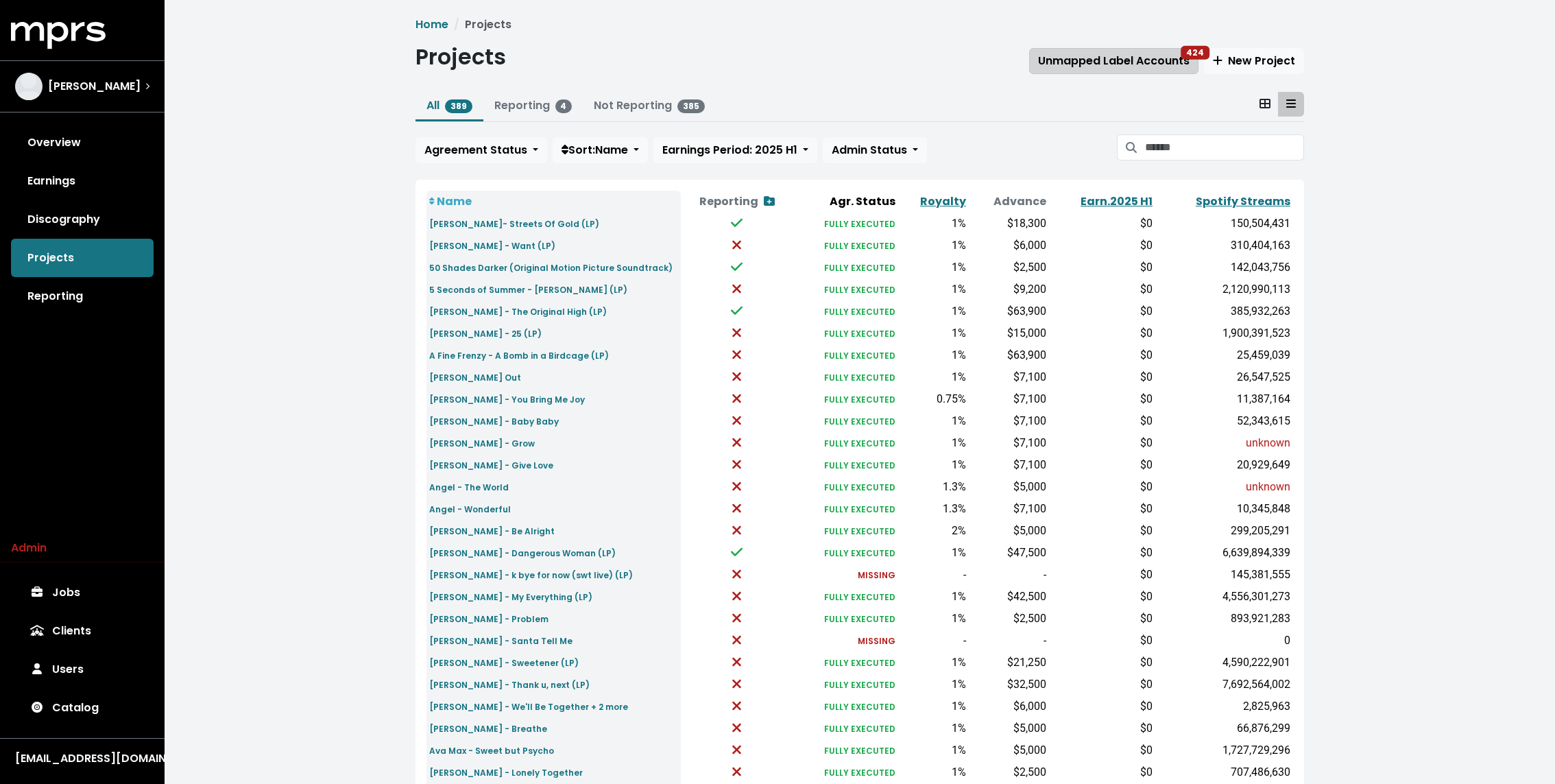
click at [1073, 63] on span "Unmapped Label Accounts 424" at bounding box center [1114, 60] width 152 height 16
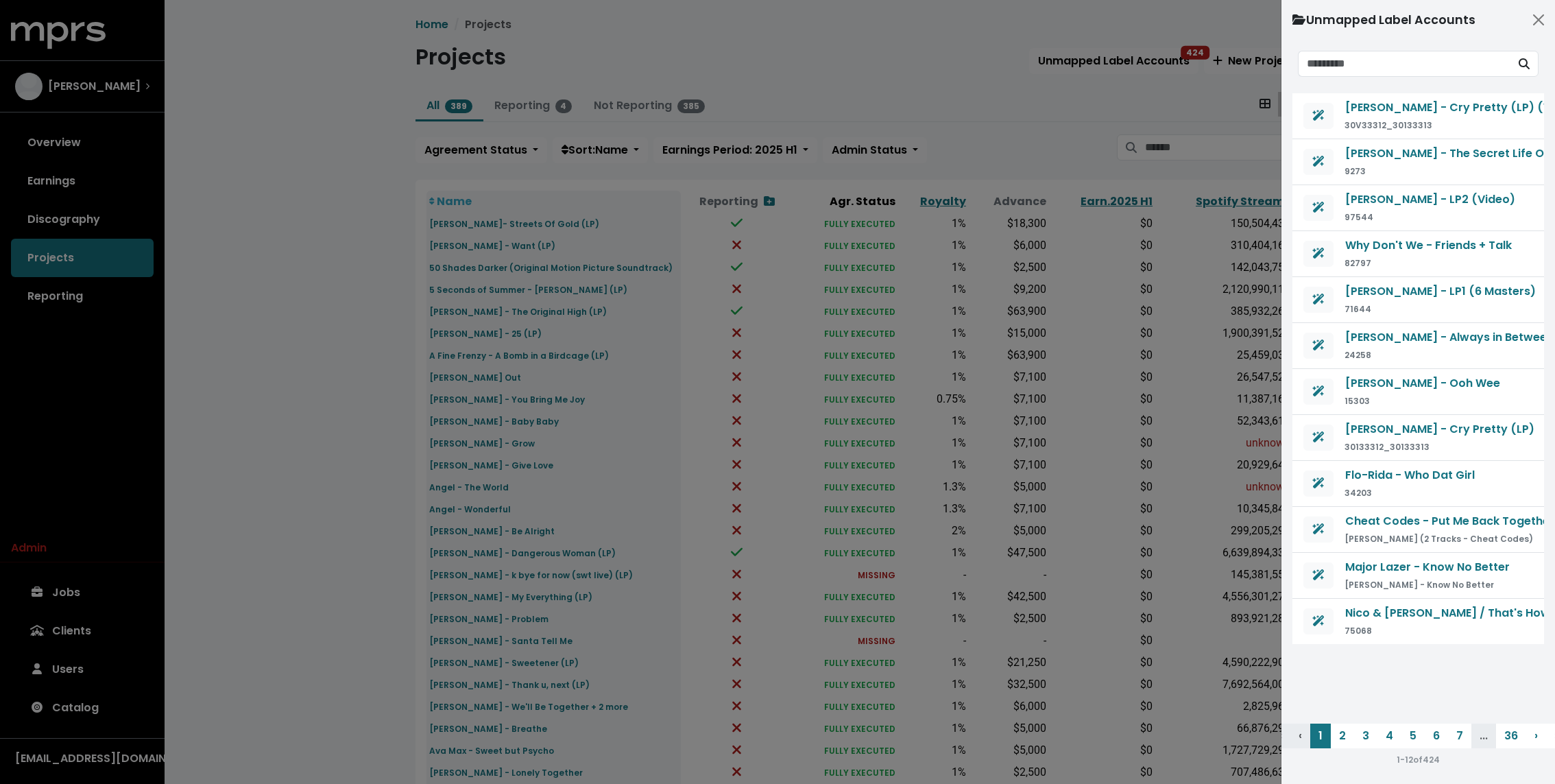
click at [848, 59] on div at bounding box center [778, 392] width 1555 height 784
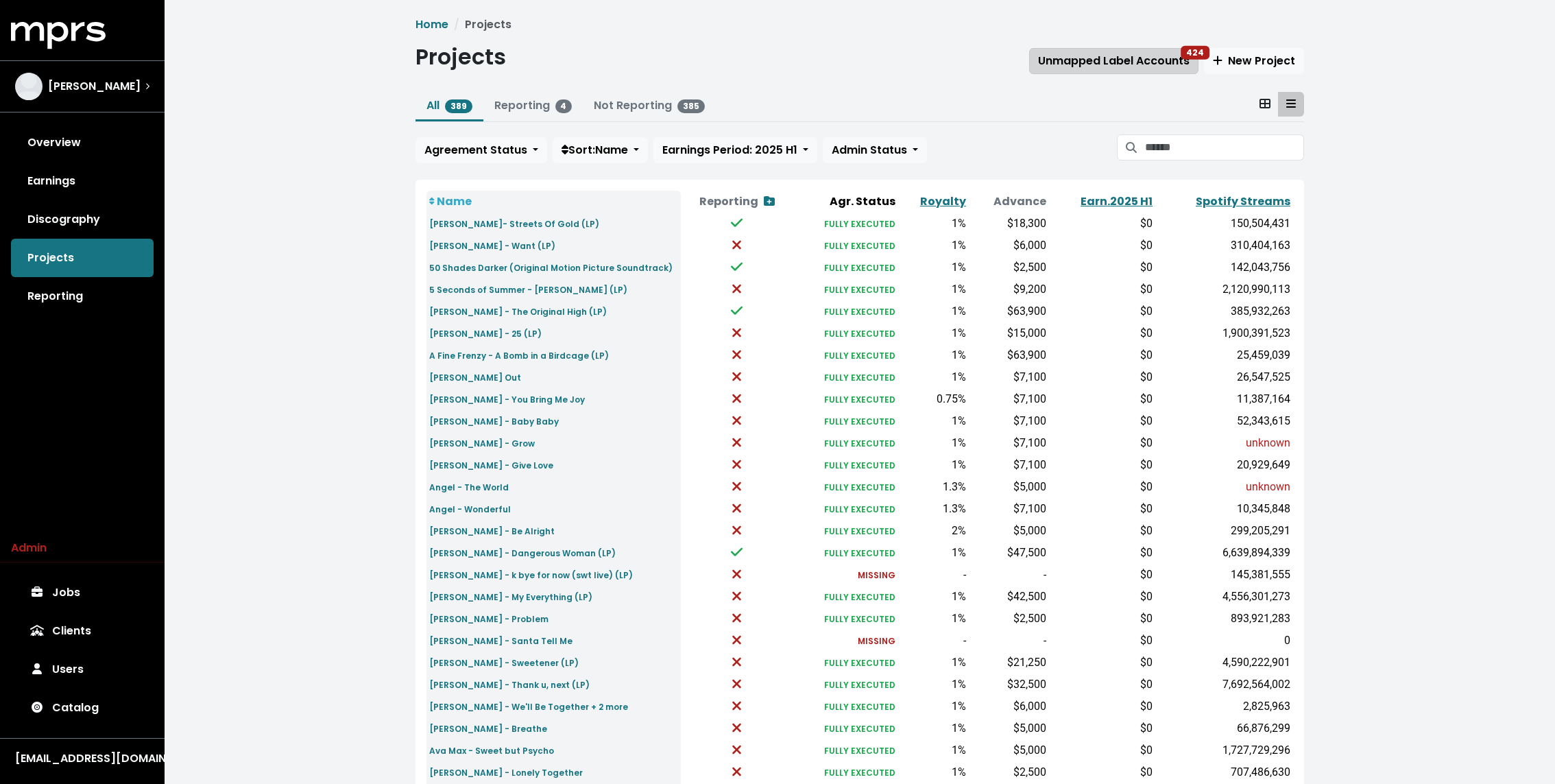
click at [1074, 63] on span "Unmapped Label Accounts 424" at bounding box center [1114, 60] width 152 height 16
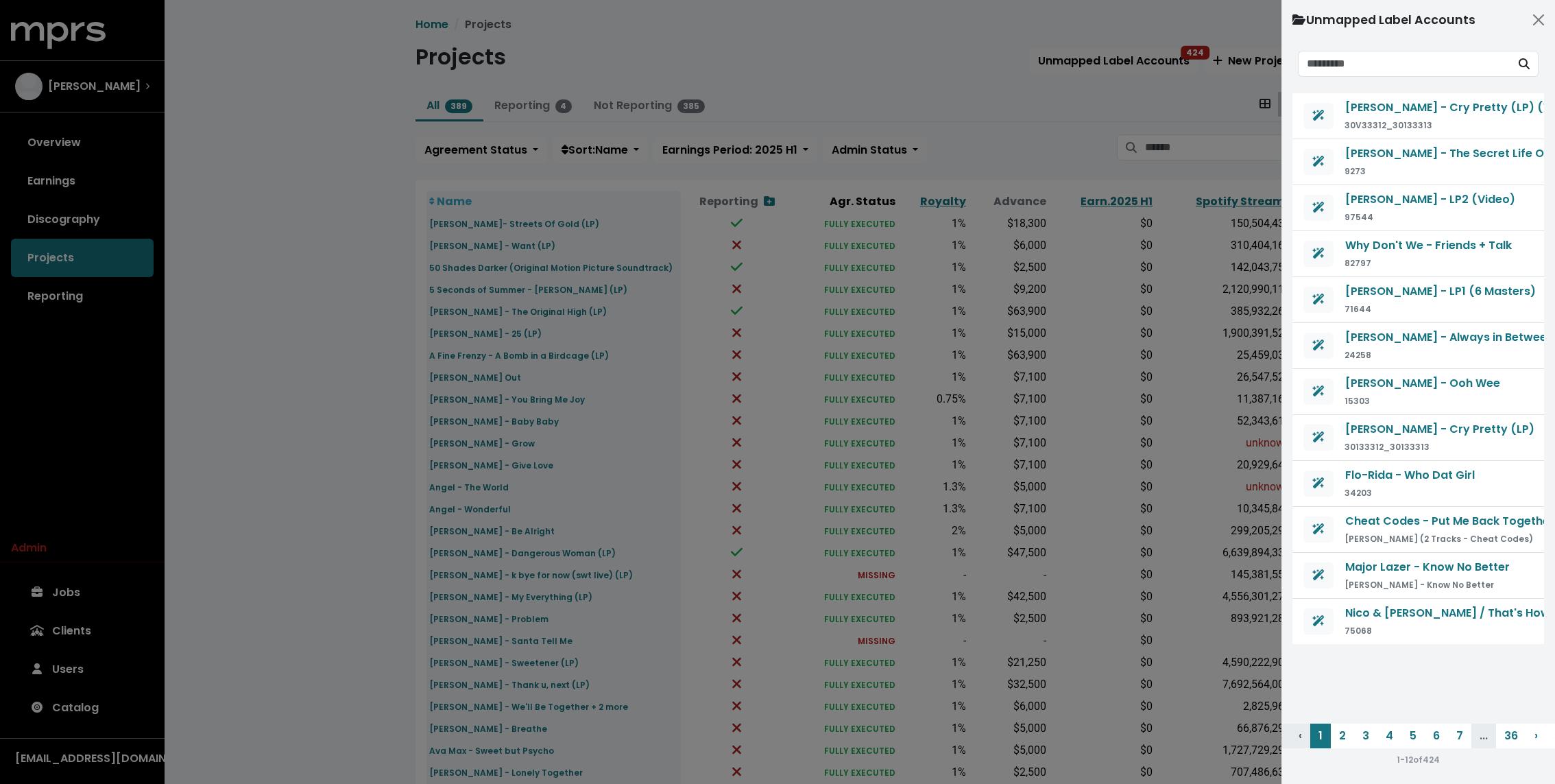
click at [840, 92] on div at bounding box center [778, 392] width 1555 height 784
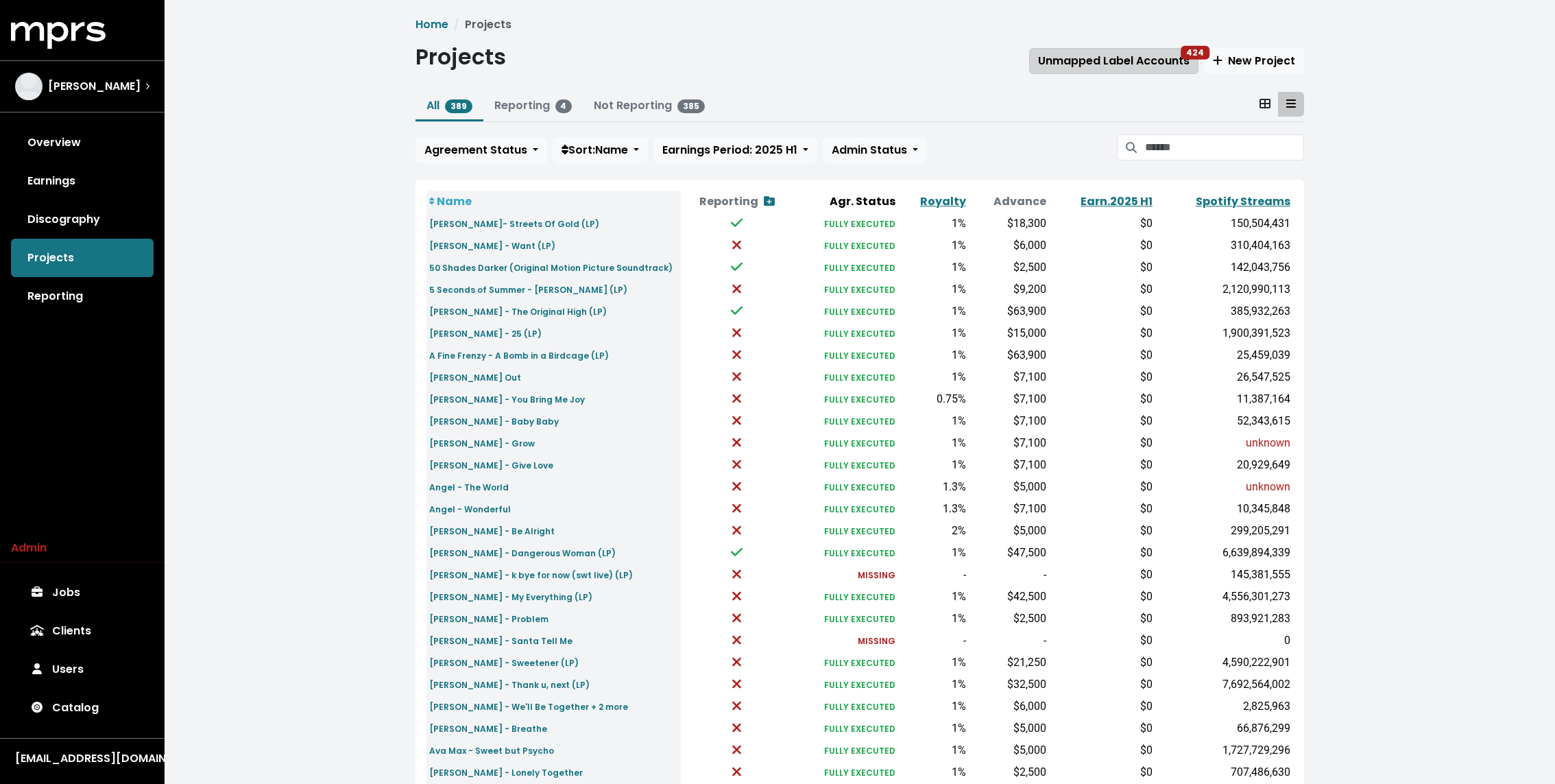
click at [1115, 53] on span "Unmapped Label Accounts 424" at bounding box center [1114, 61] width 152 height 17
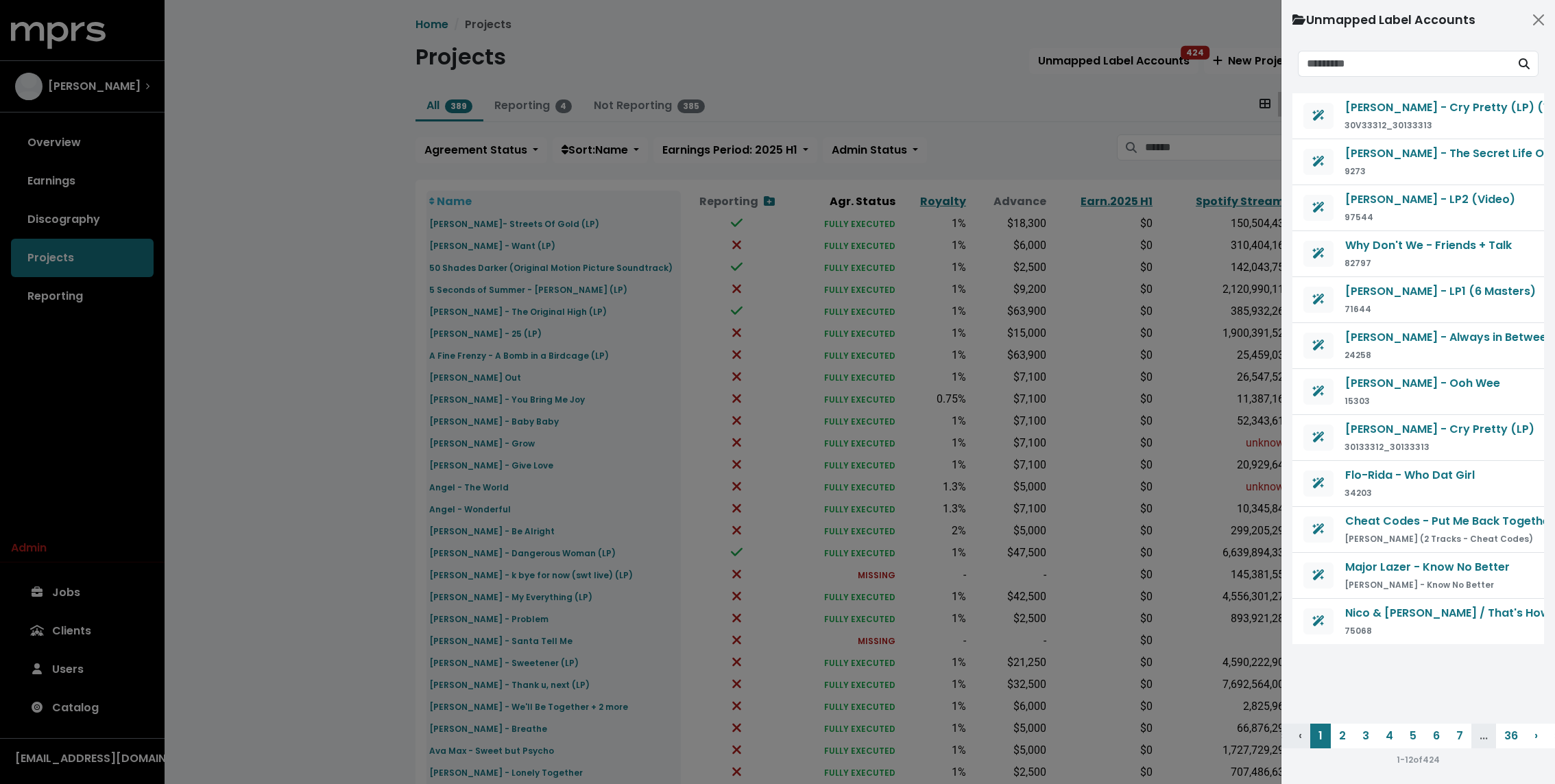
click at [111, 302] on div at bounding box center [778, 392] width 1555 height 784
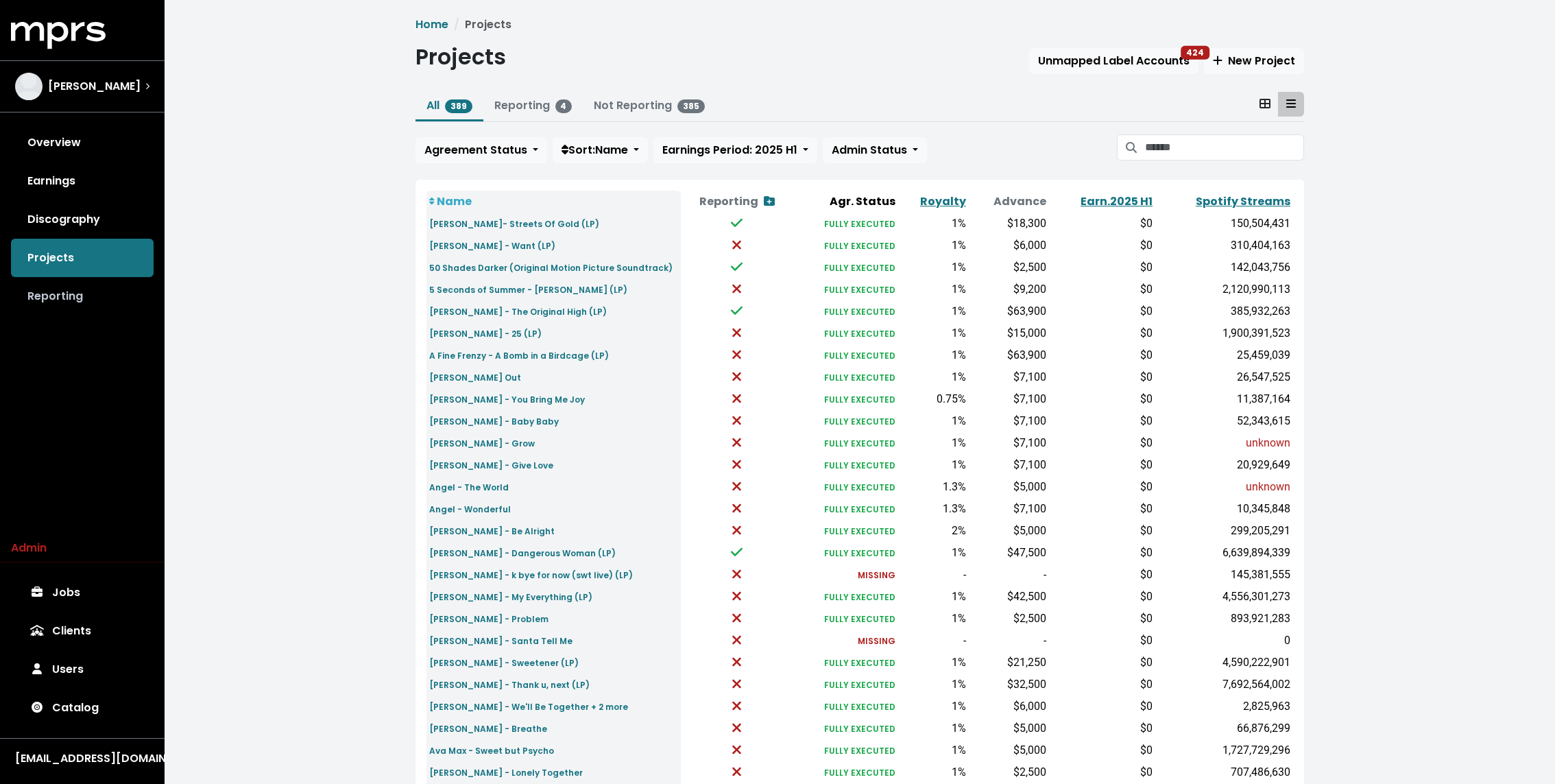
click at [46, 300] on link "Reporting" at bounding box center [82, 296] width 143 height 39
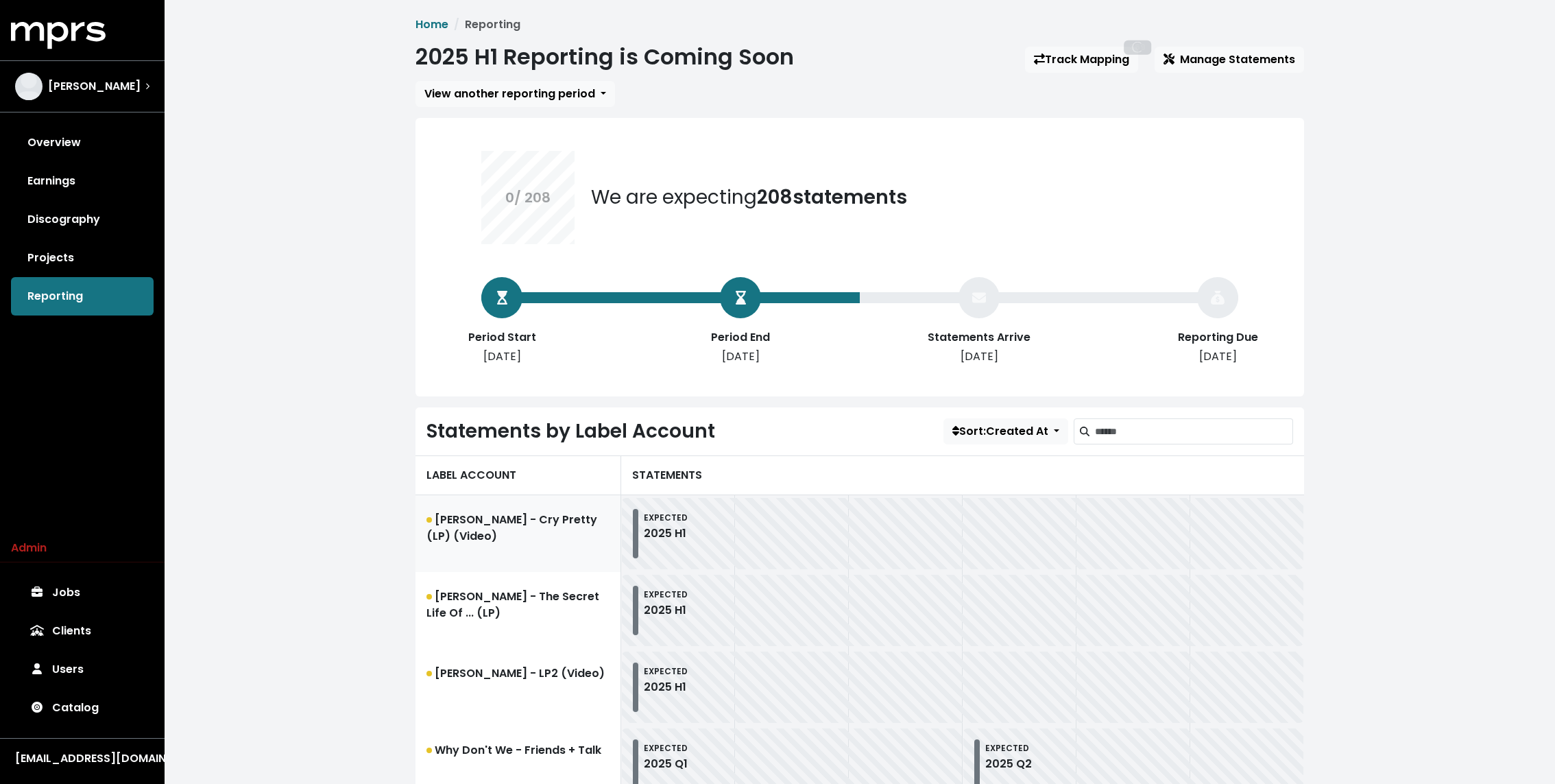
scroll to position [44, 0]
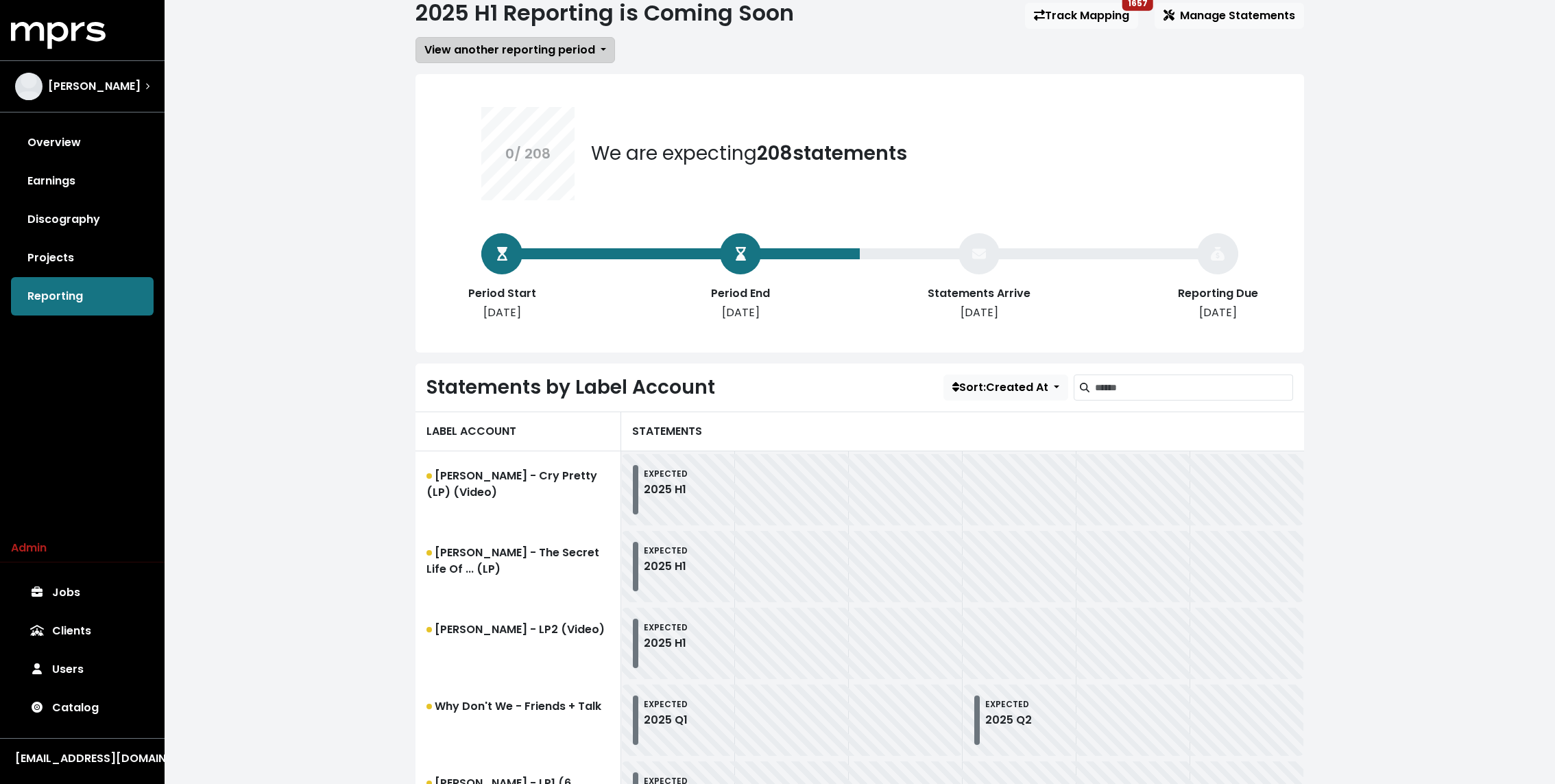
click at [528, 38] on button "View another reporting period" at bounding box center [515, 50] width 200 height 26
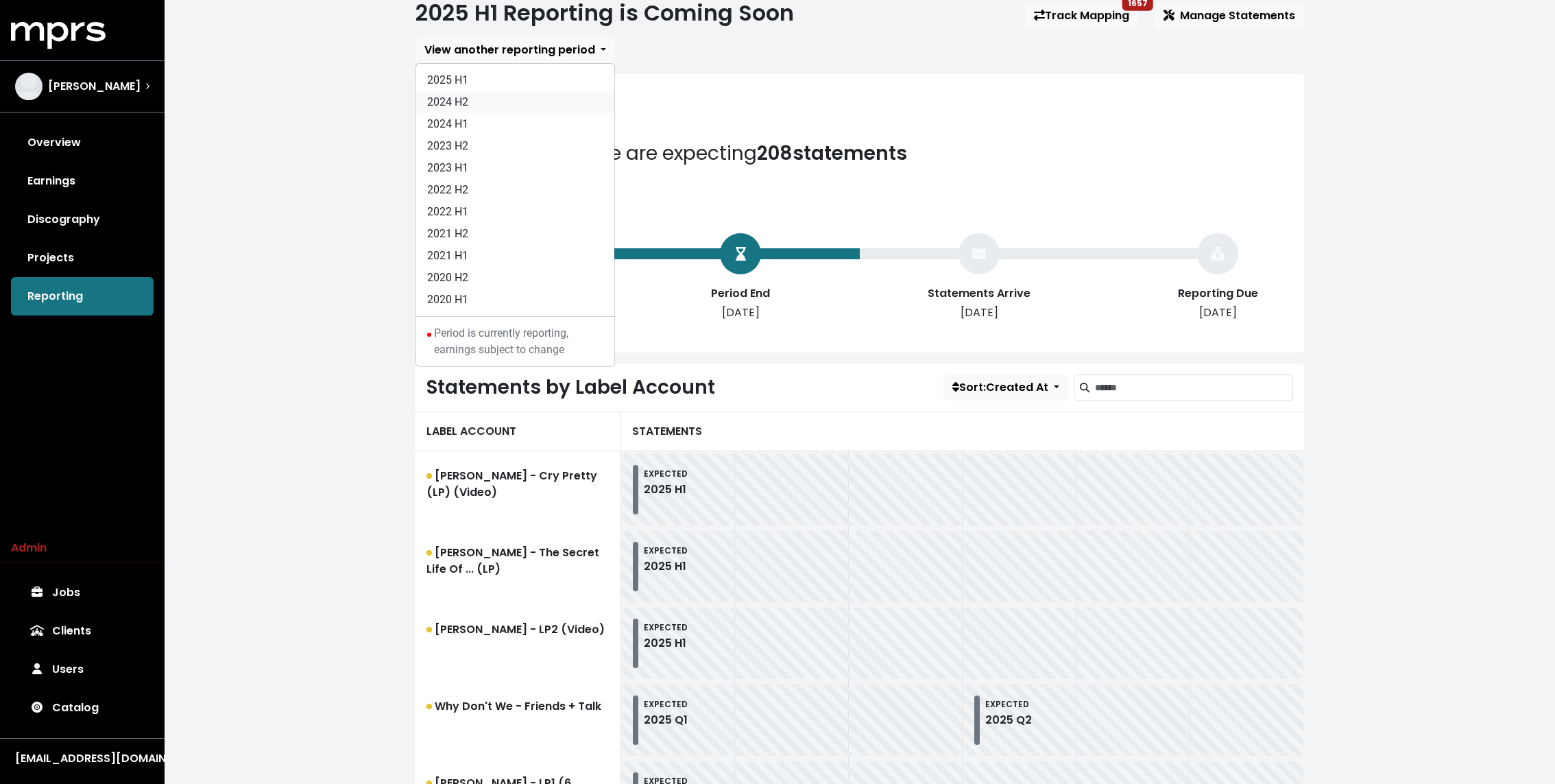
click at [504, 109] on link "2024 H2" at bounding box center [515, 102] width 198 height 22
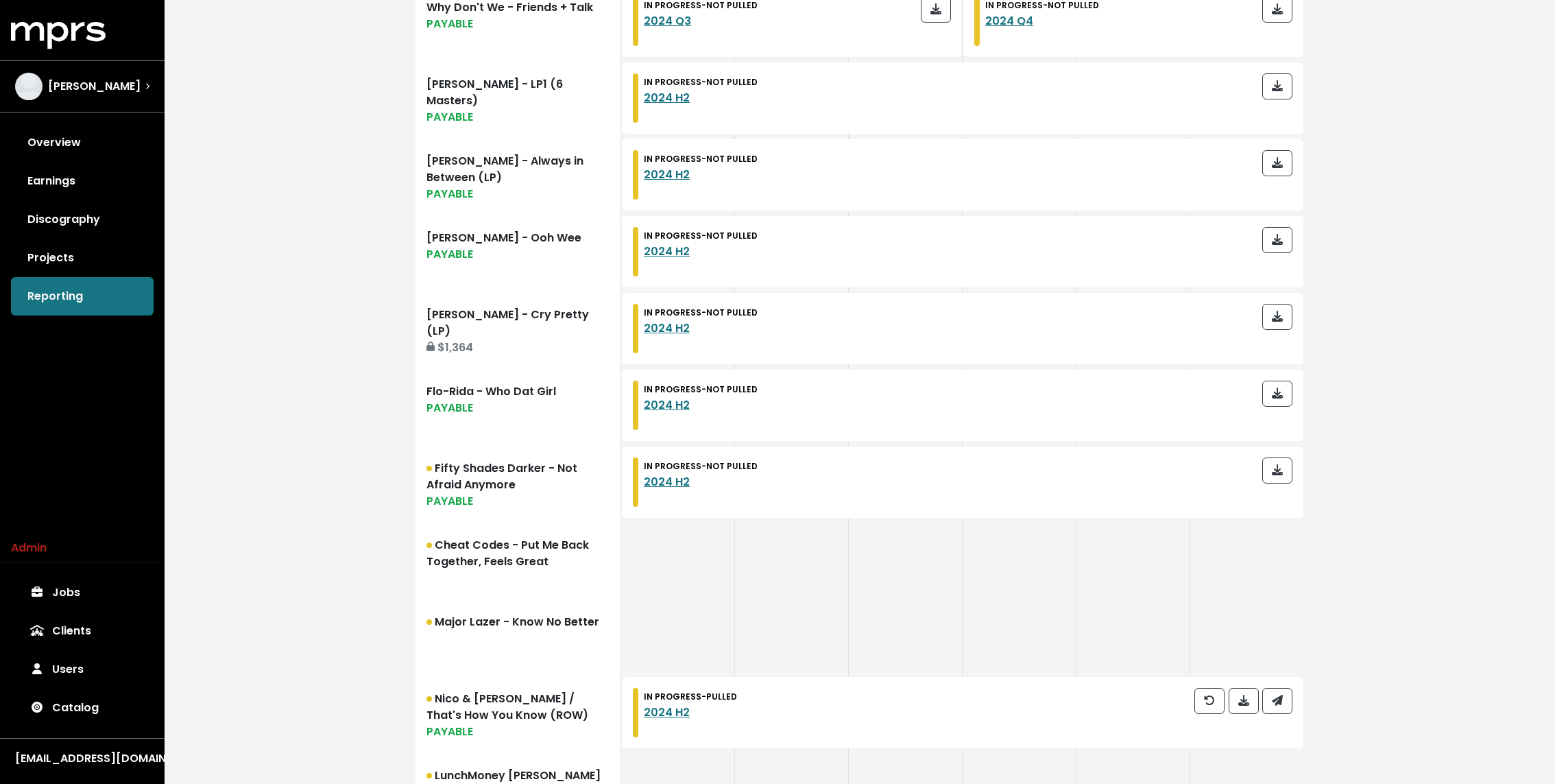
scroll to position [1378, 0]
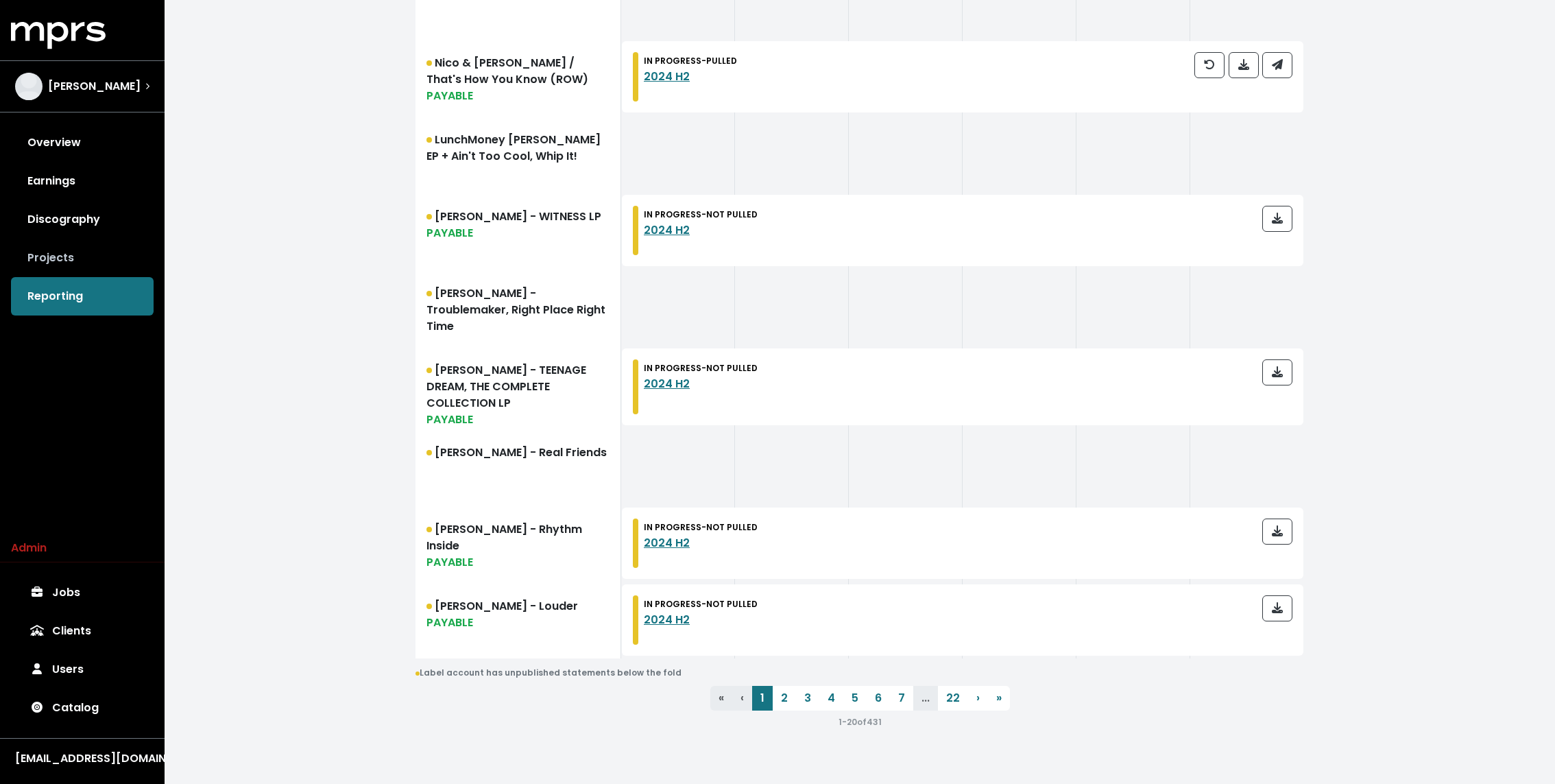
click at [93, 264] on link "Projects" at bounding box center [82, 257] width 143 height 39
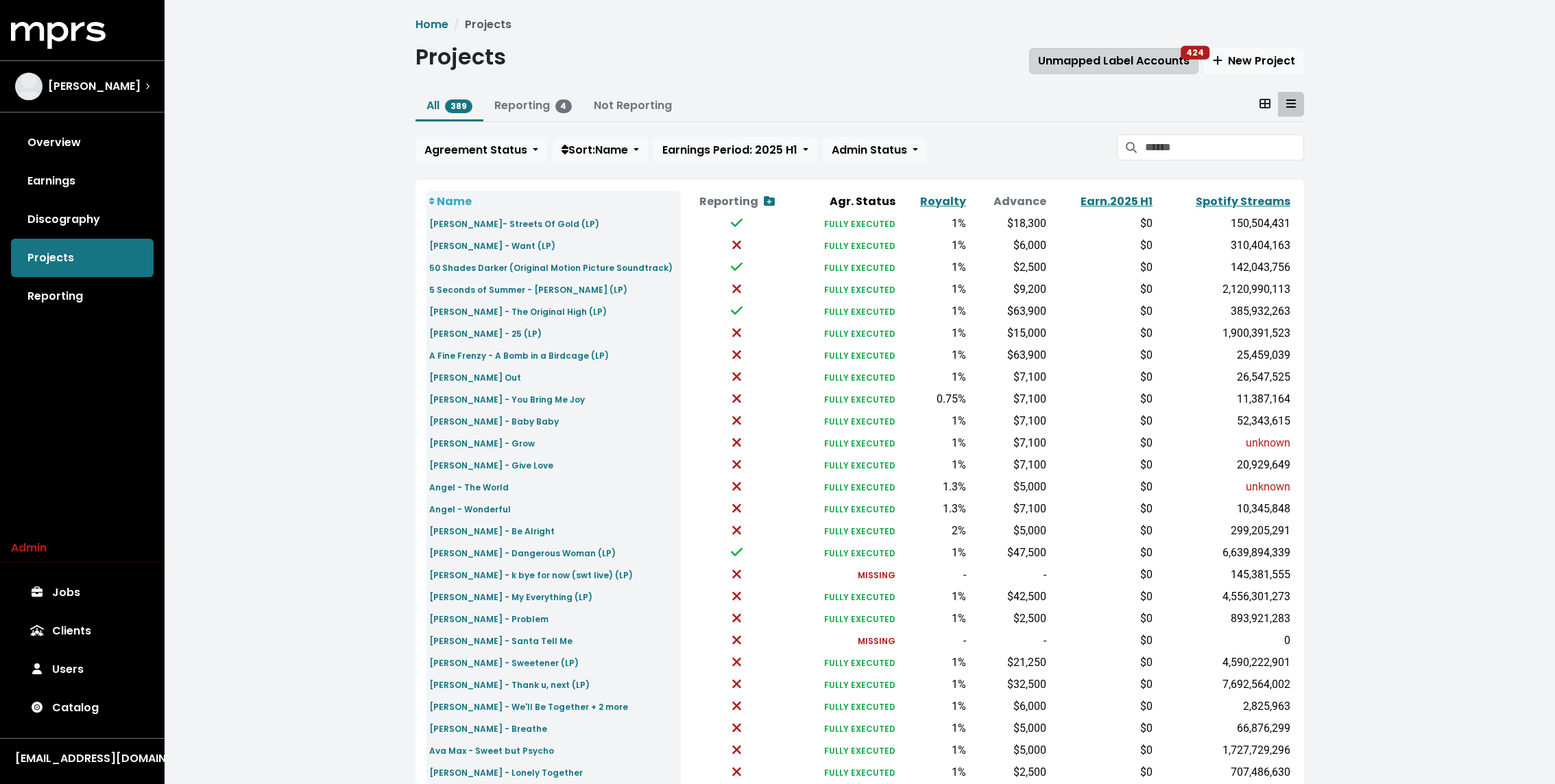
click at [1117, 54] on span "Unmapped Label Accounts 424" at bounding box center [1114, 60] width 152 height 16
click at [372, 267] on div "Home Projects Projects Unmapped Label Accounts 424 New Project All 389 Reportin…" at bounding box center [859, 512] width 1391 height 1024
click at [380, 267] on div "Home Projects Projects Unmapped Label Accounts 424 New Project All 389 Reportin…" at bounding box center [859, 512] width 1391 height 1024
click at [126, 192] on link "Earnings" at bounding box center [82, 181] width 143 height 39
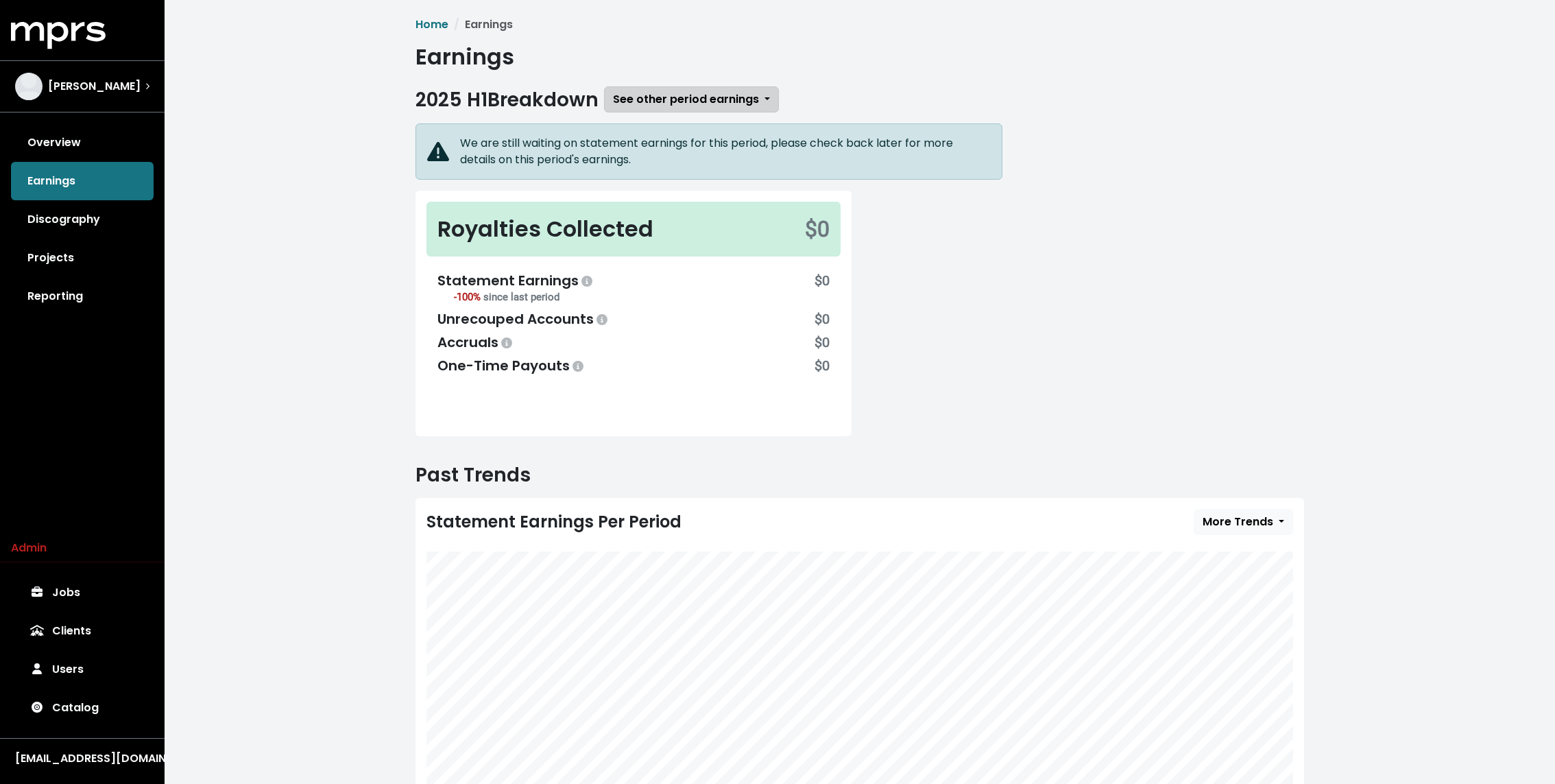
click at [678, 100] on span "See other period earnings" at bounding box center [686, 98] width 146 height 16
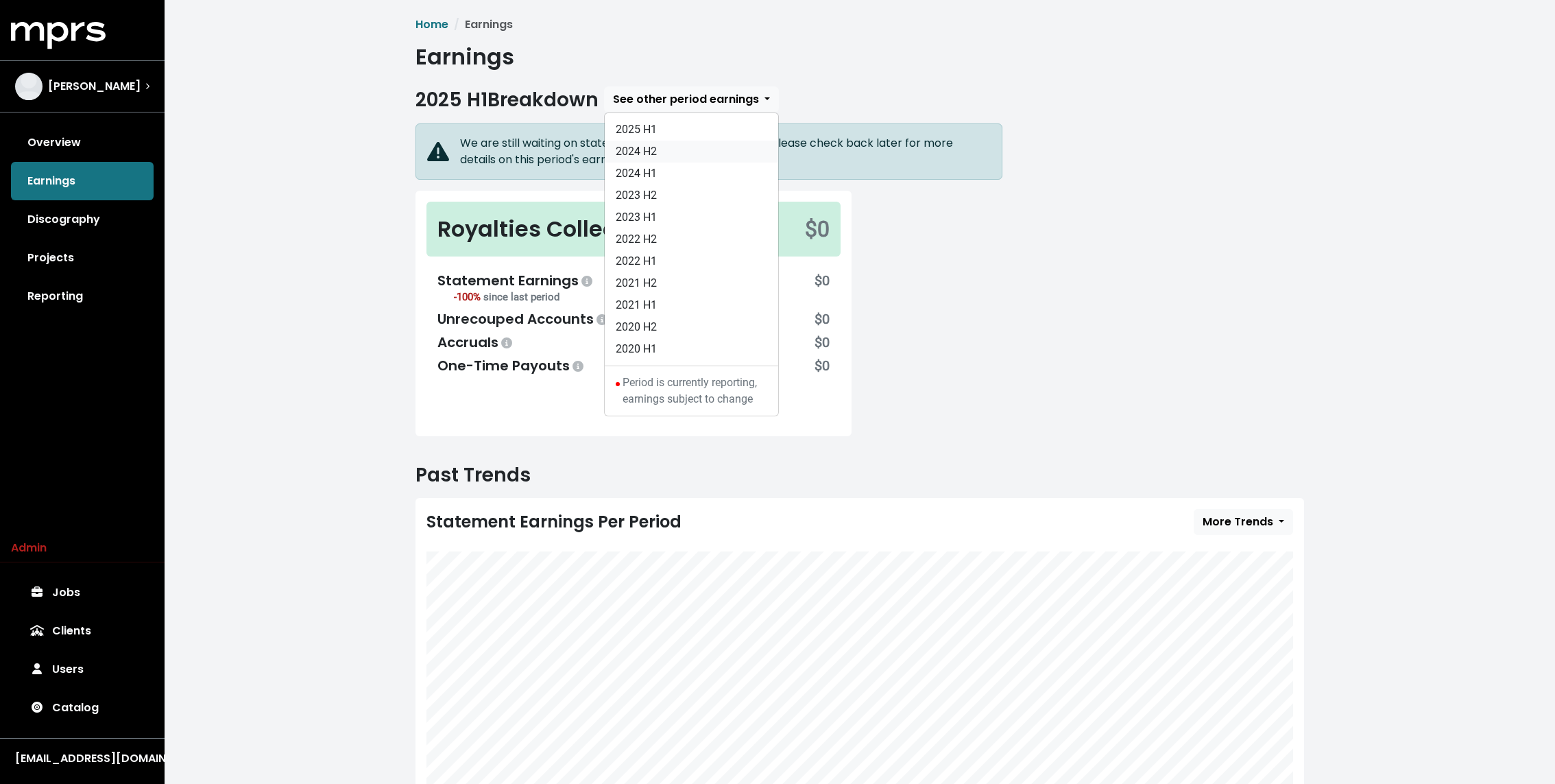
click at [670, 144] on link "2024 H2" at bounding box center [692, 151] width 173 height 22
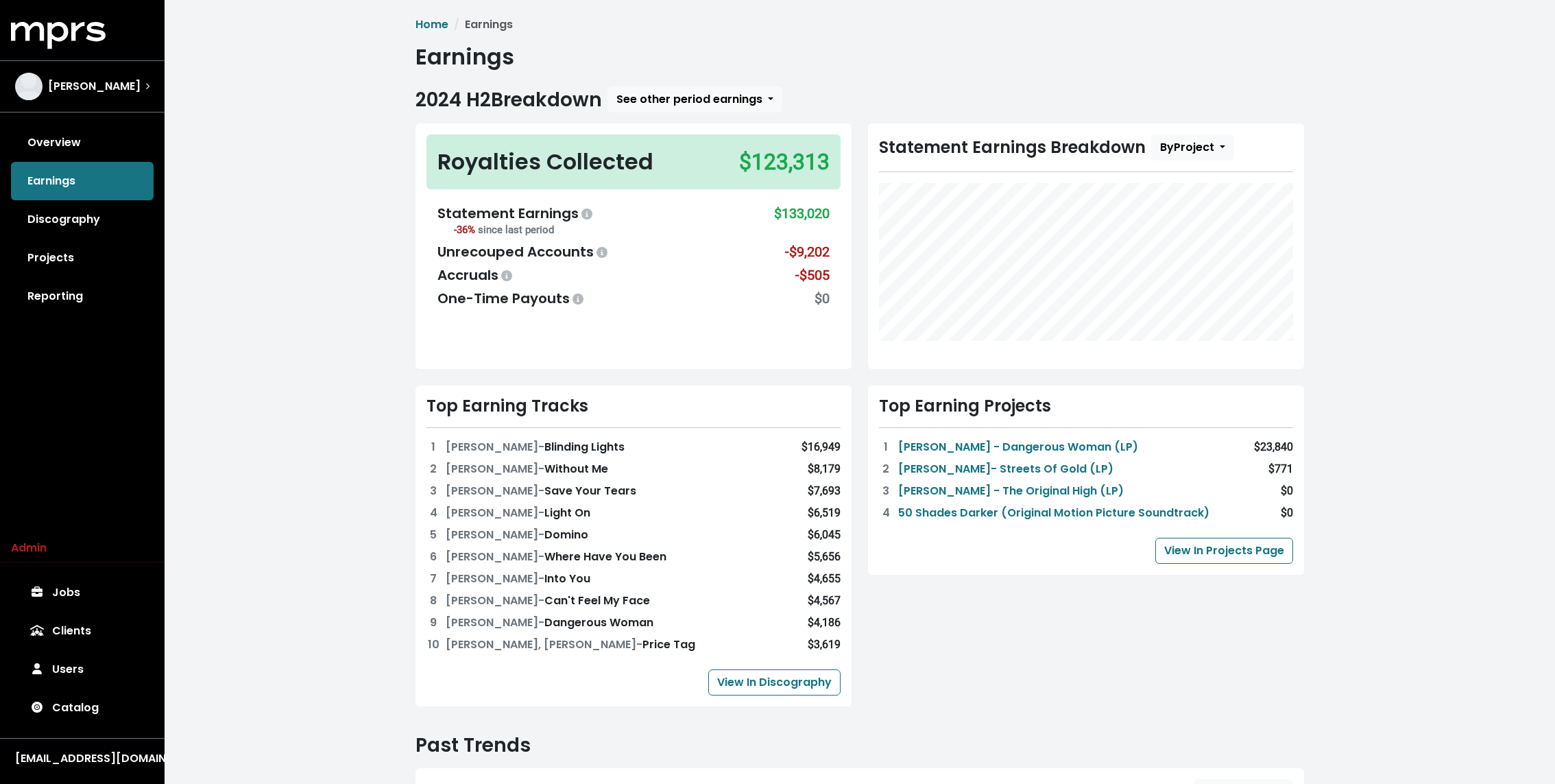
click at [364, 154] on div "Home Earnings Earnings 2024 H2 Breakdown See other period earnings 2025 H1 2024…" at bounding box center [859, 572] width 1391 height 1145
click at [124, 295] on link "Reporting" at bounding box center [82, 296] width 143 height 39
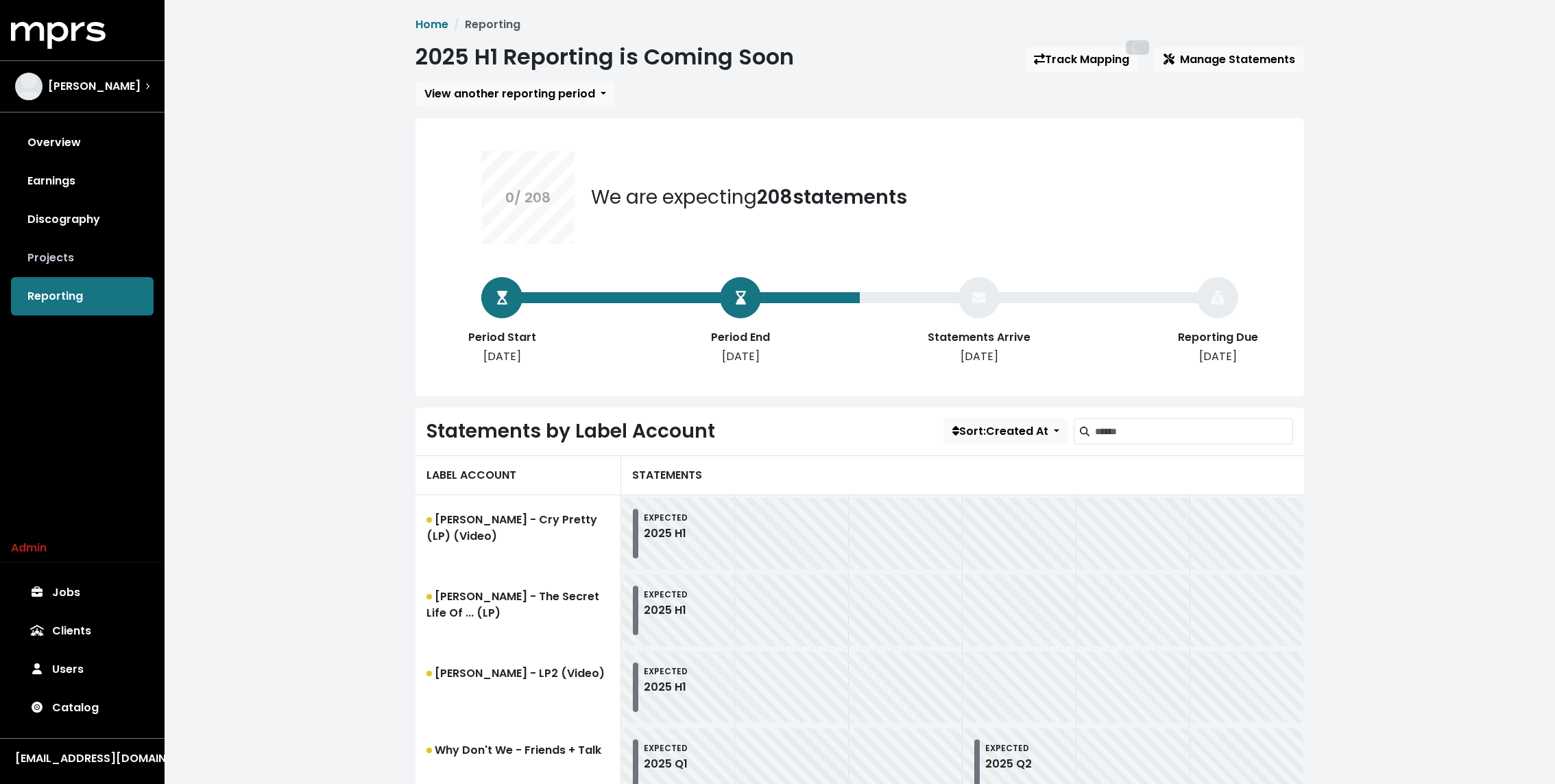
click at [92, 240] on link "Projects" at bounding box center [82, 257] width 143 height 39
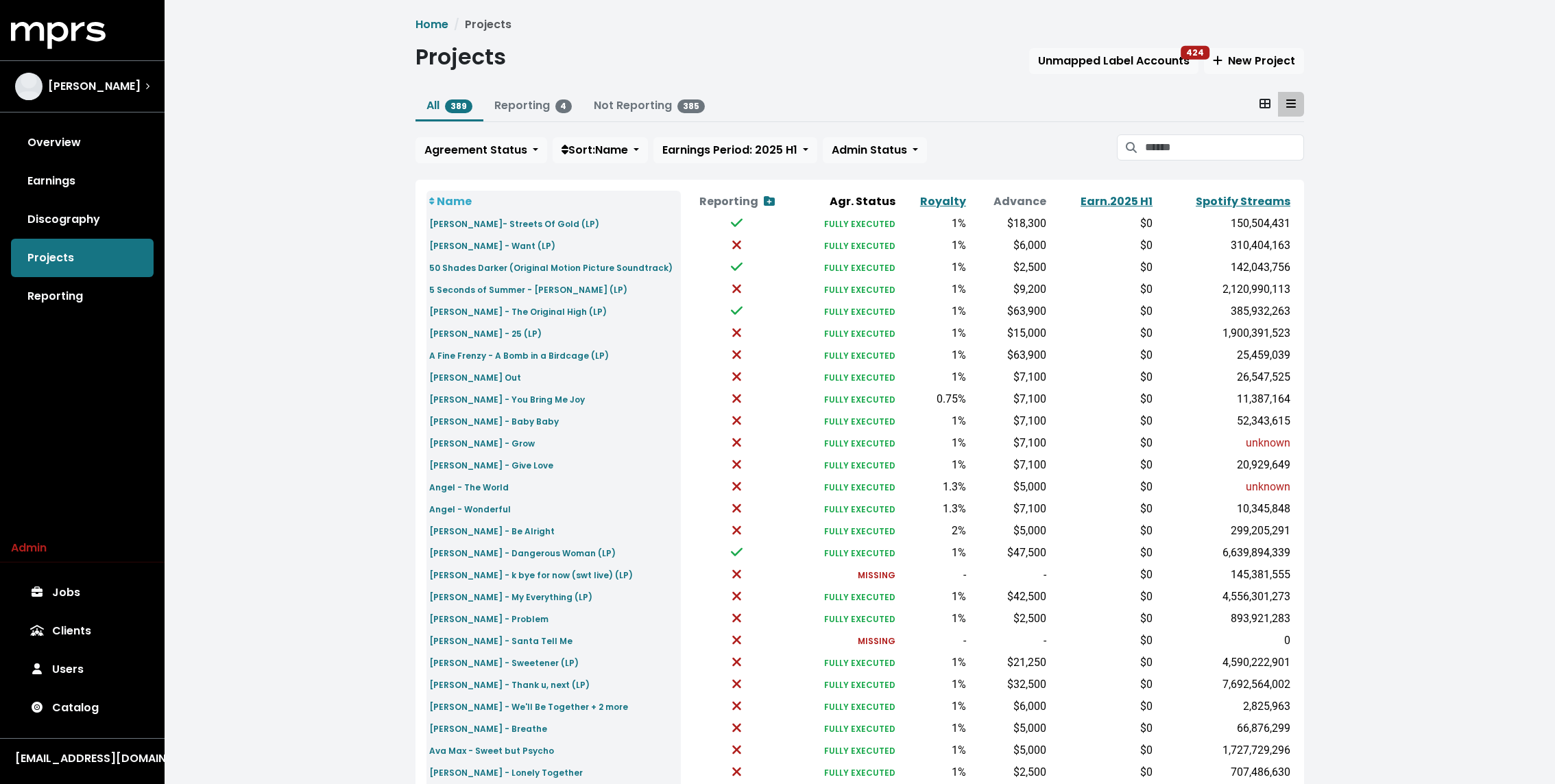
scroll to position [239, 0]
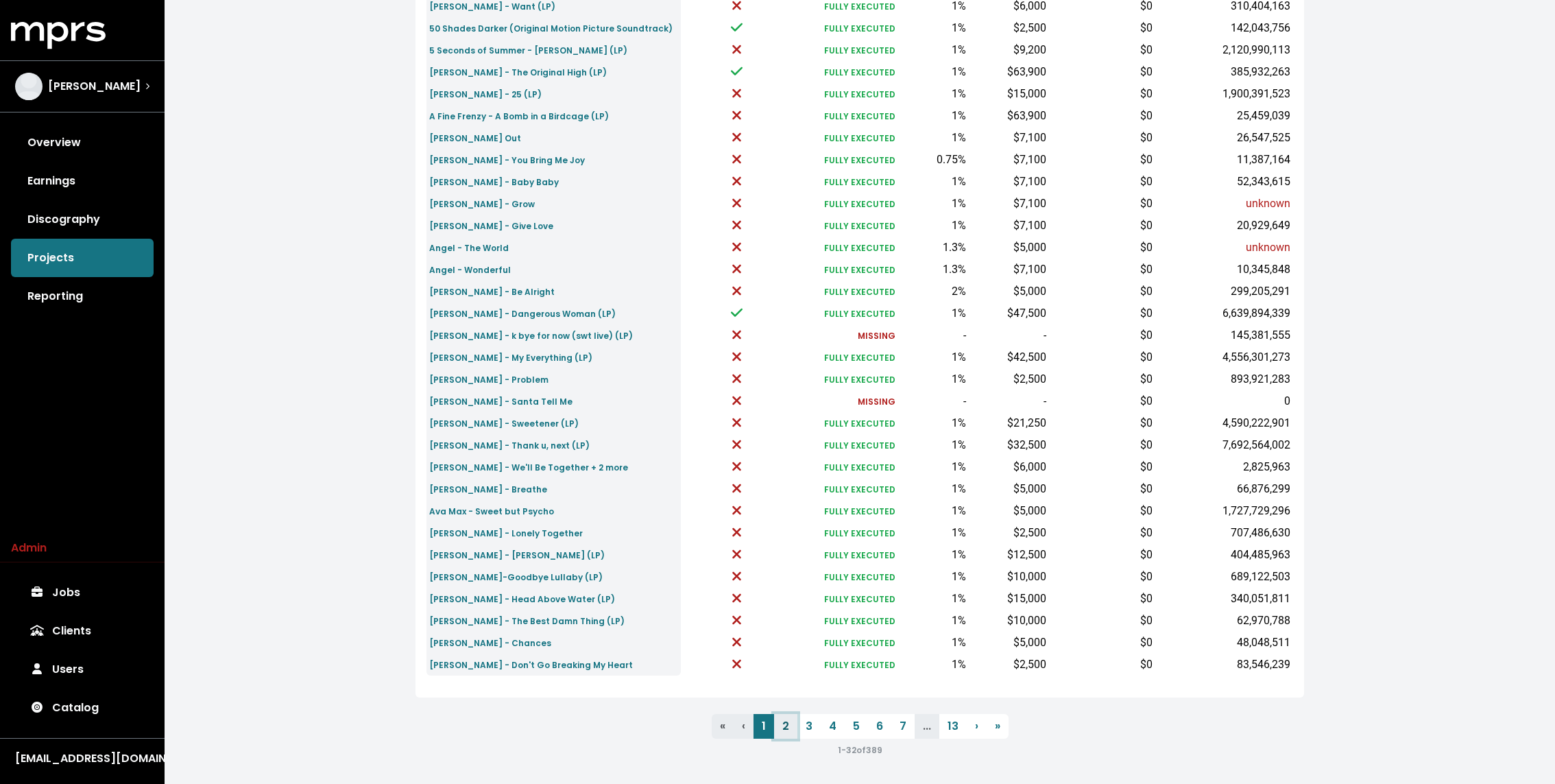
click at [795, 728] on link "2" at bounding box center [786, 726] width 23 height 25
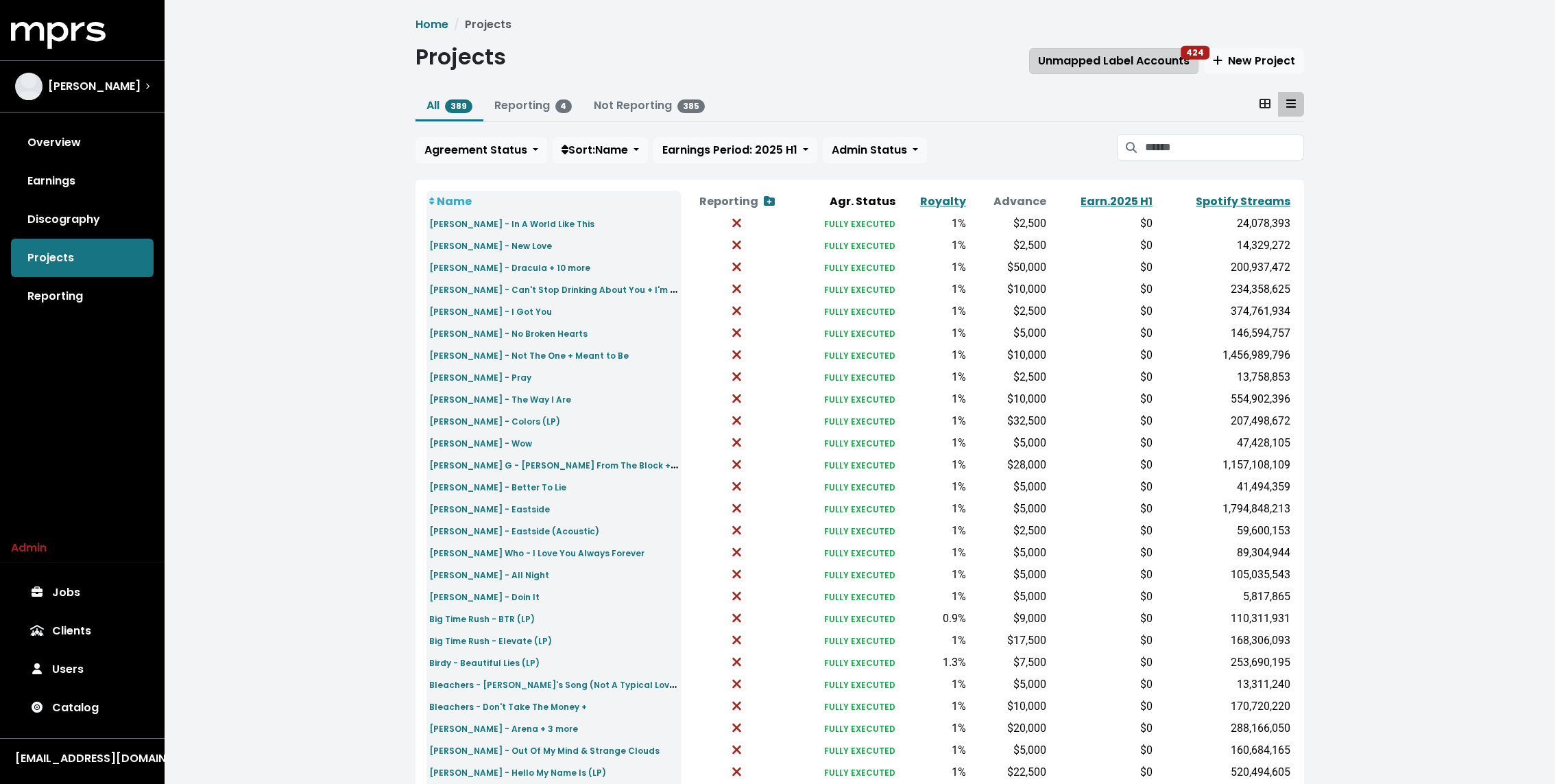
click at [1112, 62] on span "Unmapped Label Accounts 424" at bounding box center [1114, 60] width 152 height 16
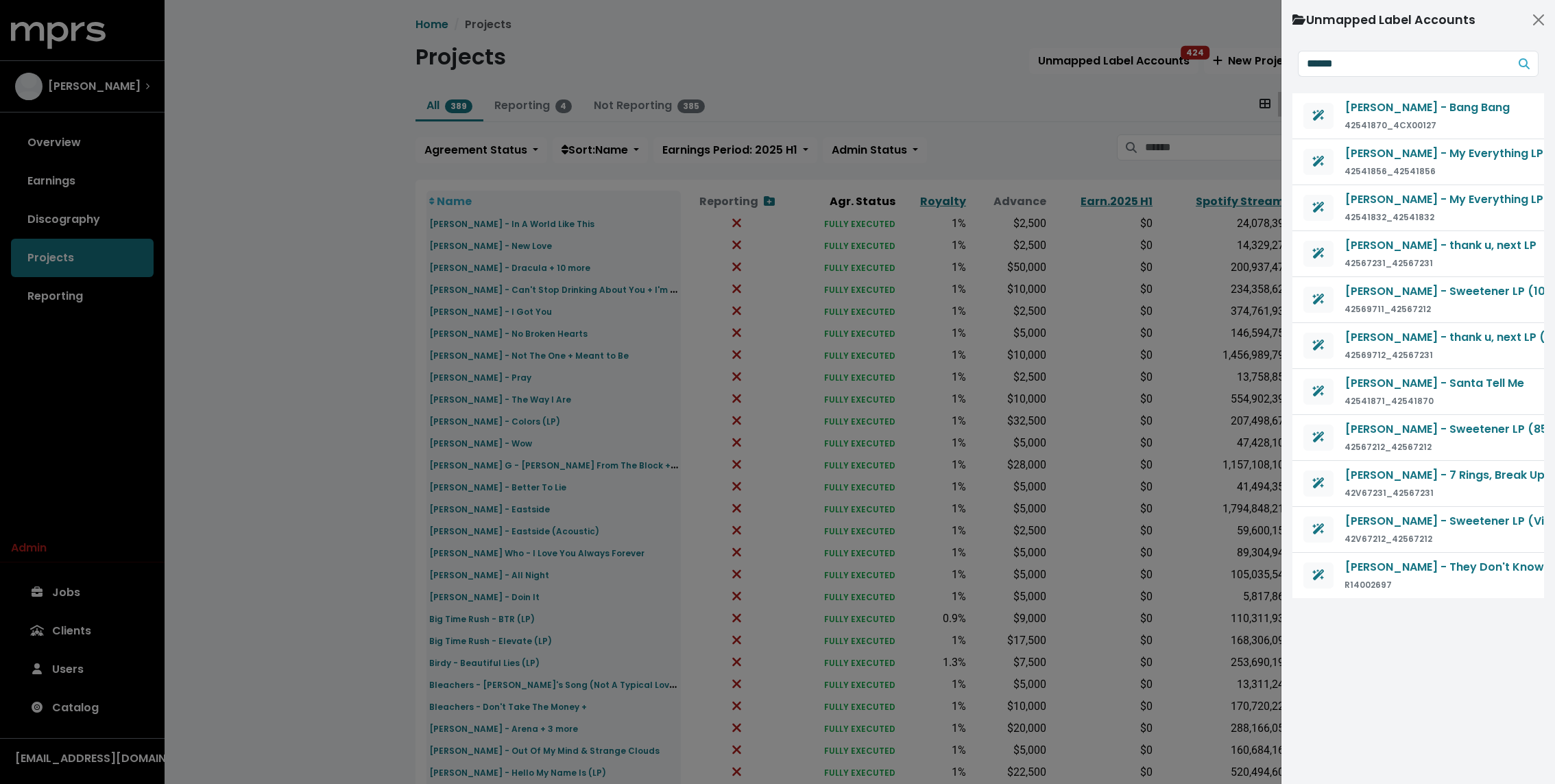
type input "******"
click at [433, 208] on div at bounding box center [778, 392] width 1555 height 784
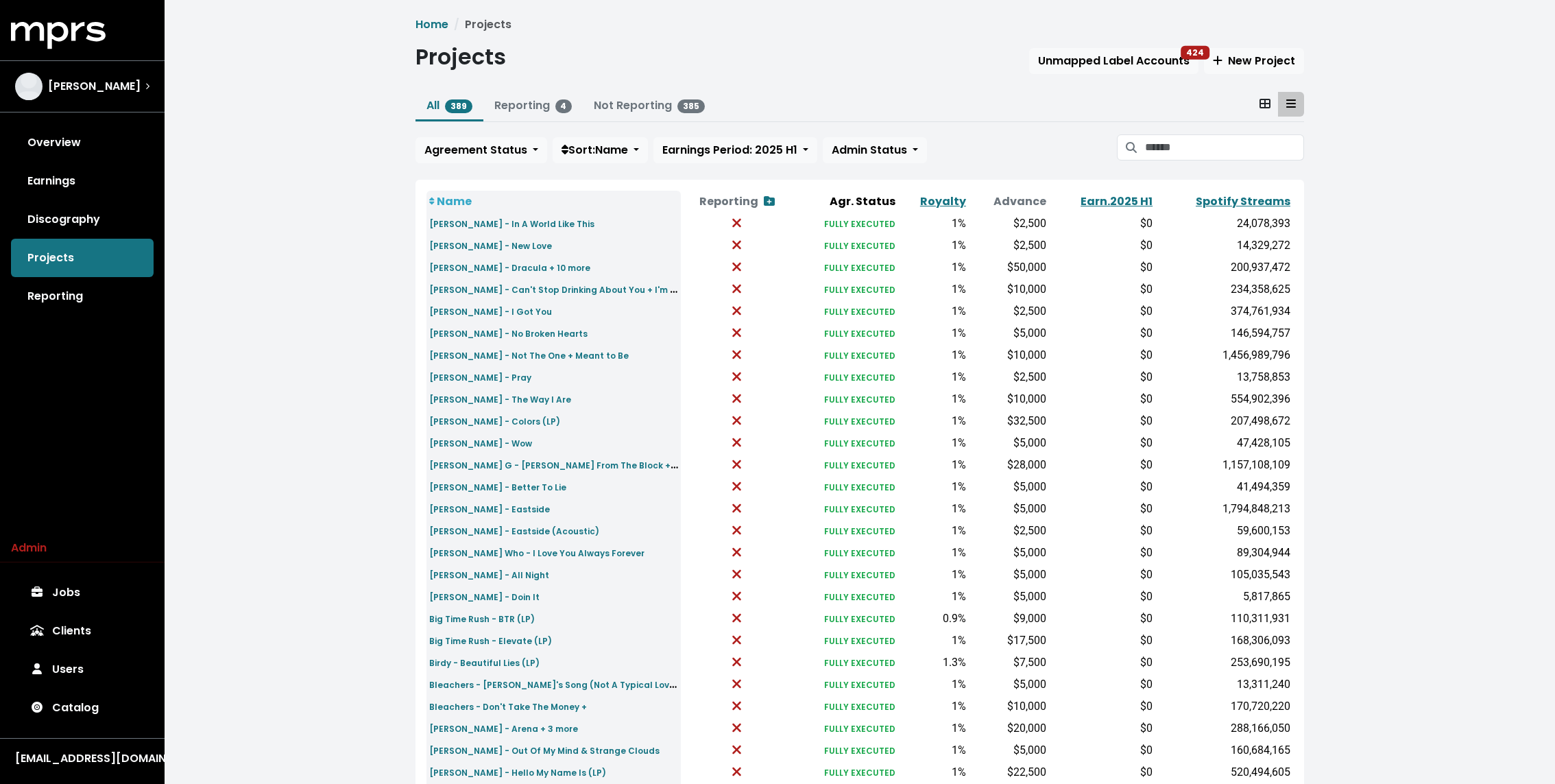
scroll to position [239, 0]
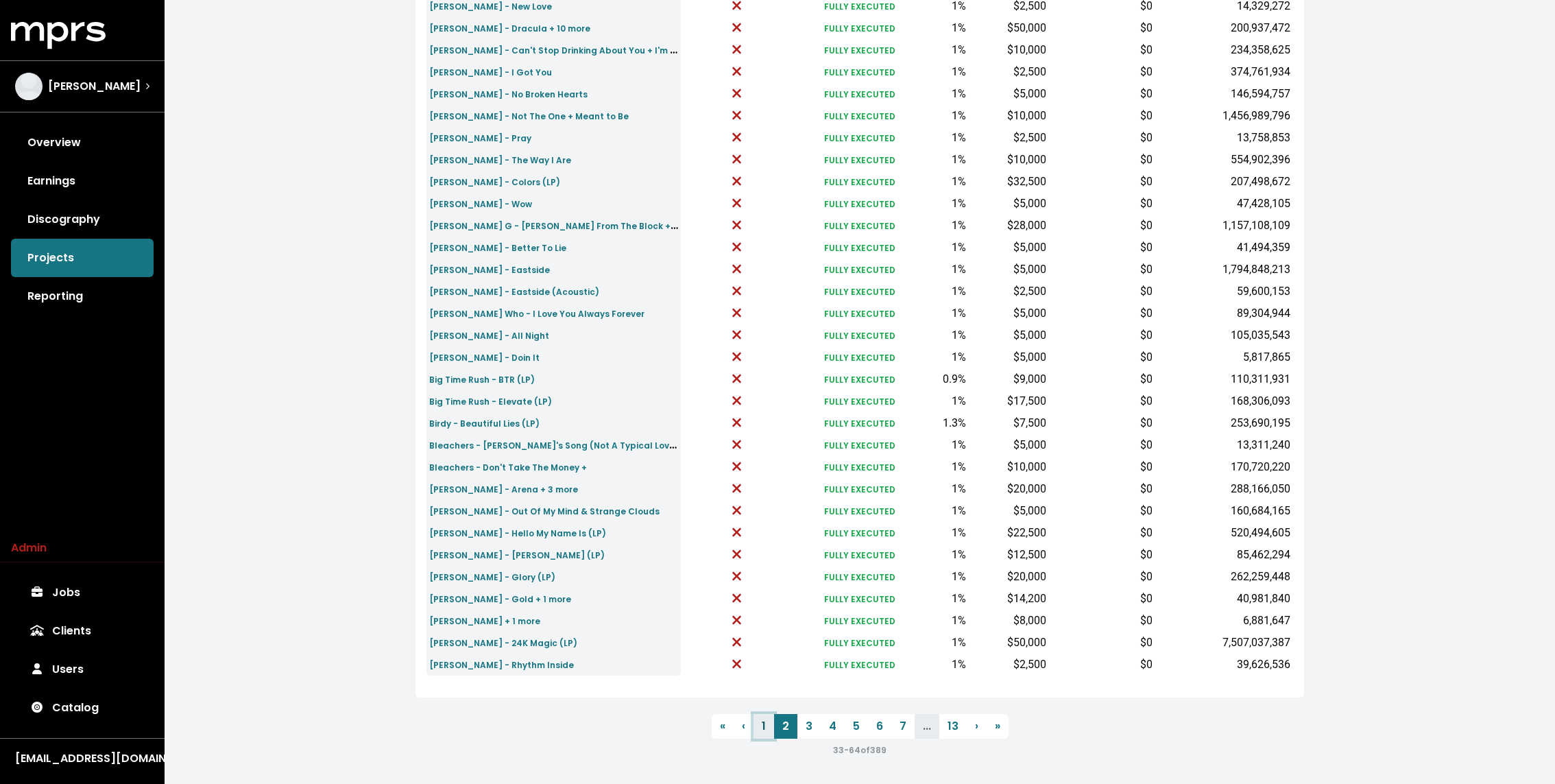
click at [770, 727] on link "1" at bounding box center [763, 726] width 21 height 25
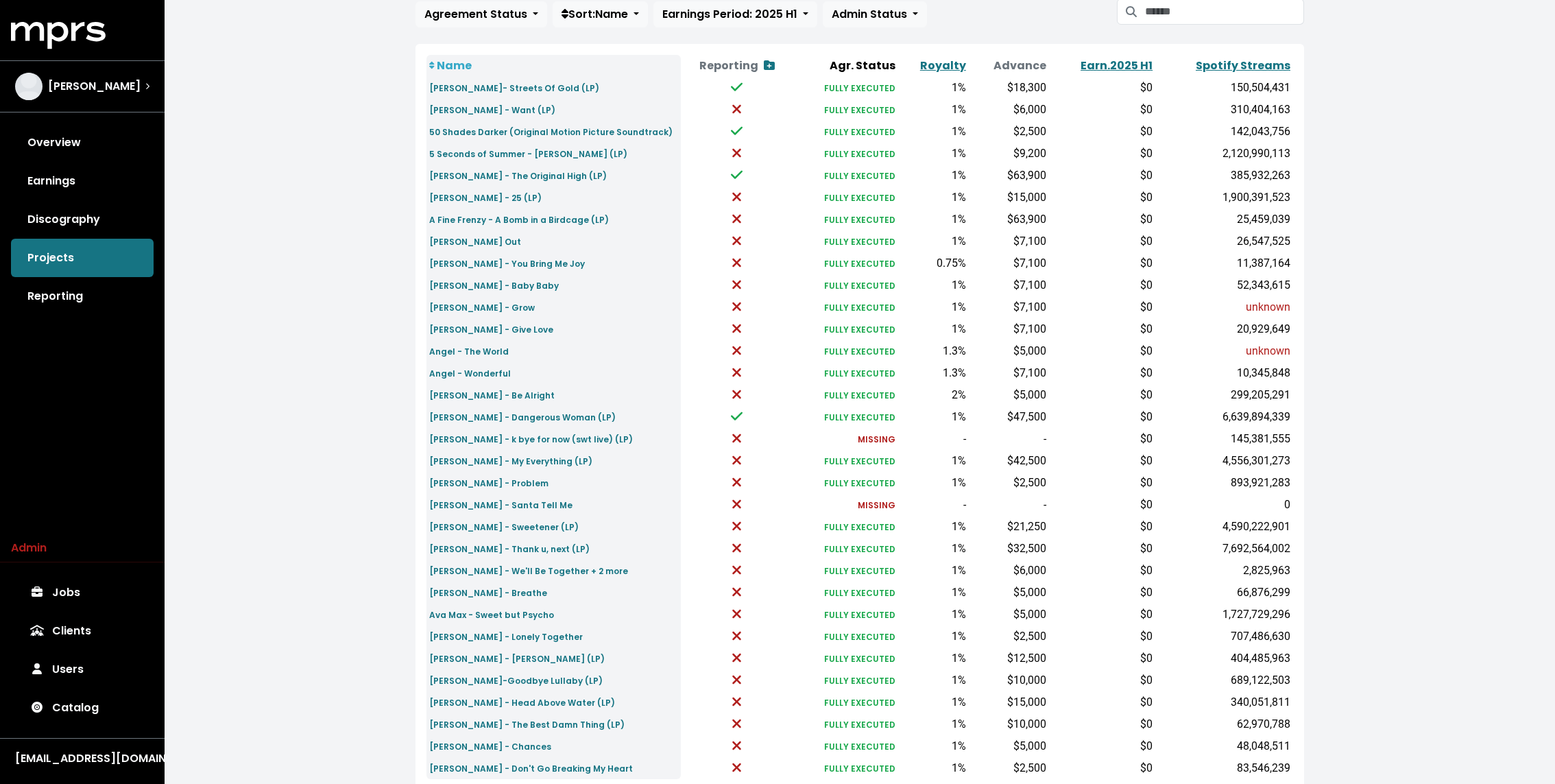
scroll to position [143, 0]
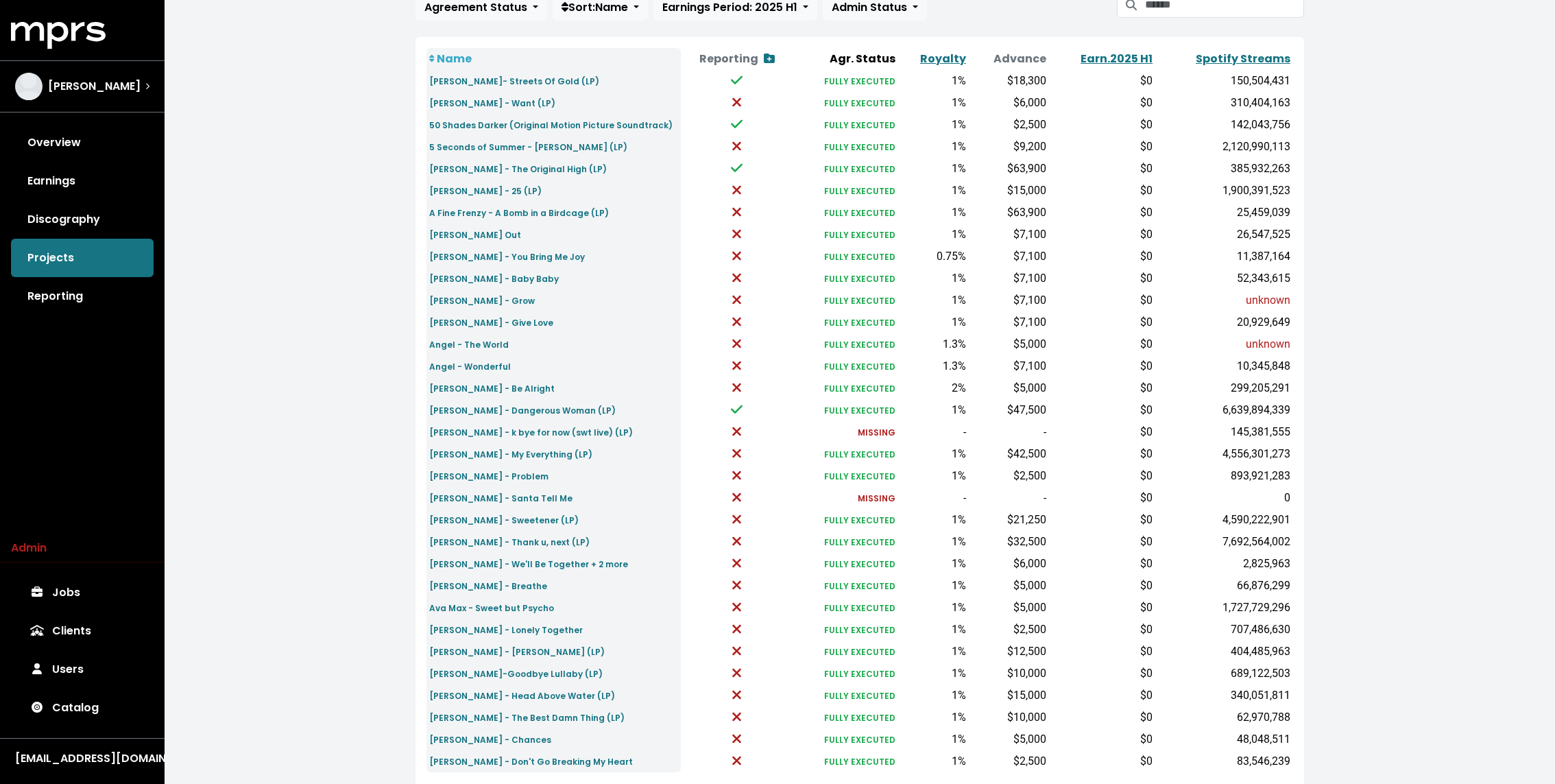
click at [536, 460] on td "[PERSON_NAME] - My Everything (LP)" at bounding box center [554, 454] width 254 height 22
click at [527, 458] on small "[PERSON_NAME] - My Everything (LP)" at bounding box center [511, 454] width 163 height 12
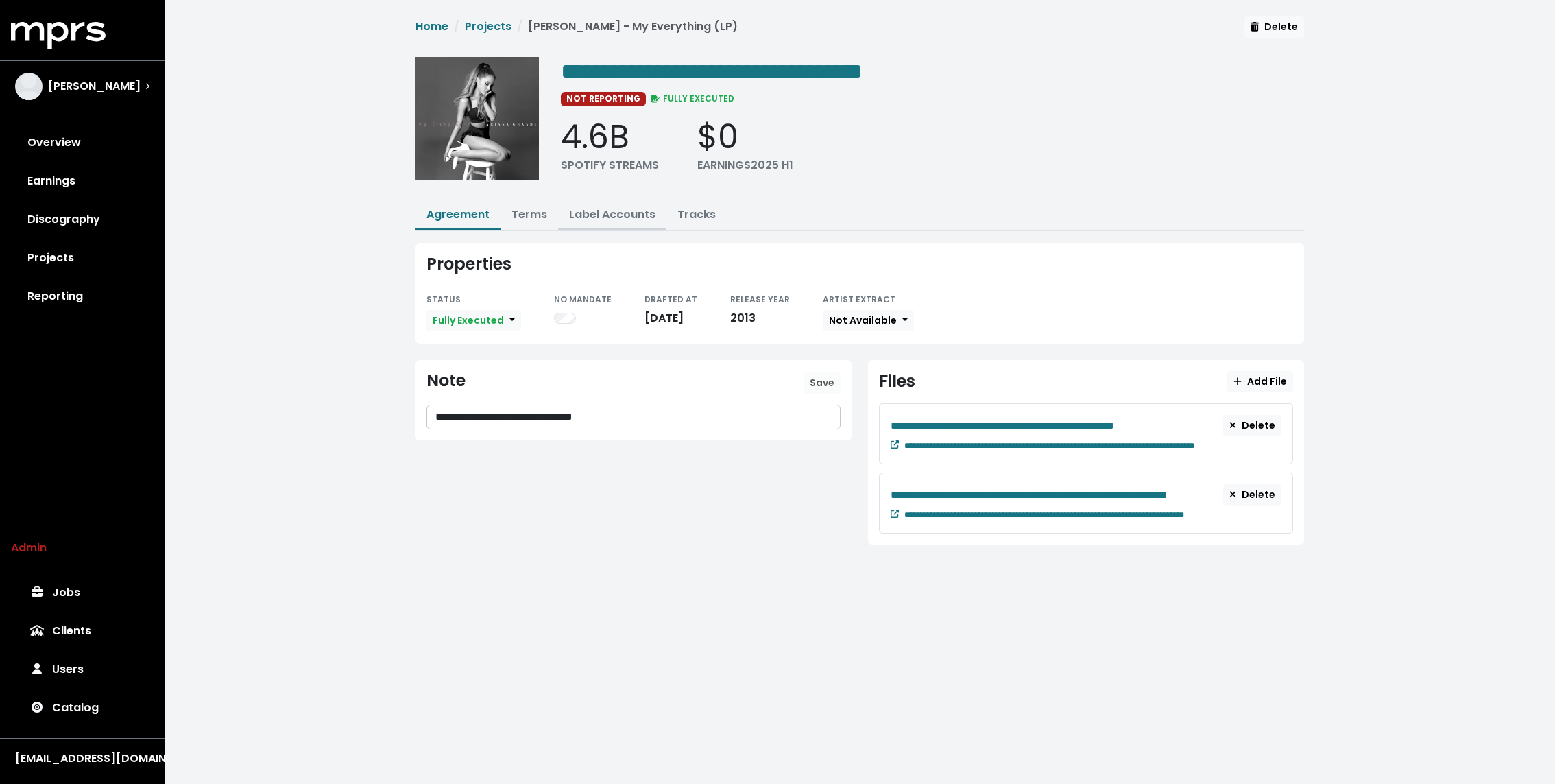
click at [617, 203] on button "Label Accounts" at bounding box center [612, 215] width 108 height 30
click at [589, 210] on link "Label Accounts" at bounding box center [612, 214] width 87 height 16
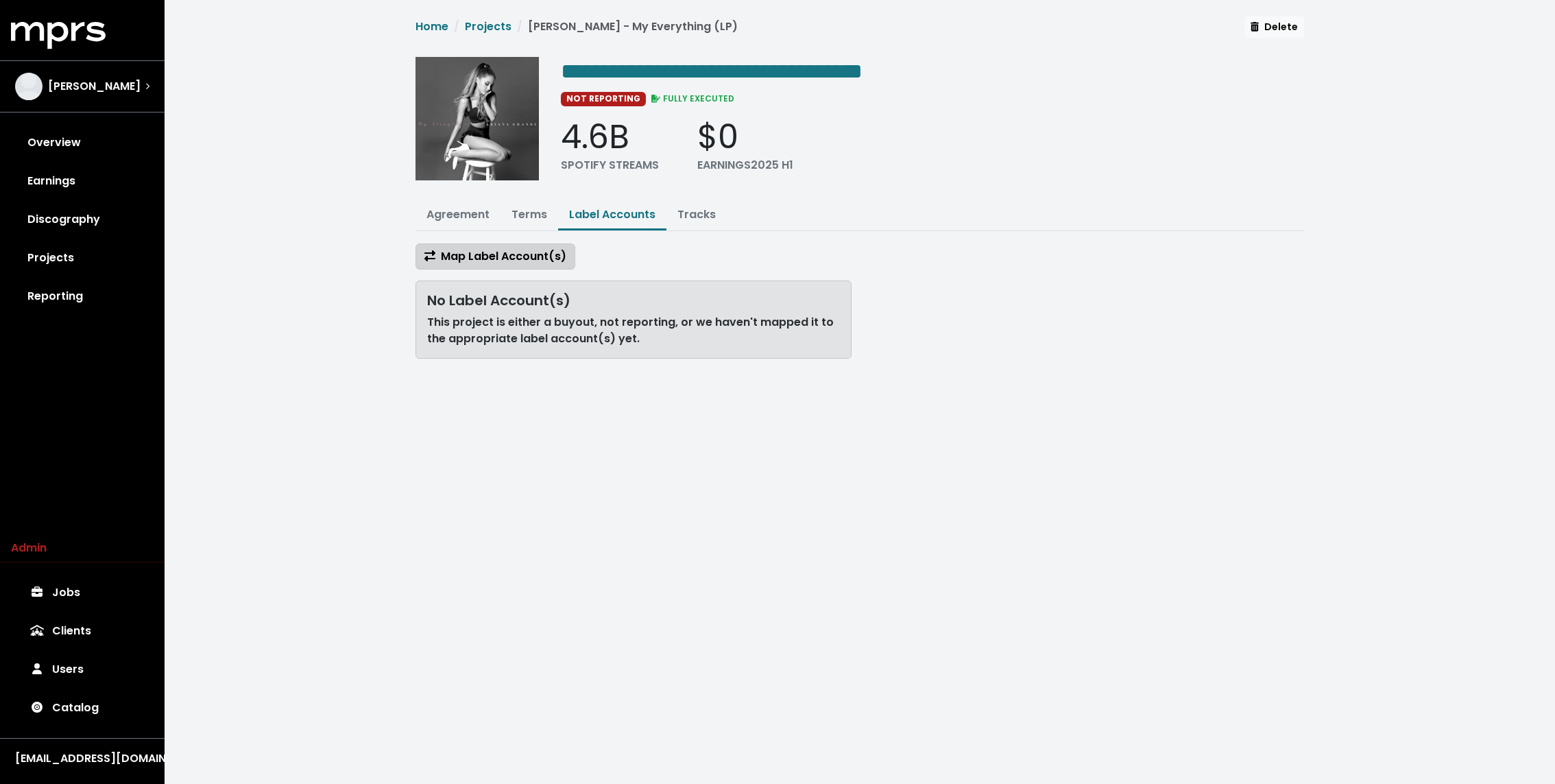
click at [508, 243] on button "Map Label Account(s)" at bounding box center [495, 257] width 160 height 26
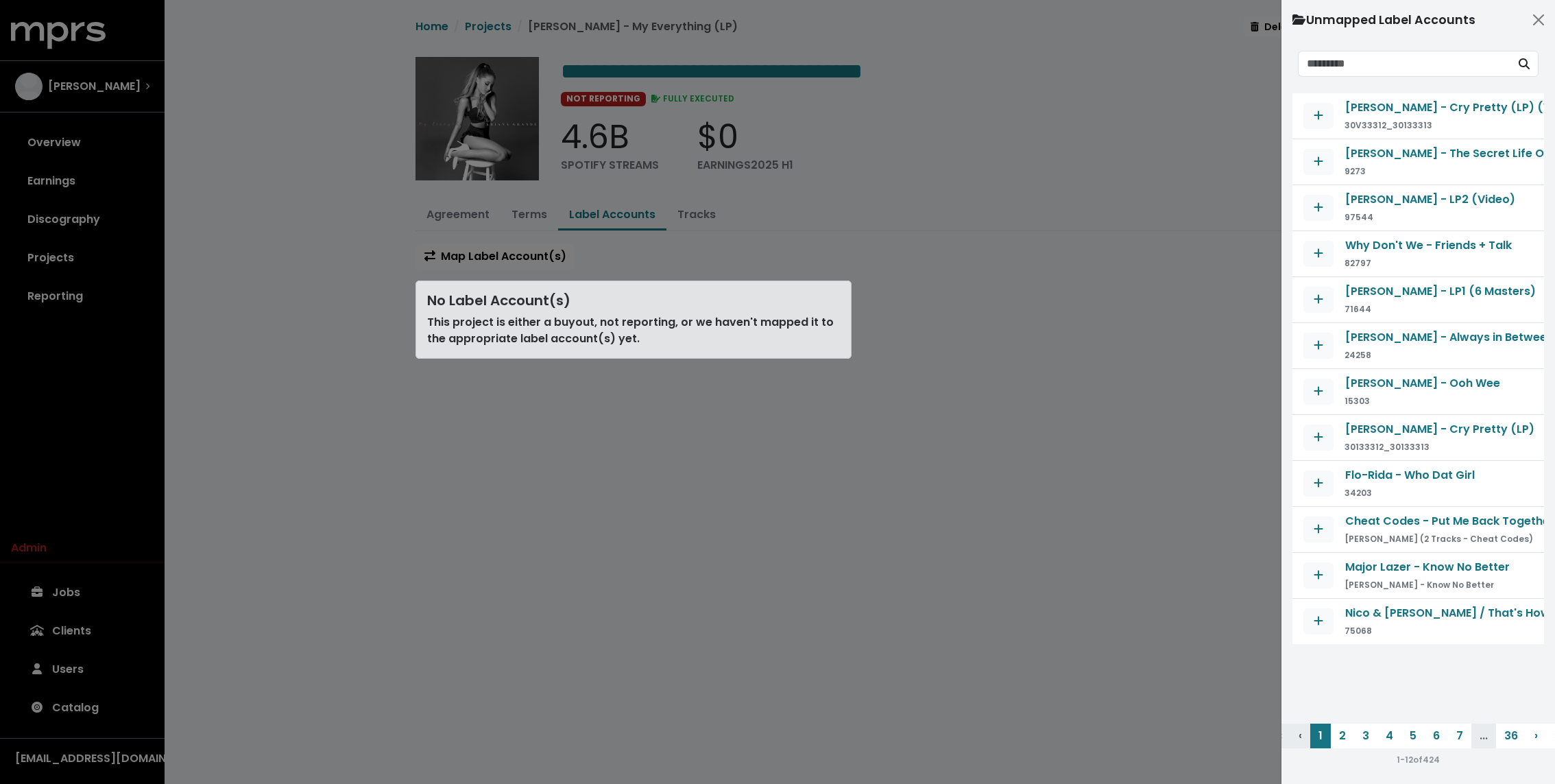
click at [1372, 59] on input "Search unmapped contracts" at bounding box center [1405, 64] width 213 height 26
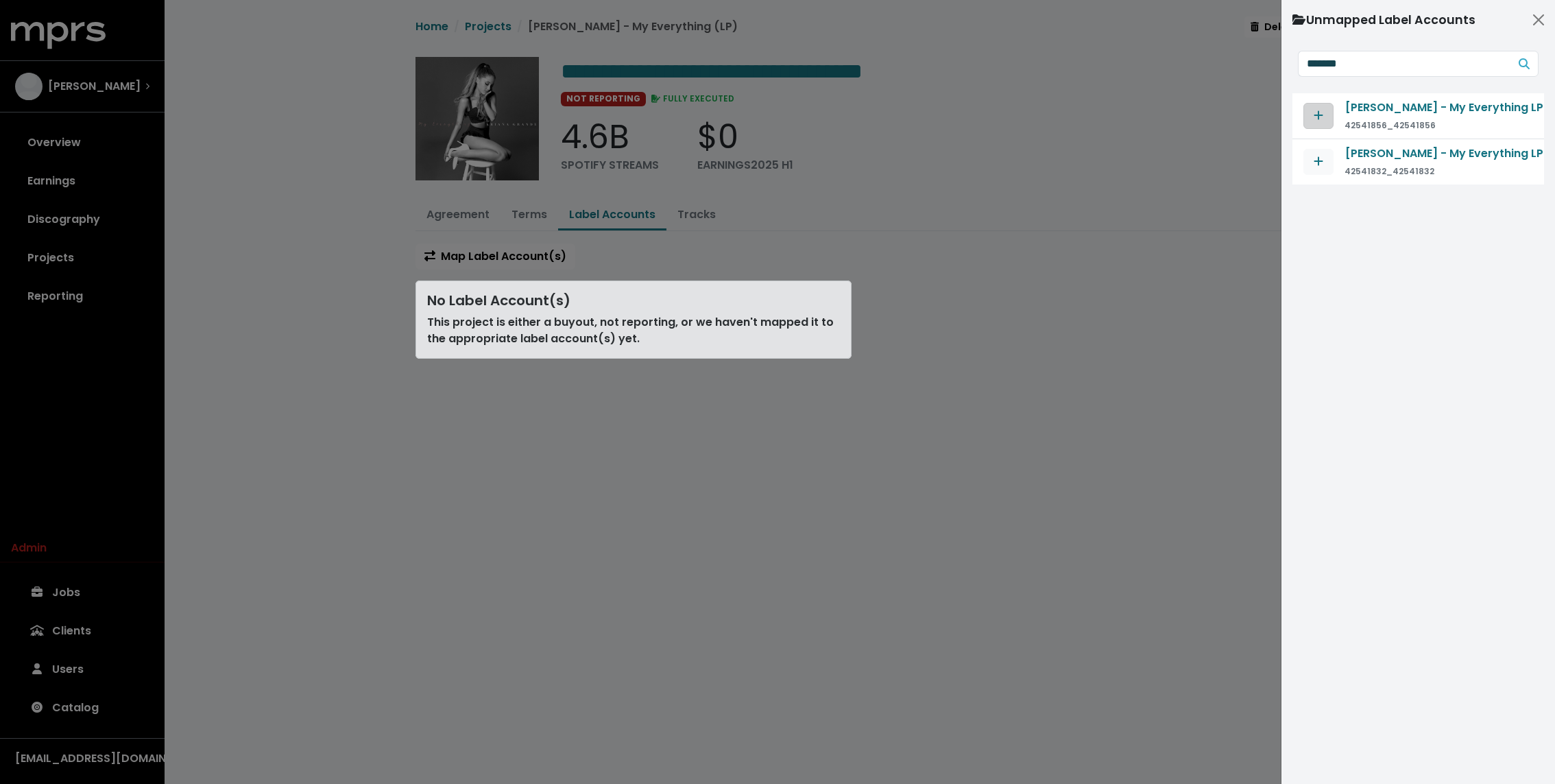
type input "*******"
click at [1326, 105] on button "Map contract to selected agreement" at bounding box center [1318, 116] width 31 height 26
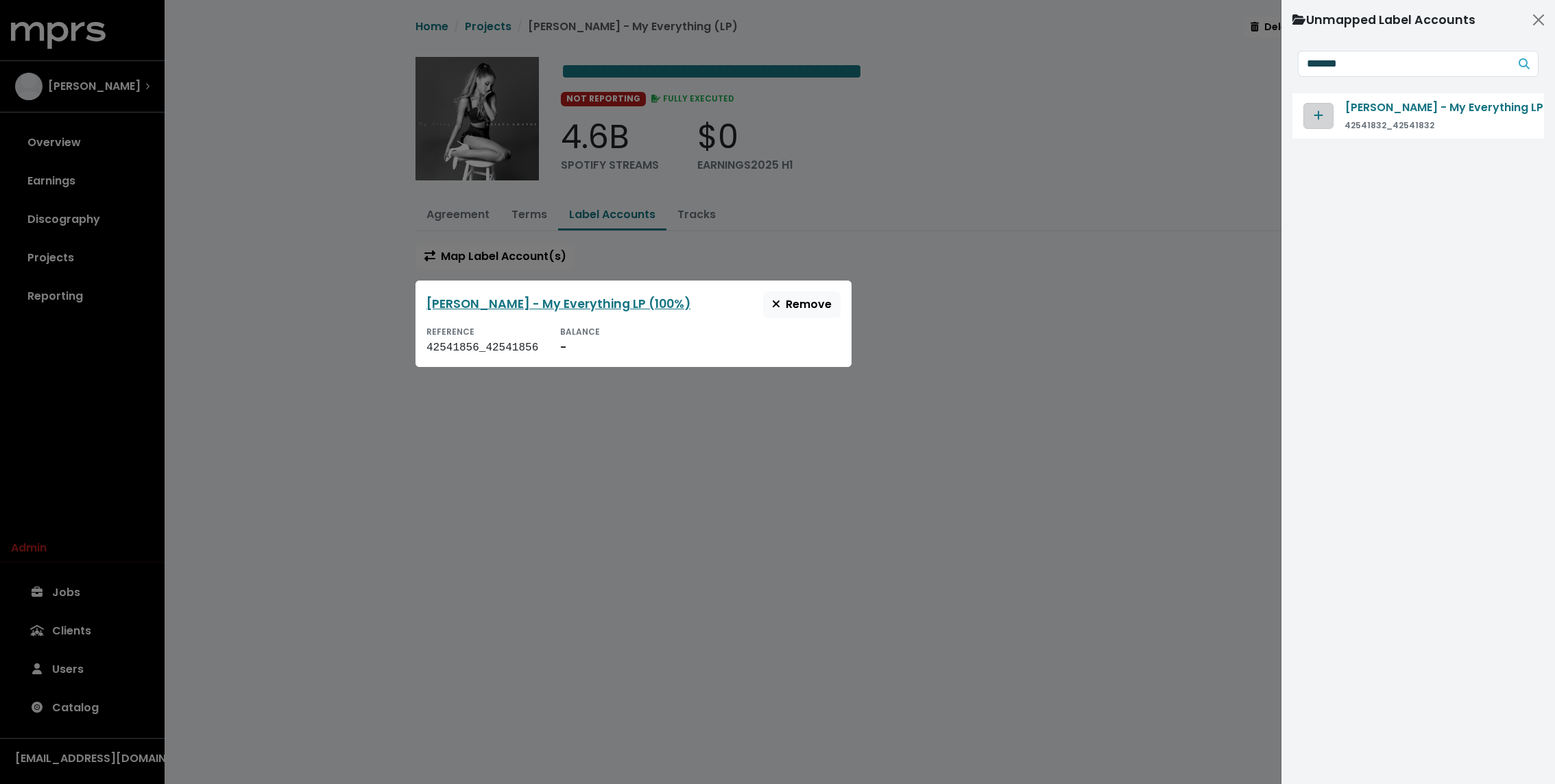
click at [1321, 119] on icon "Map contract to selected agreement" at bounding box center [1319, 115] width 10 height 11
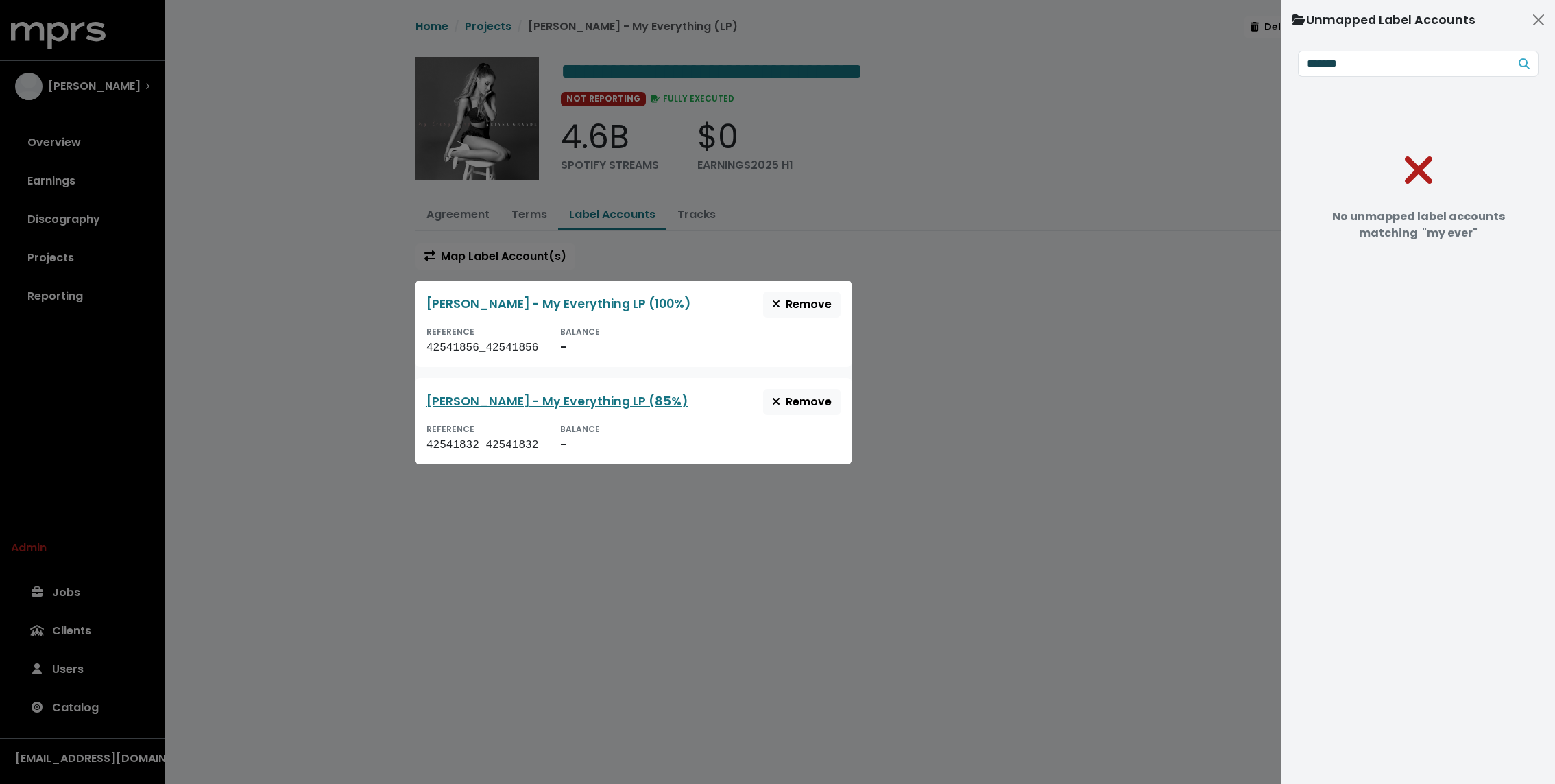
click at [1000, 207] on div at bounding box center [778, 392] width 1555 height 784
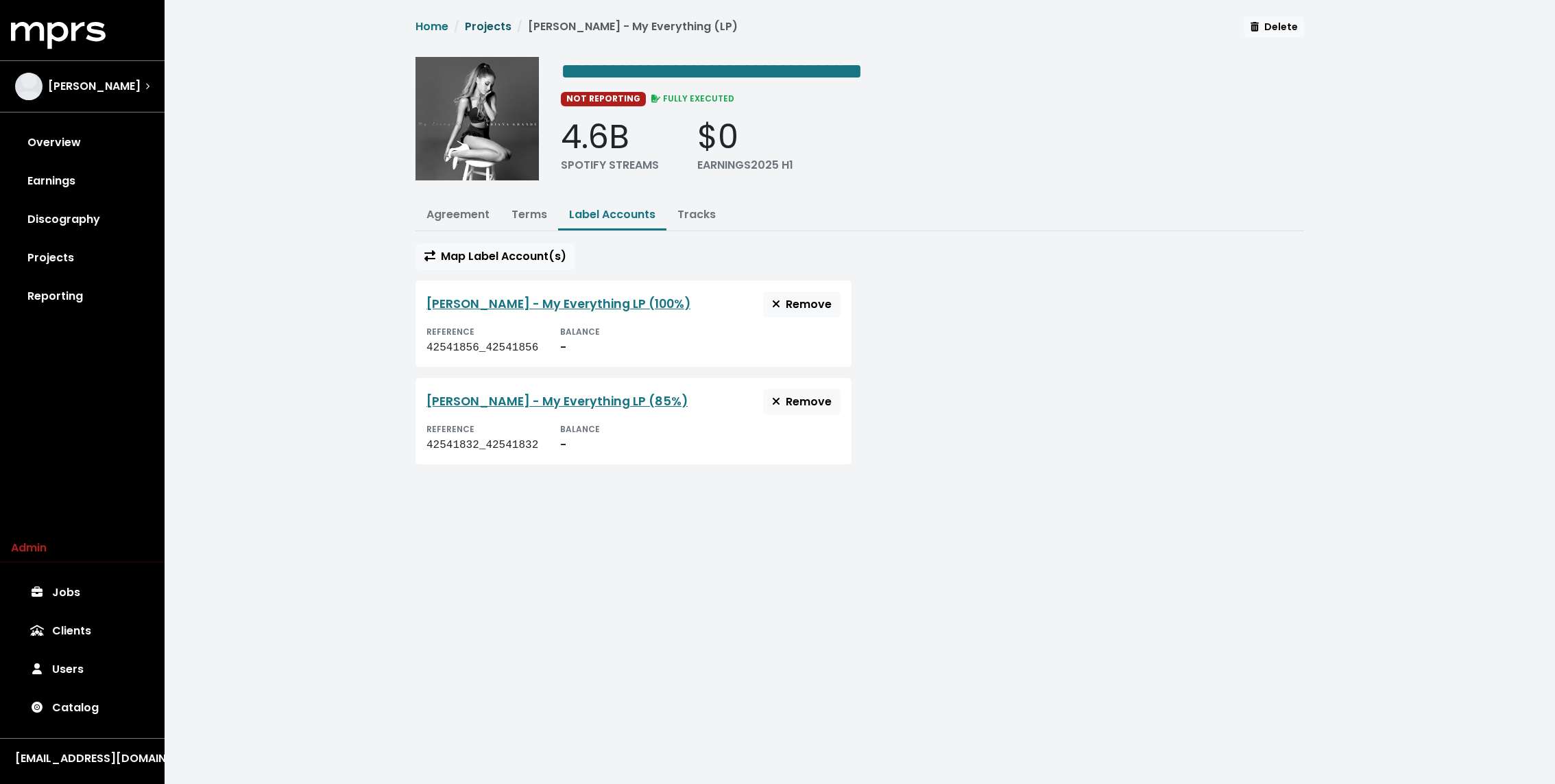
click at [480, 25] on link "Projects" at bounding box center [488, 26] width 46 height 16
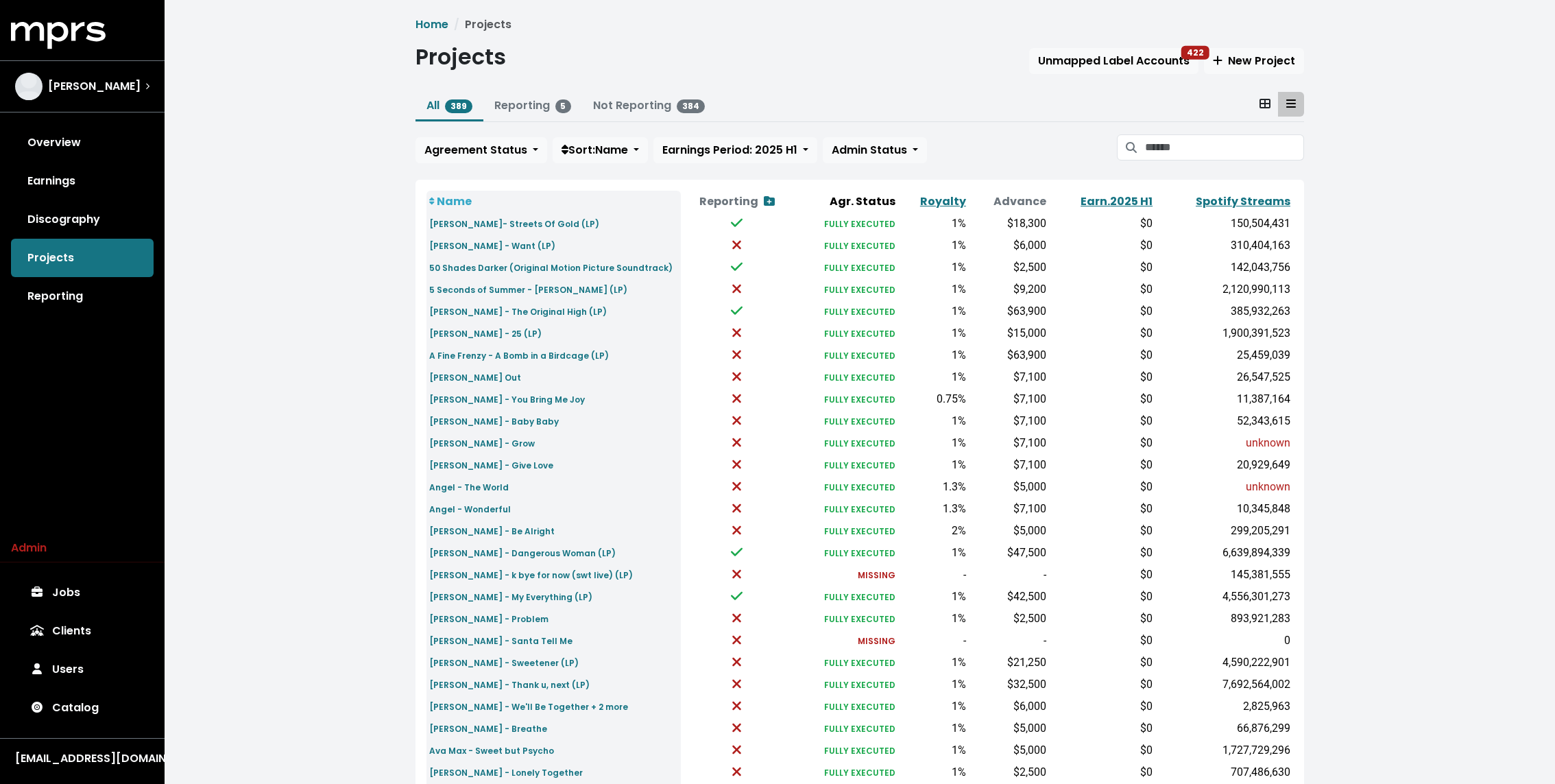
click at [370, 262] on div "Home Projects Projects Unmapped Label Accounts 422 New Project All 389 Reportin…" at bounding box center [859, 512] width 1391 height 1024
click at [125, 105] on div "[PERSON_NAME]" at bounding box center [82, 87] width 156 height 50
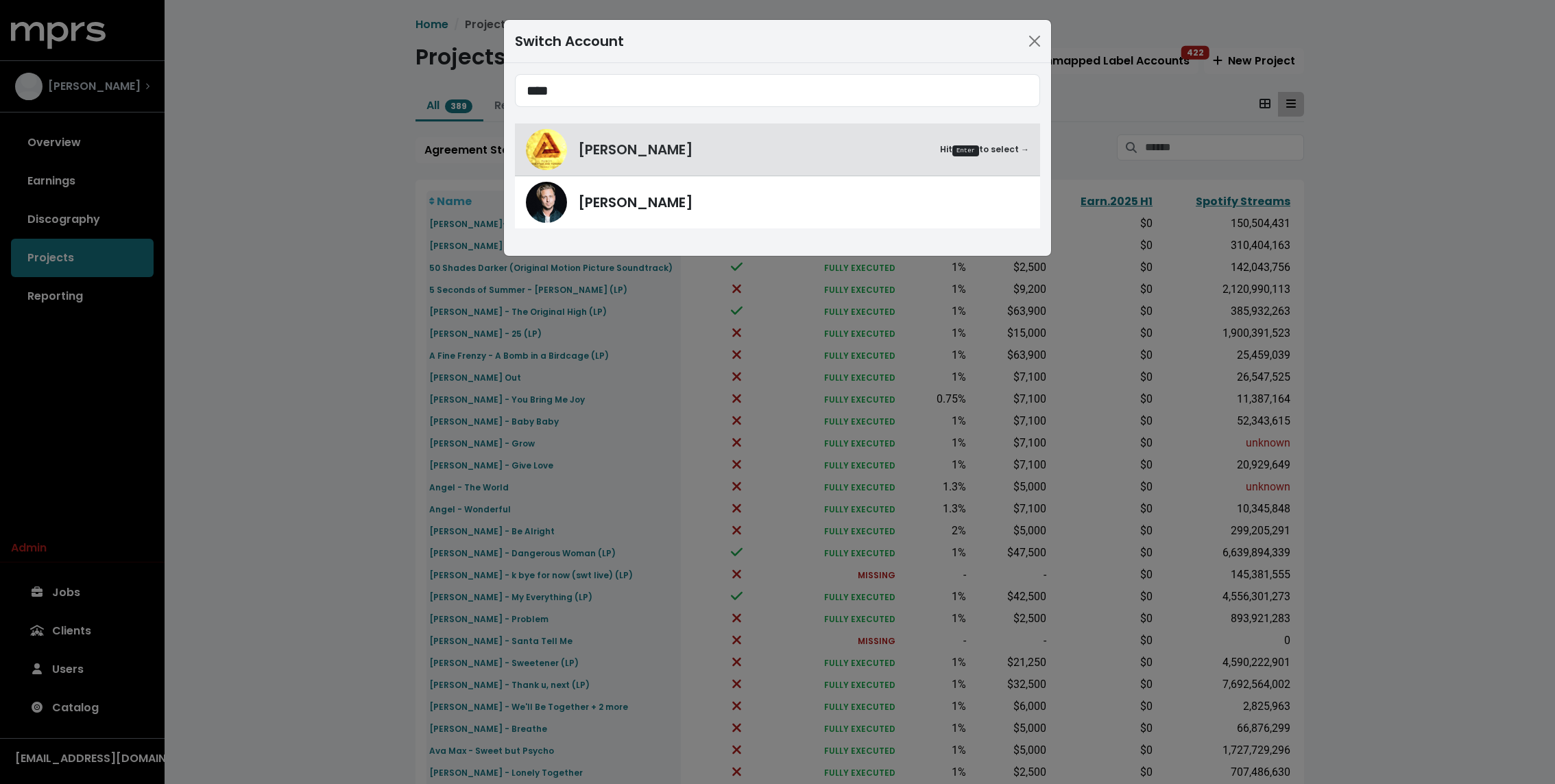
type input "****"
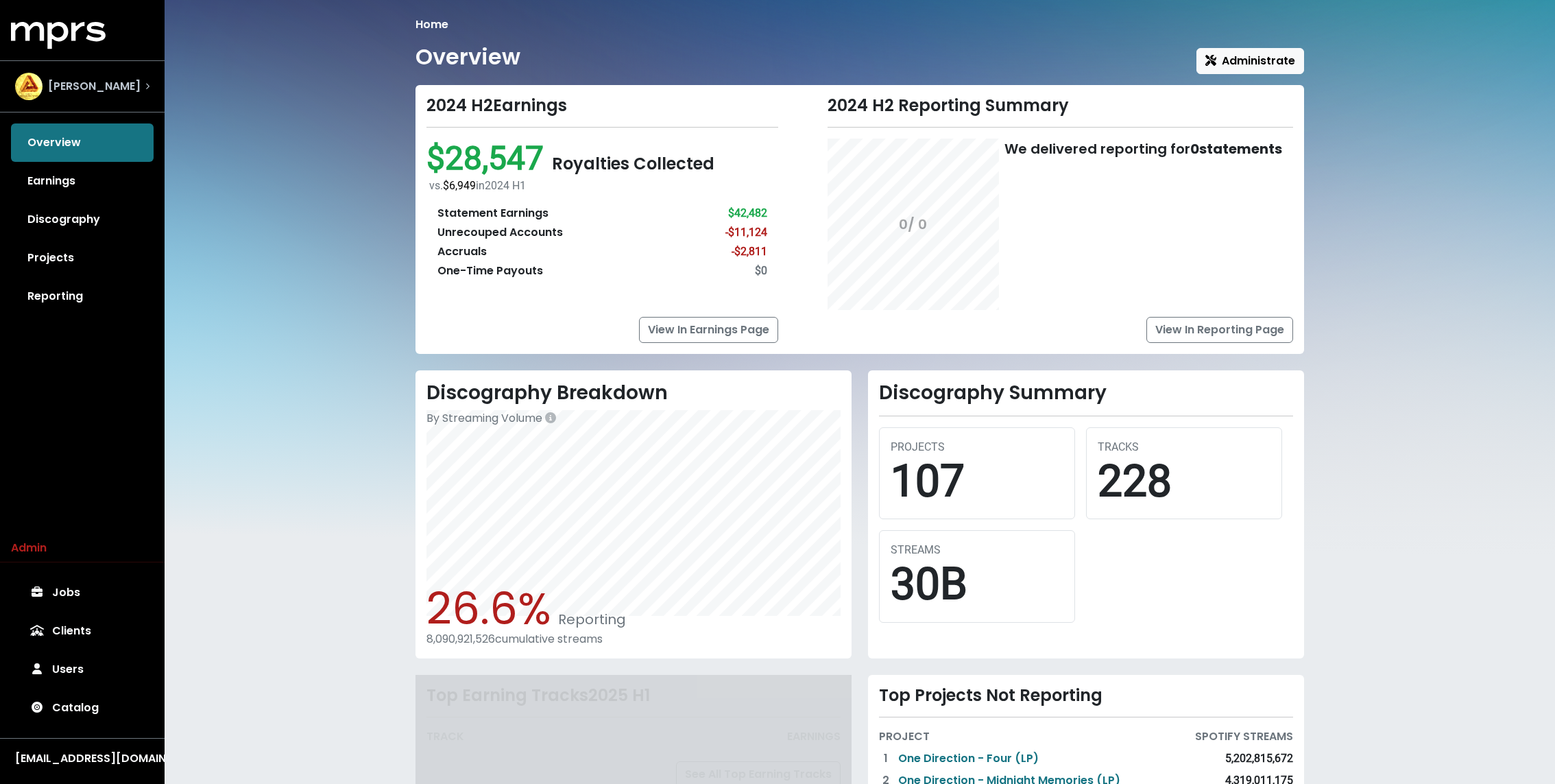
click at [84, 91] on span "John Ryan" at bounding box center [94, 87] width 92 height 17
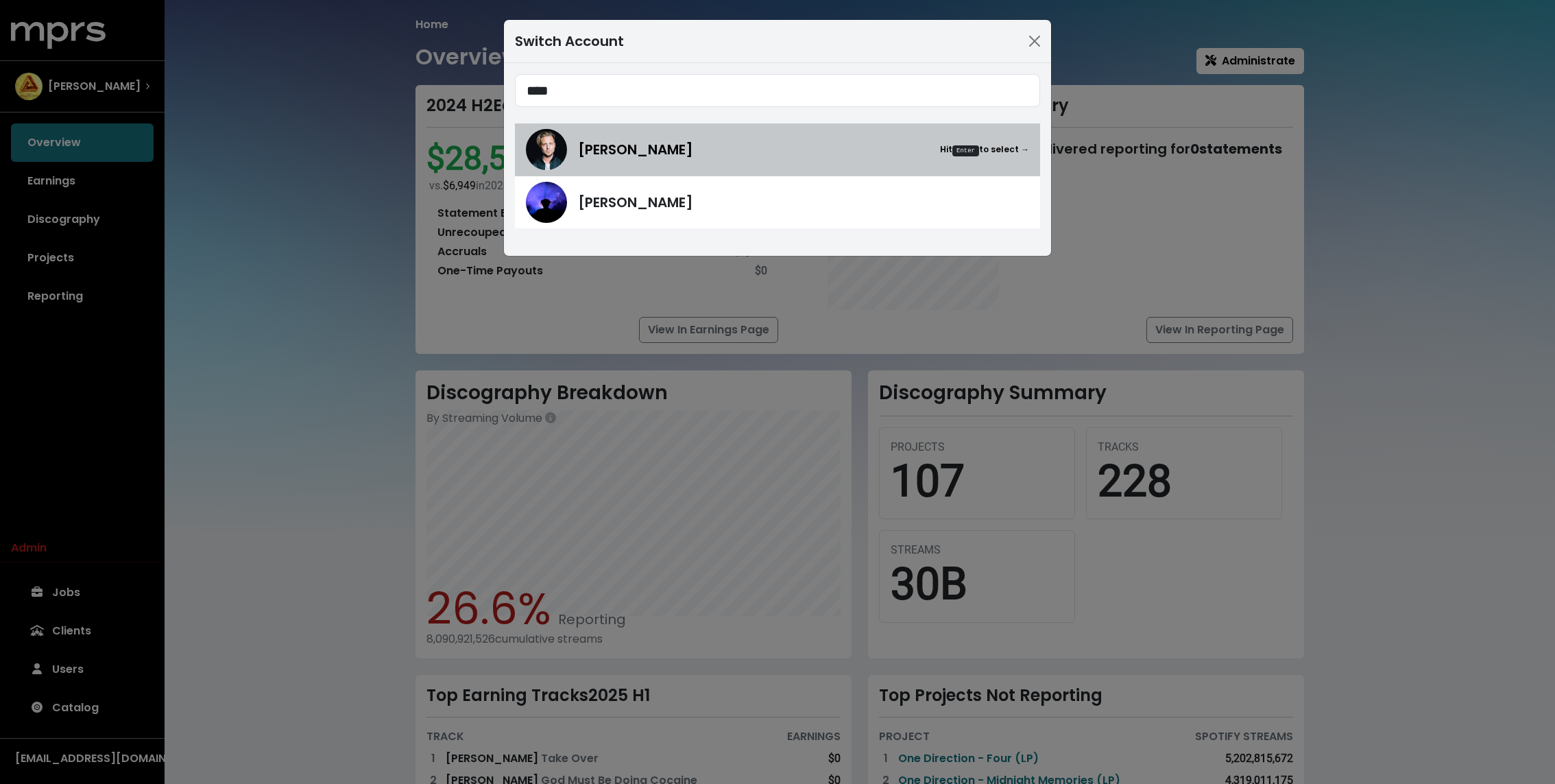
type input "****"
click at [552, 138] on img at bounding box center [546, 149] width 41 height 41
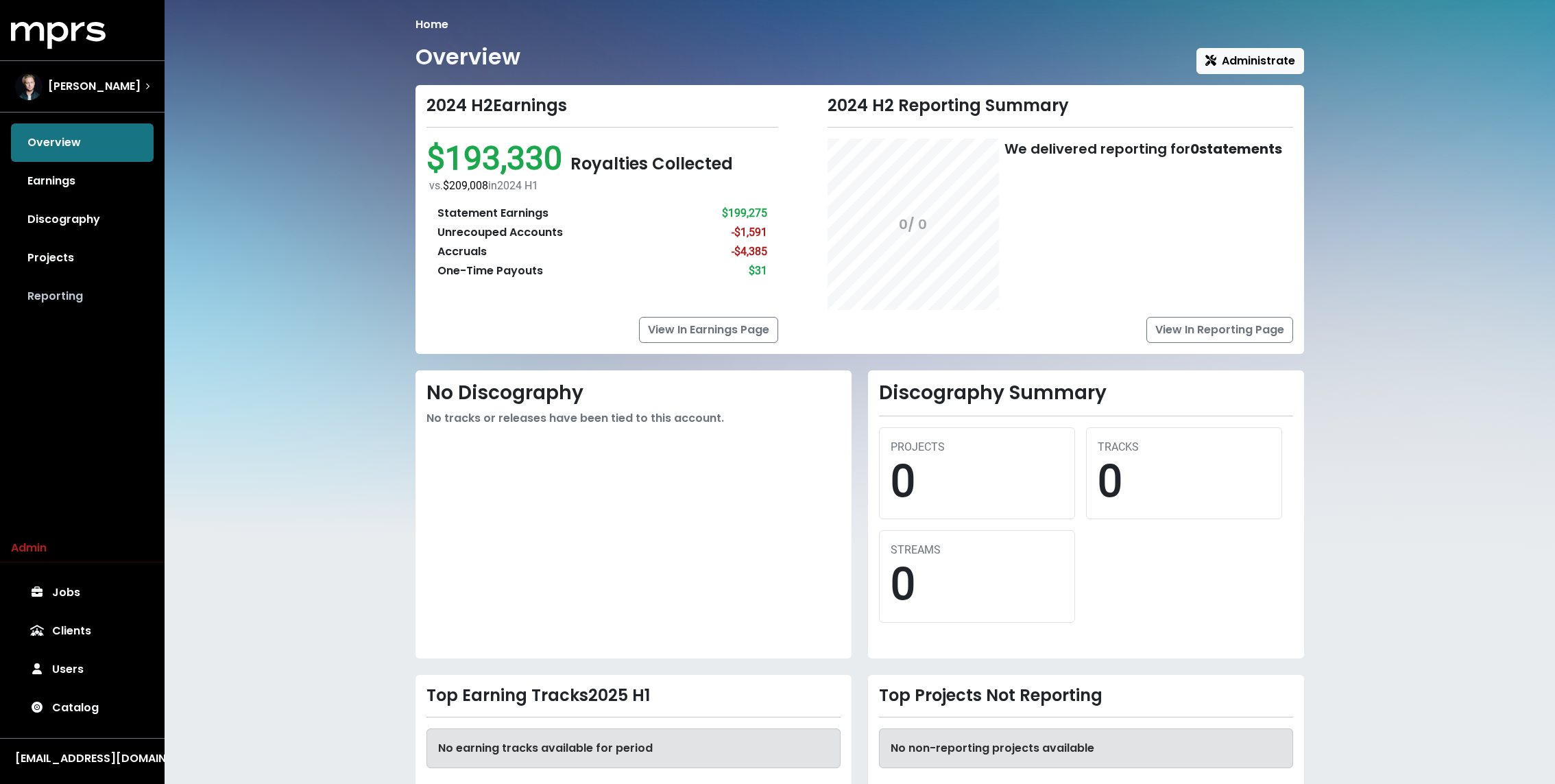
click at [69, 281] on link "Reporting" at bounding box center [82, 296] width 143 height 39
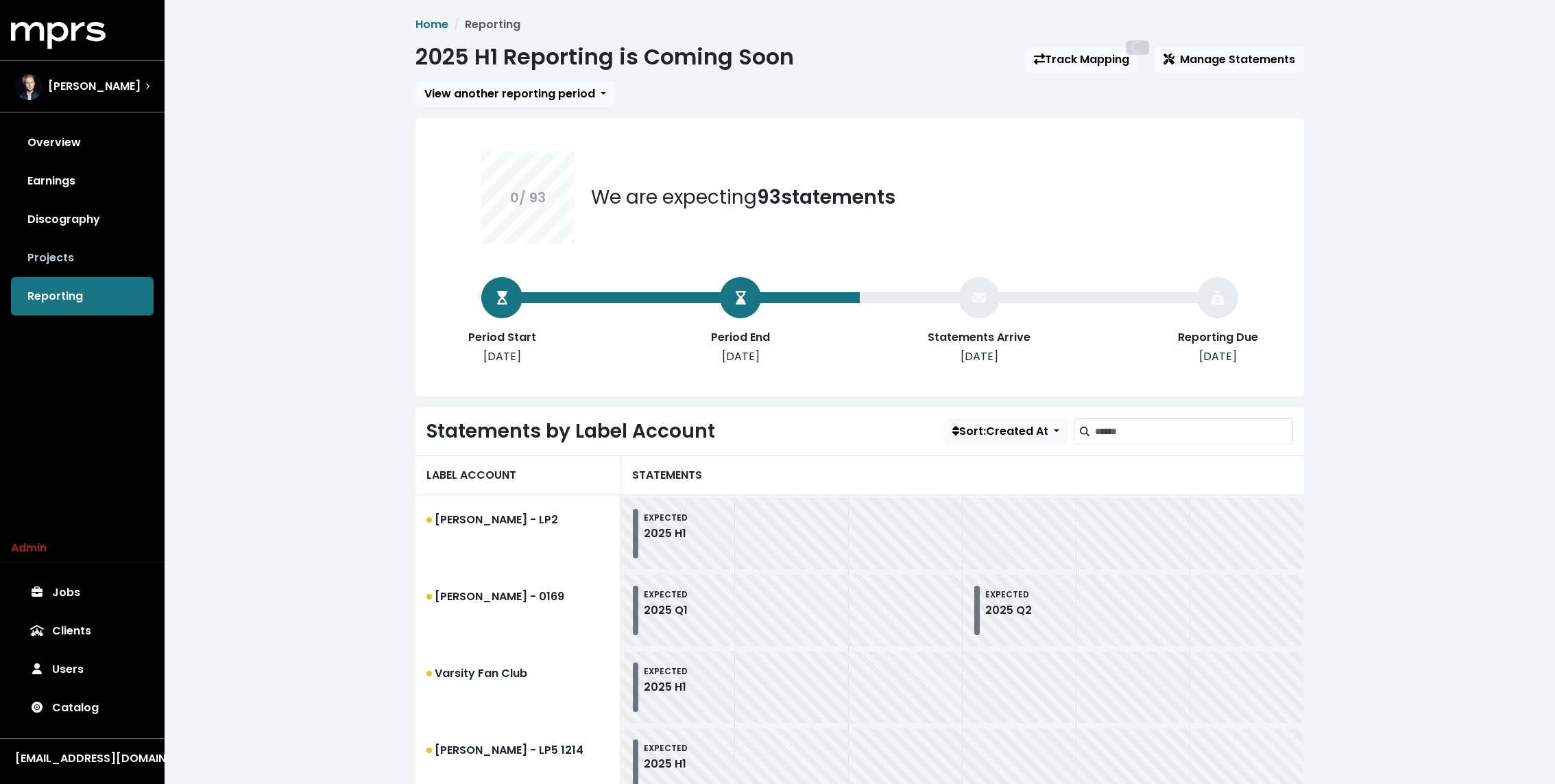
click at [66, 255] on link "Projects" at bounding box center [82, 257] width 143 height 39
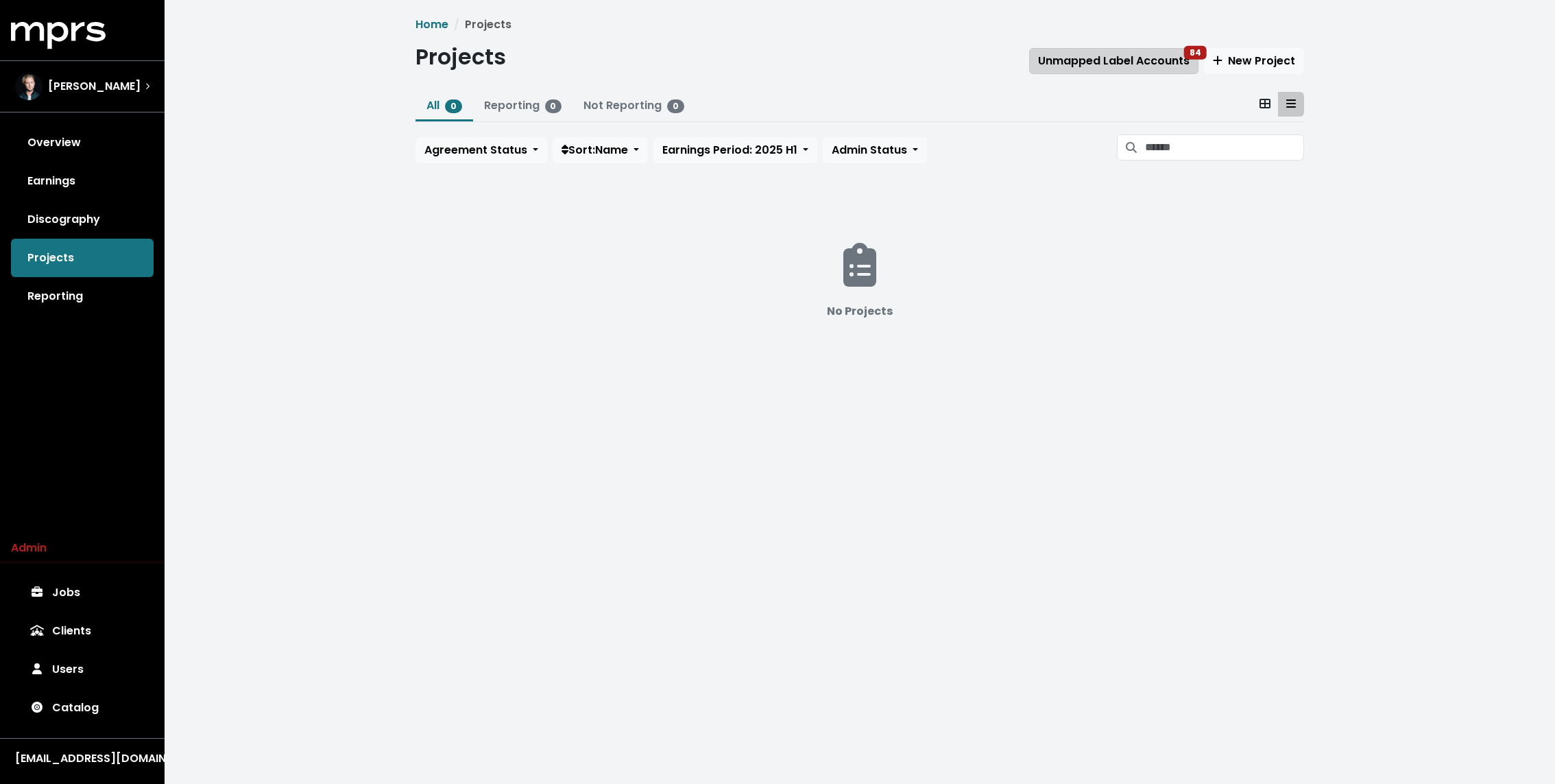
click at [1074, 57] on span "Unmapped Label Accounts 84" at bounding box center [1114, 60] width 152 height 16
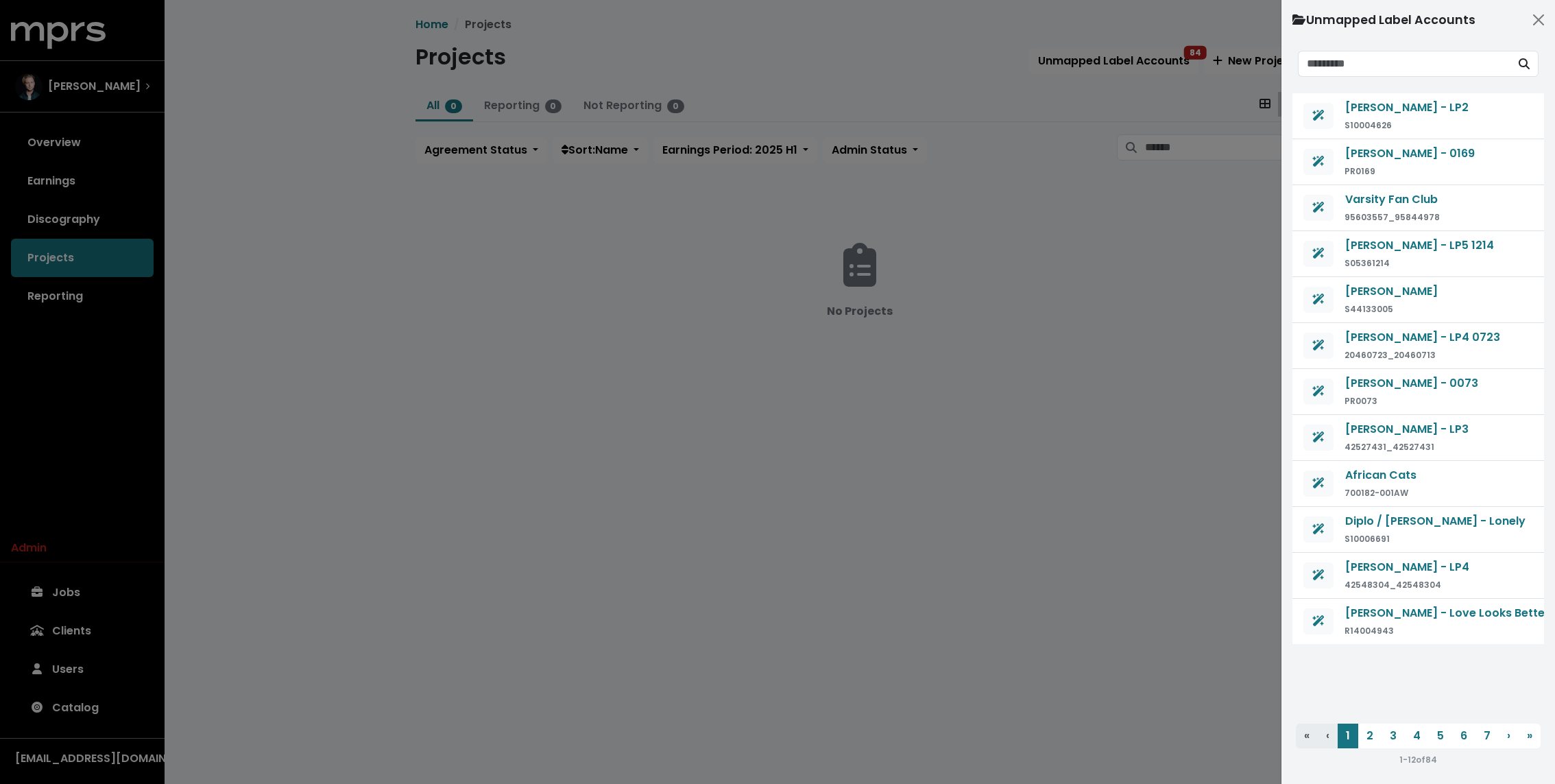
click at [770, 58] on div at bounding box center [778, 392] width 1555 height 784
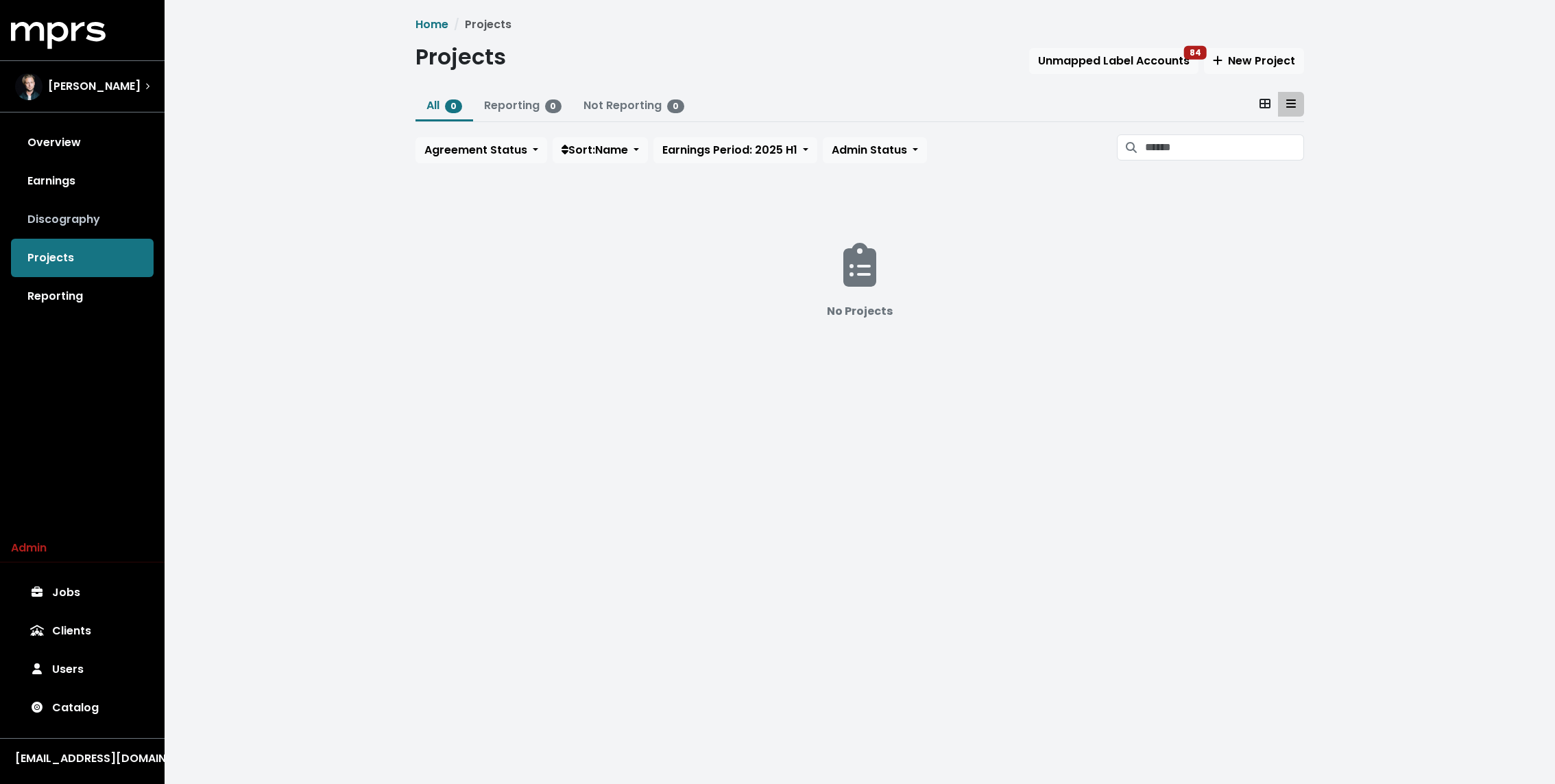
click at [71, 220] on link "Discography" at bounding box center [82, 220] width 143 height 39
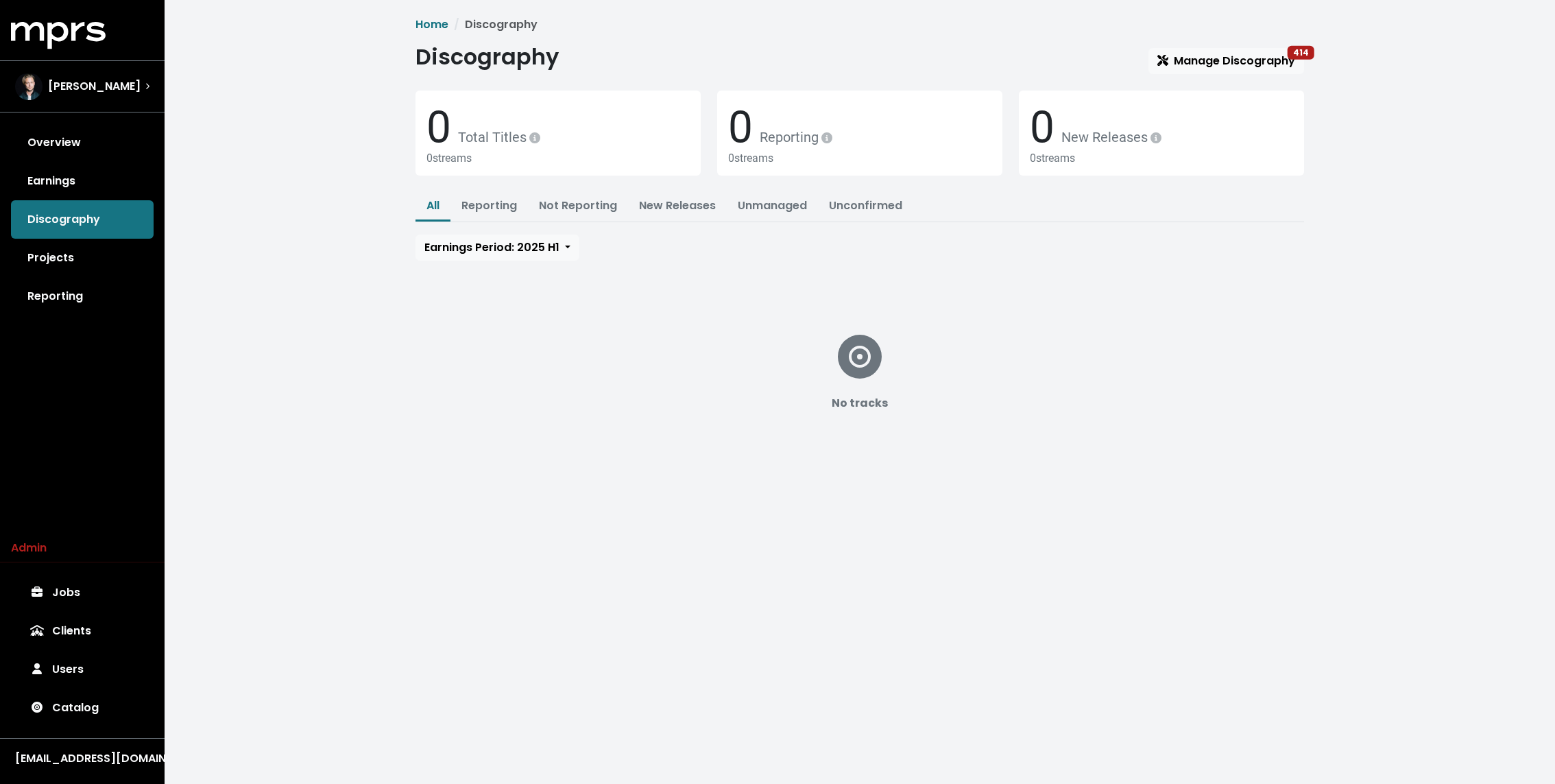
click at [111, 111] on div "MPRS Logo Ryan Tedder Overview Earnings Discography Projects Reporting" at bounding box center [82, 169] width 164 height 294
click at [111, 110] on div "Ryan Tedder" at bounding box center [82, 87] width 156 height 50
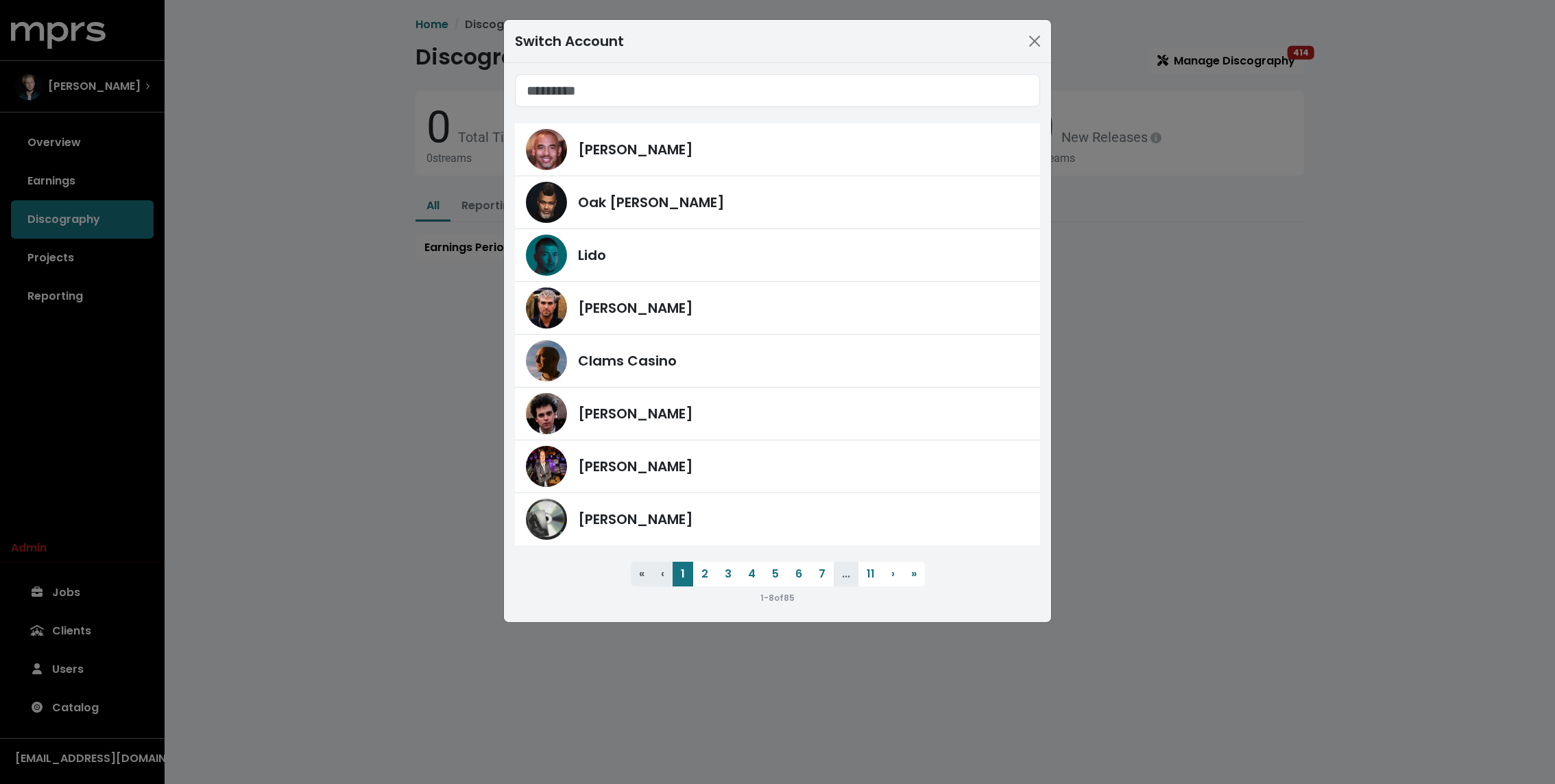
click at [110, 81] on div "Switch Account Harvey Mason Jr Oak Felder Lido Fred Gibson Clams Casino James F…" at bounding box center [778, 392] width 1555 height 784
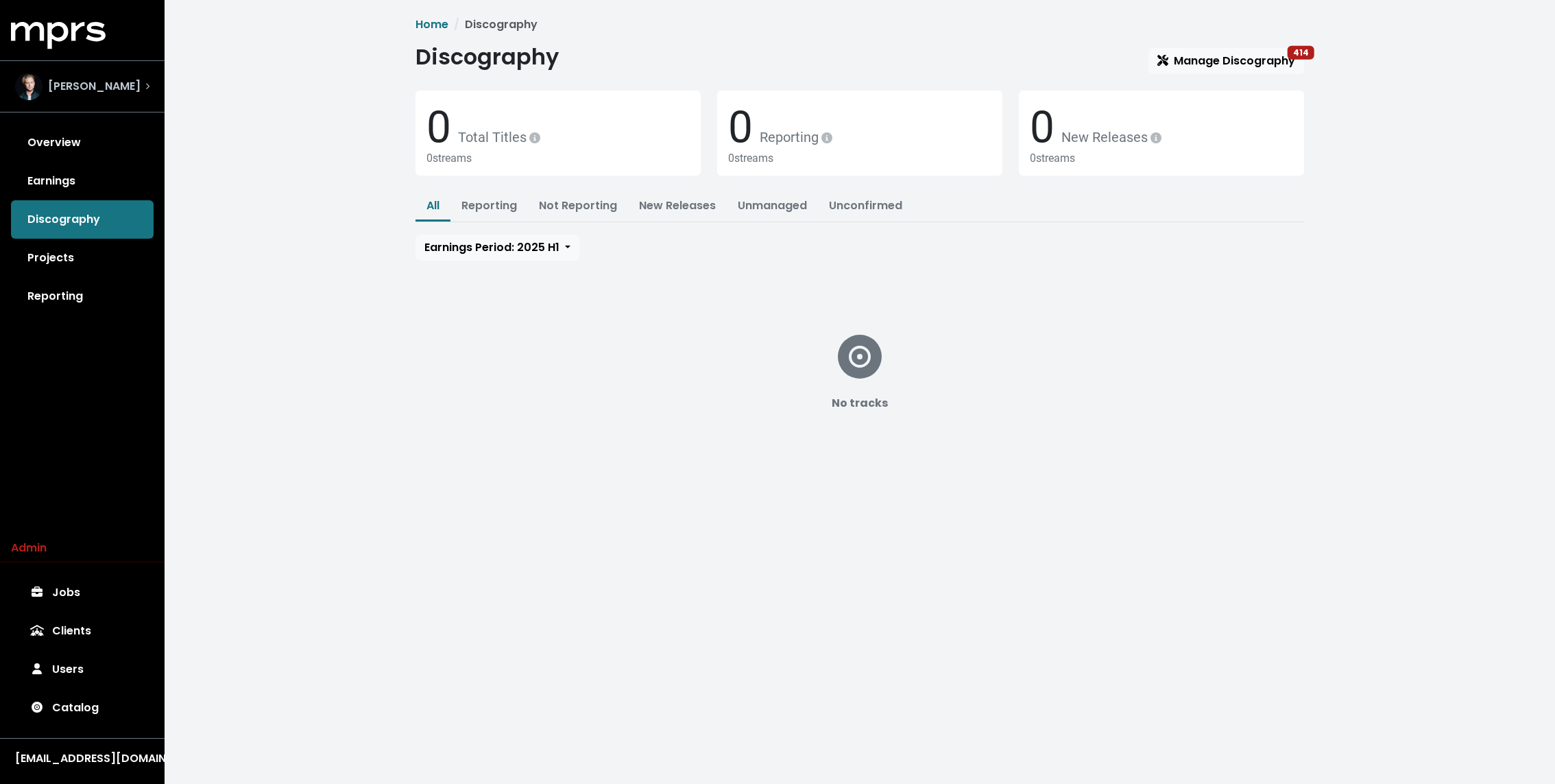
click at [103, 106] on div "Ryan Tedder" at bounding box center [82, 87] width 156 height 50
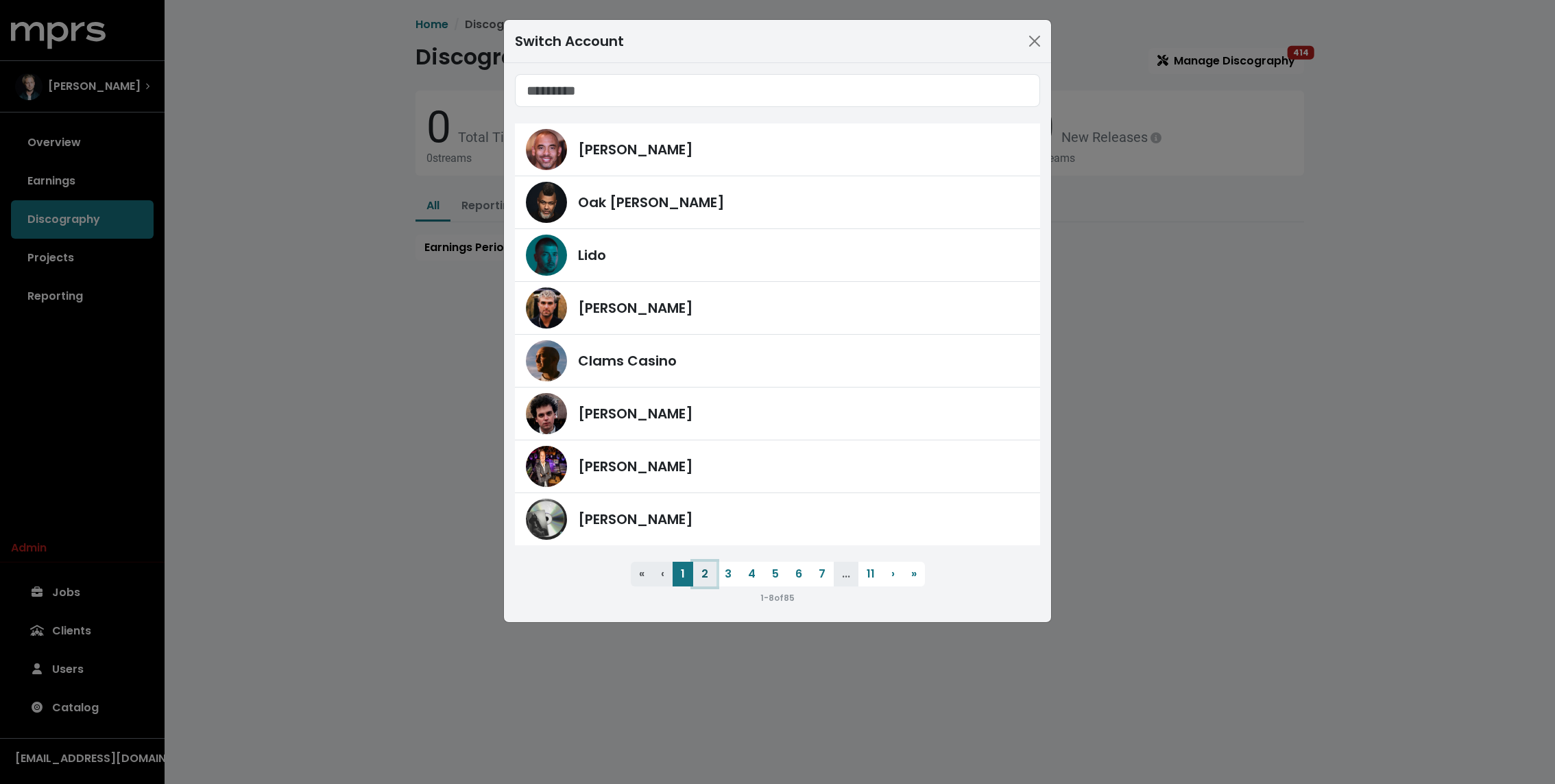
click at [706, 575] on button "2" at bounding box center [705, 574] width 23 height 25
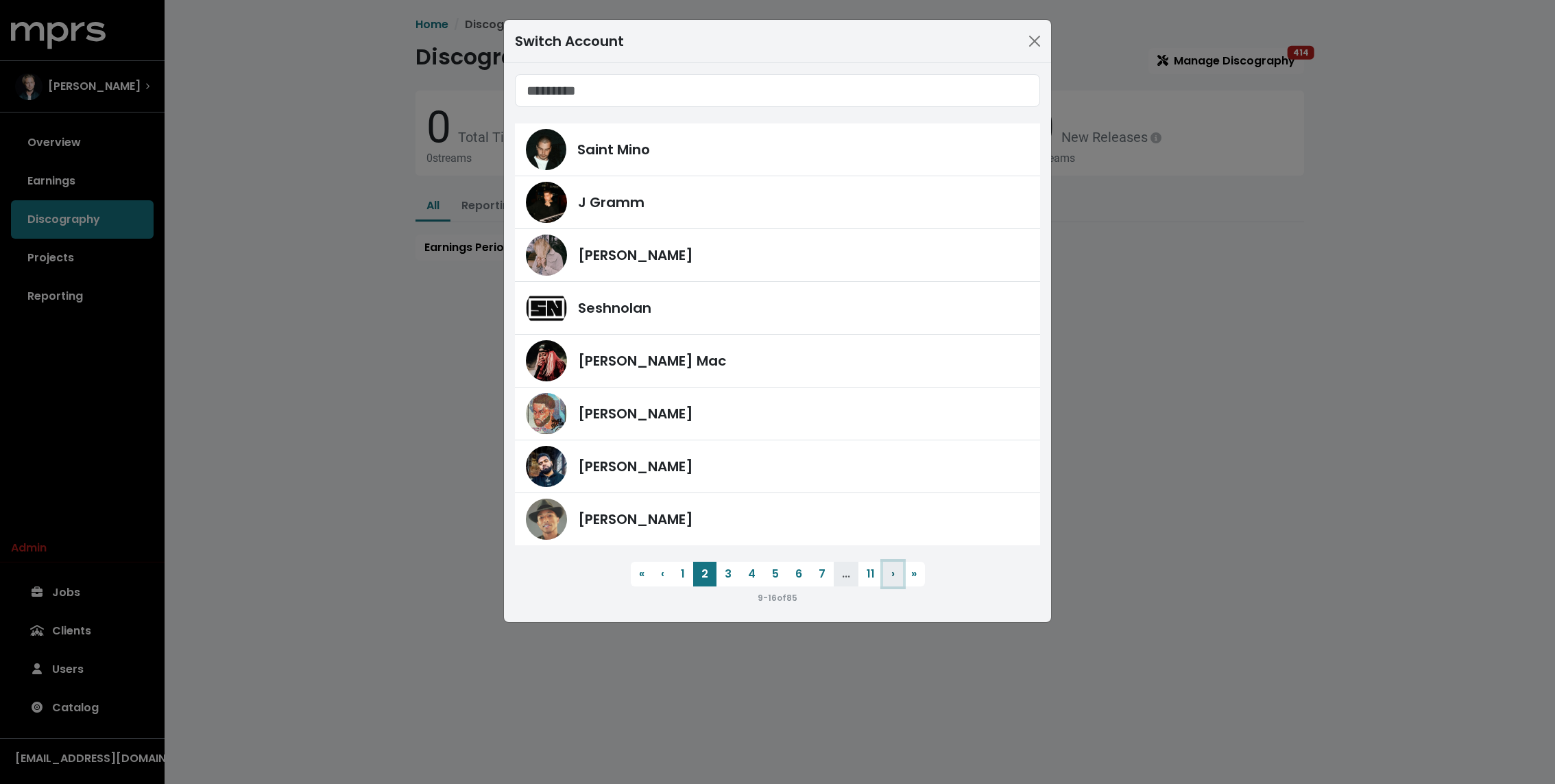
click at [887, 572] on button "› Next" at bounding box center [893, 574] width 20 height 25
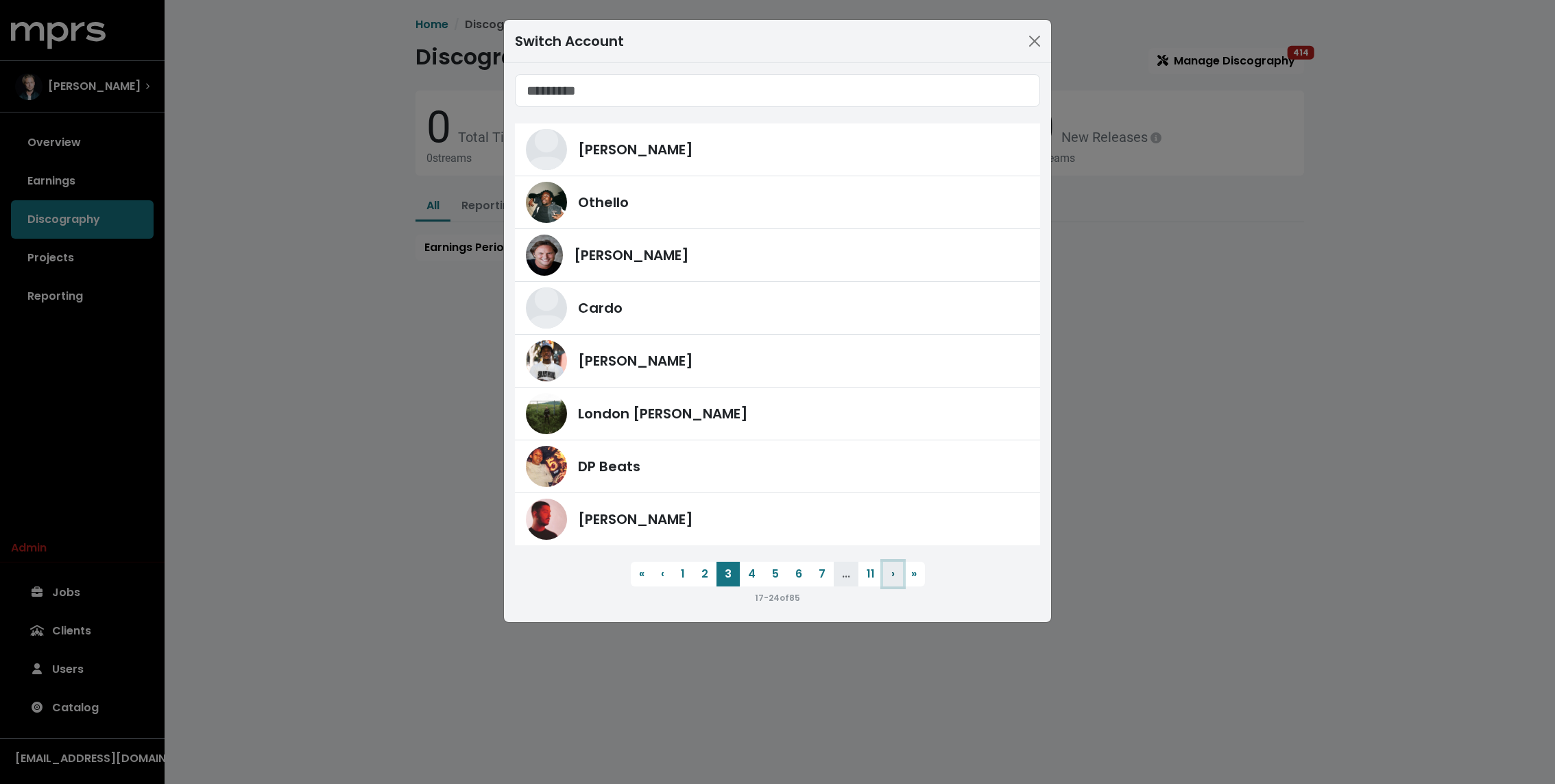
click at [887, 572] on button "› Next" at bounding box center [893, 574] width 20 height 25
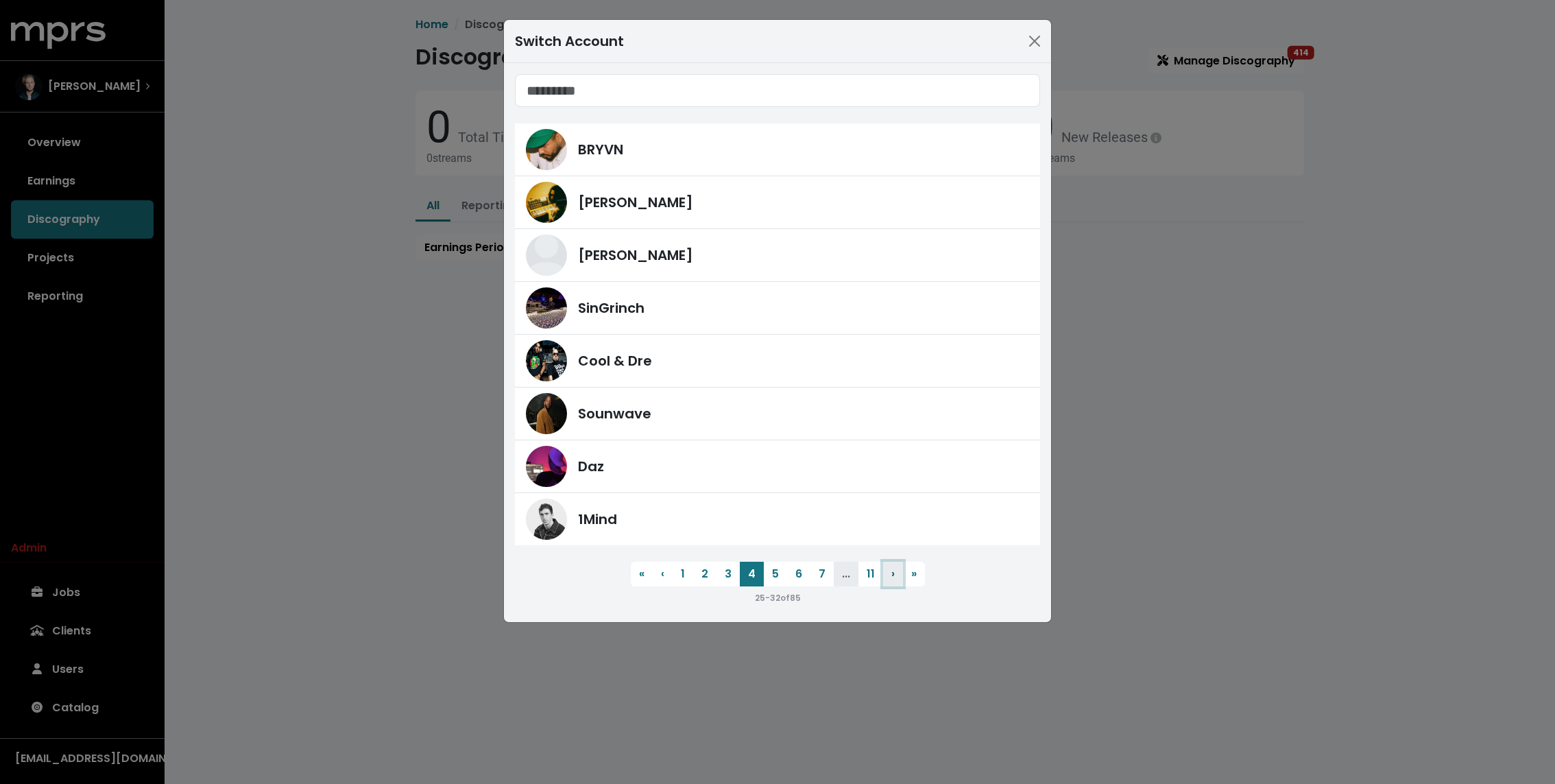
click at [887, 572] on button "› Next" at bounding box center [893, 574] width 20 height 25
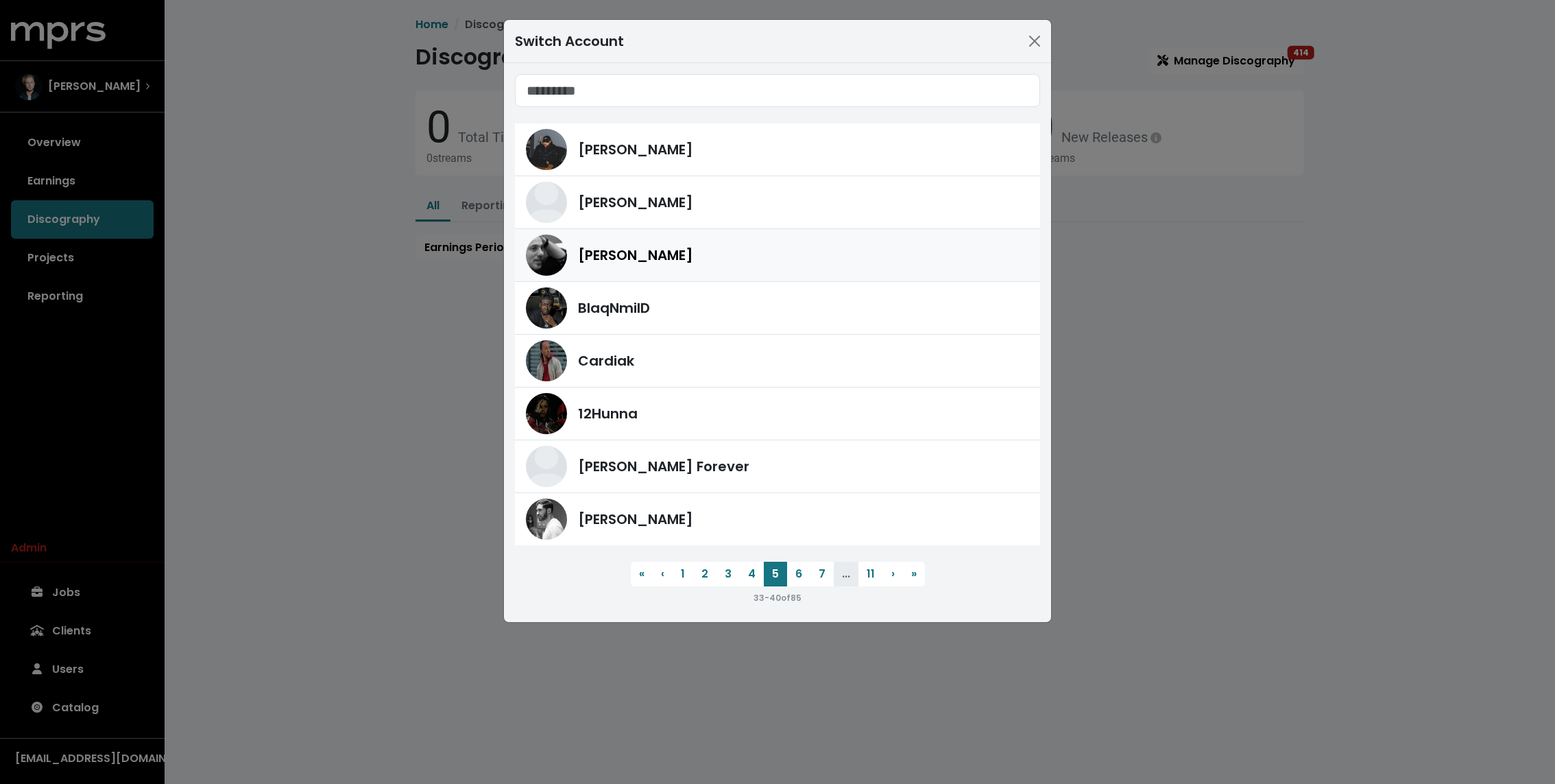
click at [746, 240] on div "Joe Chiccarelli" at bounding box center [778, 255] width 503 height 41
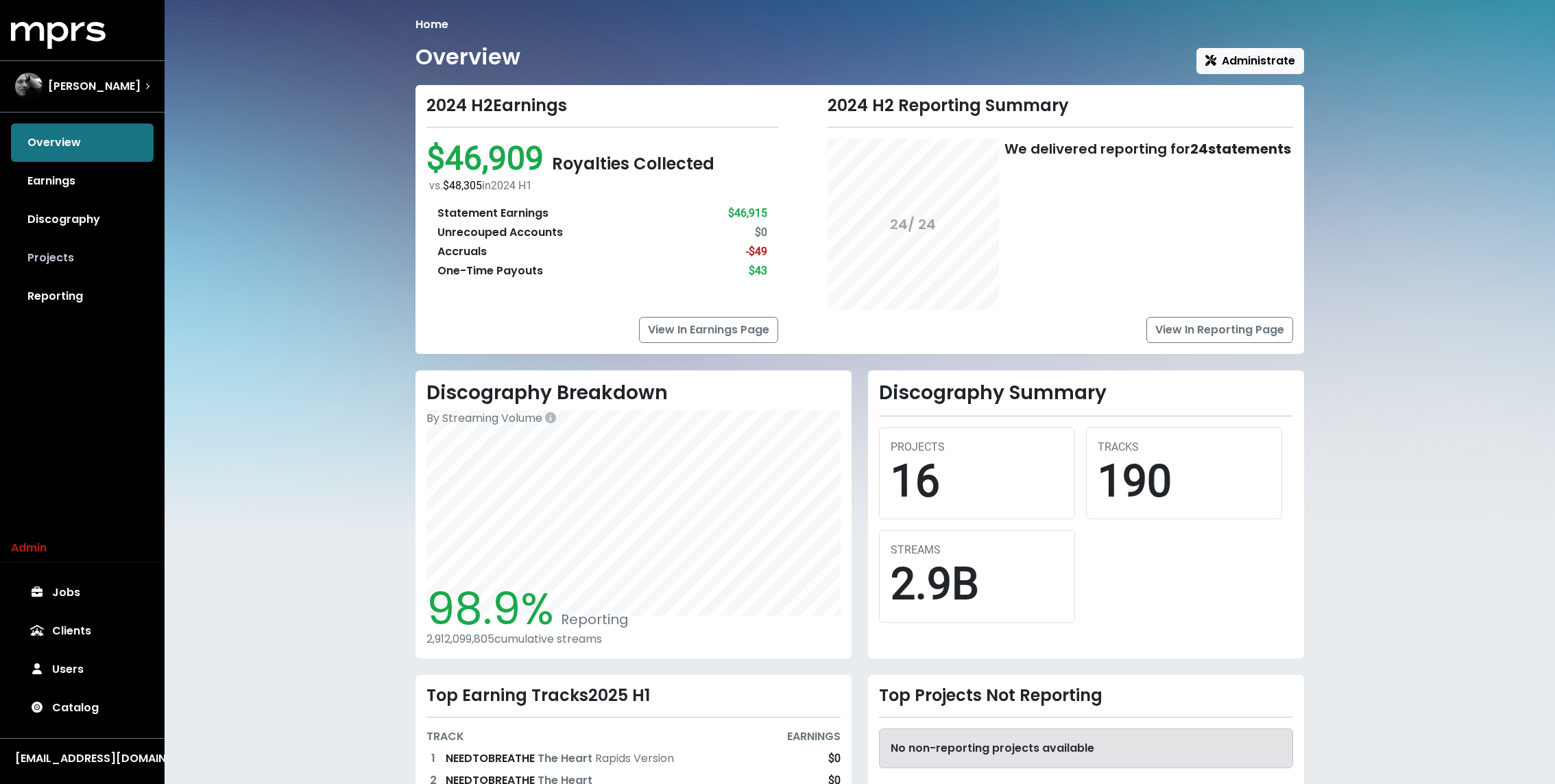
click at [72, 253] on link "Projects" at bounding box center [82, 257] width 143 height 39
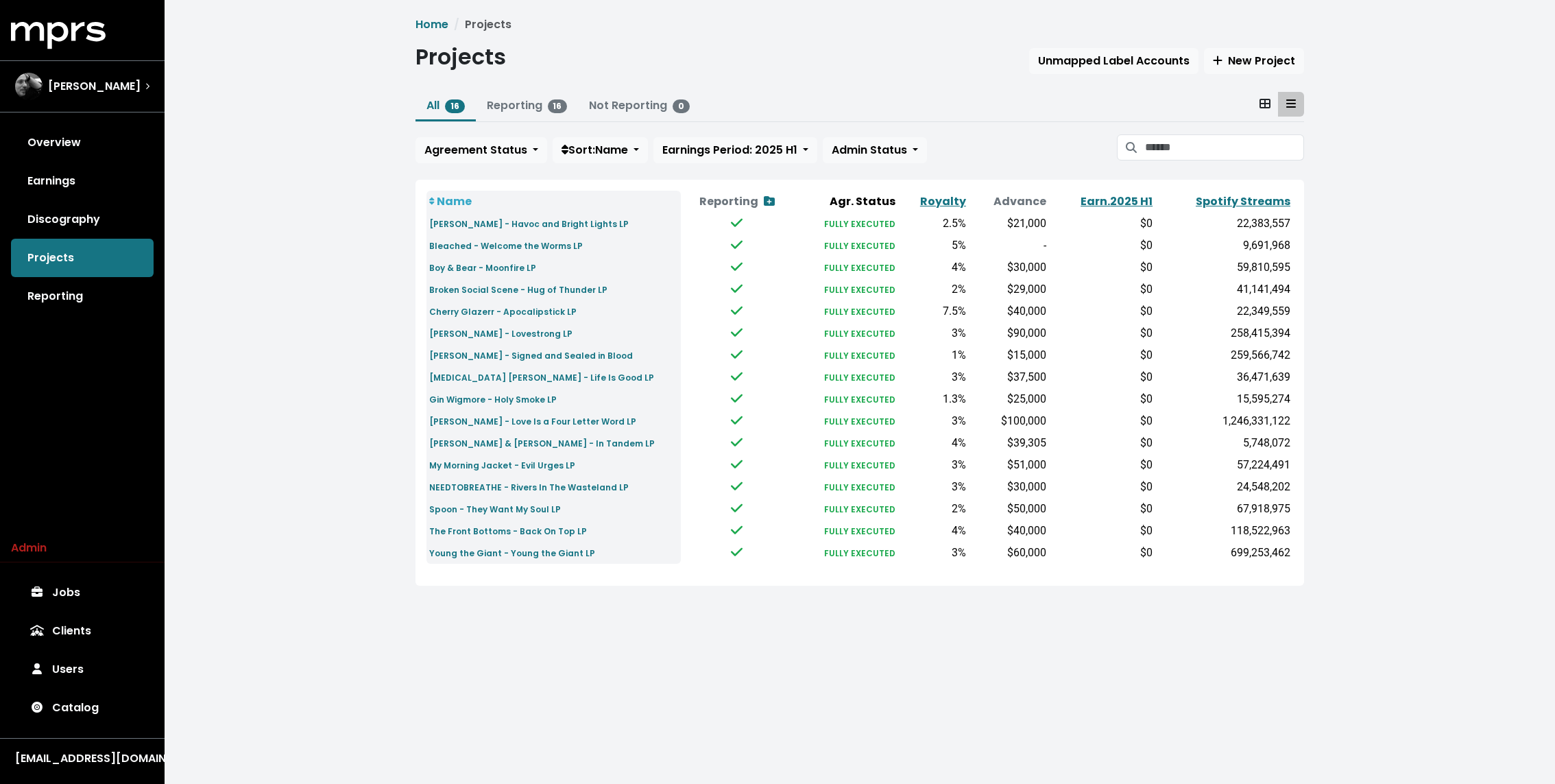
click at [416, 261] on div "Name Reporting Show contracts view Agr. Status Royalty Advance Earn. 2025 H1 Sp…" at bounding box center [859, 383] width 889 height 406
click at [91, 220] on link "Discography" at bounding box center [82, 220] width 143 height 39
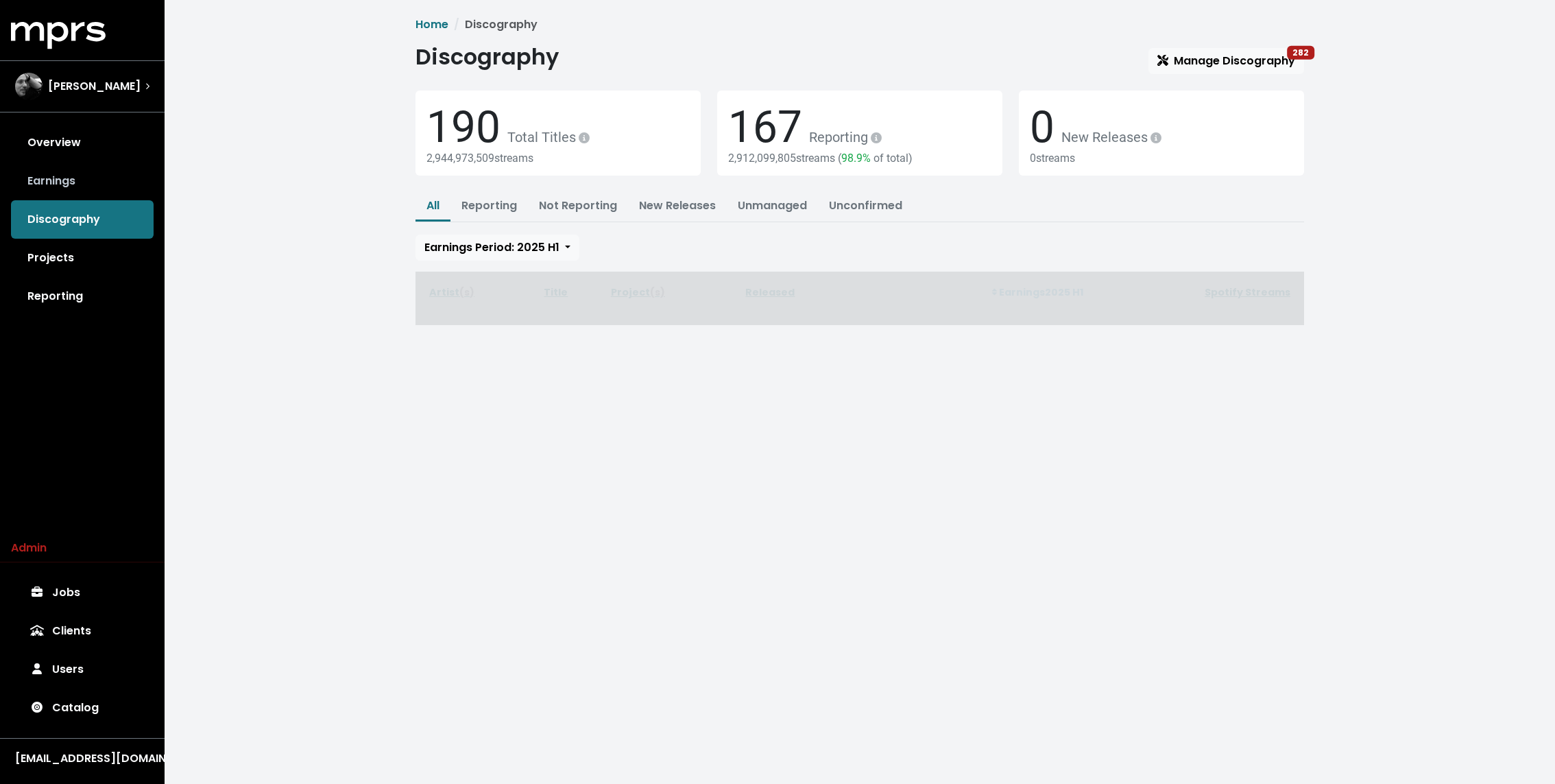
click at [77, 191] on link "Earnings" at bounding box center [82, 181] width 143 height 39
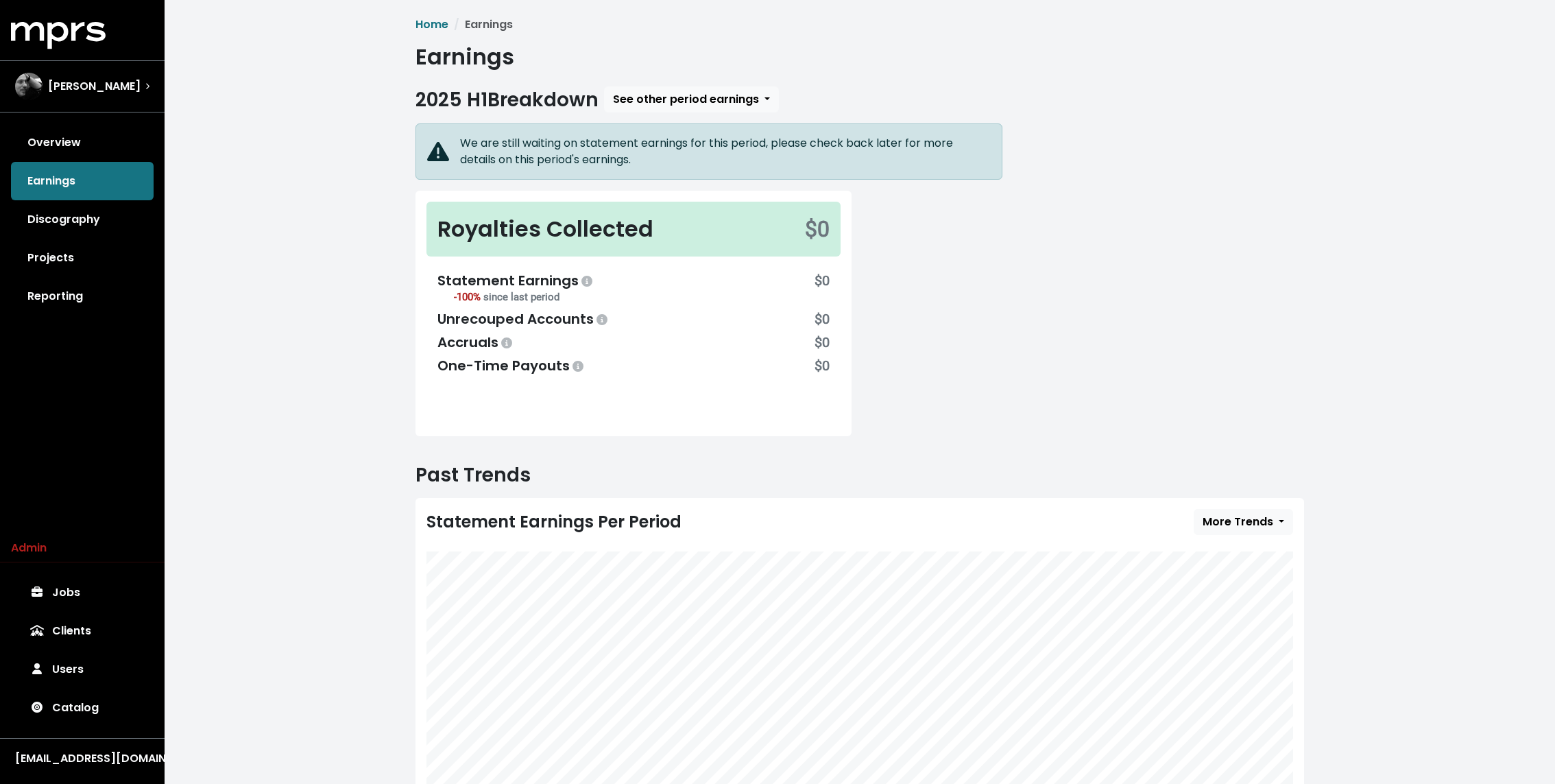
click at [351, 295] on div "Home Earnings Earnings 2025 H1 Breakdown See other period earnings We are still…" at bounding box center [859, 437] width 1391 height 875
click at [324, 216] on div "Home Earnings Earnings 2025 H1 Breakdown See other period earnings We are still…" at bounding box center [859, 437] width 1391 height 875
